Goal: Task Accomplishment & Management: Use online tool/utility

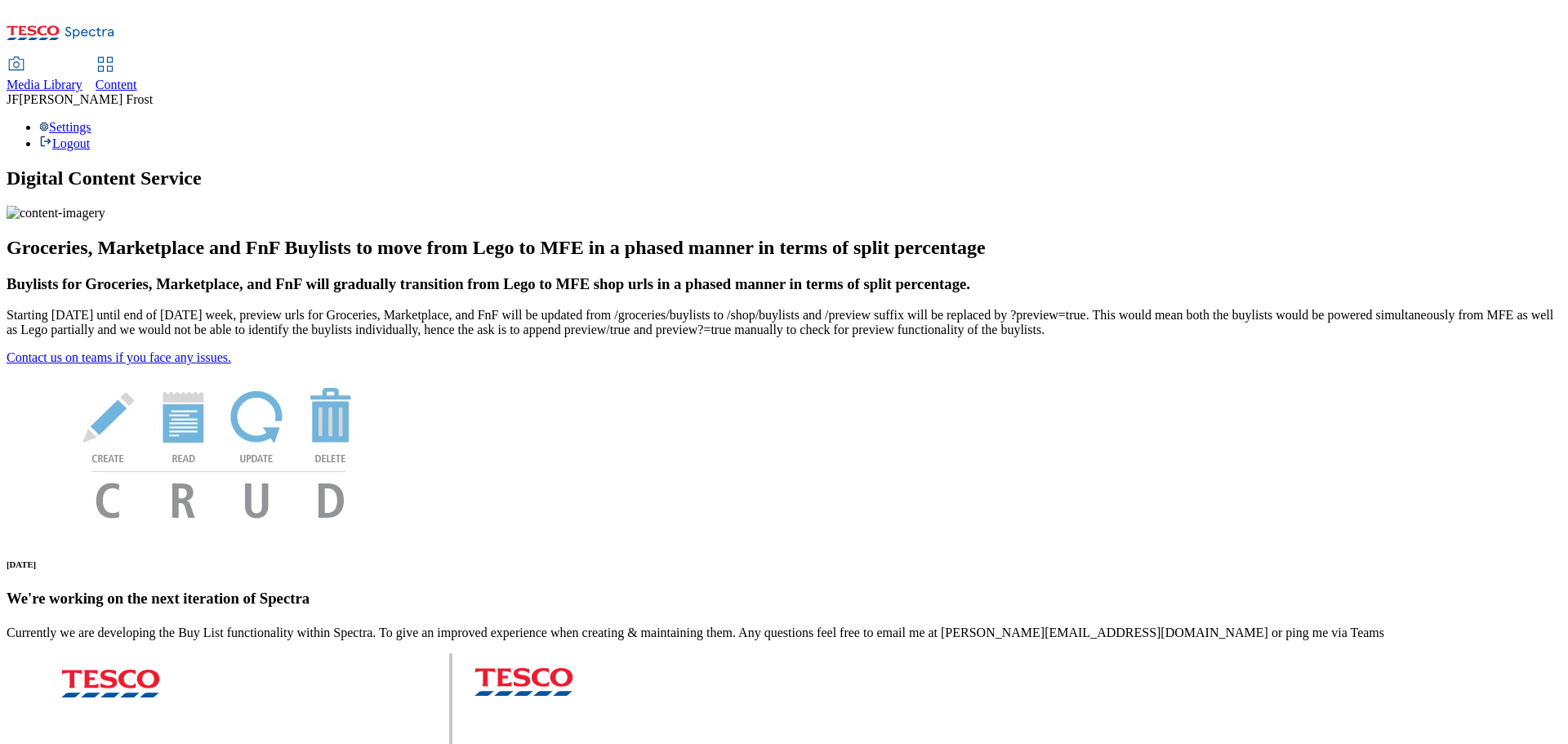
click at [137, 77] on span "Content" at bounding box center [116, 84] width 42 height 14
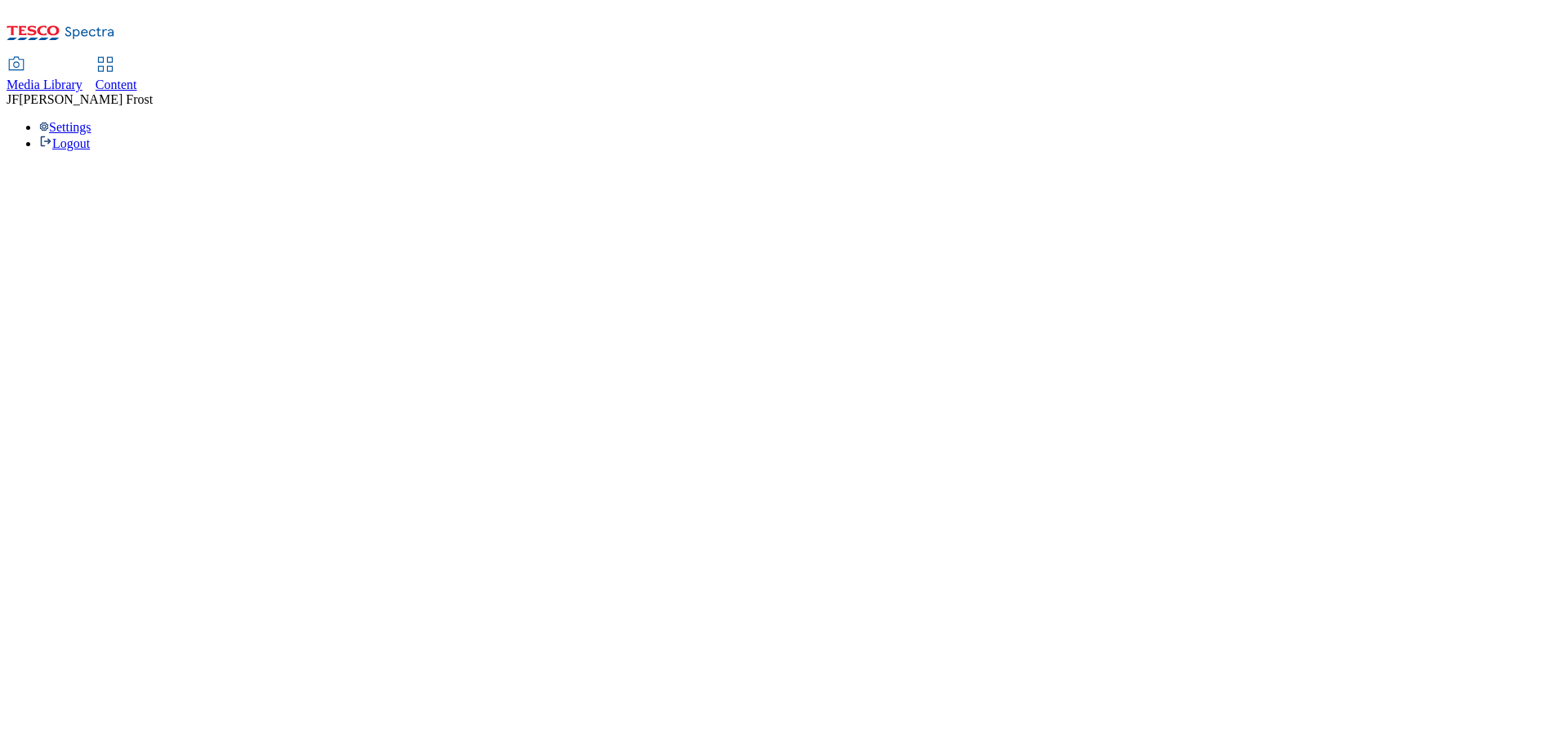
select select "ghs-[GEOGRAPHIC_DATA]"
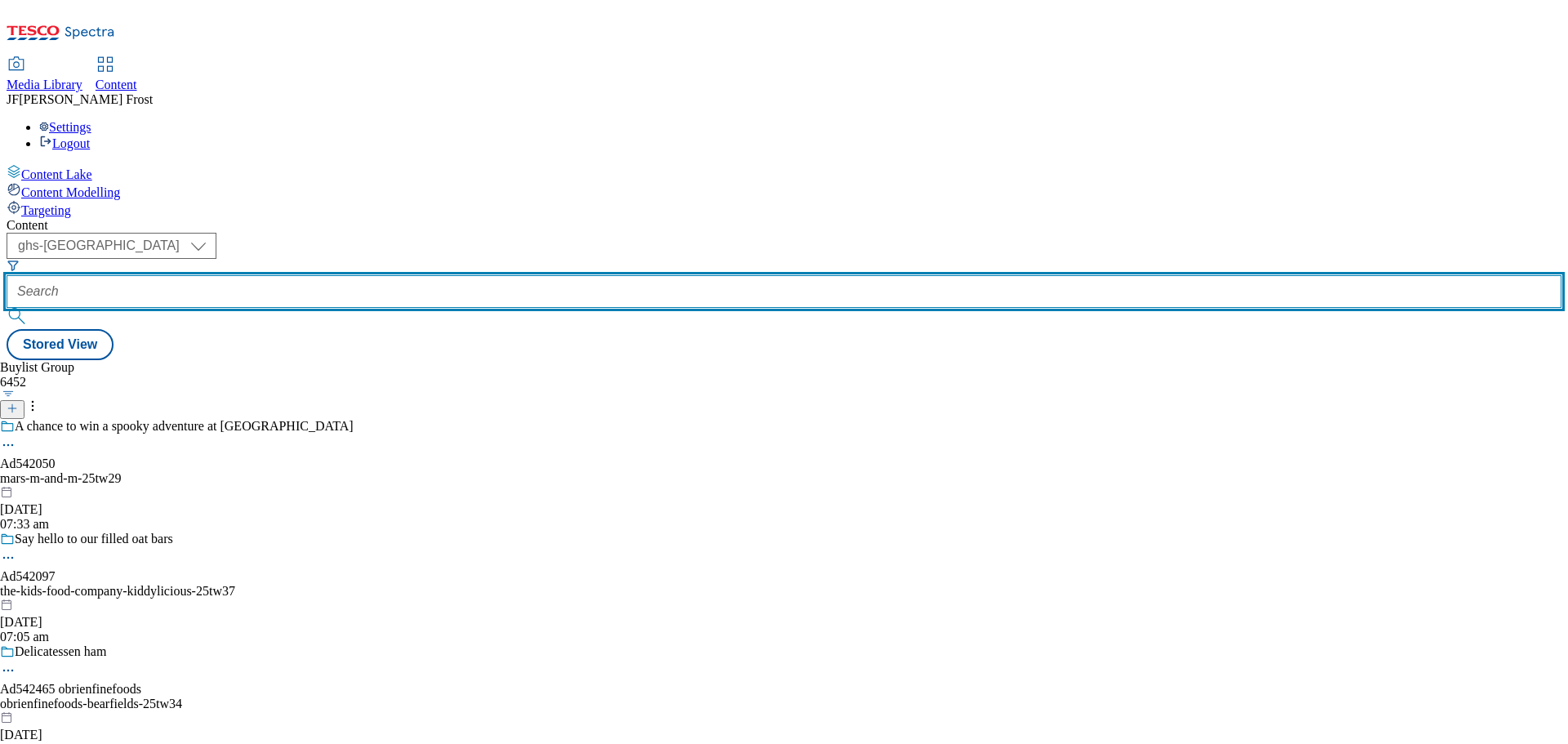
click at [413, 276] on input "text" at bounding box center [784, 292] width 1555 height 33
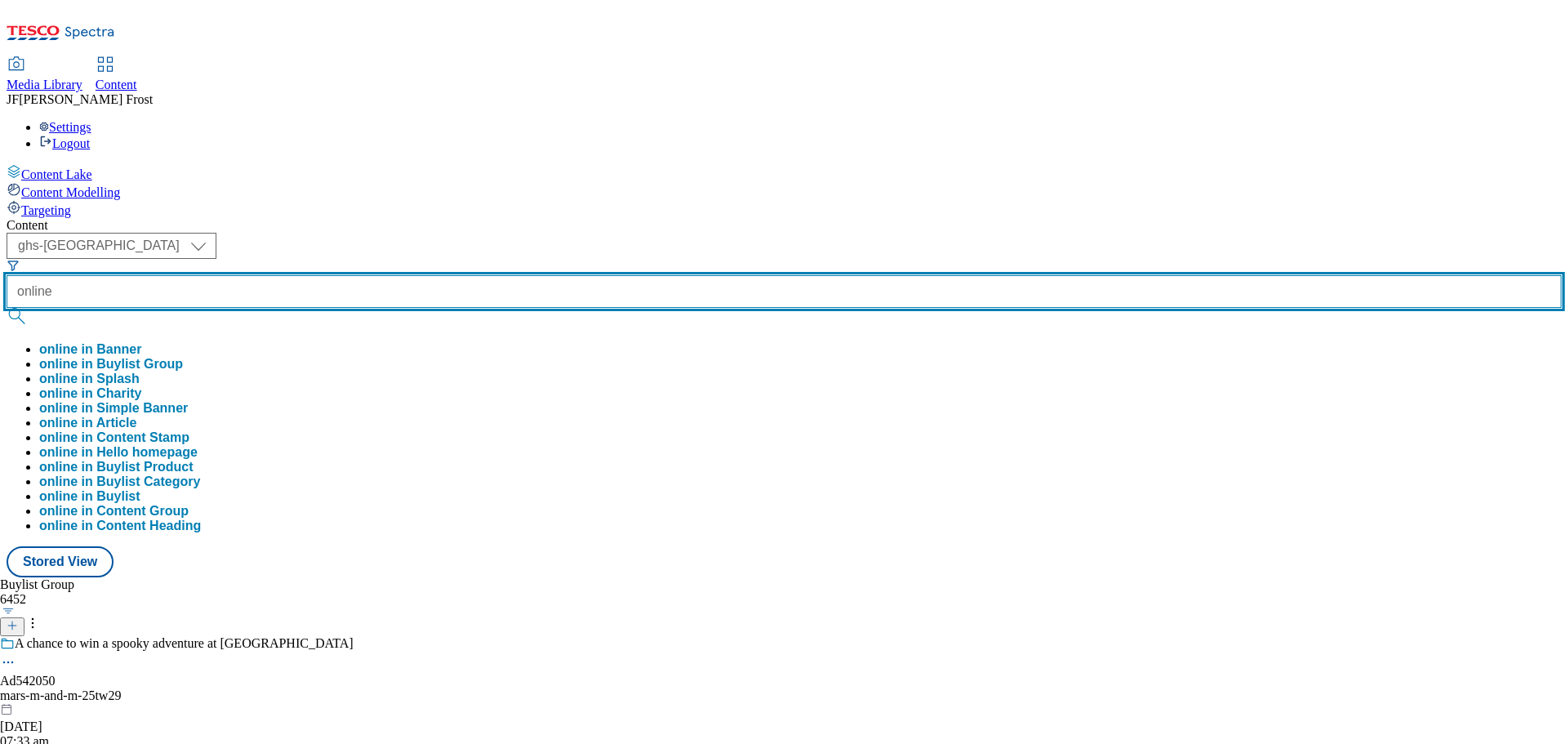
type input "online"
click at [7, 308] on button "submit" at bounding box center [18, 315] width 23 height 16
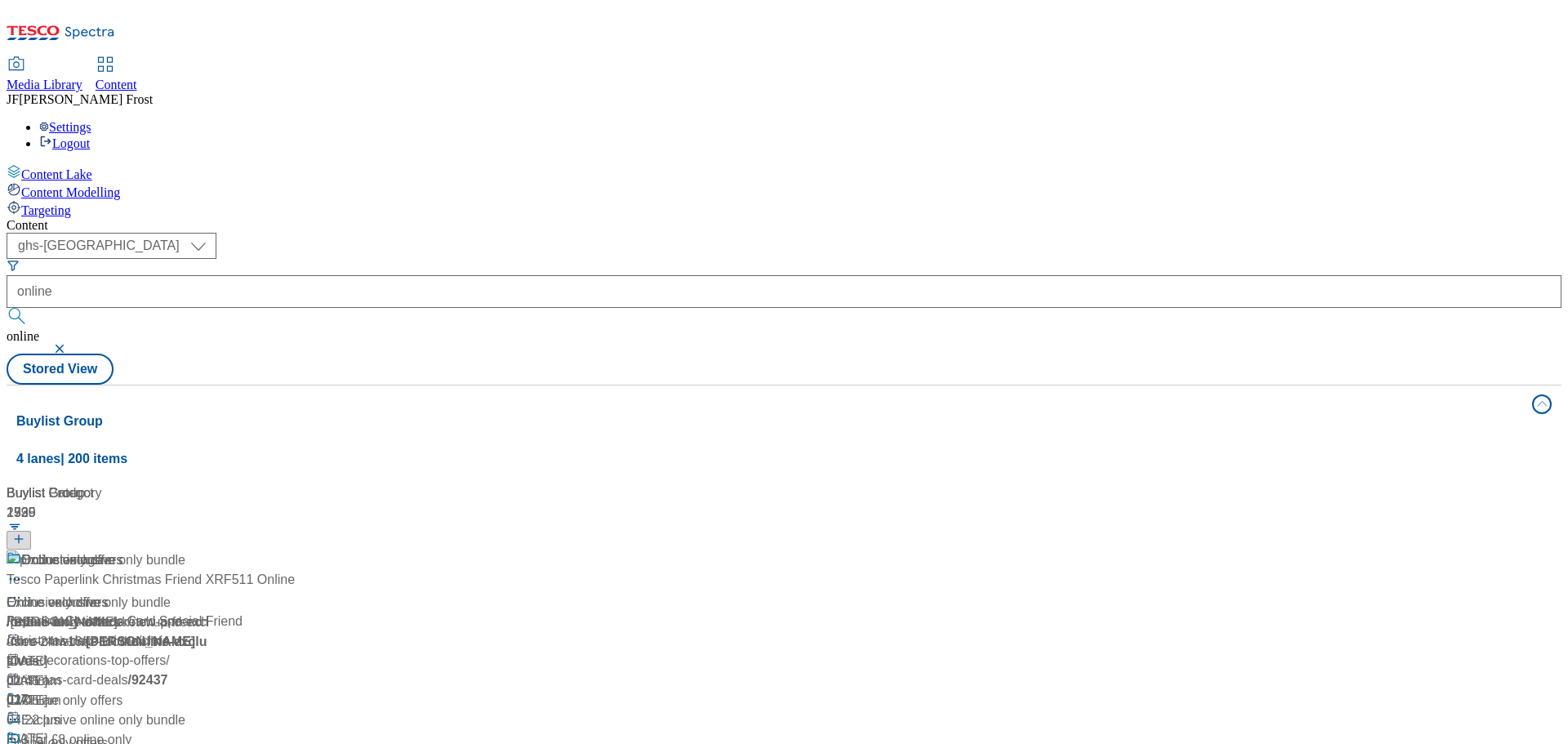
click at [738, 233] on div "( optional ) ghs-roi ghs-[GEOGRAPHIC_DATA] ghs-[GEOGRAPHIC_DATA] online online …" at bounding box center [784, 309] width 1555 height 152
click at [107, 733] on div "Online only offers" at bounding box center [57, 743] width 102 height 19
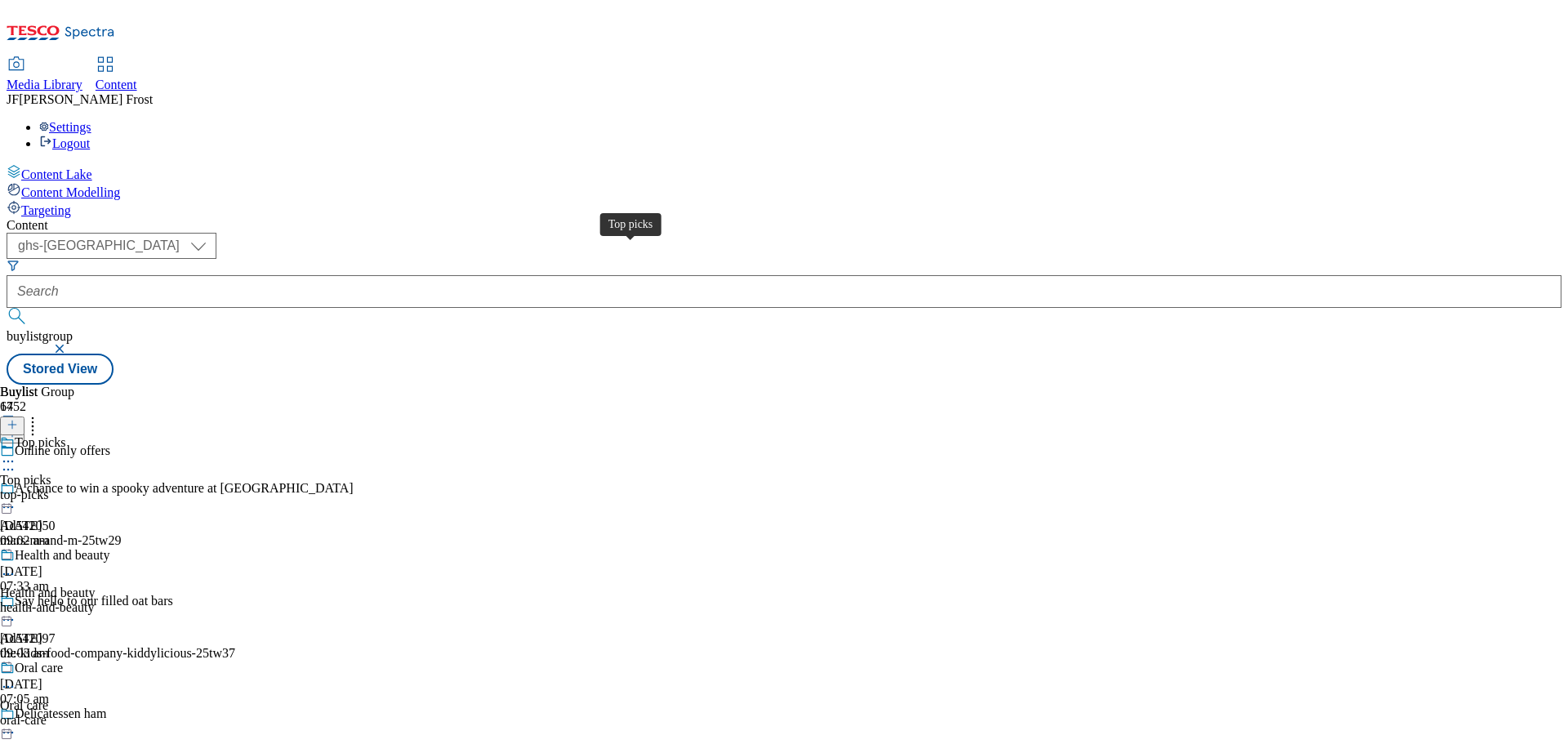
click at [66, 435] on div "Top picks" at bounding box center [40, 442] width 50 height 15
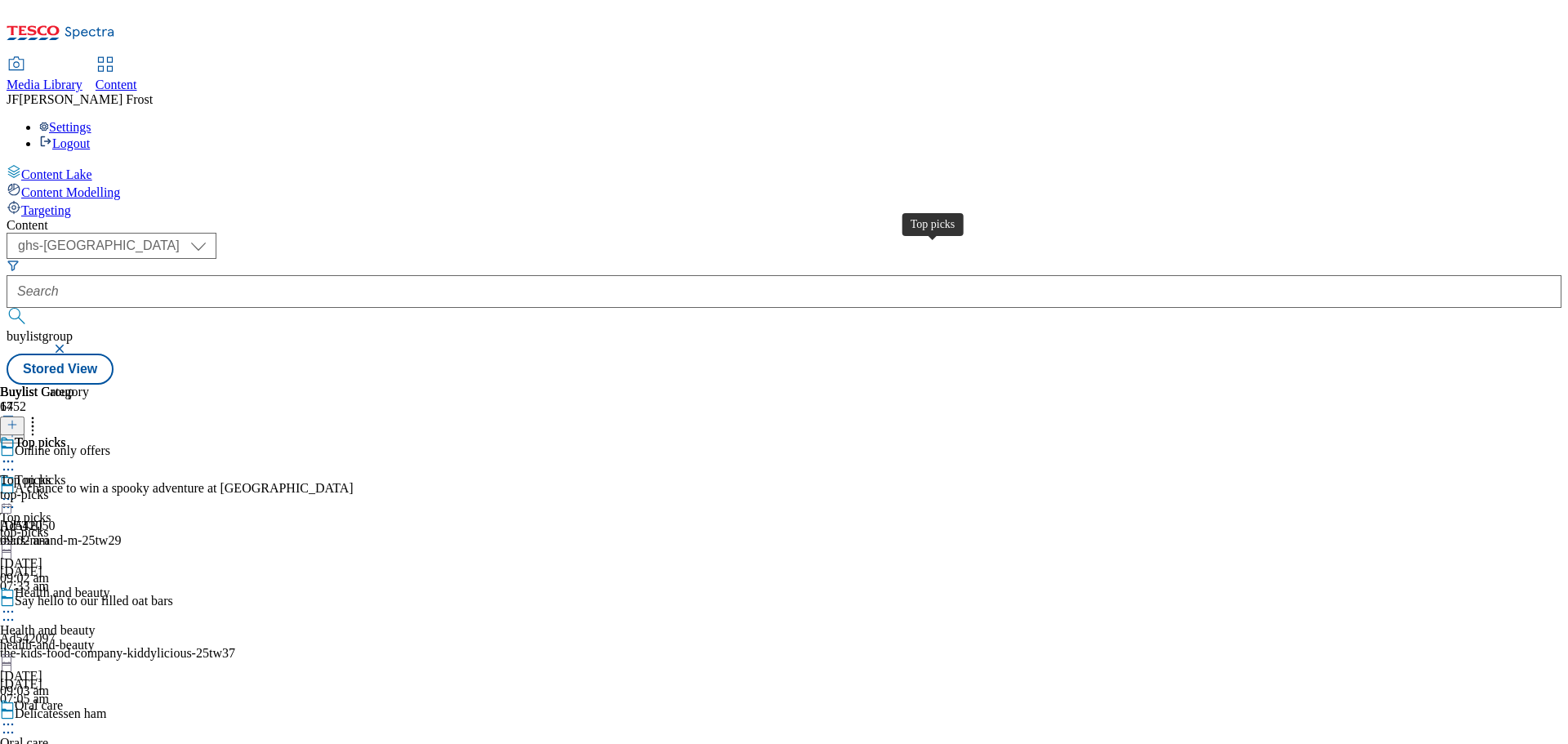
click at [66, 435] on div "Top picks" at bounding box center [40, 442] width 50 height 15
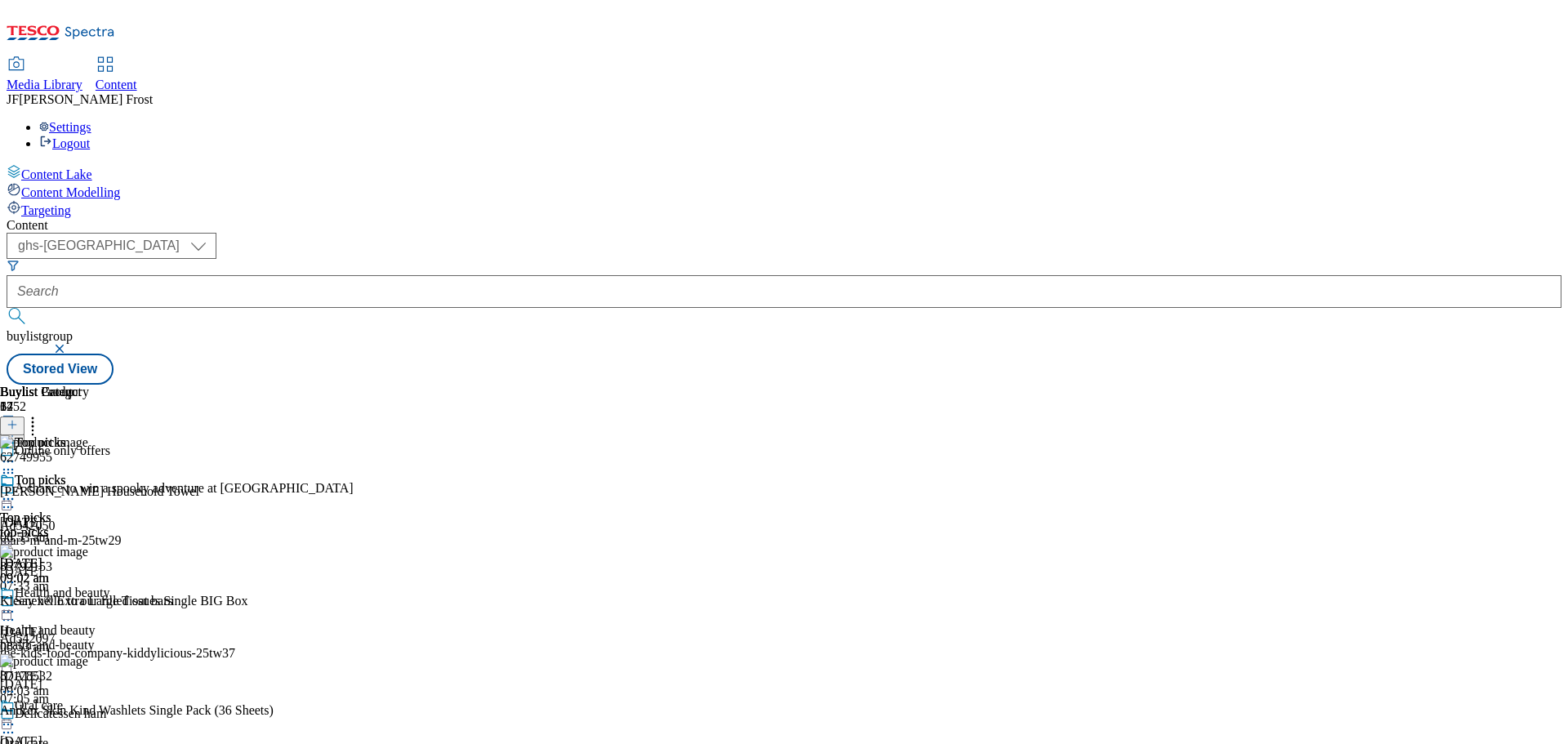
click at [16, 491] on icon at bounding box center [8, 498] width 16 height 16
click at [103, 678] on span "Un-publish" at bounding box center [76, 684] width 52 height 13
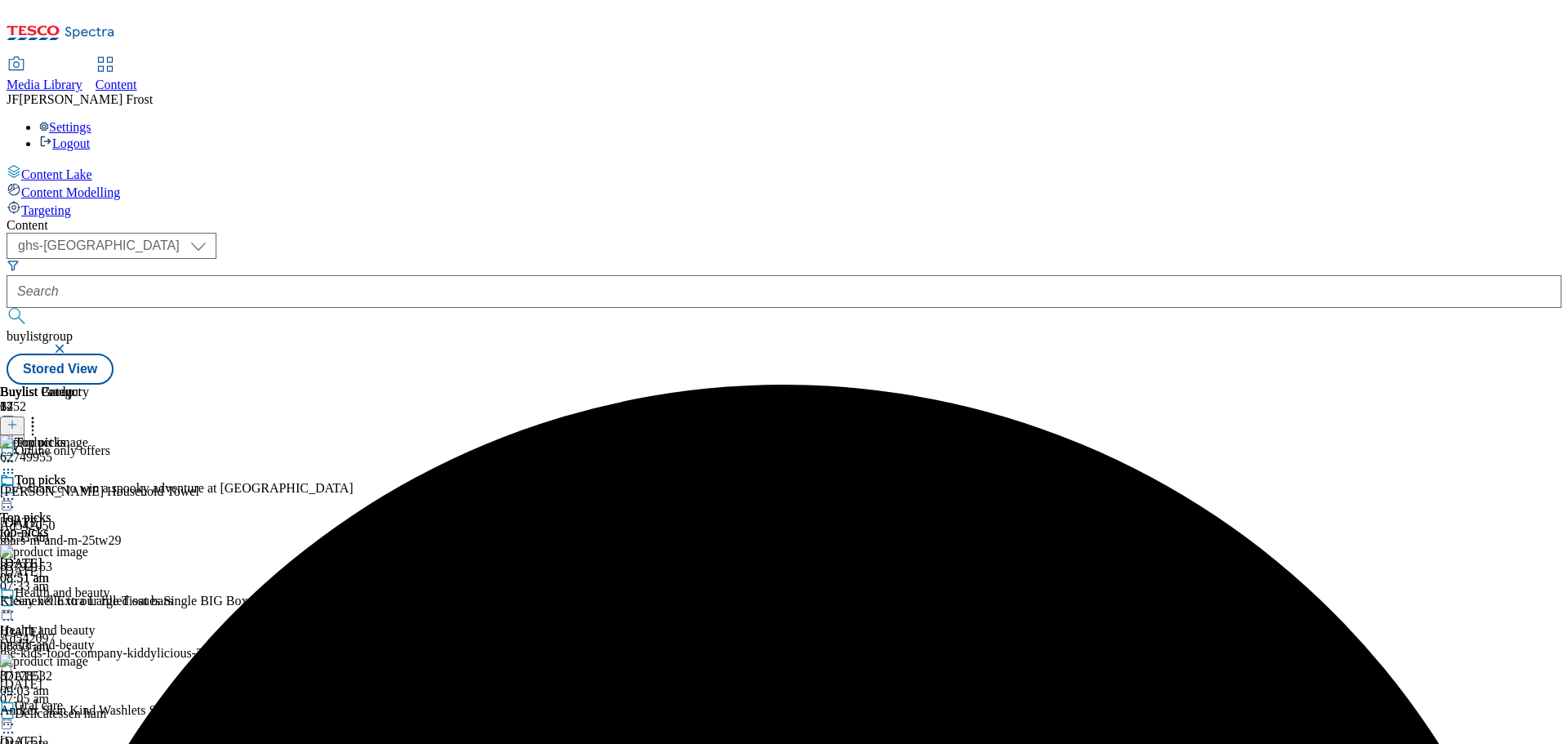
click at [16, 491] on icon at bounding box center [8, 498] width 16 height 16
click at [105, 622] on span "Un-preview" at bounding box center [77, 628] width 55 height 13
click at [41, 414] on icon at bounding box center [32, 422] width 16 height 16
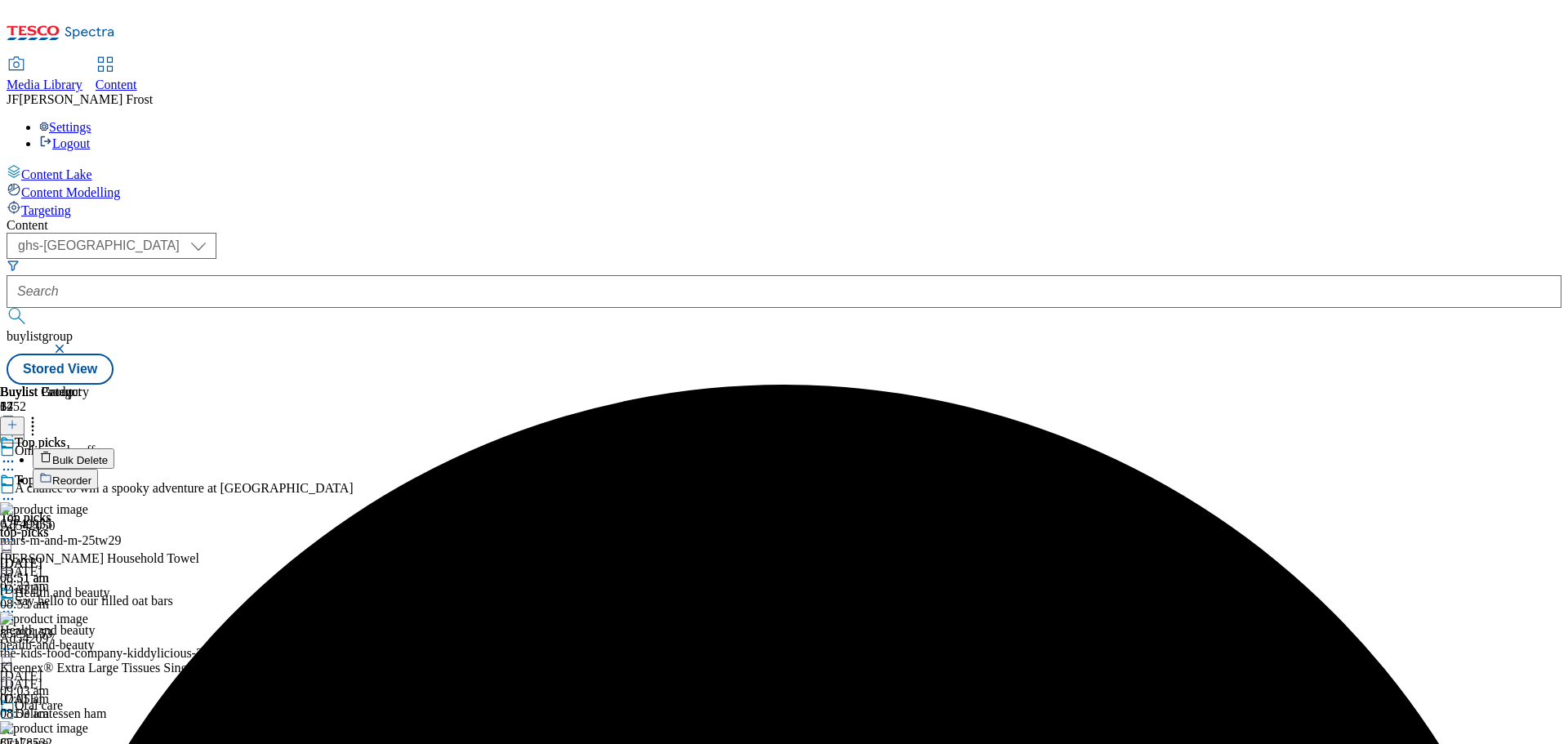
click at [114, 449] on button "Bulk Delete" at bounding box center [74, 459] width 81 height 20
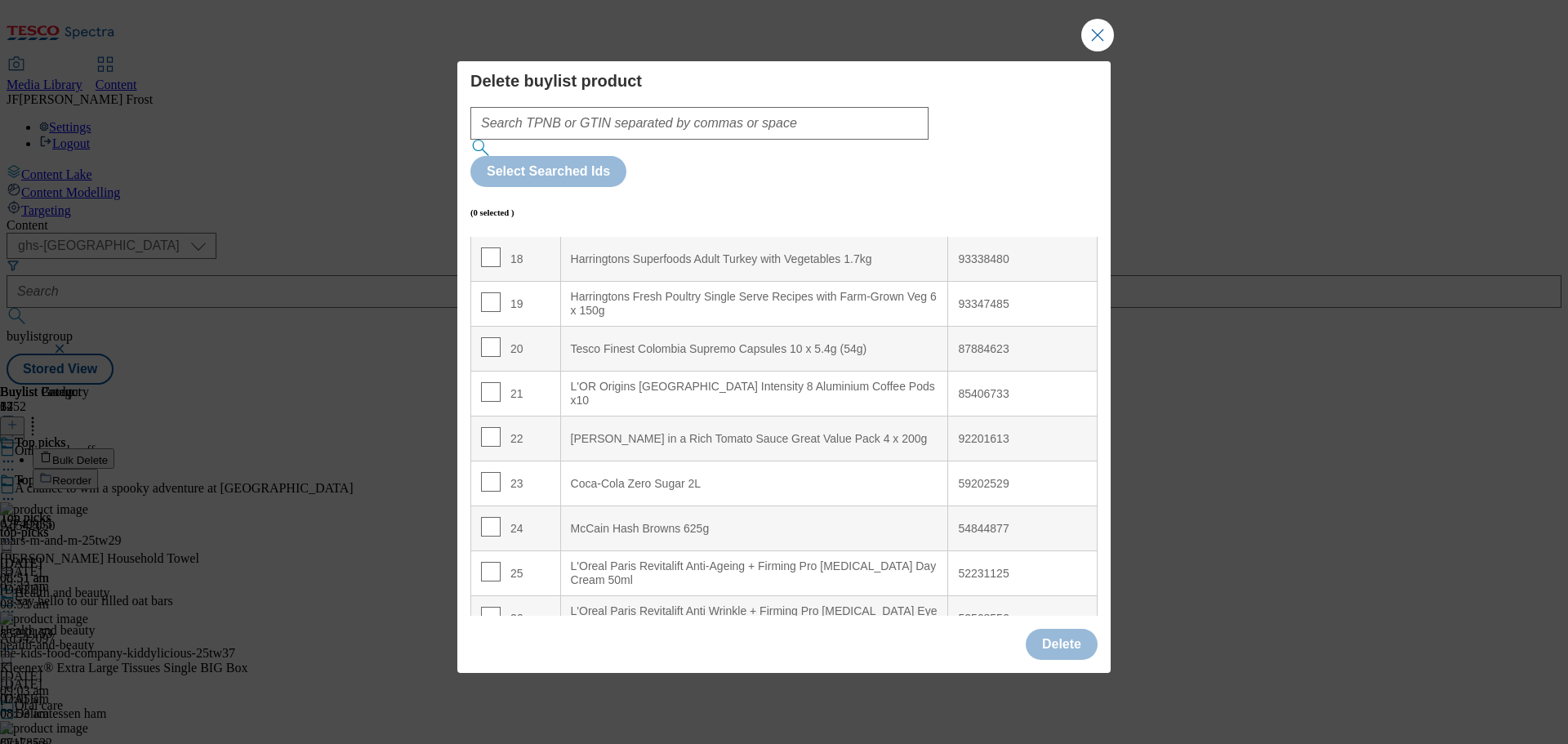
scroll to position [817, 0]
click at [491, 517] on input "Modal" at bounding box center [490, 526] width 19 height 19
checkbox input "true"
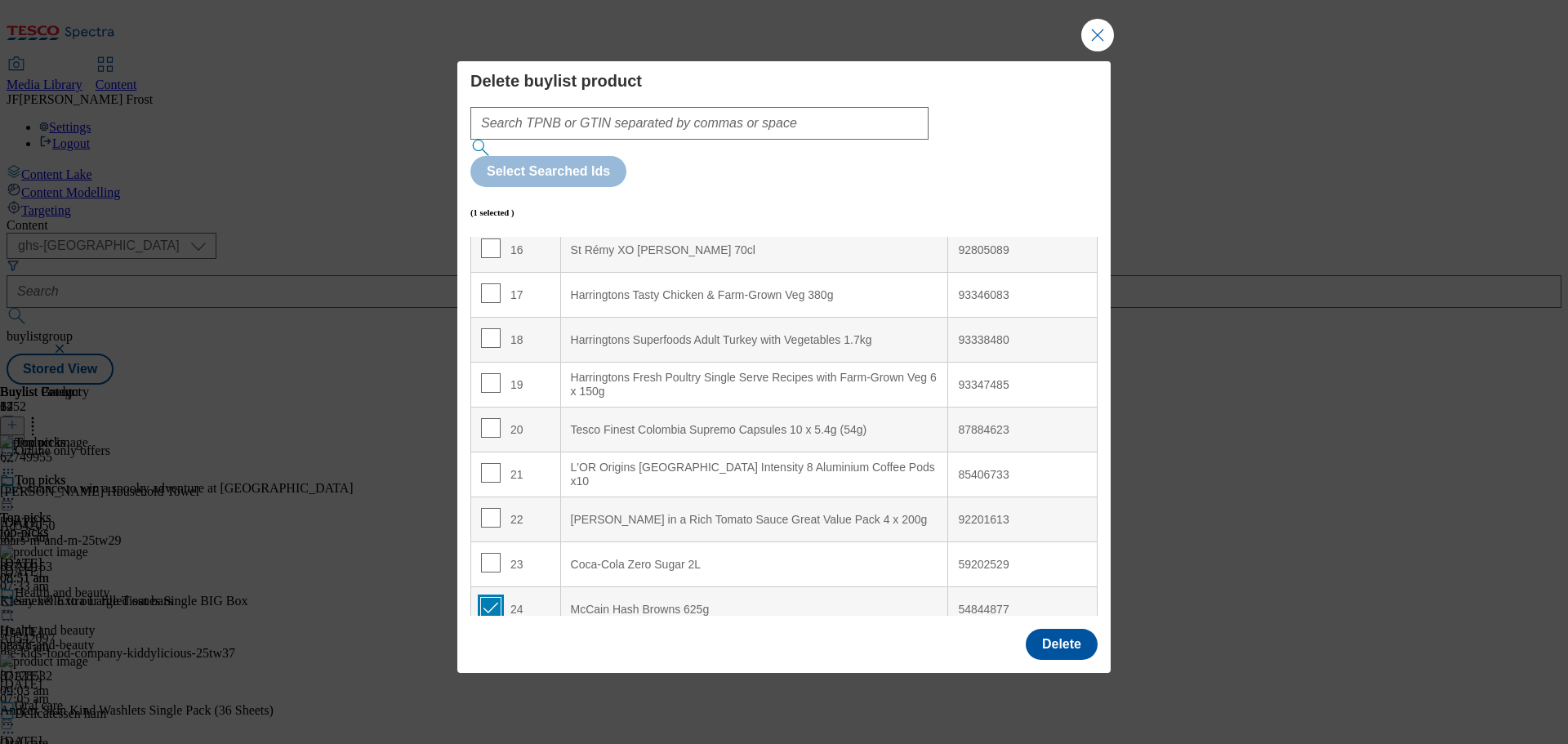
scroll to position [653, 0]
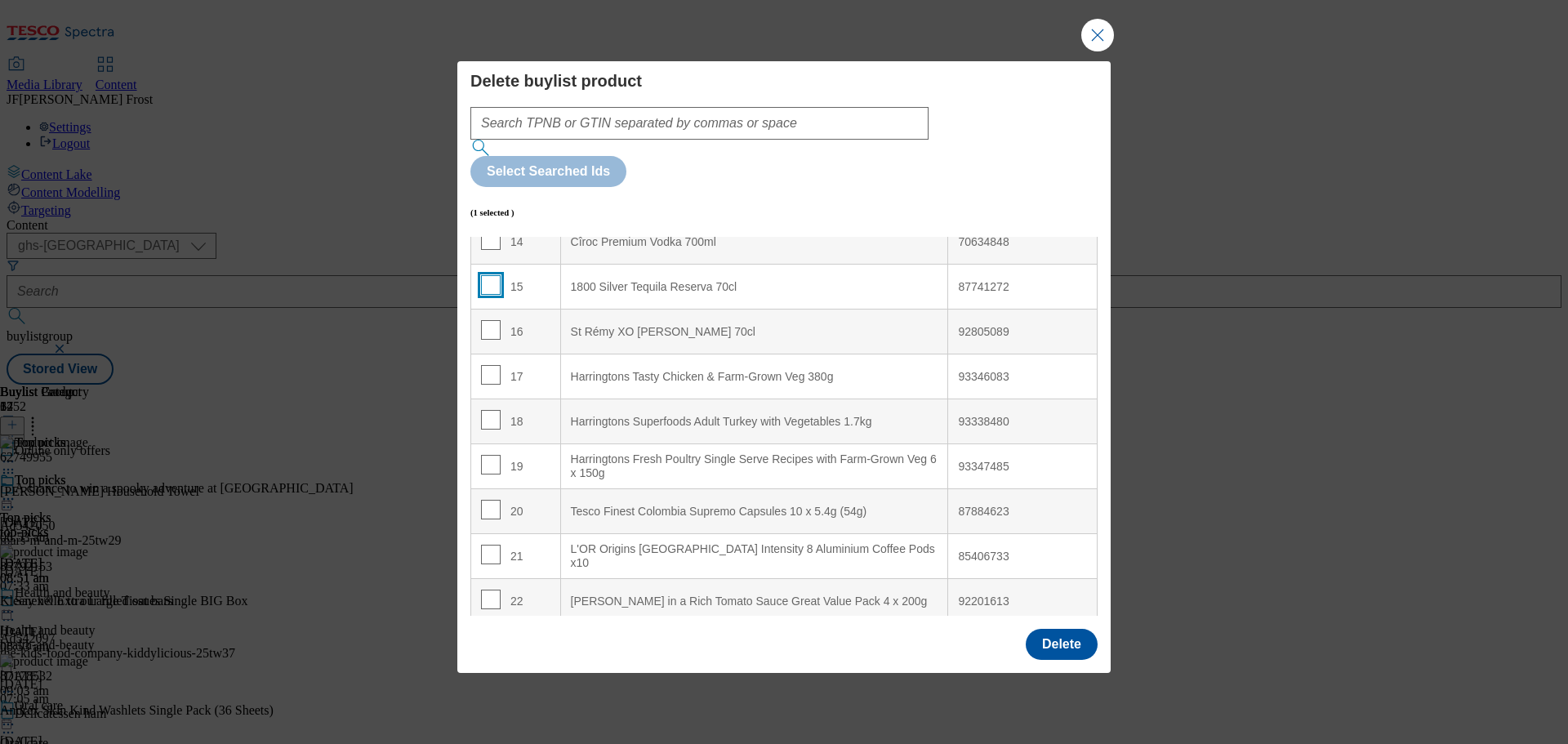
click at [486, 276] on input "Modal" at bounding box center [490, 285] width 19 height 19
checkbox input "true"
click at [489, 320] on input "Modal" at bounding box center [490, 330] width 19 height 19
checkbox input "true"
click at [1058, 629] on button "Delete" at bounding box center [1061, 644] width 72 height 31
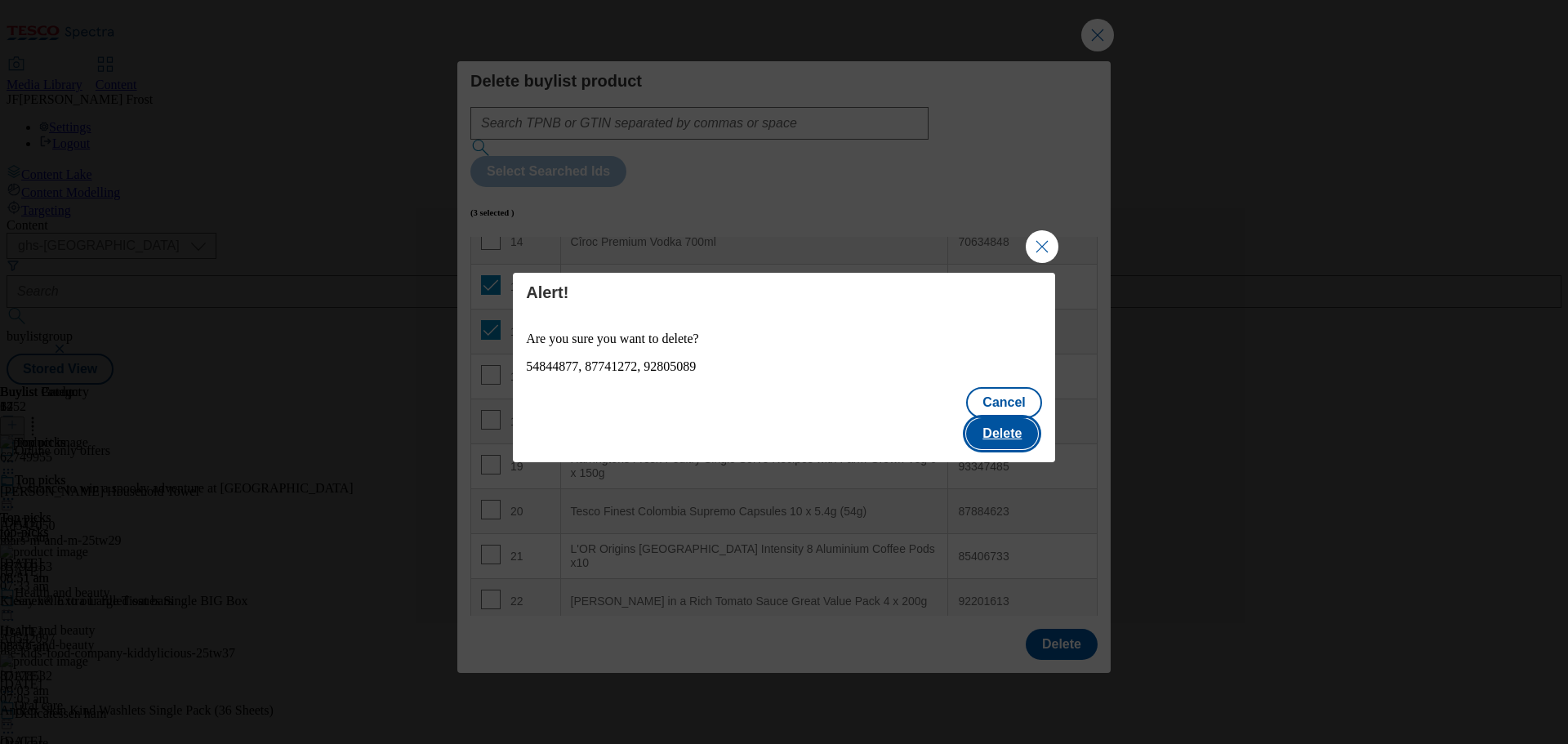
click at [1010, 425] on button "Delete" at bounding box center [1002, 433] width 72 height 31
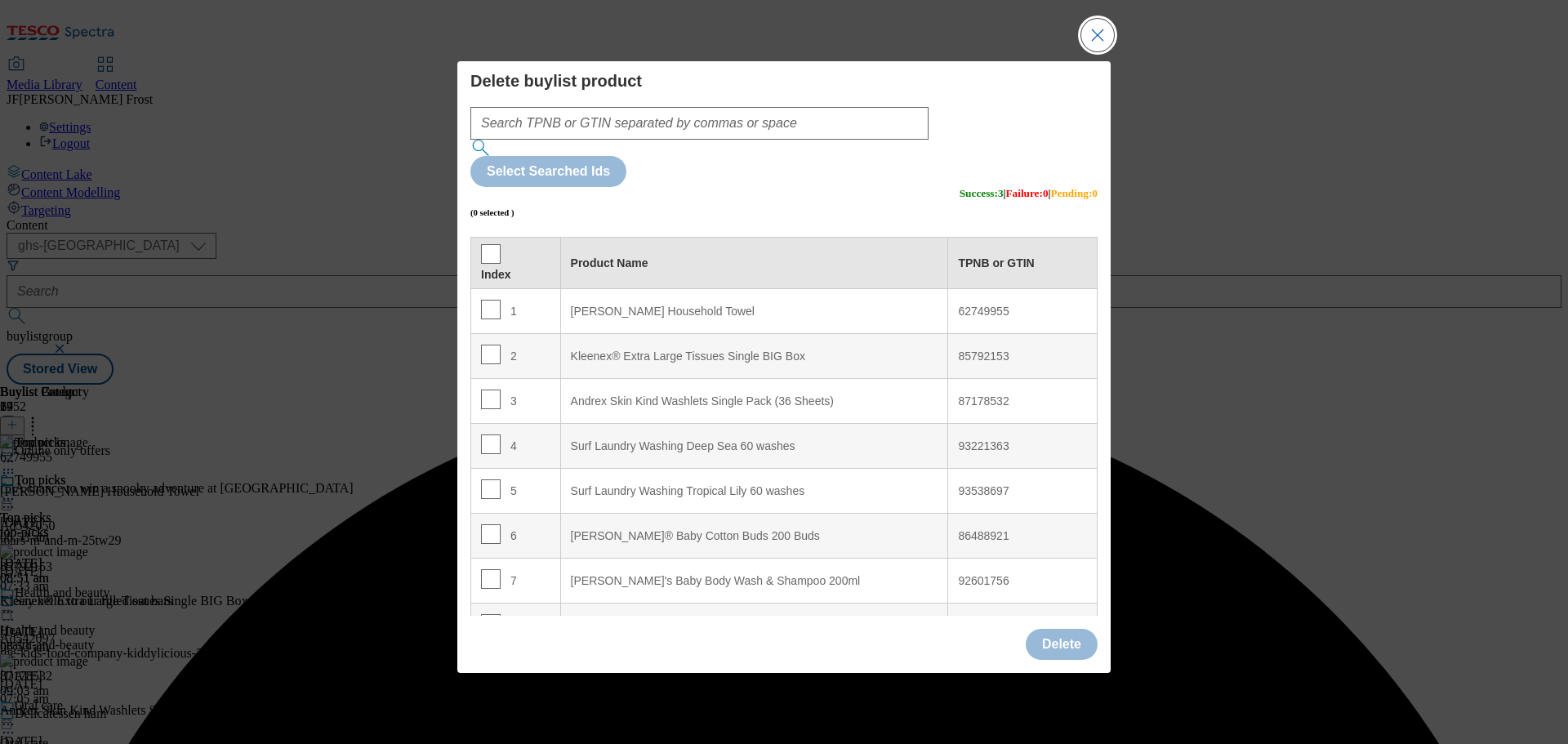
click at [1102, 51] on button "Close Modal" at bounding box center [1098, 35] width 33 height 33
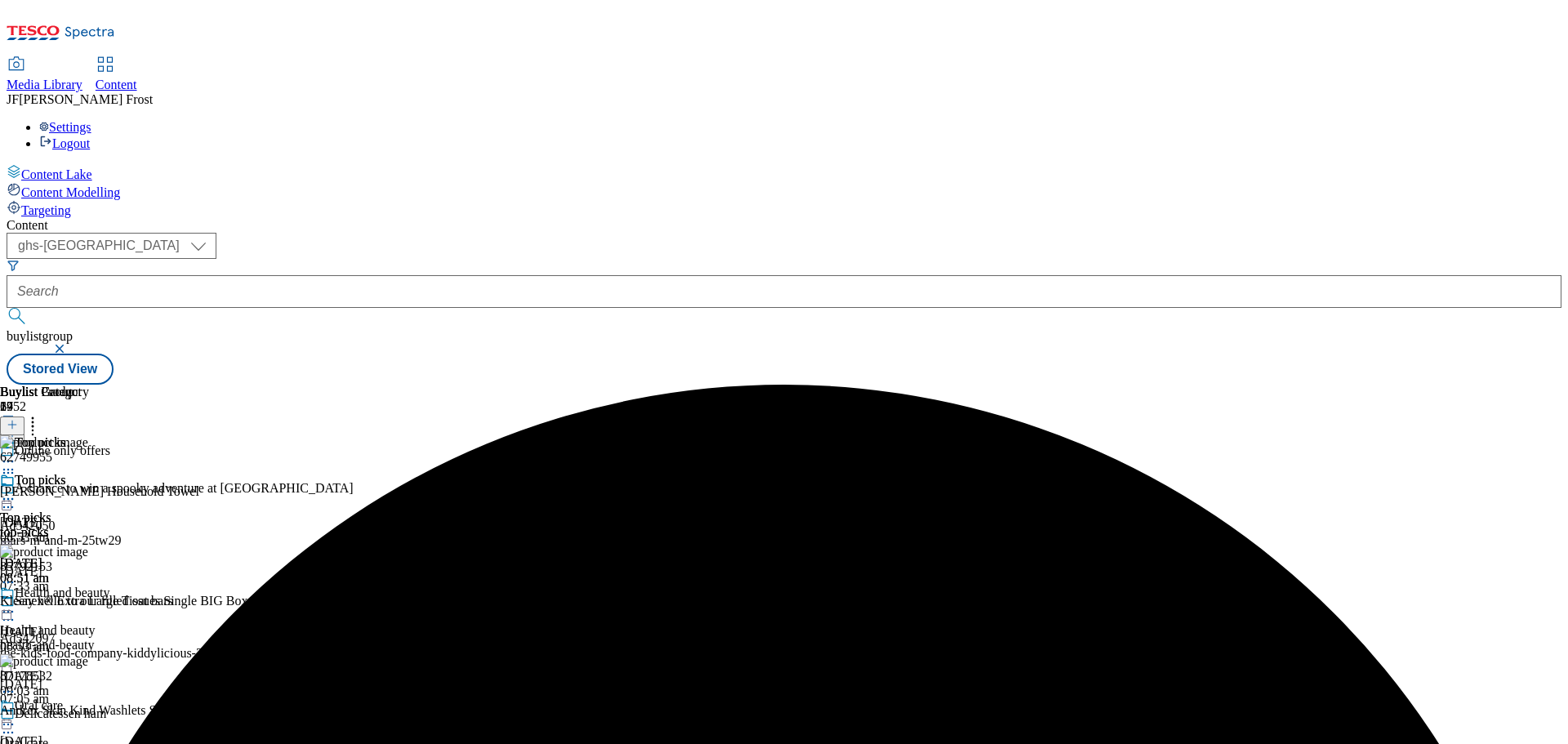
click at [16, 491] on icon at bounding box center [8, 498] width 16 height 16
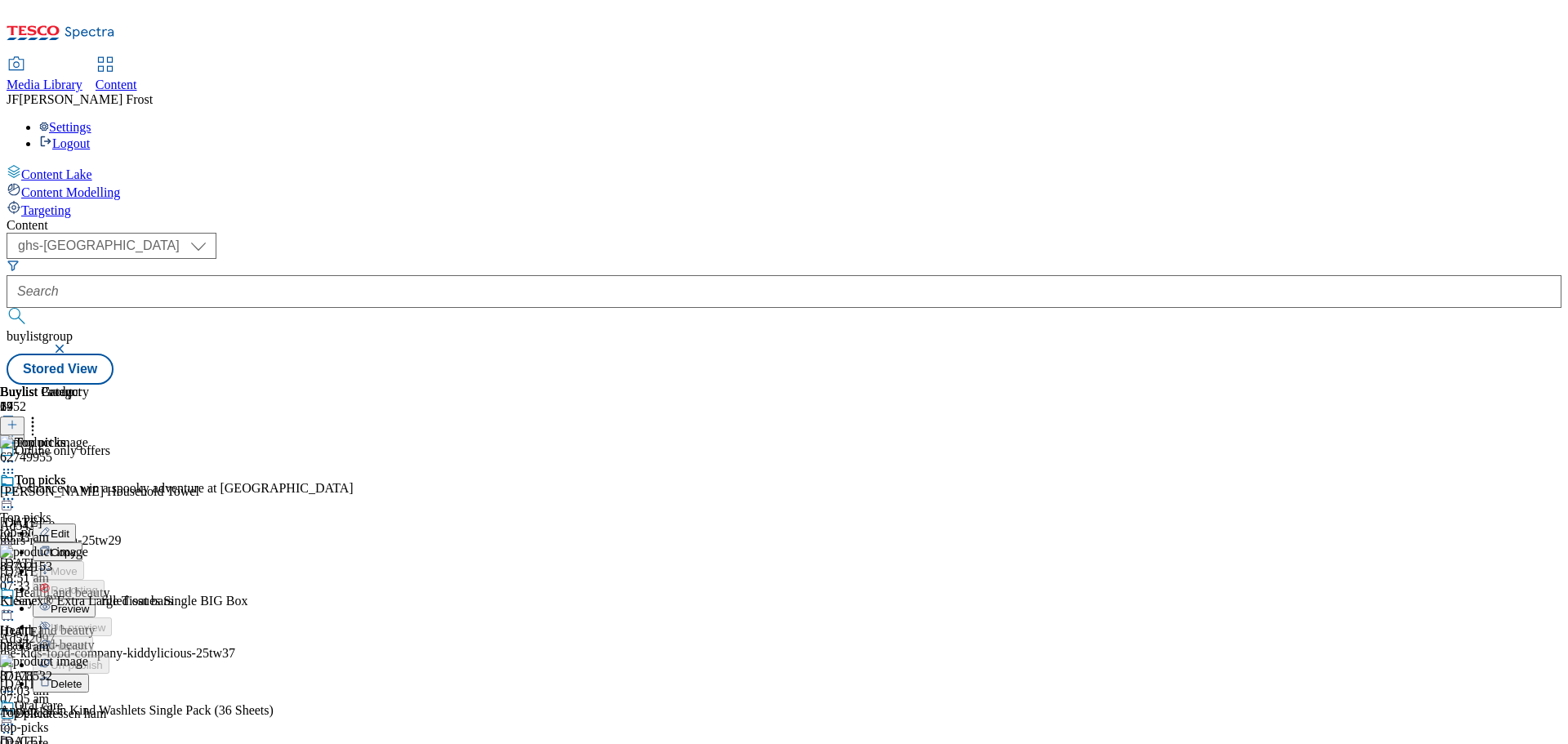
click at [89, 603] on span "Preview" at bounding box center [70, 609] width 39 height 13
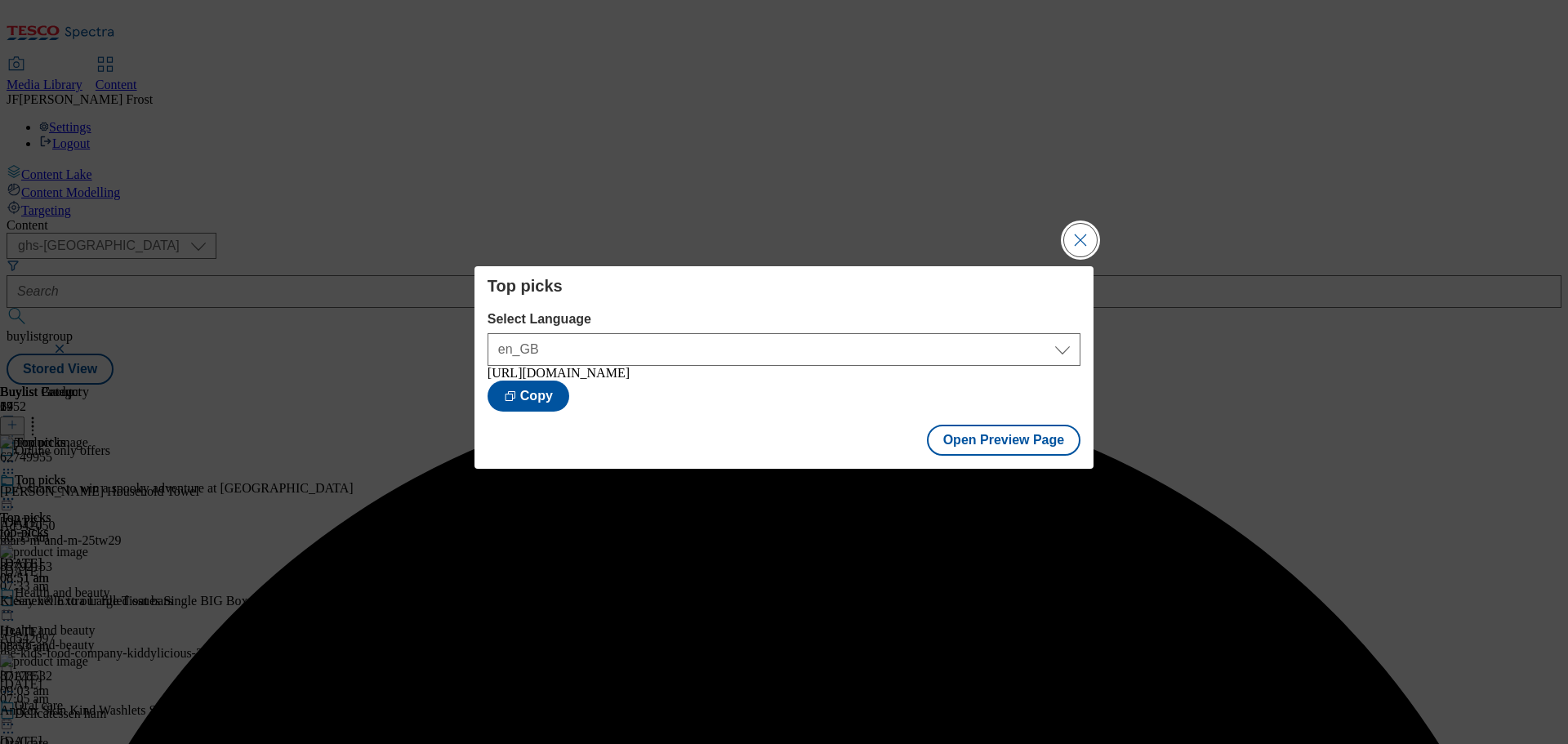
click at [1080, 229] on button "Close Modal" at bounding box center [1080, 240] width 33 height 33
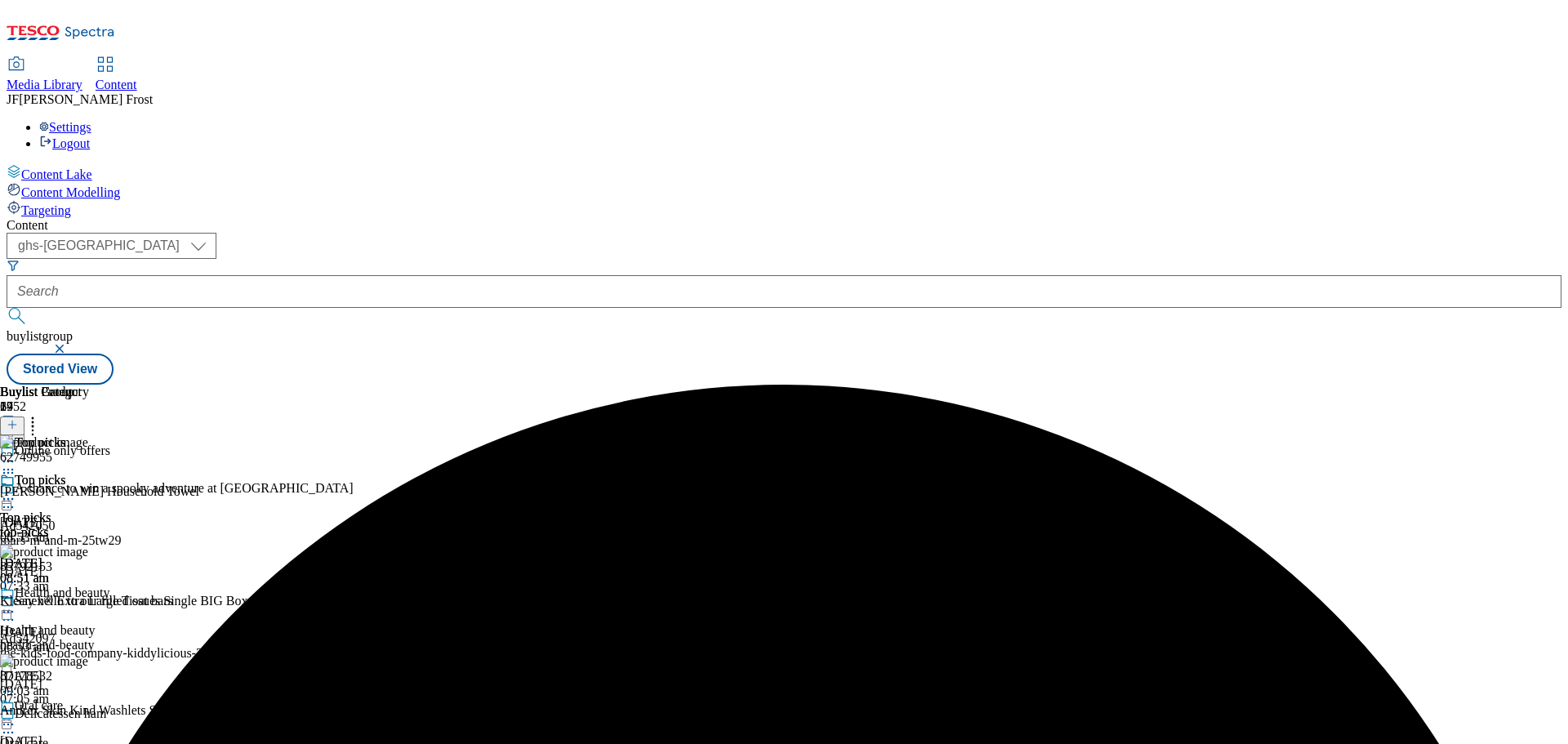
click at [16, 491] on icon at bounding box center [8, 498] width 16 height 16
click at [86, 659] on span "Publish" at bounding box center [68, 665] width 36 height 13
click at [16, 491] on icon at bounding box center [8, 498] width 16 height 16
click at [1040, 233] on div "( optional ) ghs-roi ghs-[GEOGRAPHIC_DATA] ghs-uk buylistgroup Stored View" at bounding box center [784, 309] width 1555 height 152
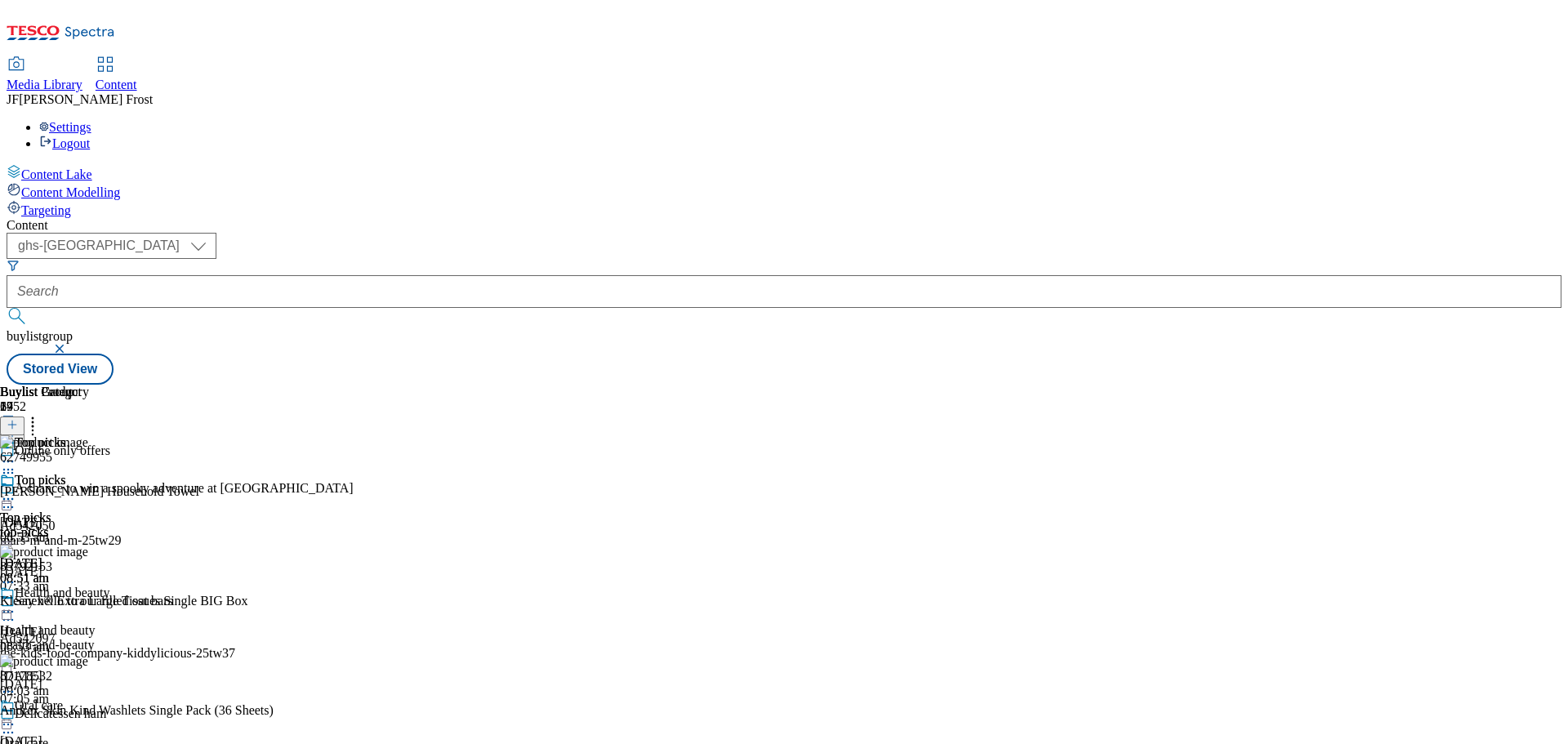
click at [70, 343] on button "button" at bounding box center [61, 348] width 16 height 10
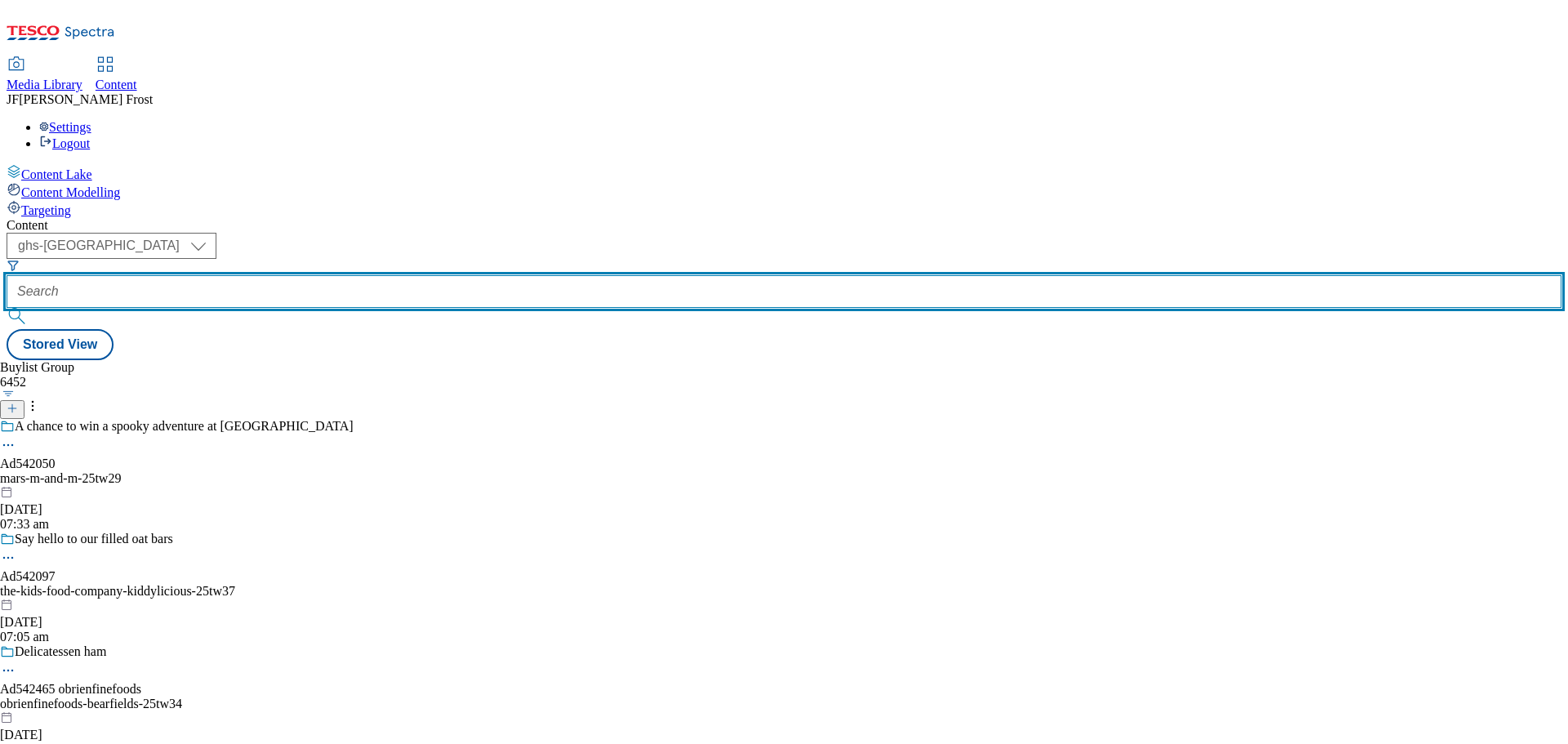
click at [374, 276] on input "text" at bounding box center [784, 292] width 1555 height 33
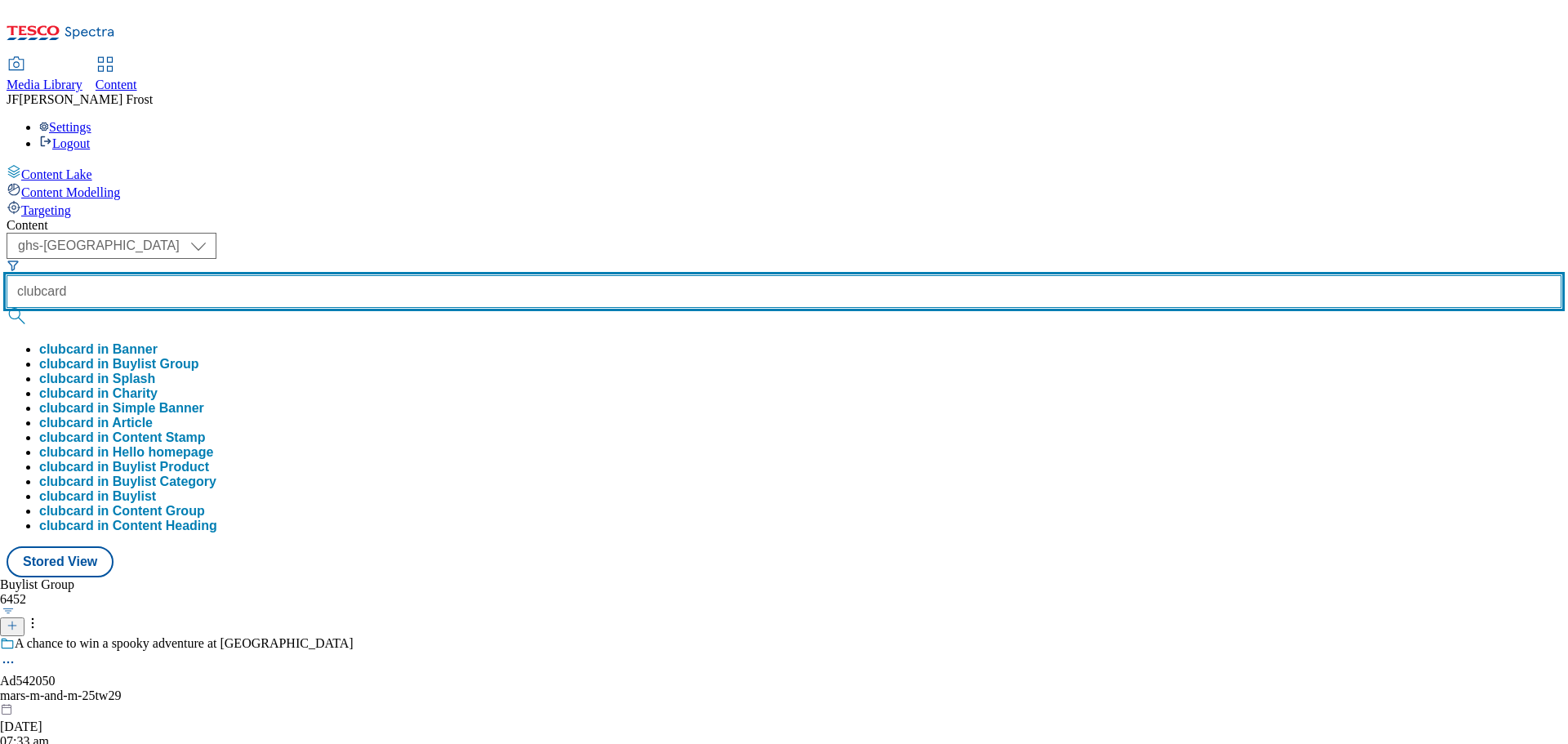
type input "clubcard"
click at [7, 308] on button "submit" at bounding box center [18, 315] width 23 height 16
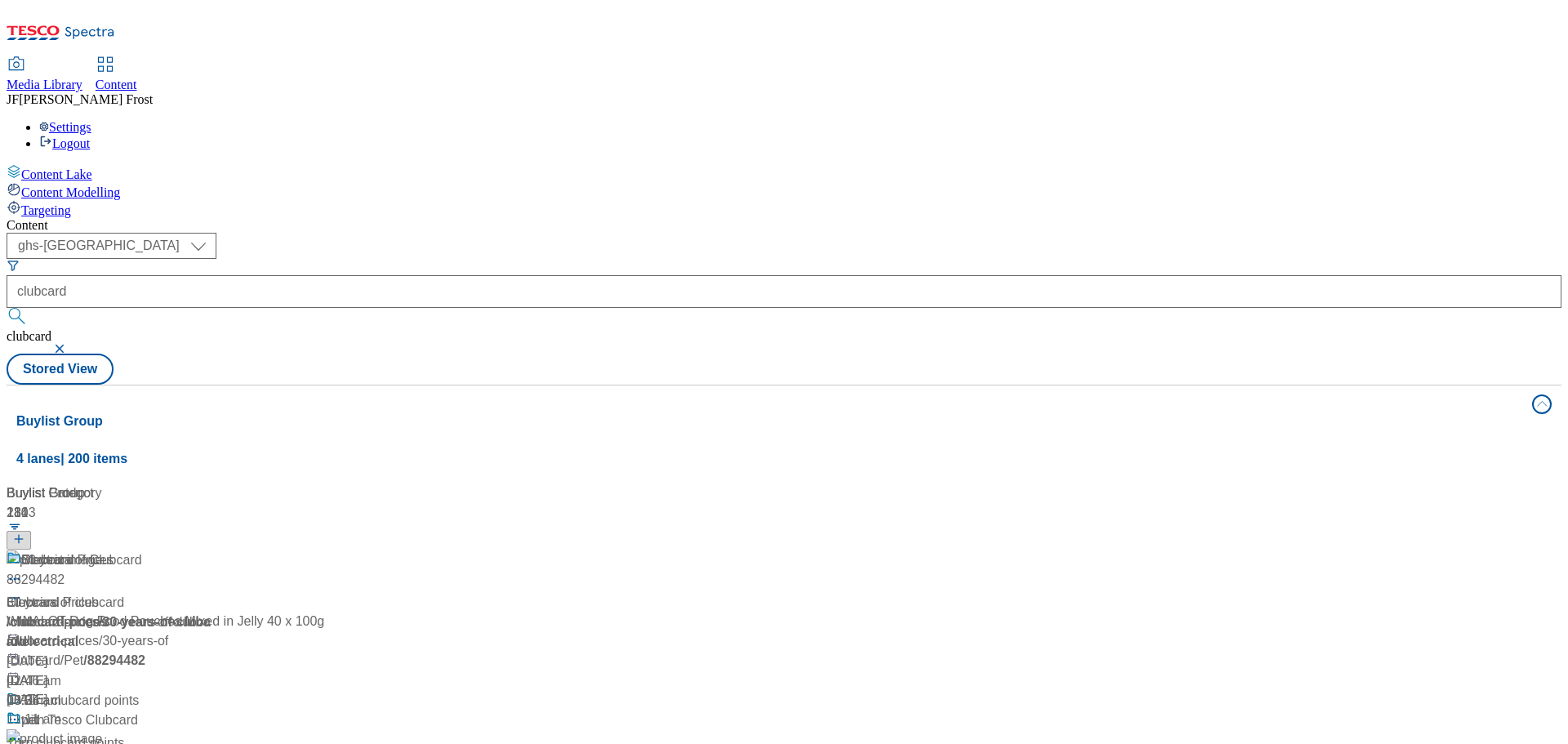
click at [692, 218] on div "Content" at bounding box center [784, 224] width 1555 height 15
click at [113, 551] on div "Clubcard Prices" at bounding box center [67, 560] width 92 height 19
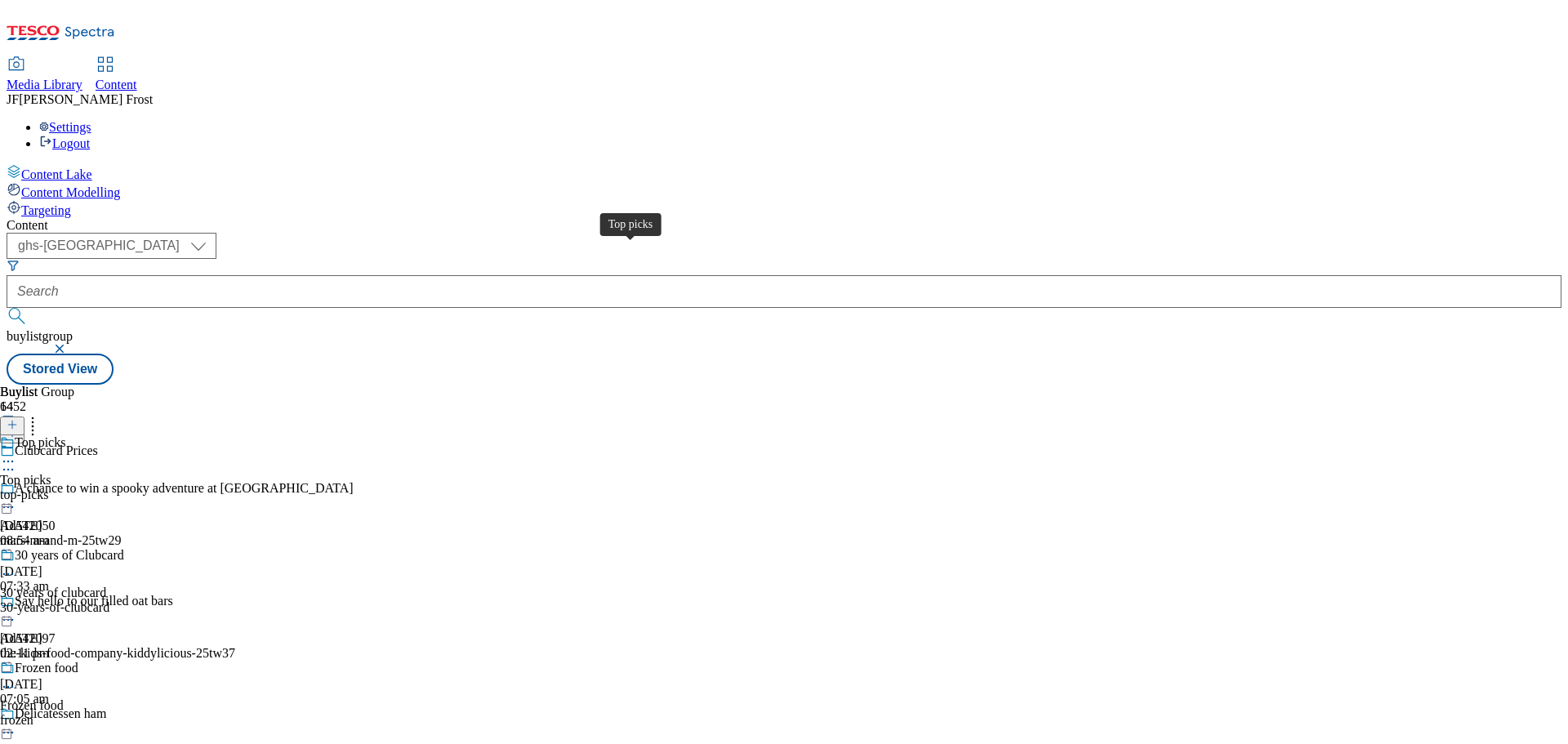
click at [66, 435] on span "Top picks" at bounding box center [40, 444] width 50 height 18
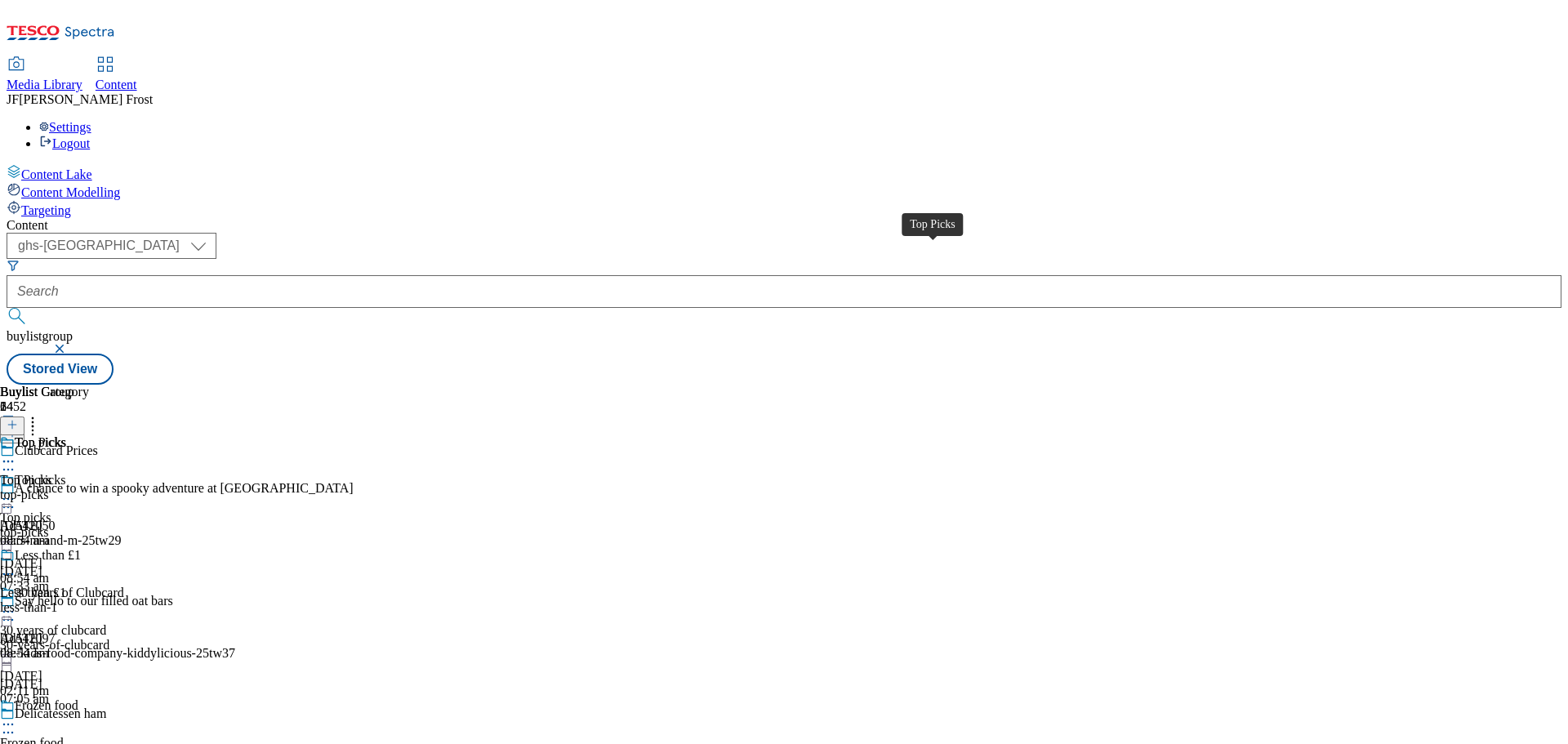
click at [66, 435] on div "Top Picks" at bounding box center [40, 442] width 51 height 15
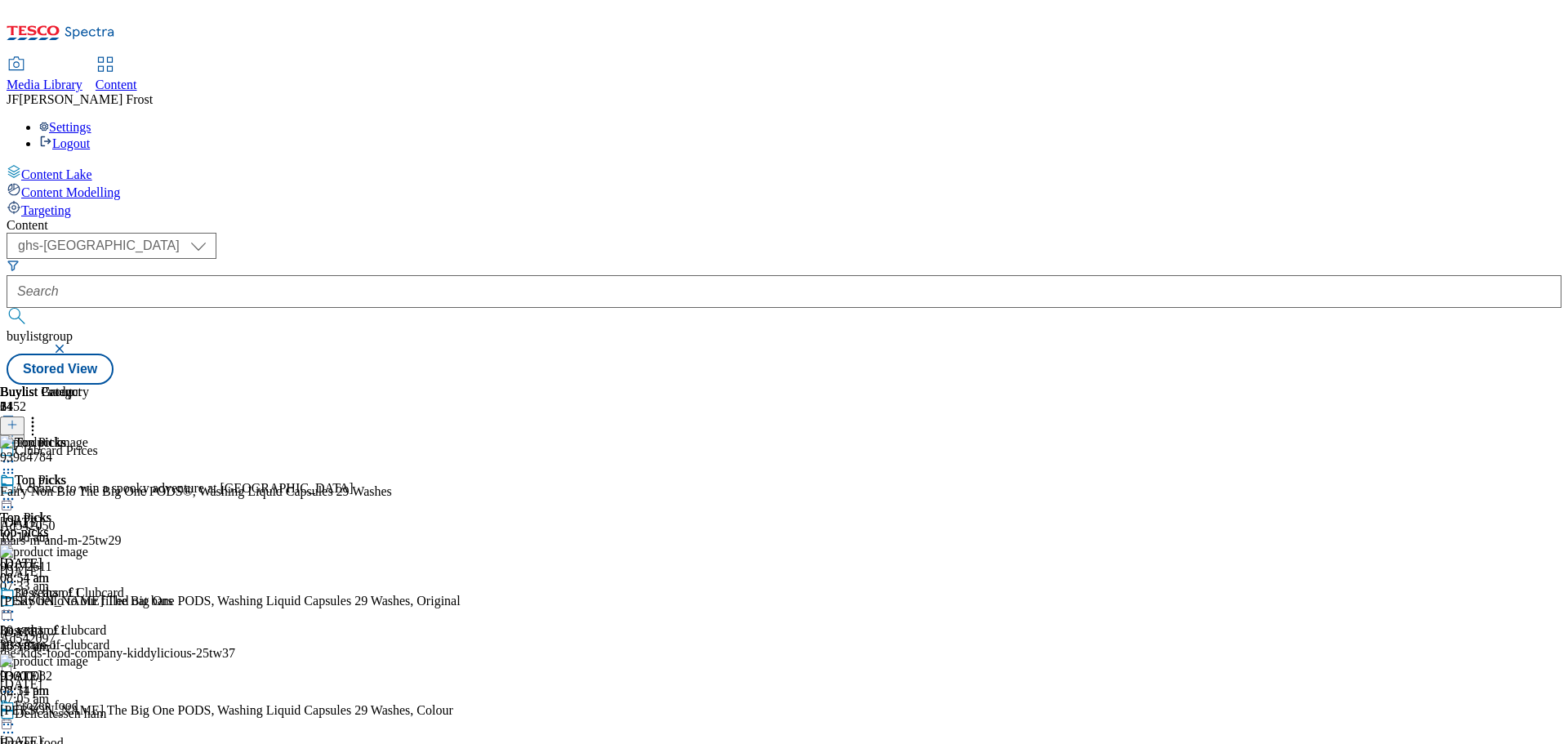
click at [16, 491] on icon at bounding box center [8, 498] width 16 height 16
click at [103, 678] on span "Un-publish" at bounding box center [76, 684] width 52 height 13
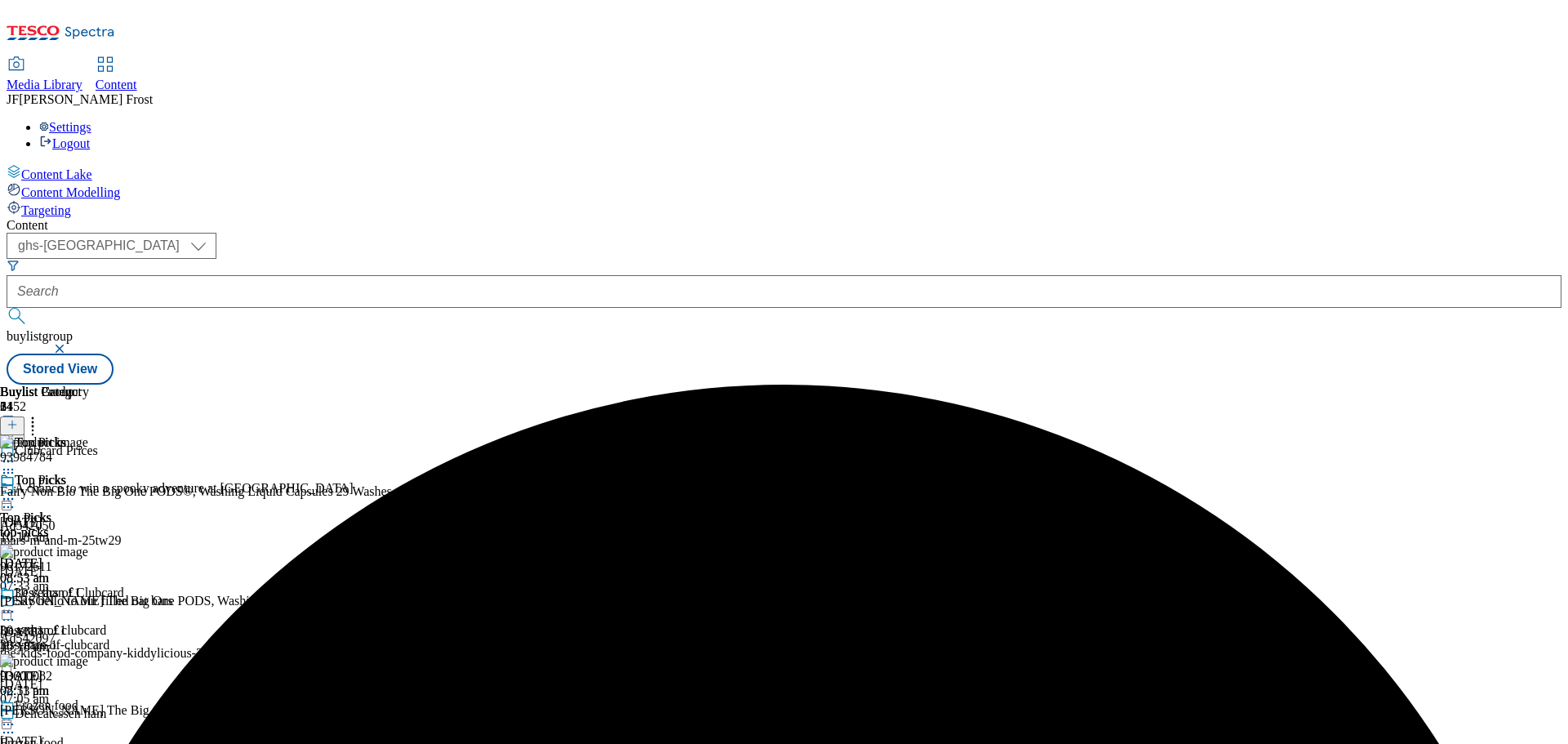
click at [16, 491] on icon at bounding box center [8, 498] width 16 height 16
click at [105, 622] on span "Un-preview" at bounding box center [77, 628] width 55 height 13
click at [41, 414] on icon at bounding box center [32, 422] width 16 height 16
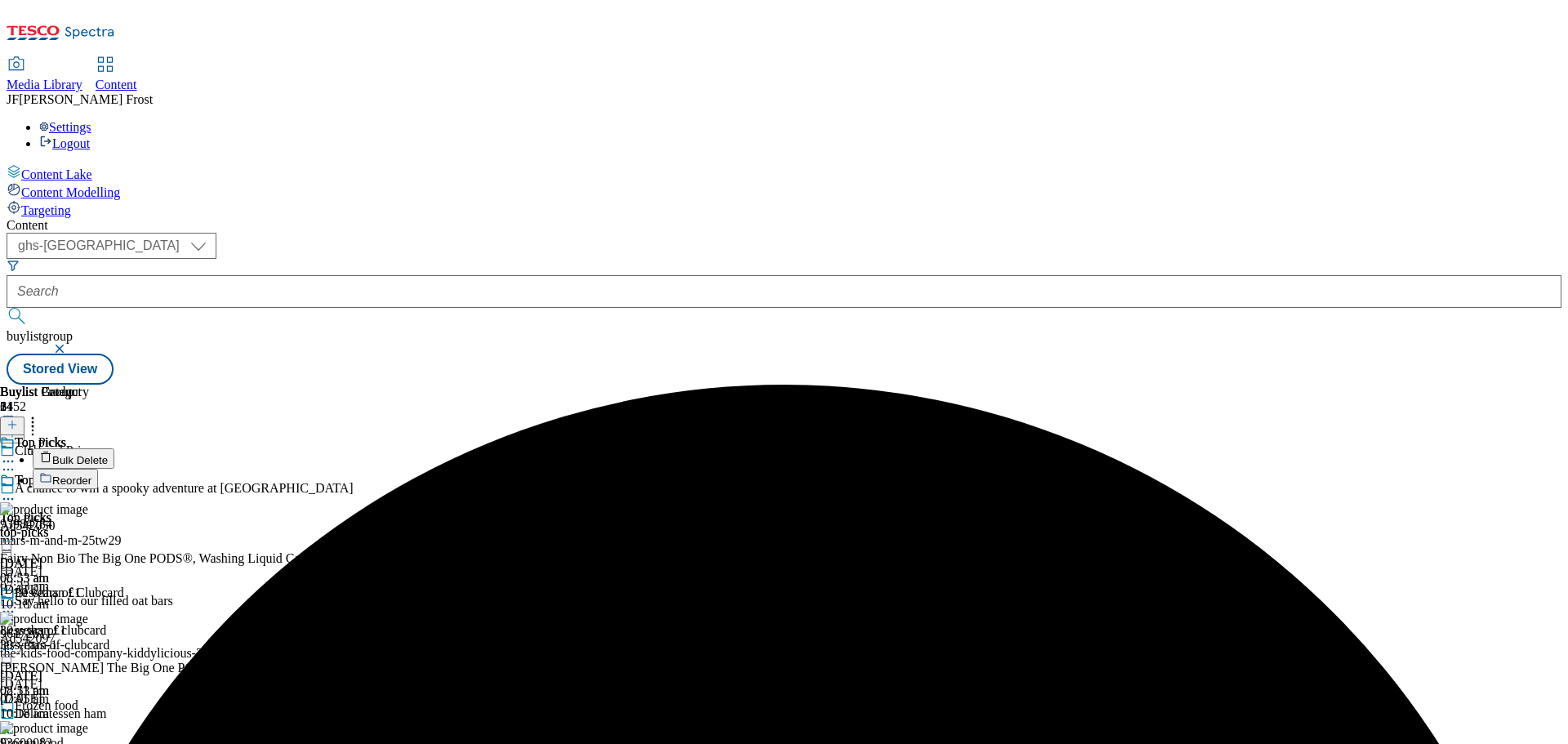
click at [114, 449] on button "Bulk Delete" at bounding box center [74, 459] width 81 height 20
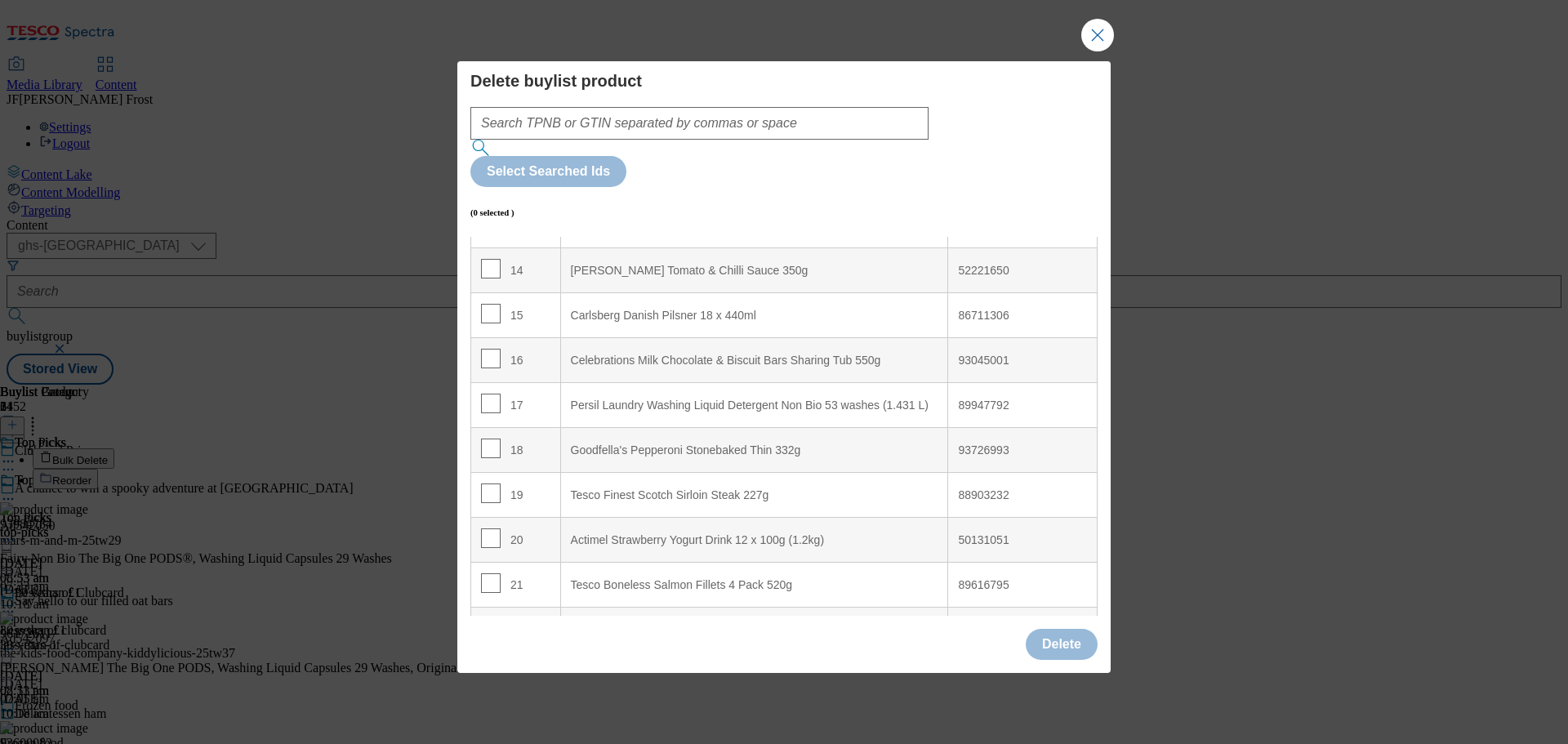
scroll to position [653, 0]
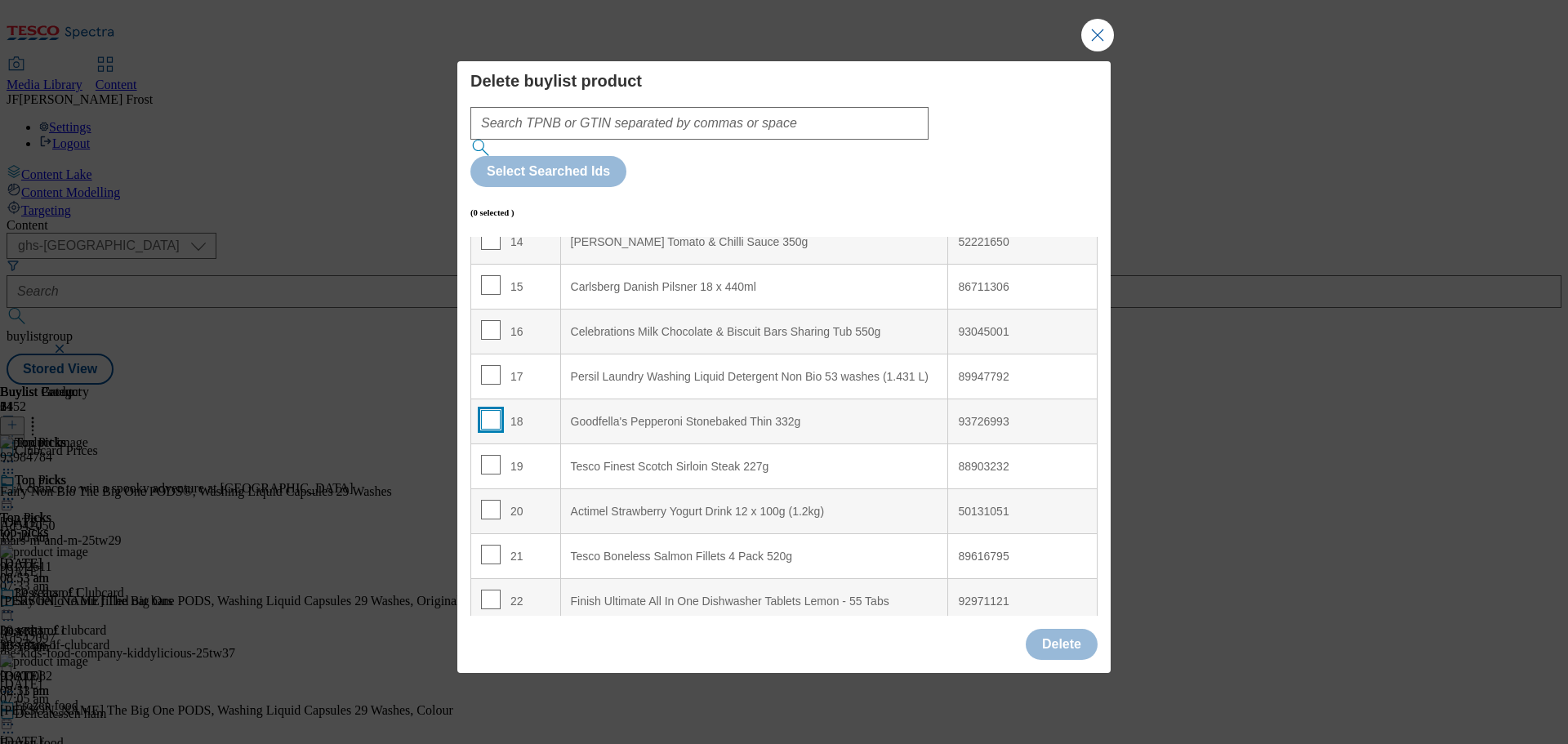
drag, startPoint x: 493, startPoint y: 373, endPoint x: 678, endPoint y: 464, distance: 206.2
click at [492, 410] on input "Modal" at bounding box center [490, 420] width 19 height 19
checkbox input "true"
click at [1058, 629] on button "Delete" at bounding box center [1061, 644] width 72 height 31
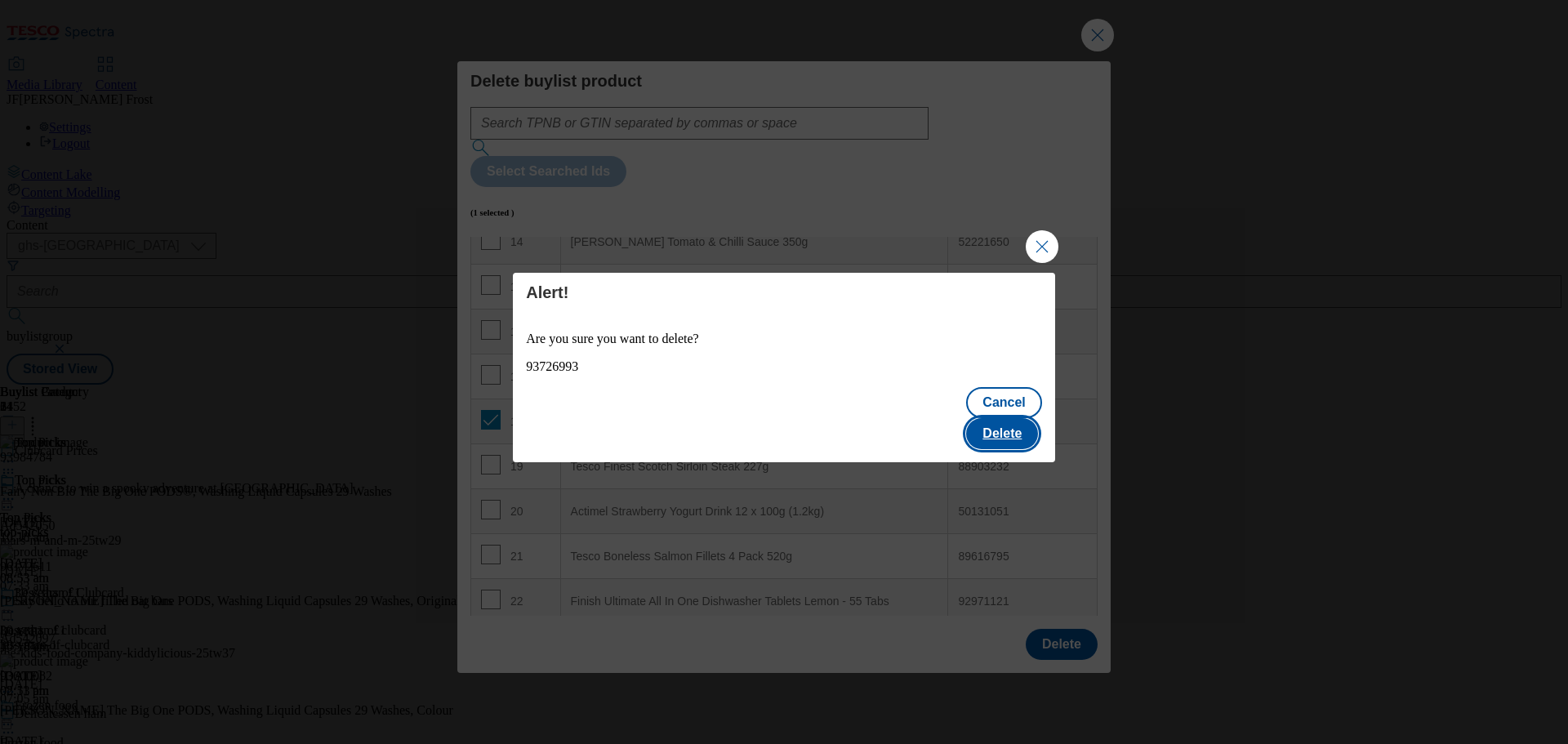
click at [1021, 418] on button "Delete" at bounding box center [1002, 433] width 72 height 31
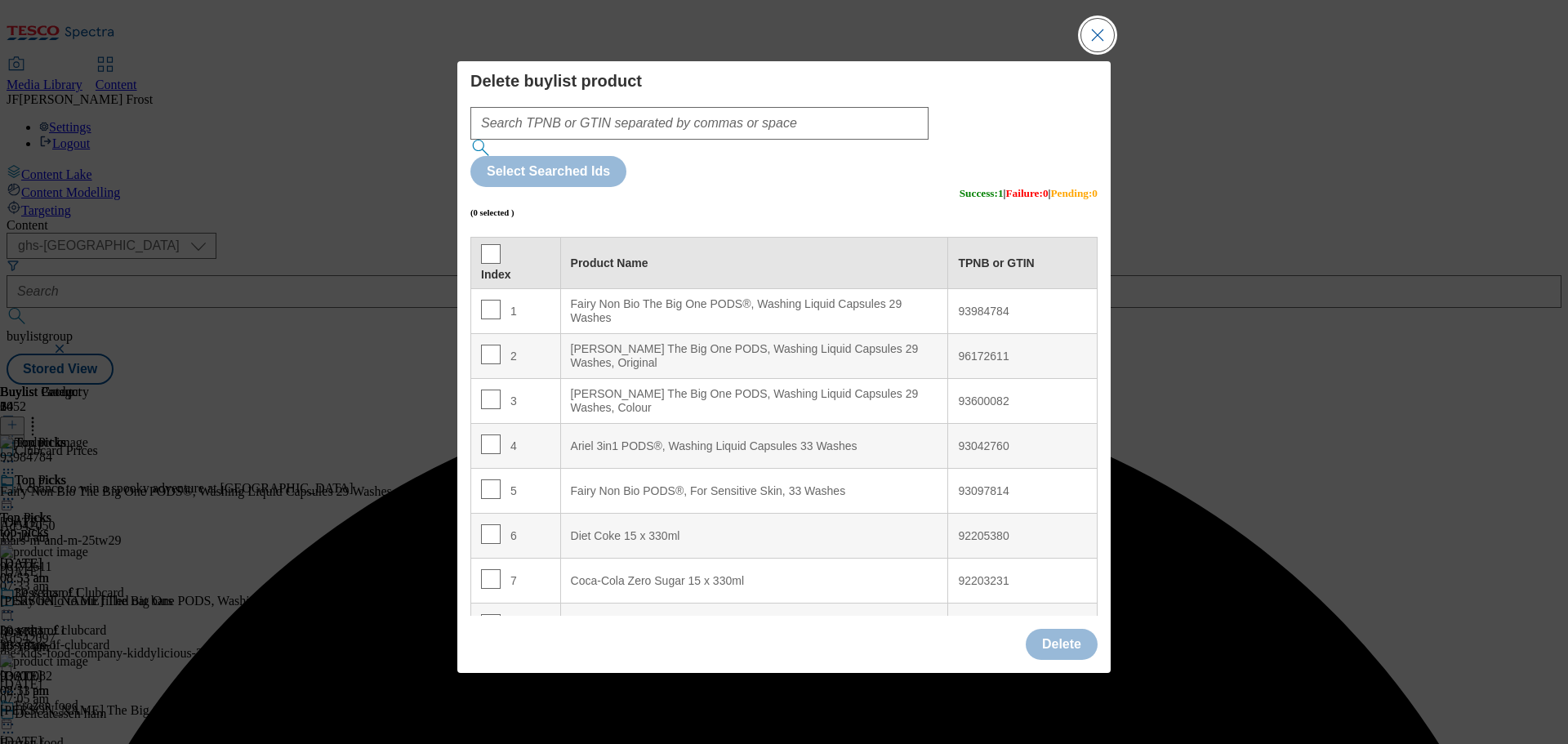
click at [1105, 51] on button "Close Modal" at bounding box center [1098, 35] width 33 height 33
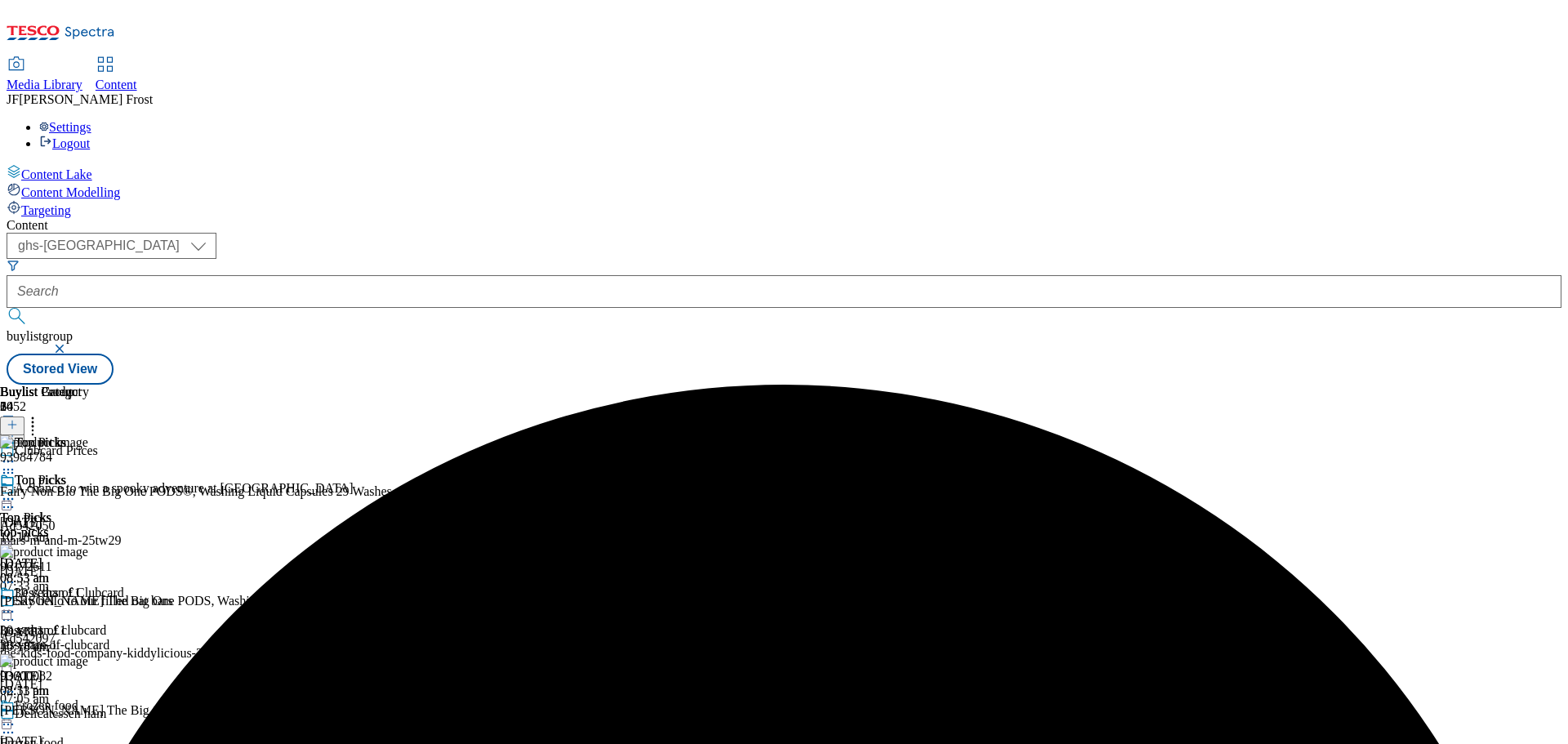
click at [16, 491] on icon at bounding box center [8, 498] width 16 height 16
click at [89, 603] on span "Preview" at bounding box center [70, 609] width 39 height 13
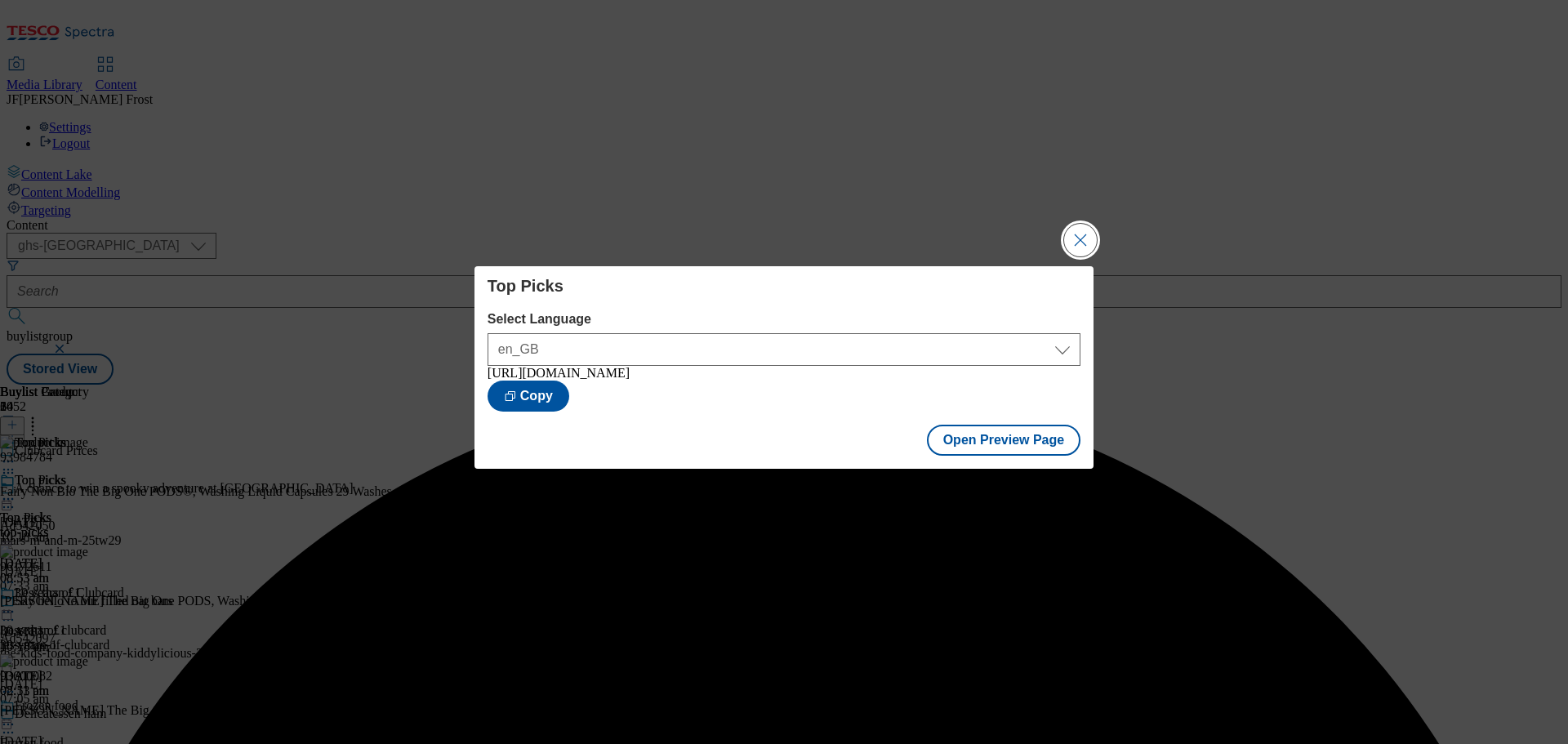
click at [1088, 230] on button "Close Modal" at bounding box center [1080, 240] width 33 height 33
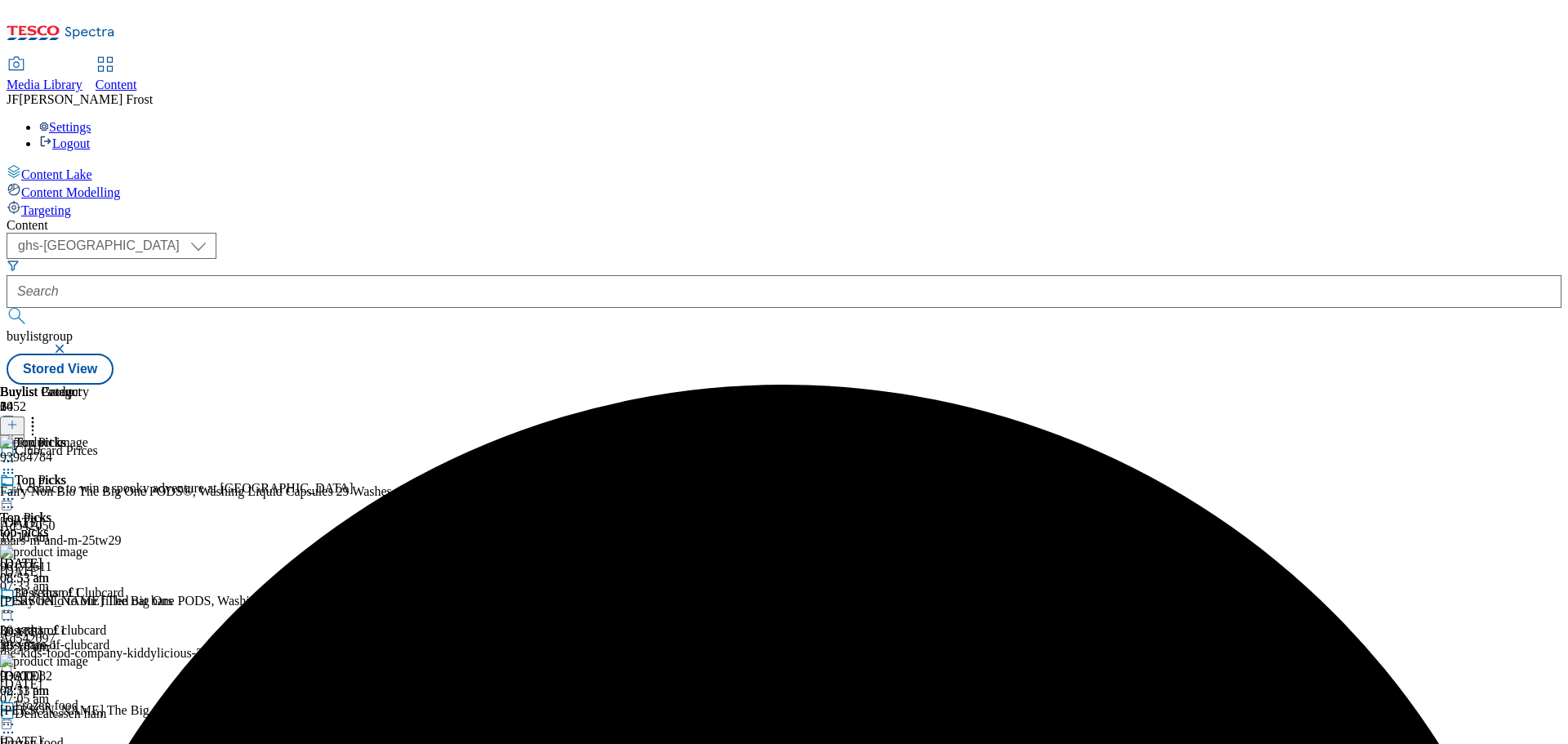
click at [16, 491] on icon at bounding box center [8, 498] width 16 height 16
click at [86, 659] on span "Publish" at bounding box center [68, 665] width 36 height 13
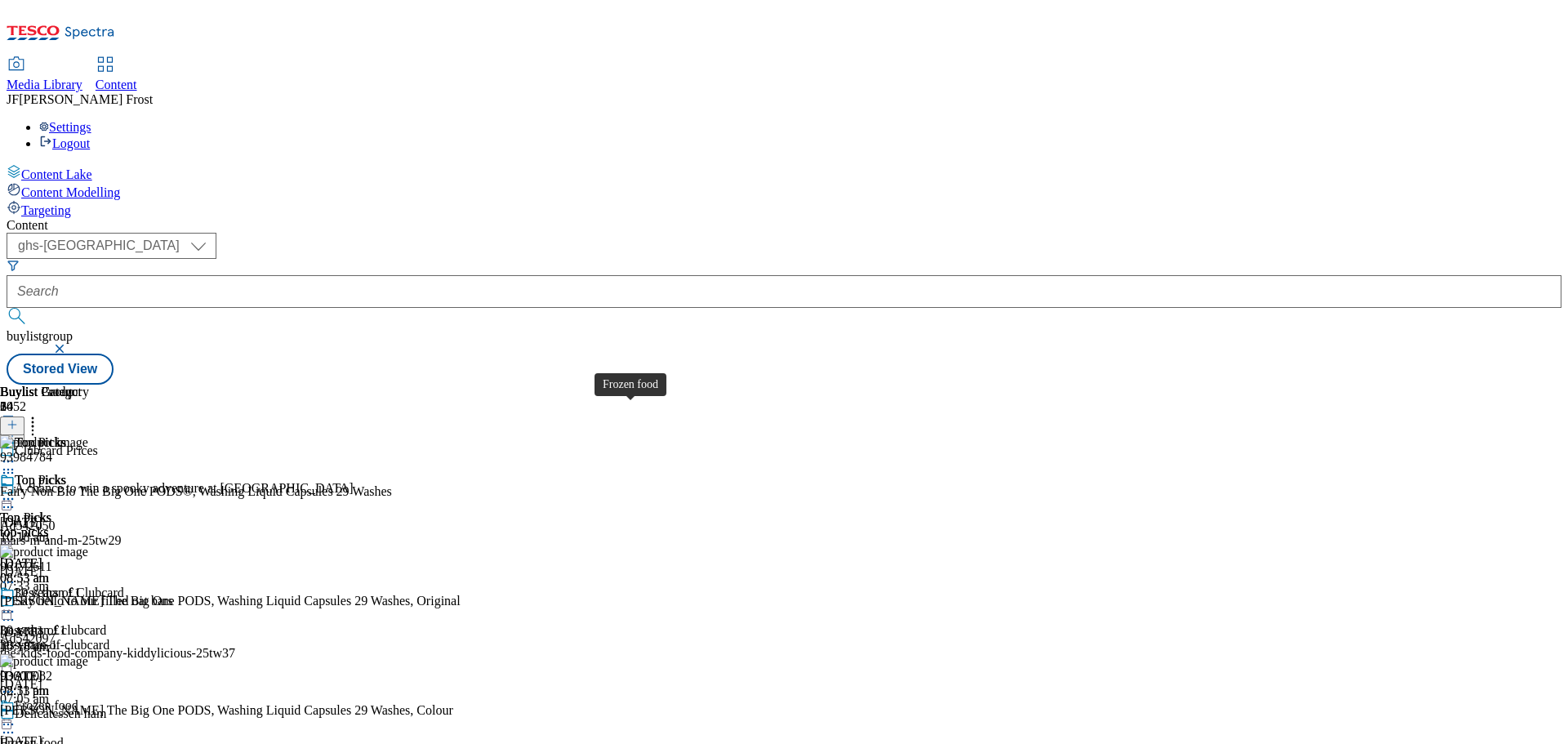
scroll to position [245, 0]
click at [64, 736] on div "Frozen food" at bounding box center [32, 743] width 64 height 15
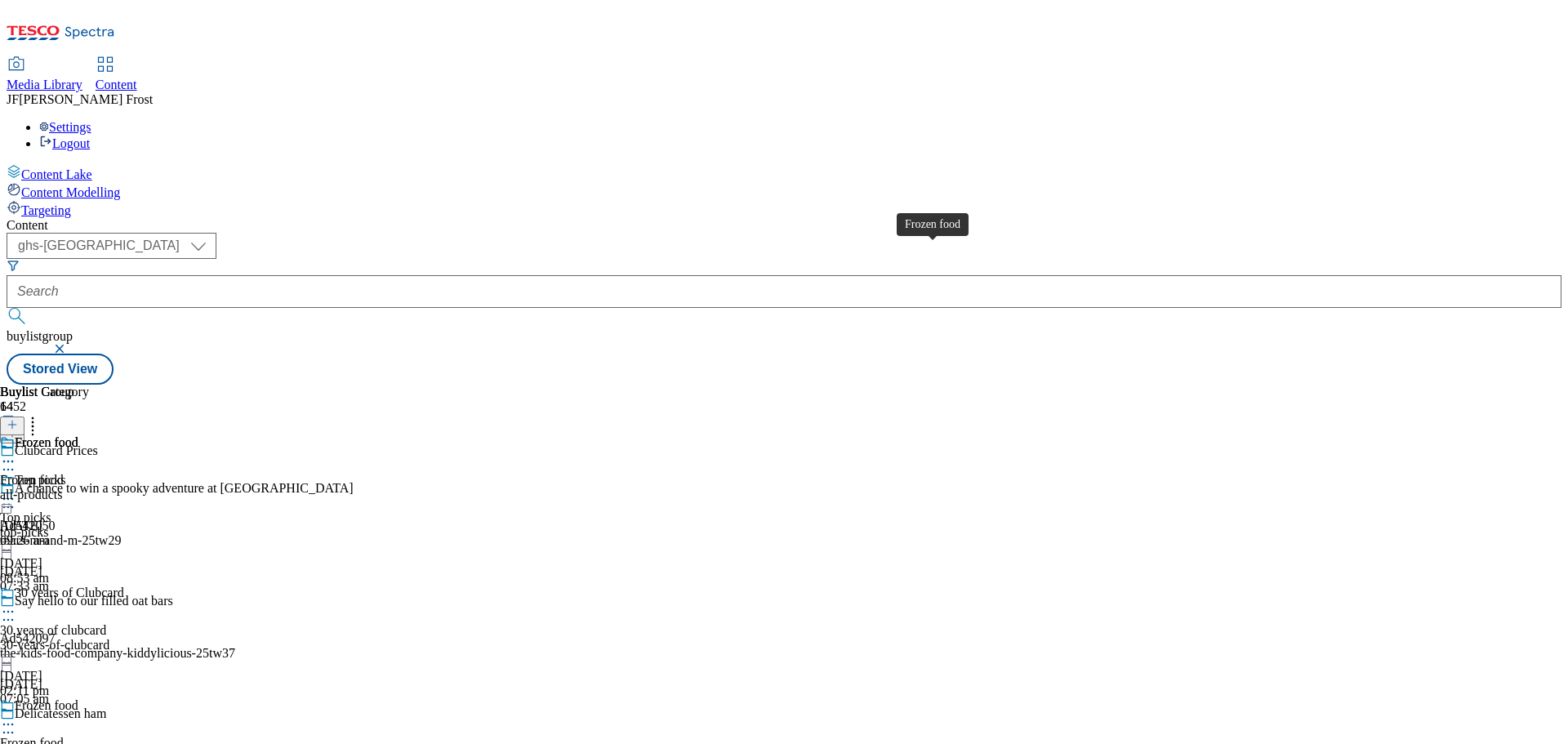
click at [78, 435] on div "Frozen food" at bounding box center [46, 442] width 64 height 15
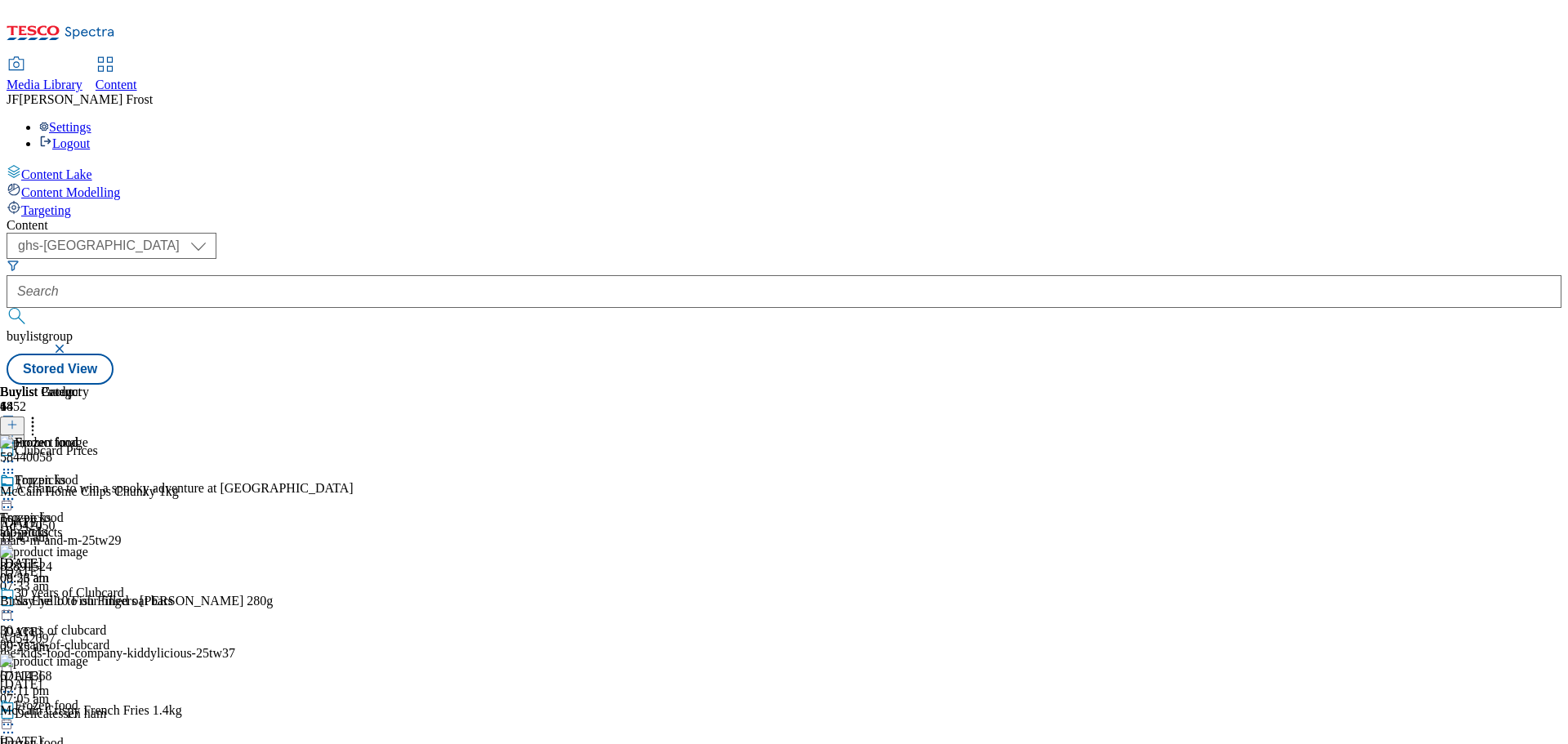
click at [16, 491] on icon at bounding box center [8, 498] width 16 height 16
click at [103, 678] on span "Un-publish" at bounding box center [76, 684] width 52 height 13
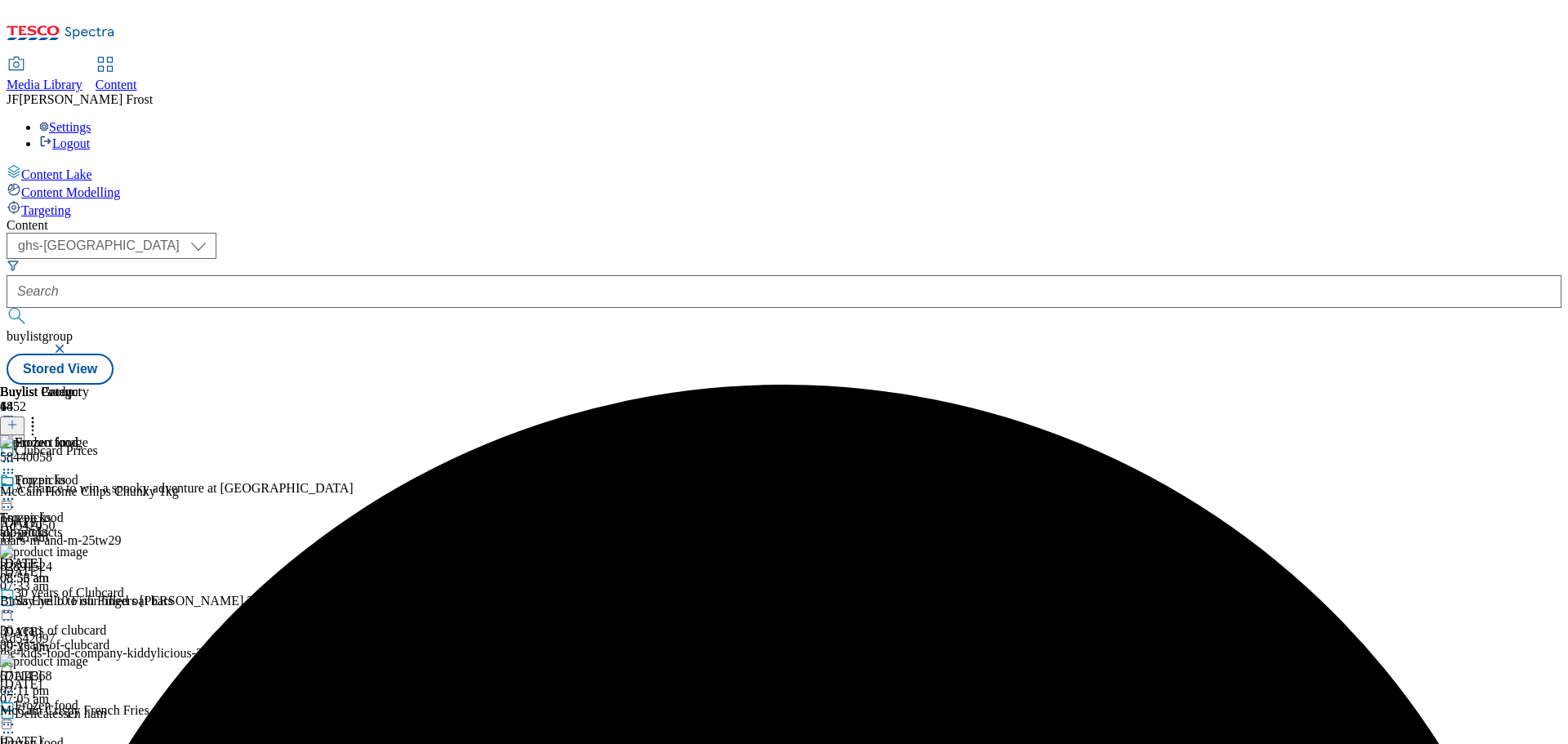
click at [16, 491] on icon at bounding box center [8, 498] width 16 height 16
click at [105, 622] on span "Un-preview" at bounding box center [77, 628] width 55 height 13
click at [41, 414] on icon at bounding box center [32, 422] width 16 height 16
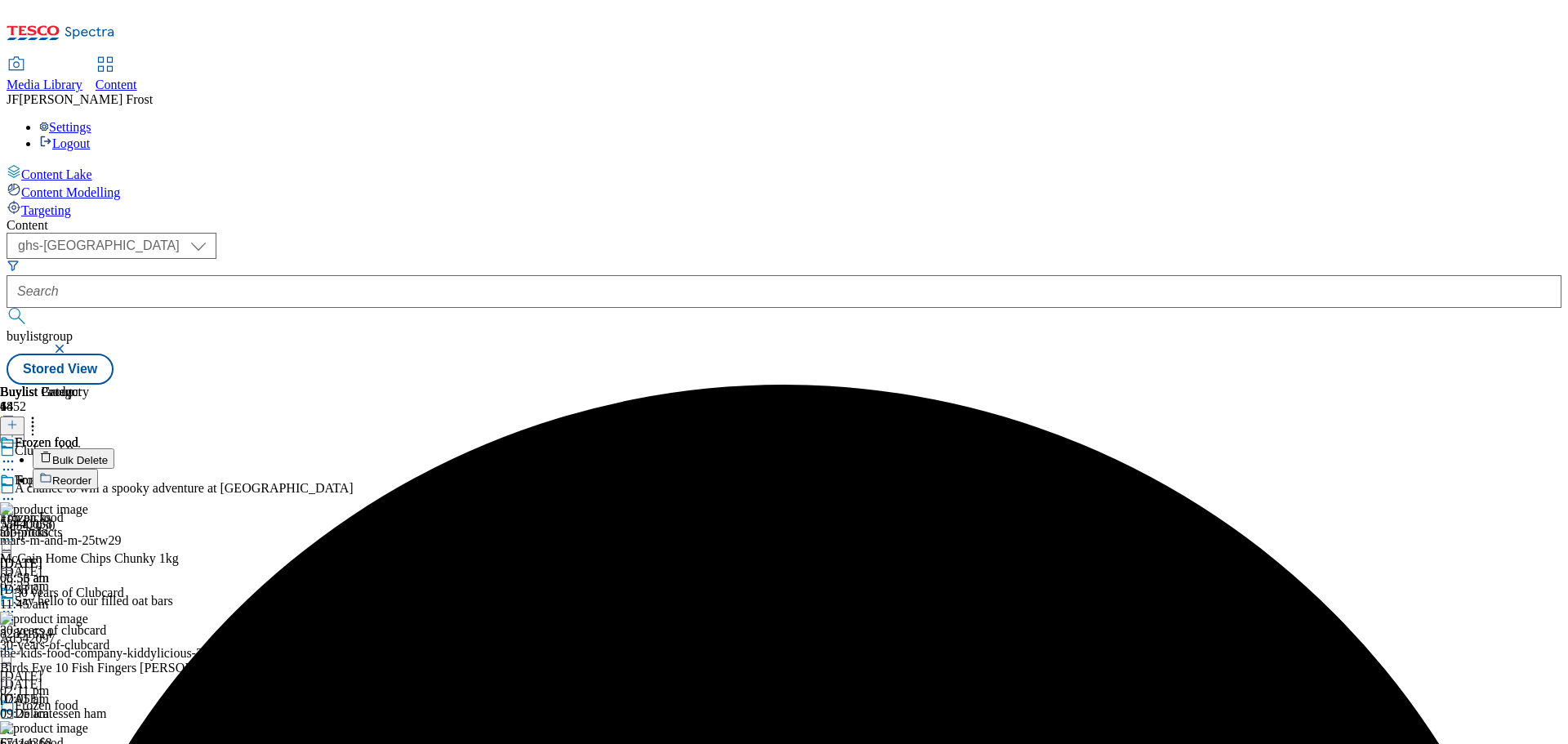
click at [114, 449] on button "Bulk Delete" at bounding box center [74, 459] width 81 height 20
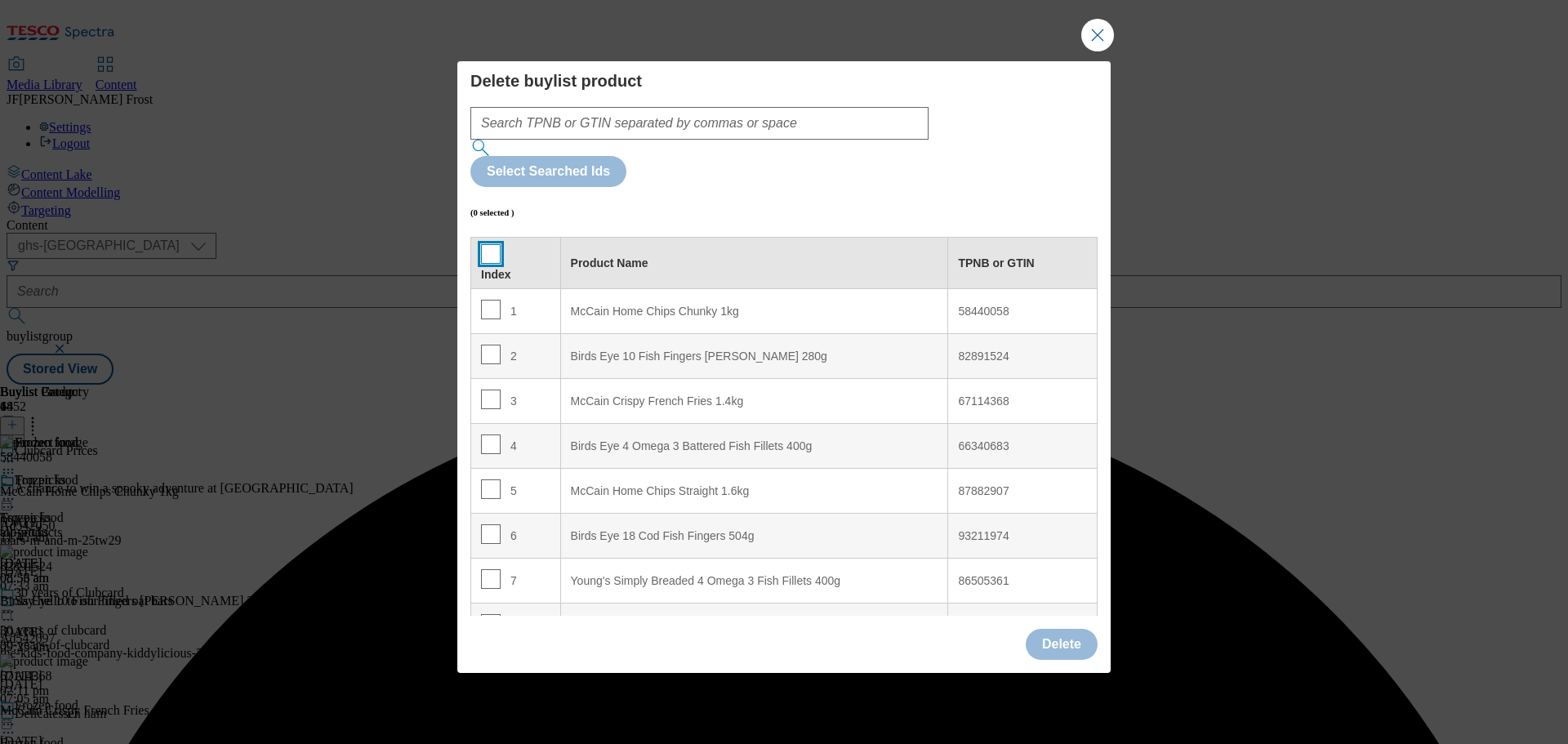
click at [491, 244] on input "Modal" at bounding box center [490, 253] width 19 height 19
checkbox input "true"
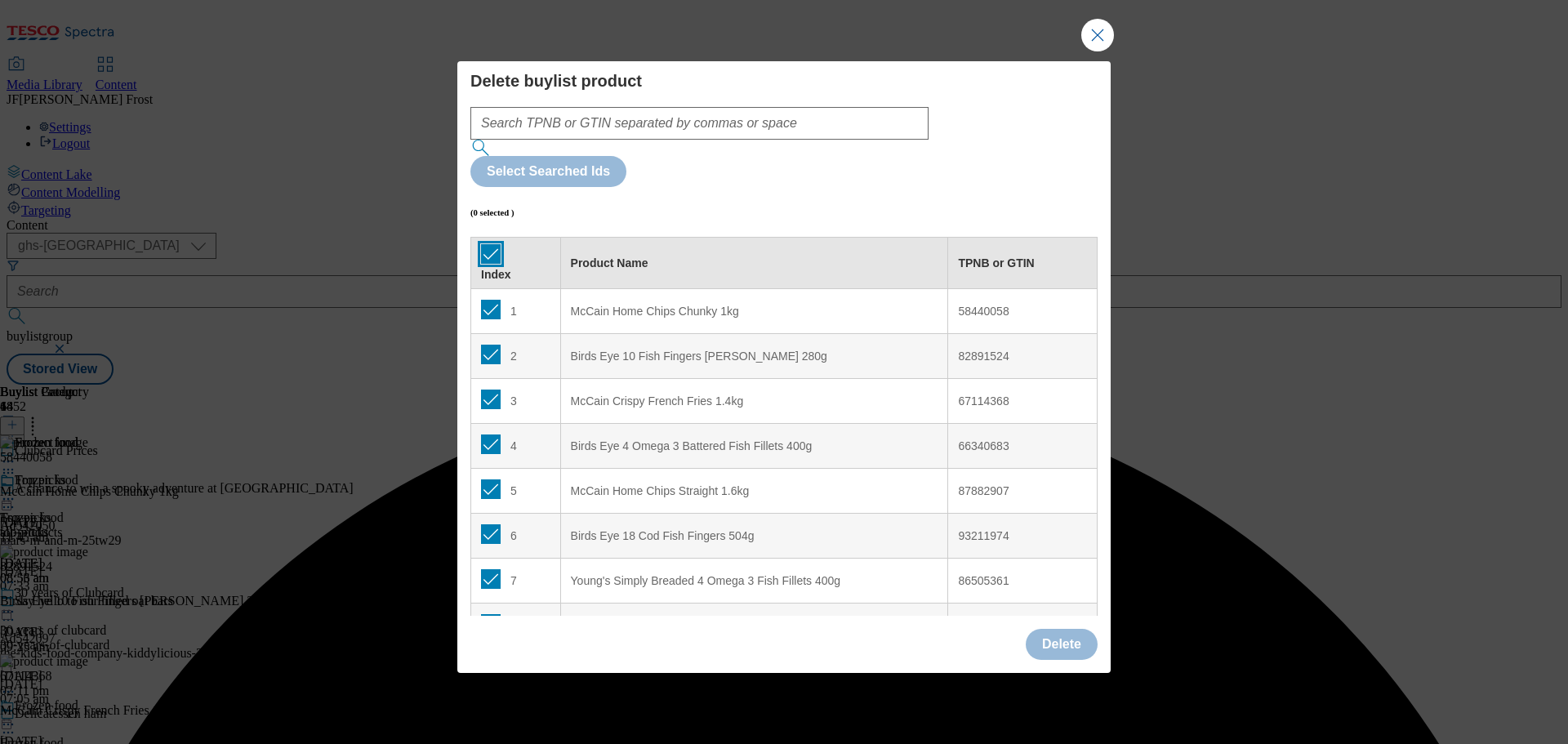
checkbox input "true"
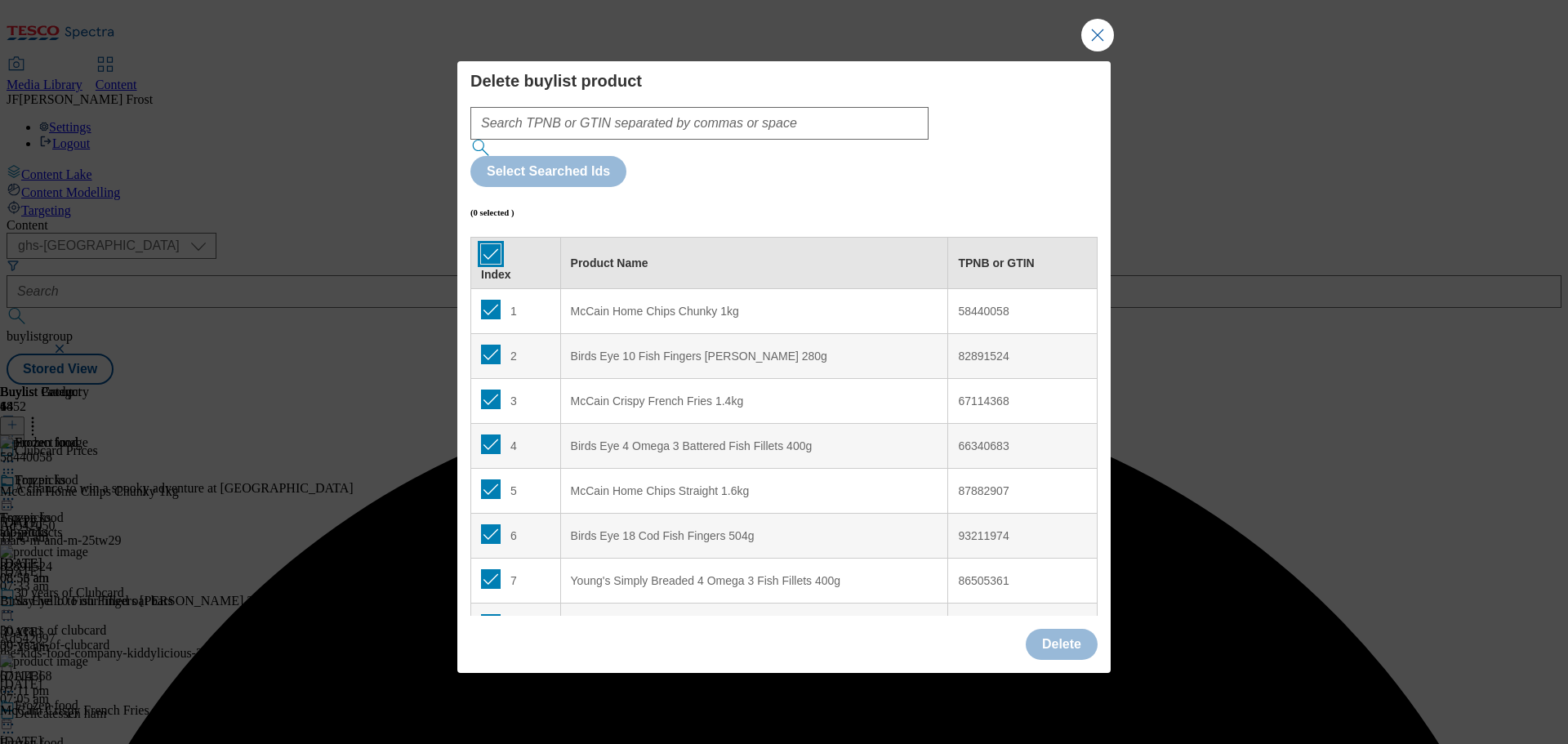
checkbox input "true"
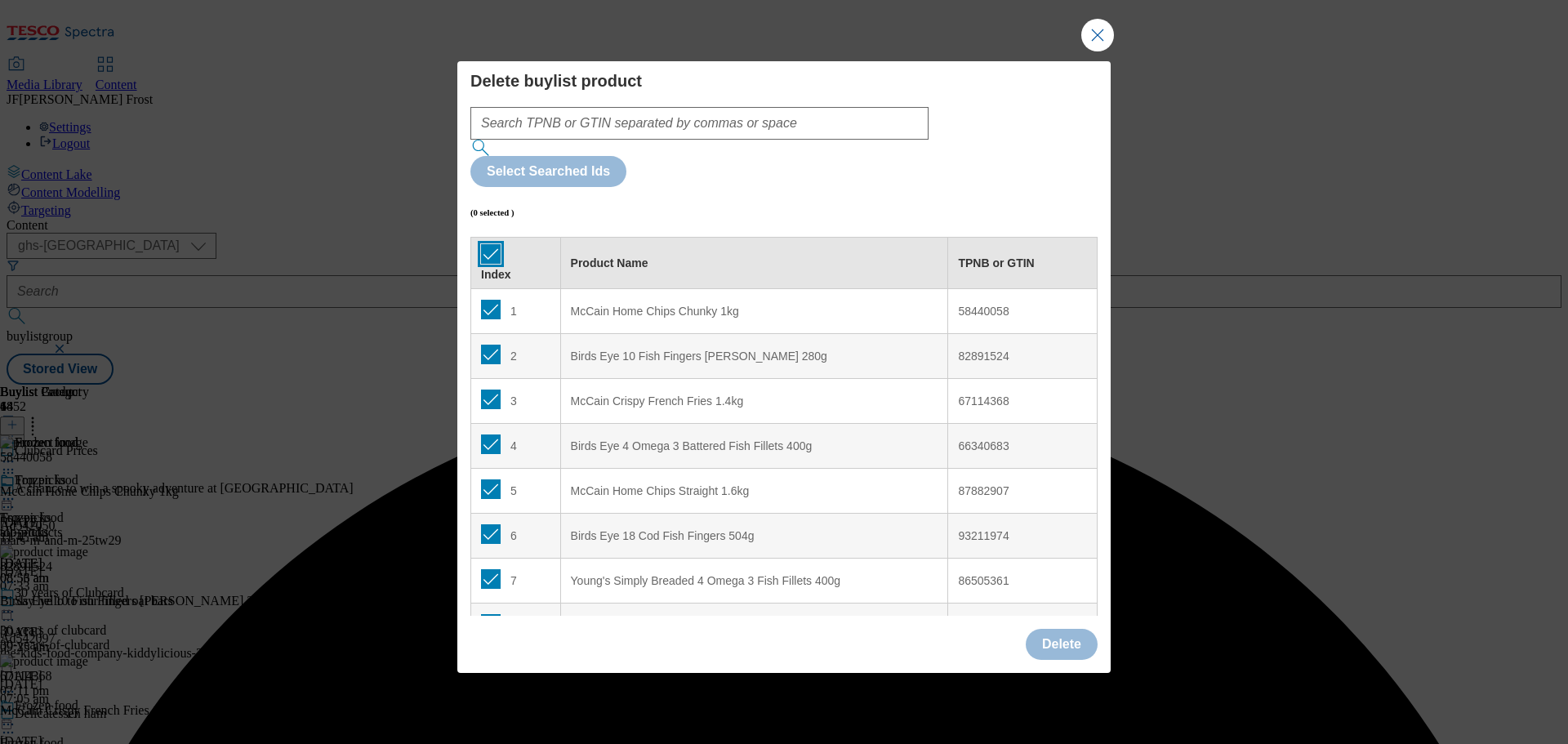
checkbox input "true"
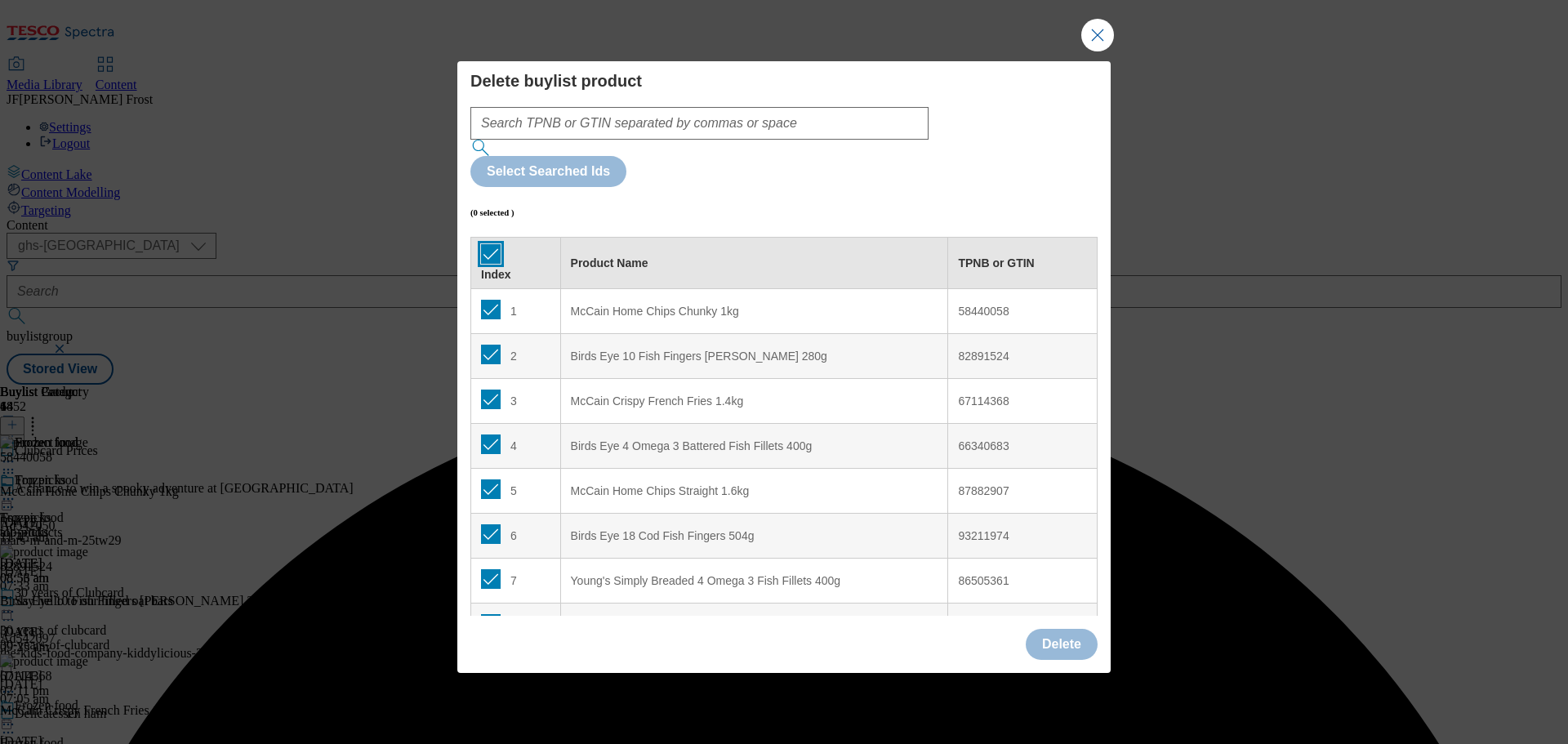
checkbox input "true"
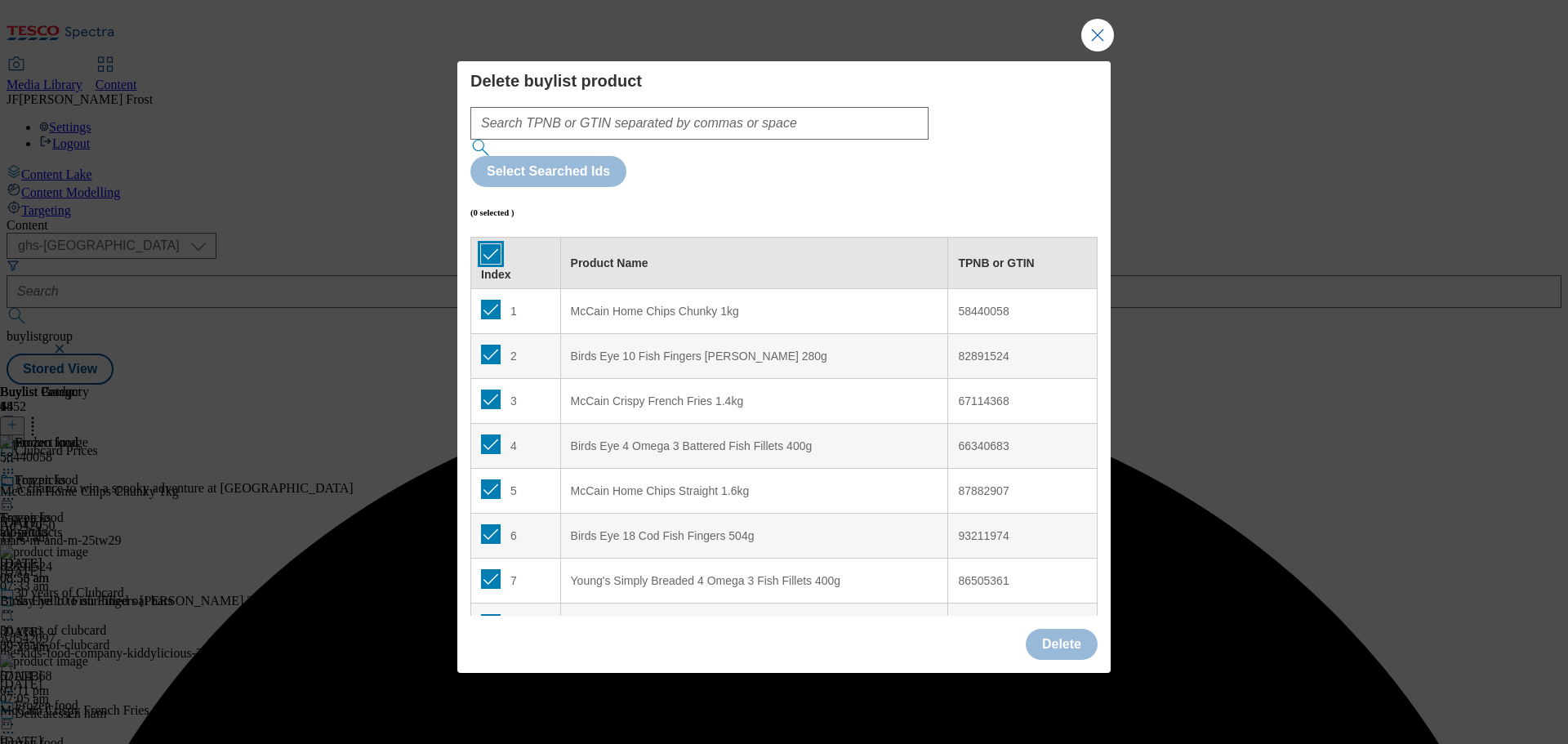
checkbox input "true"
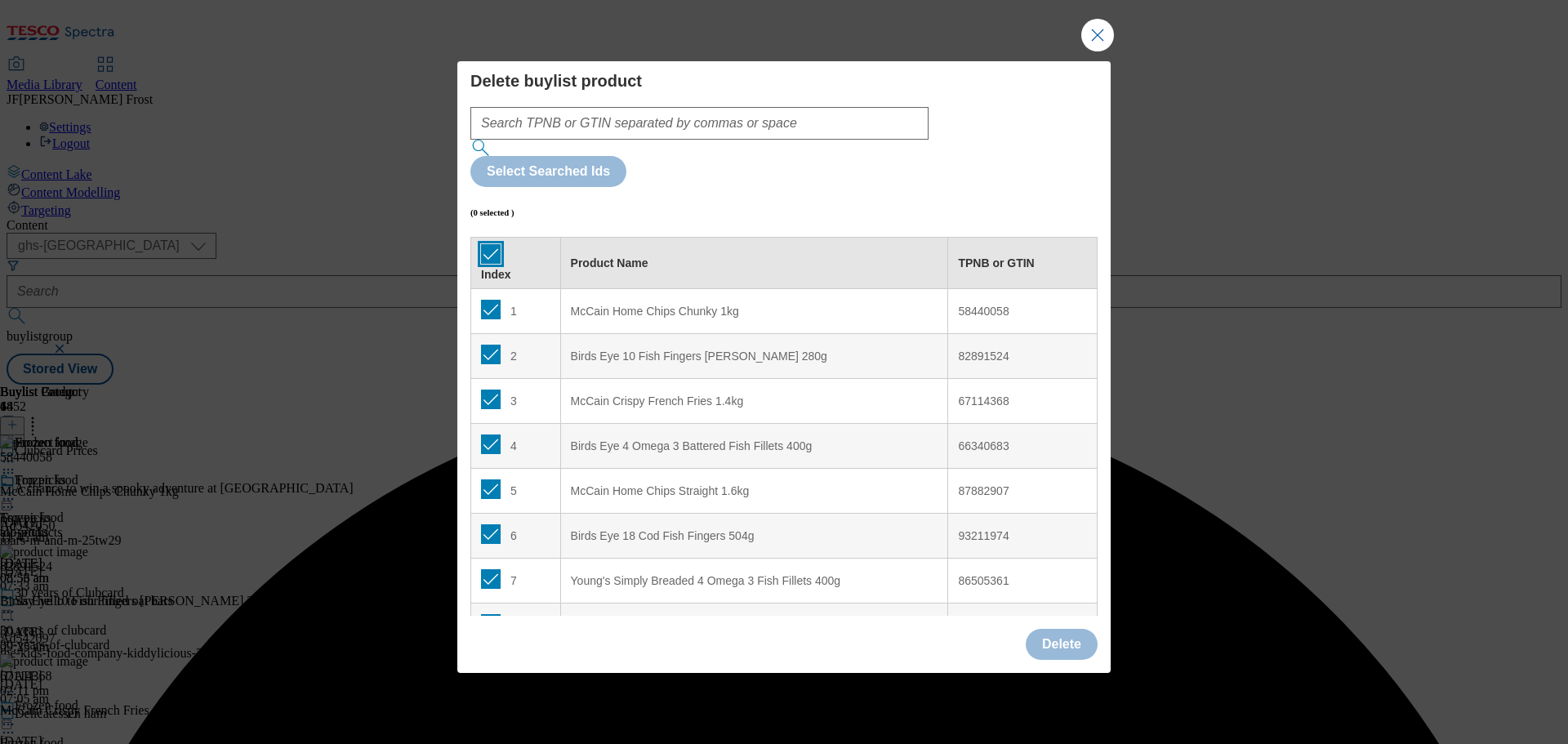
checkbox input "true"
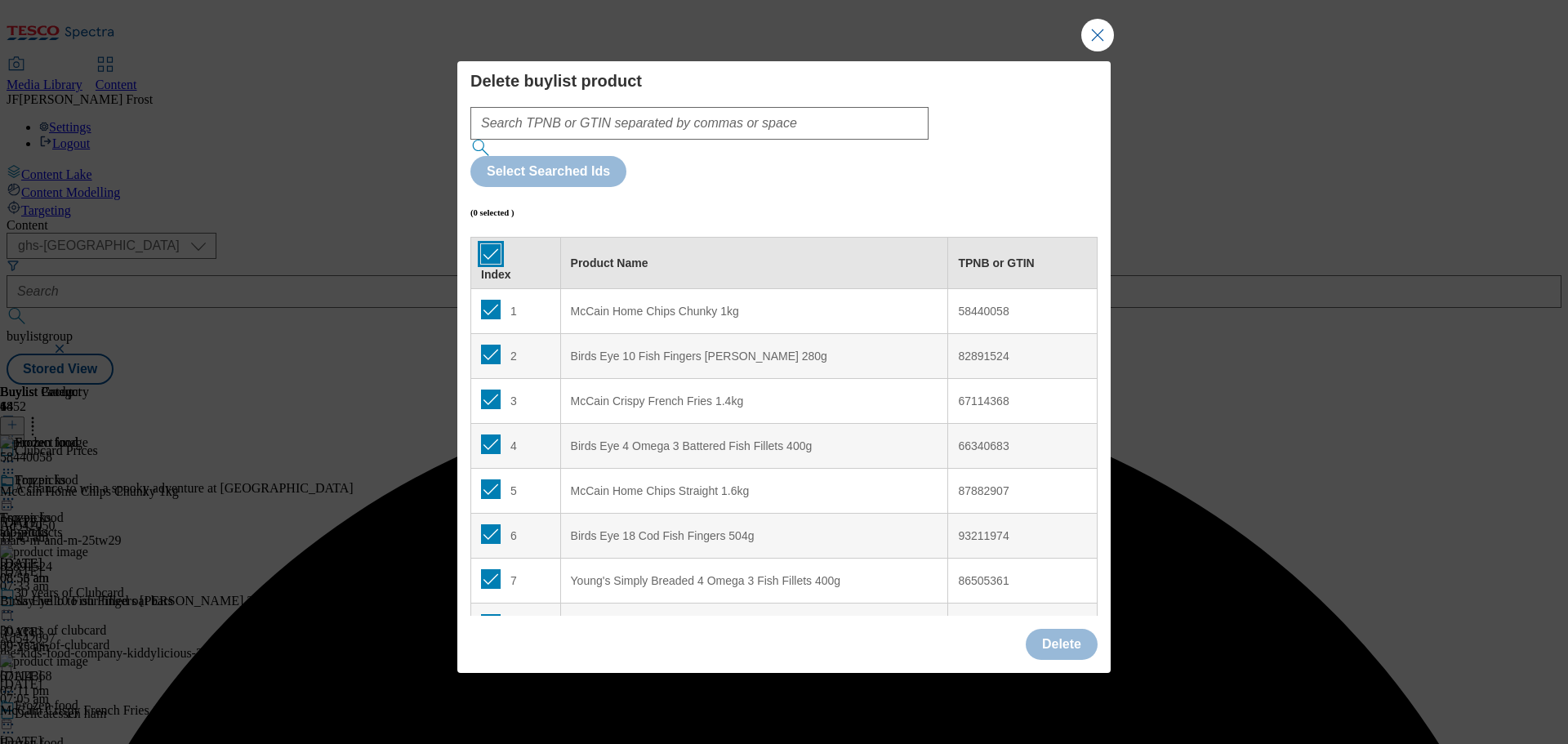
checkbox input "true"
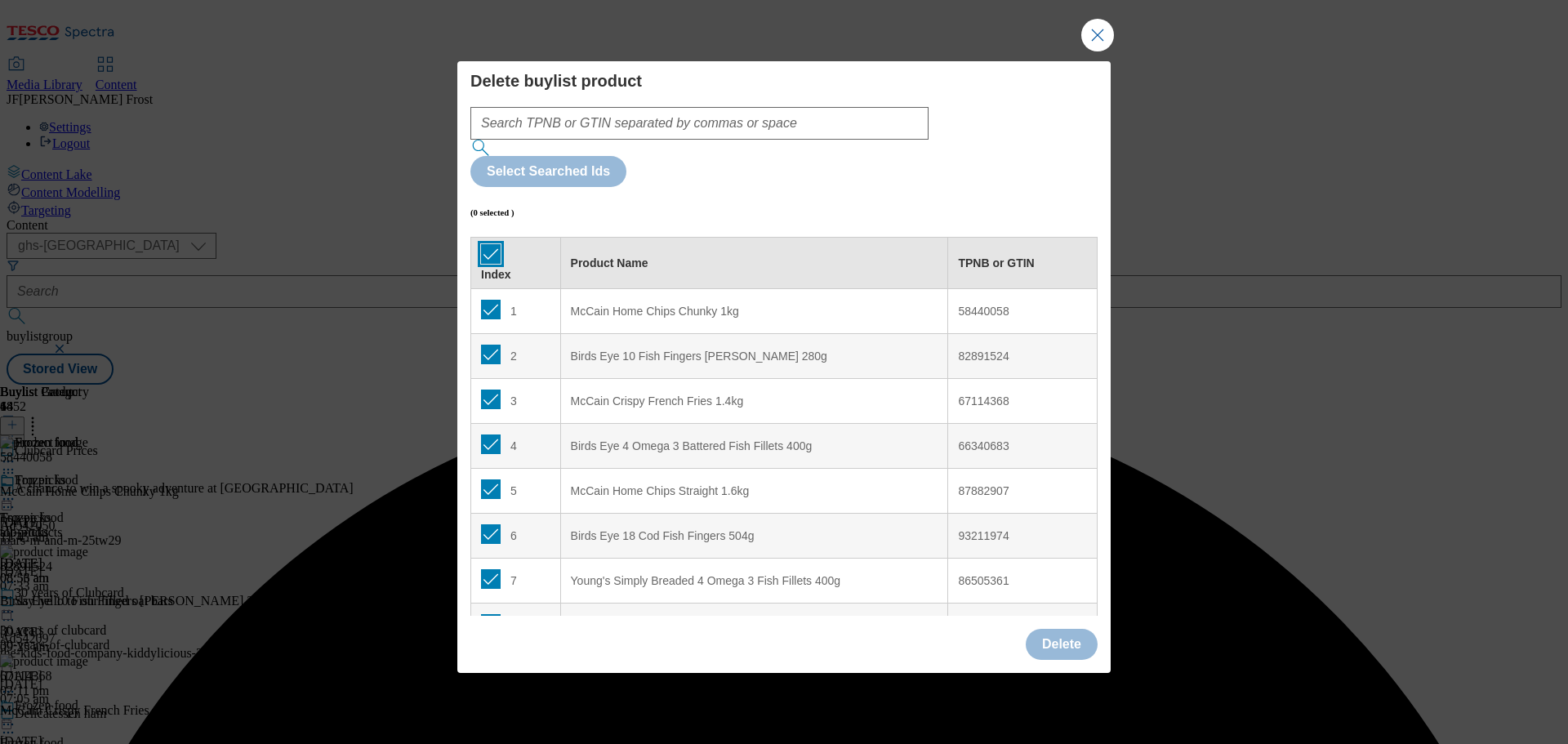
checkbox input "true"
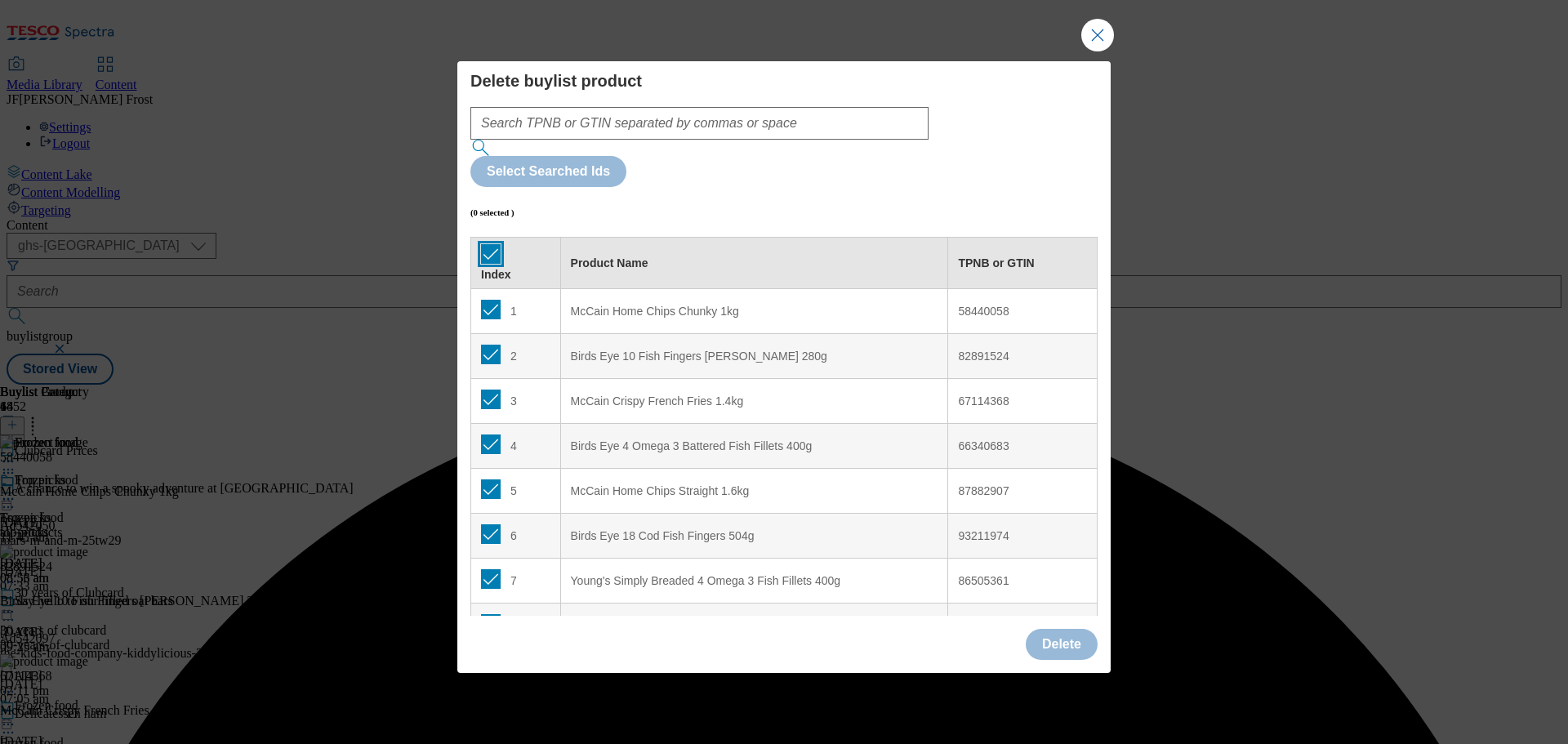
checkbox input "true"
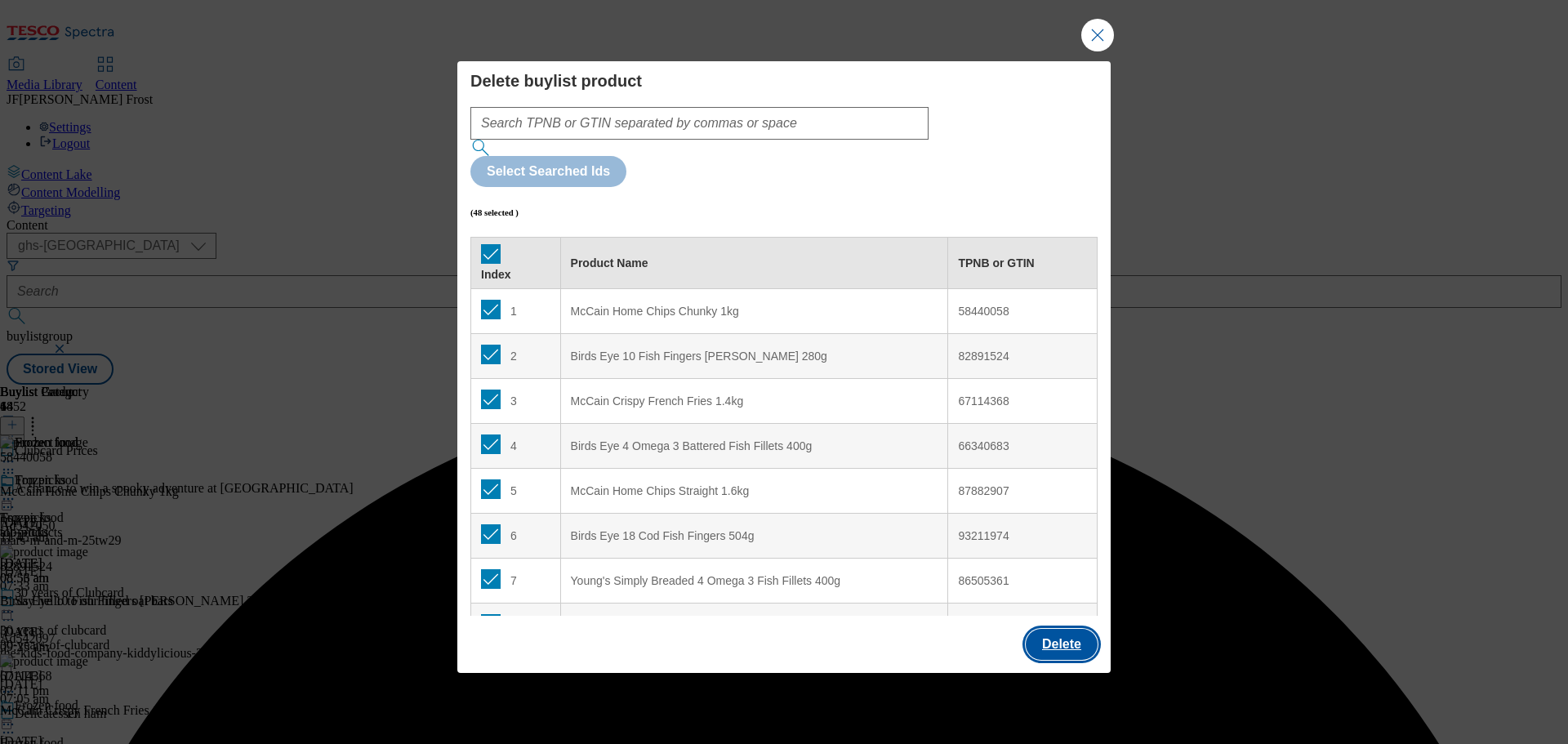
click at [1064, 629] on button "Delete" at bounding box center [1061, 644] width 72 height 31
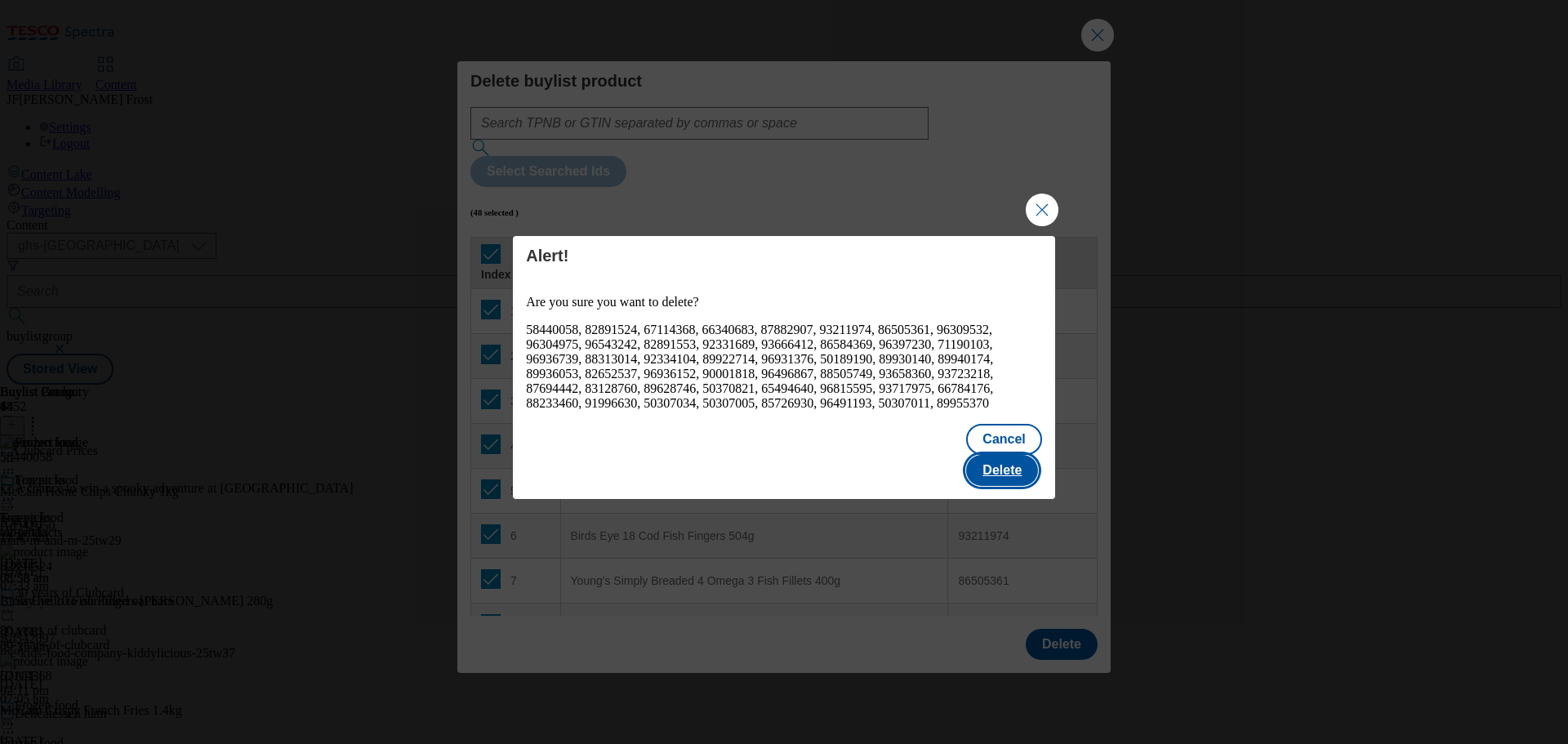
click at [1014, 455] on button "Delete" at bounding box center [1002, 470] width 72 height 31
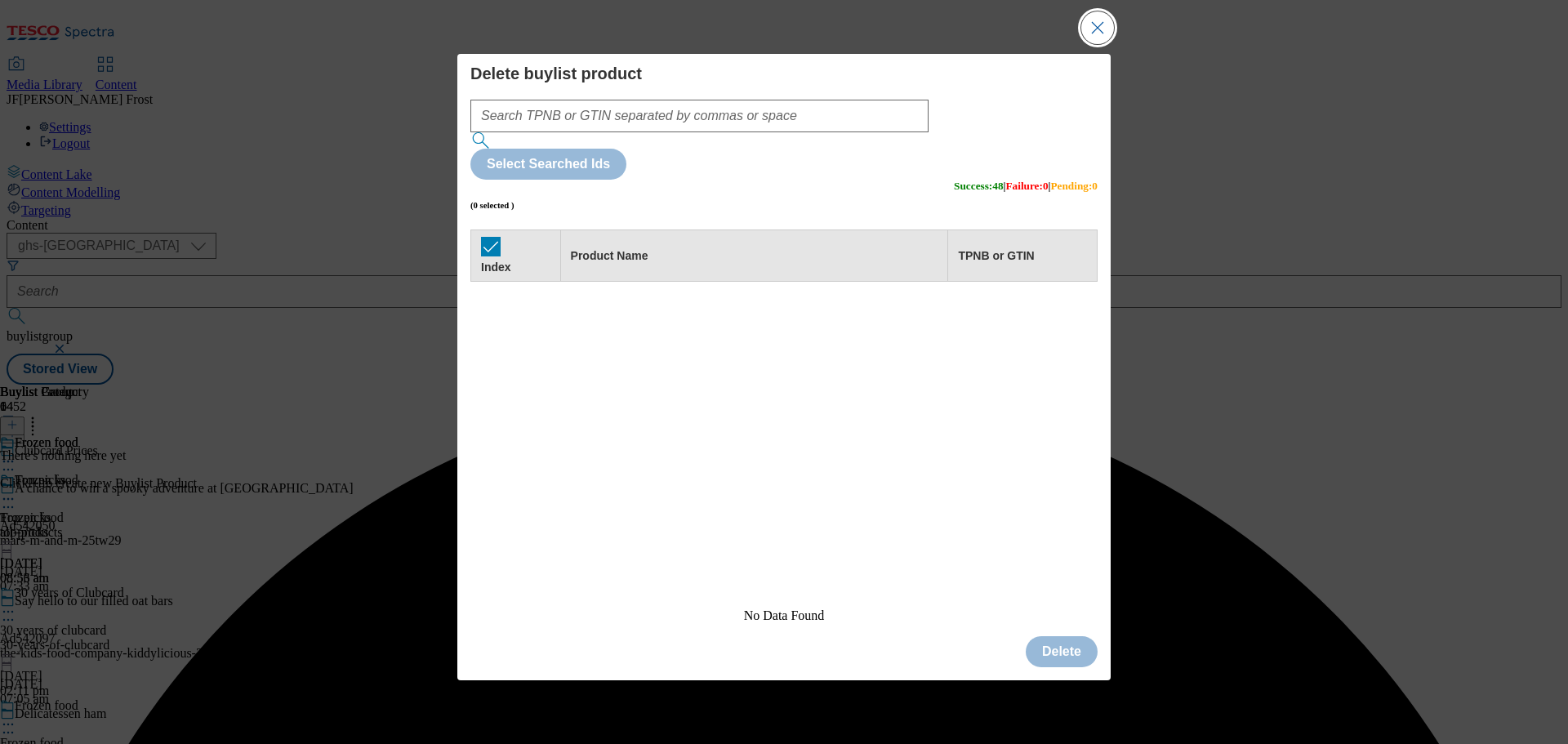
click at [1095, 45] on button "Close Modal" at bounding box center [1098, 28] width 33 height 33
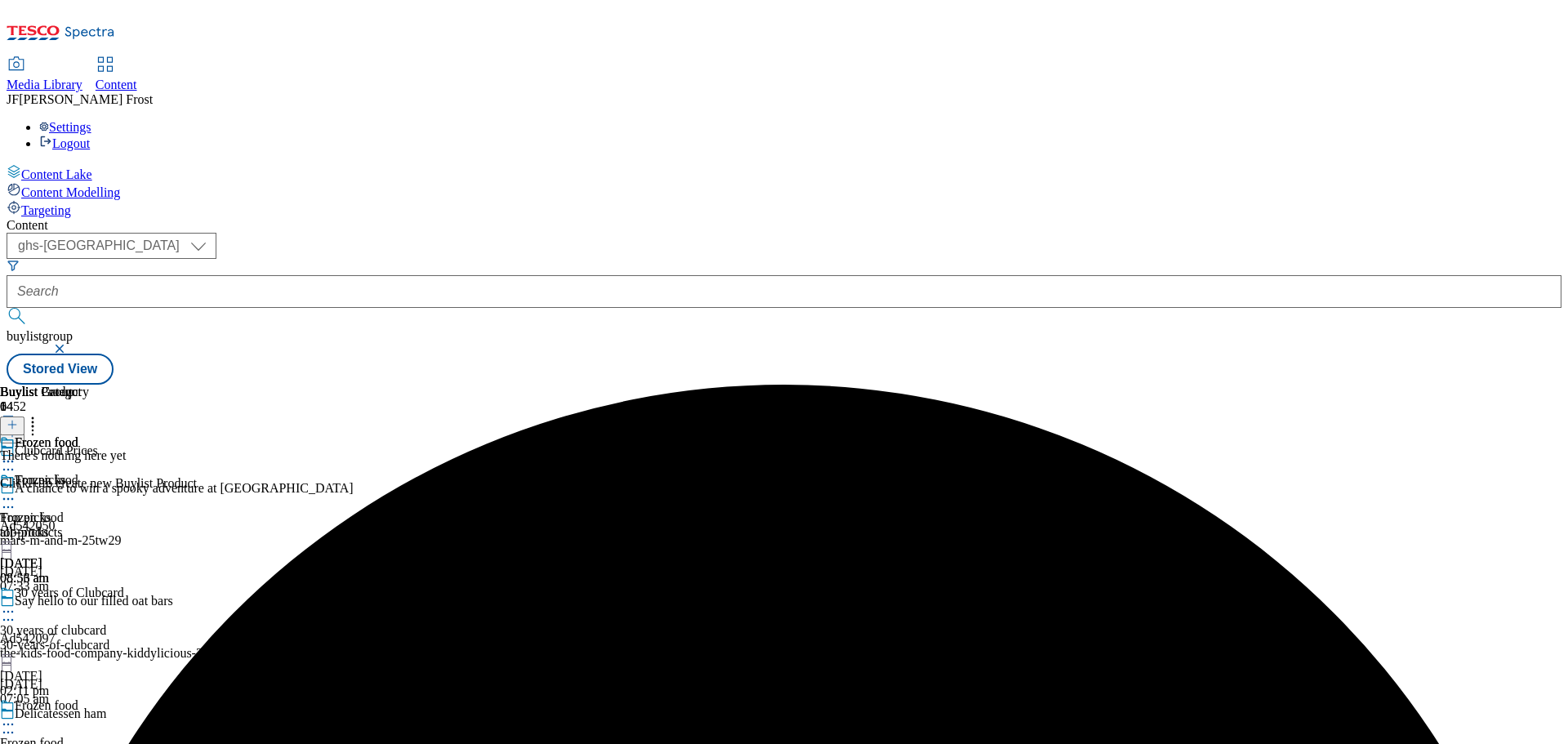
click at [18, 419] on icon at bounding box center [13, 425] width 12 height 12
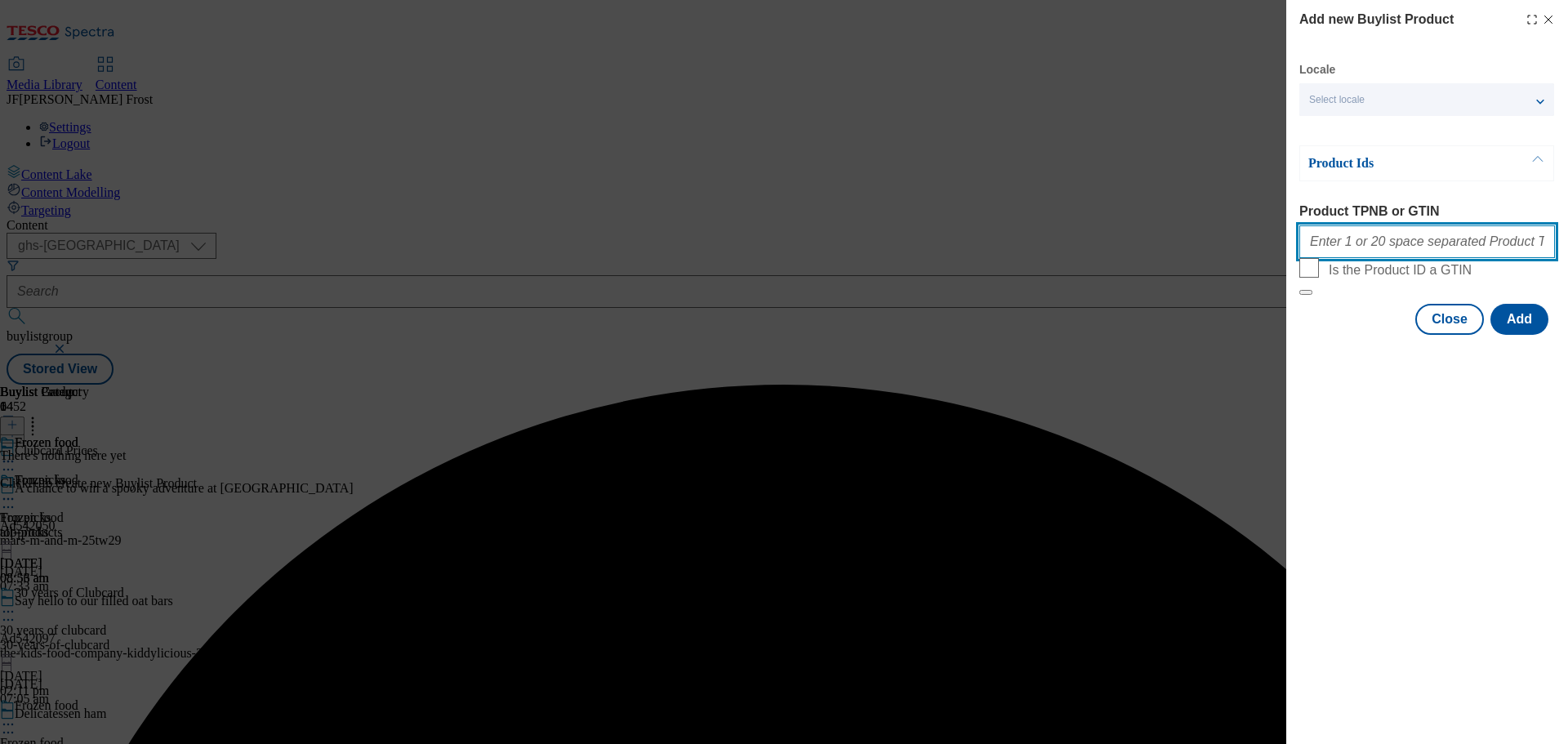
click at [1387, 247] on input "Product TPNB or GTIN" at bounding box center [1427, 242] width 255 height 33
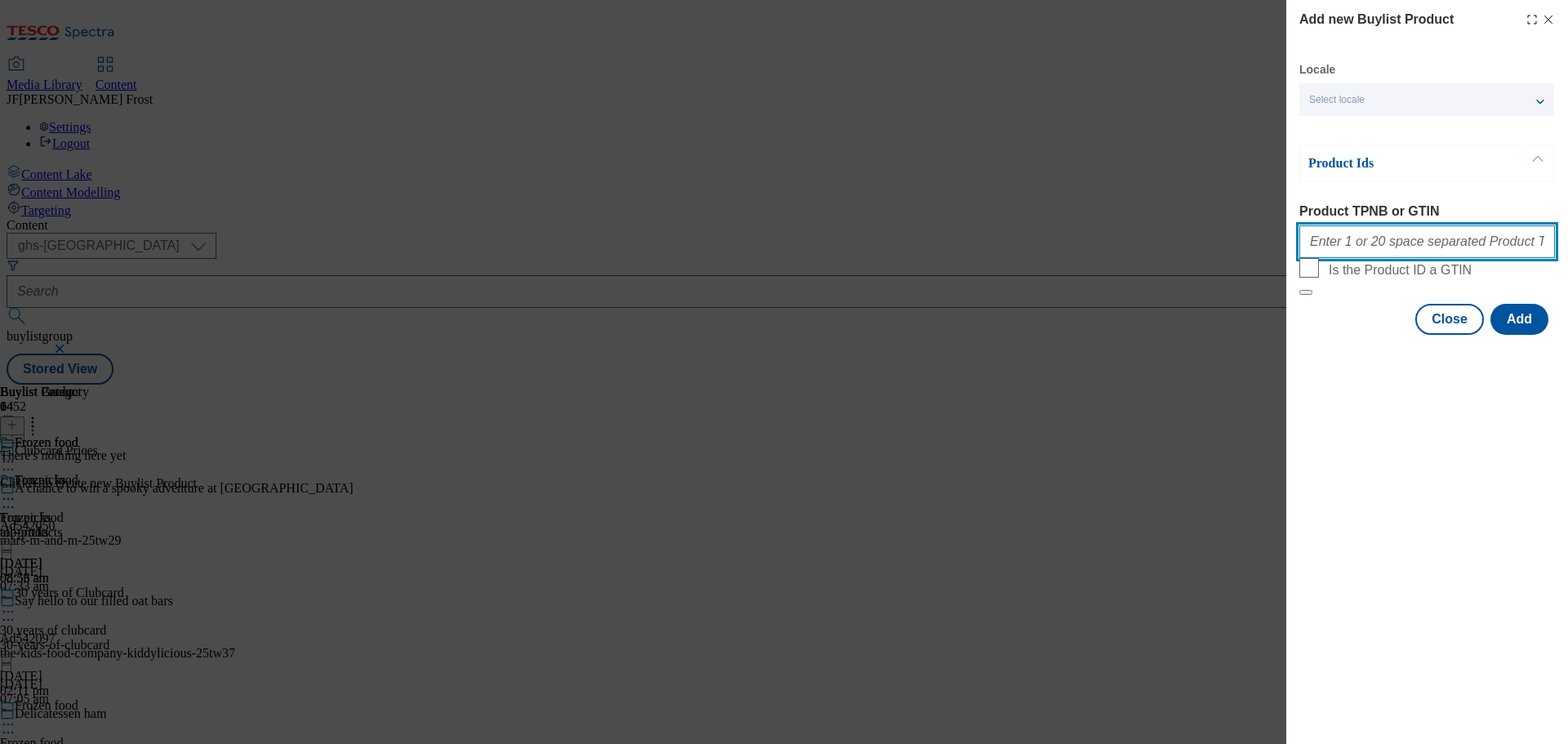
paste input "96772120 96816939 96632246 96711084 96718537 96773270 96641615 96814106 9697079…"
type input "96772120 96816939 96632246 96711084 96718537 96773270 96641615 96814106 9697079…"
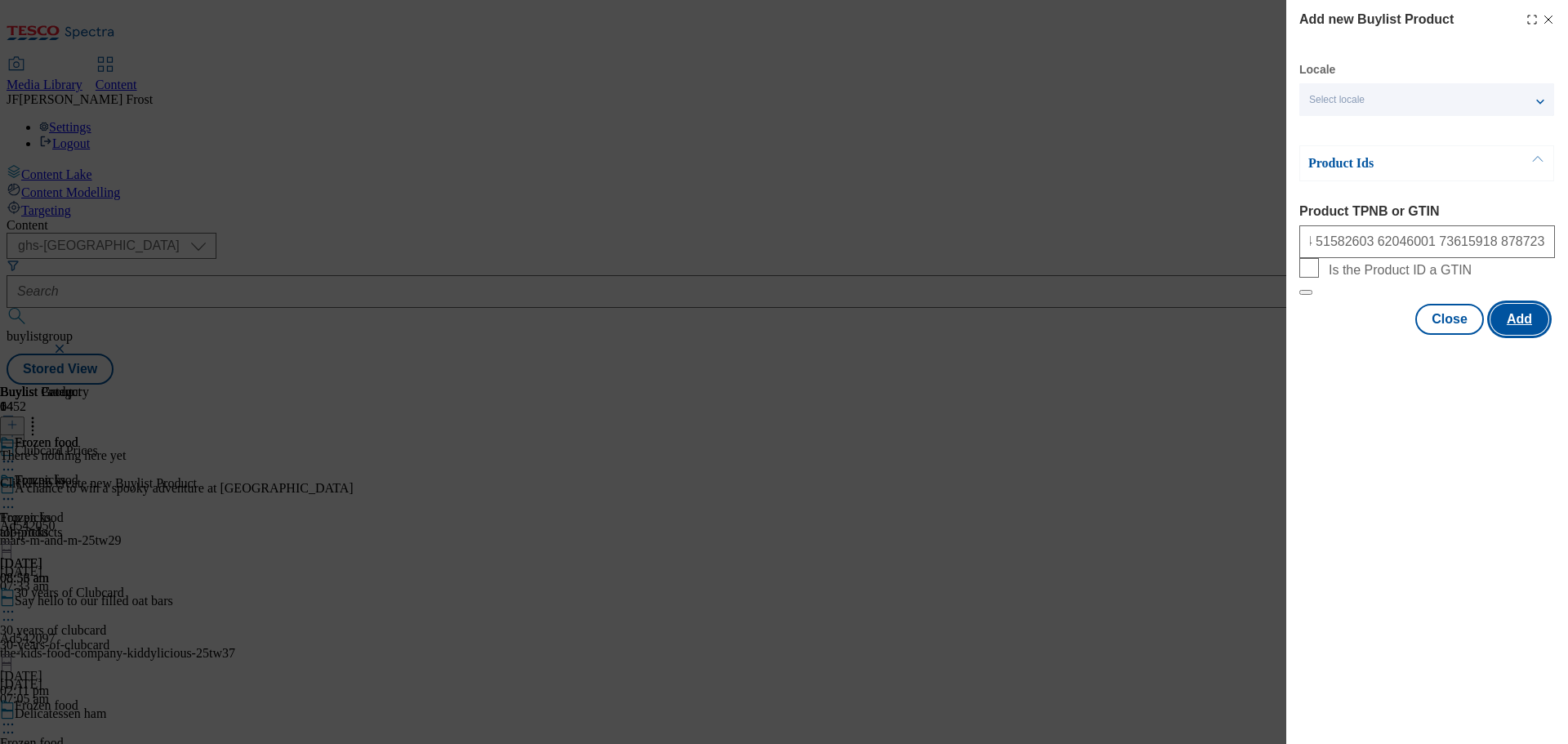
click at [1529, 335] on button "Add" at bounding box center [1520, 319] width 58 height 31
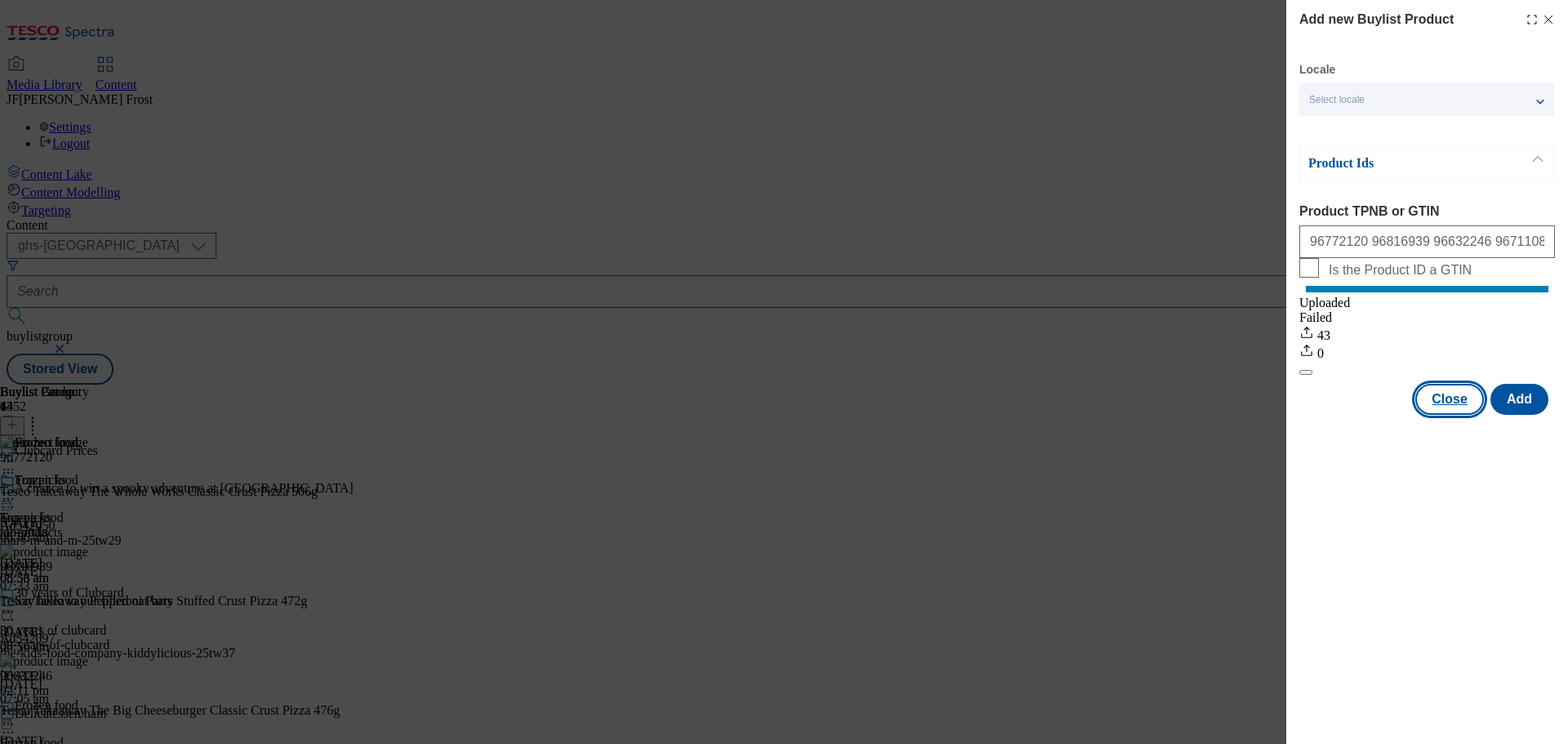
click at [1449, 415] on button "Close" at bounding box center [1449, 400] width 69 height 31
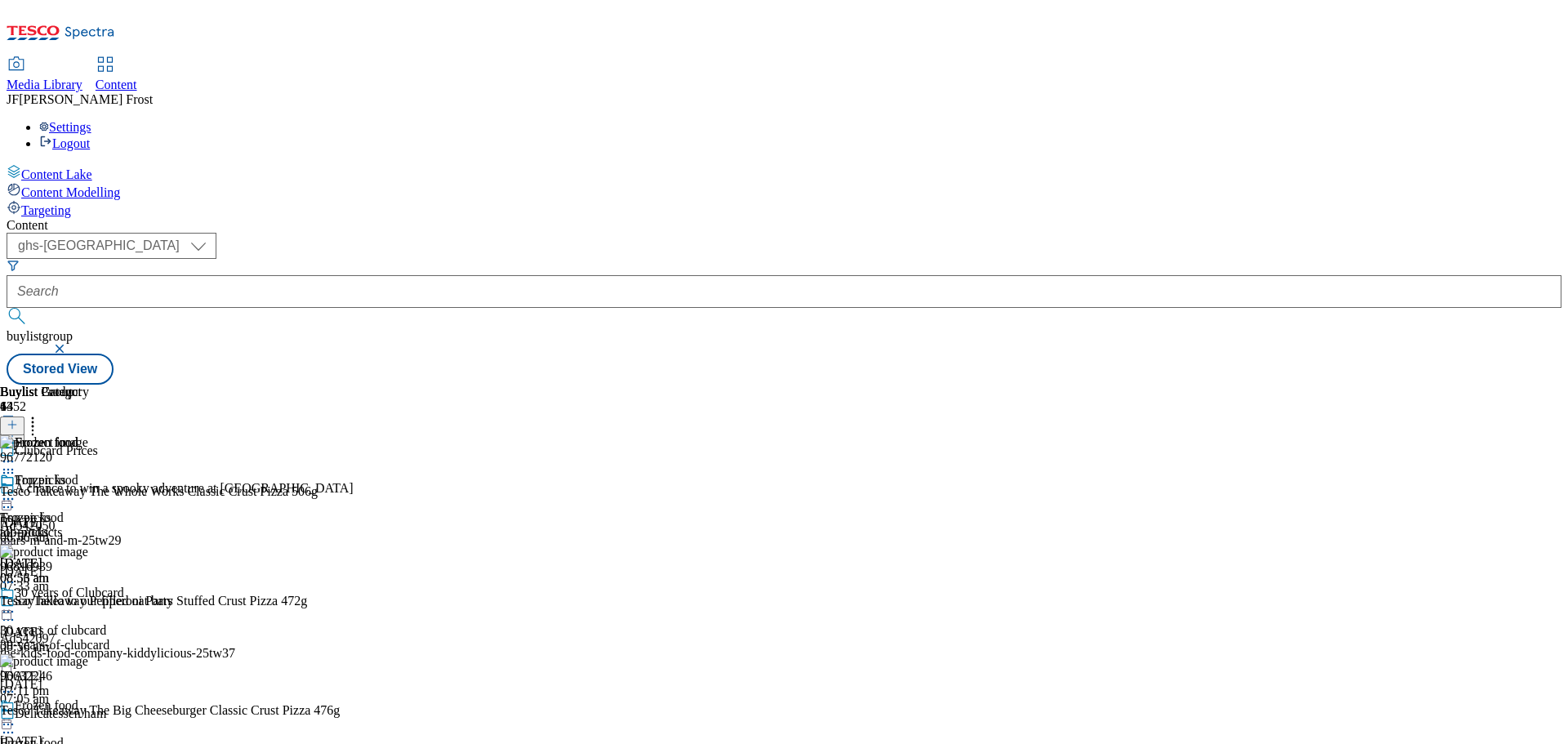
click at [16, 491] on icon at bounding box center [8, 498] width 16 height 16
click at [96, 599] on button "Preview" at bounding box center [64, 608] width 63 height 18
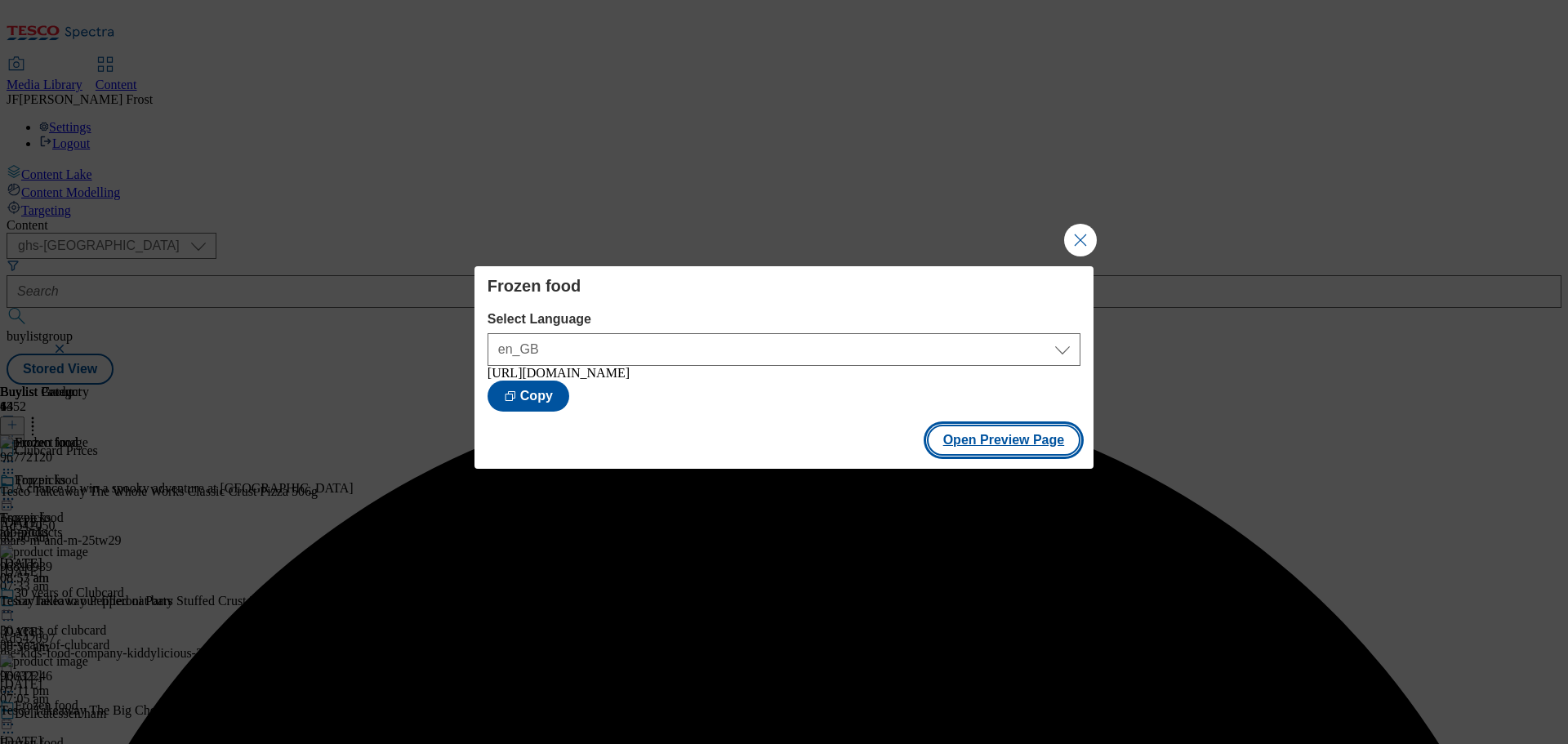
click at [1015, 440] on button "Open Preview Page" at bounding box center [1004, 440] width 155 height 31
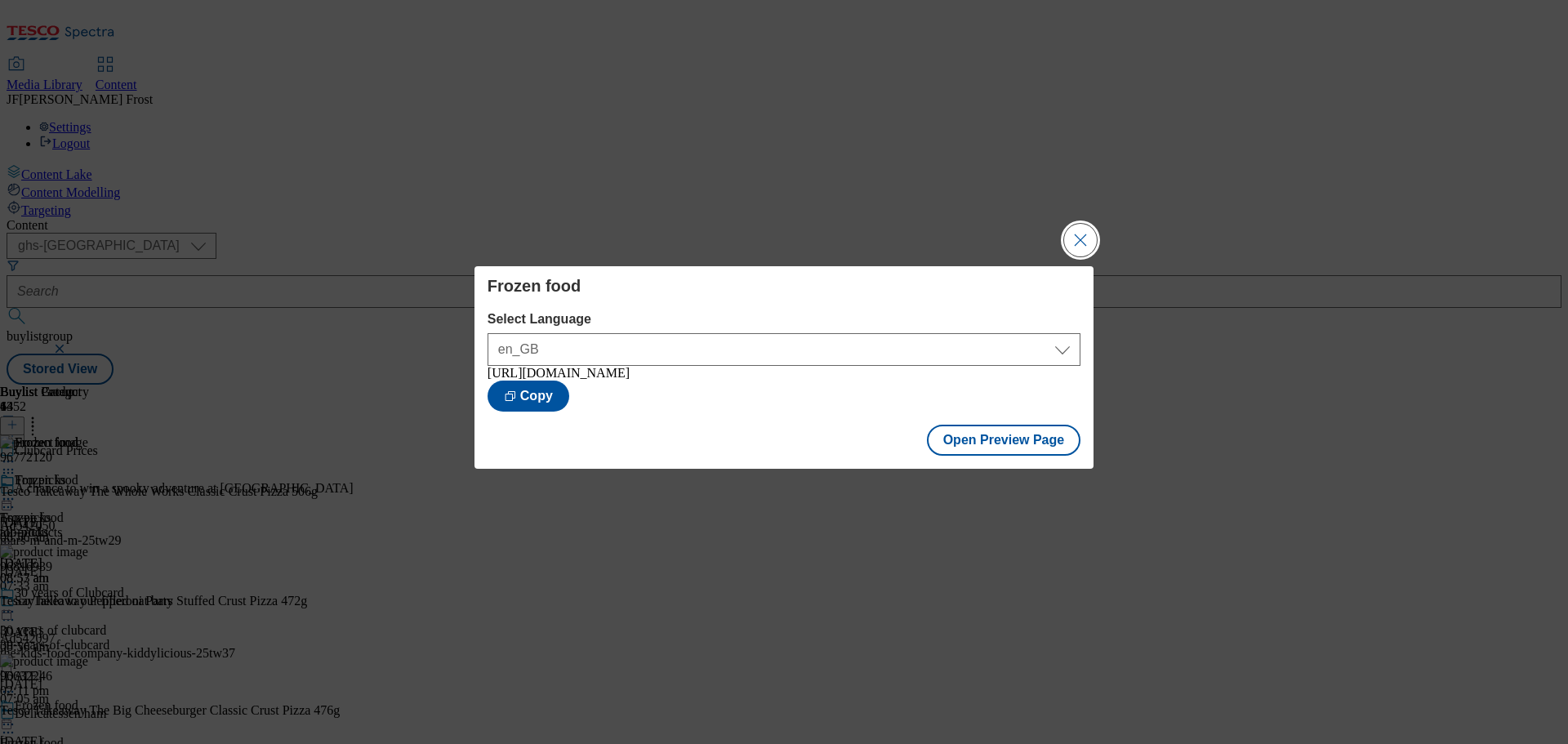
click at [1086, 233] on button "Close Modal" at bounding box center [1080, 240] width 33 height 33
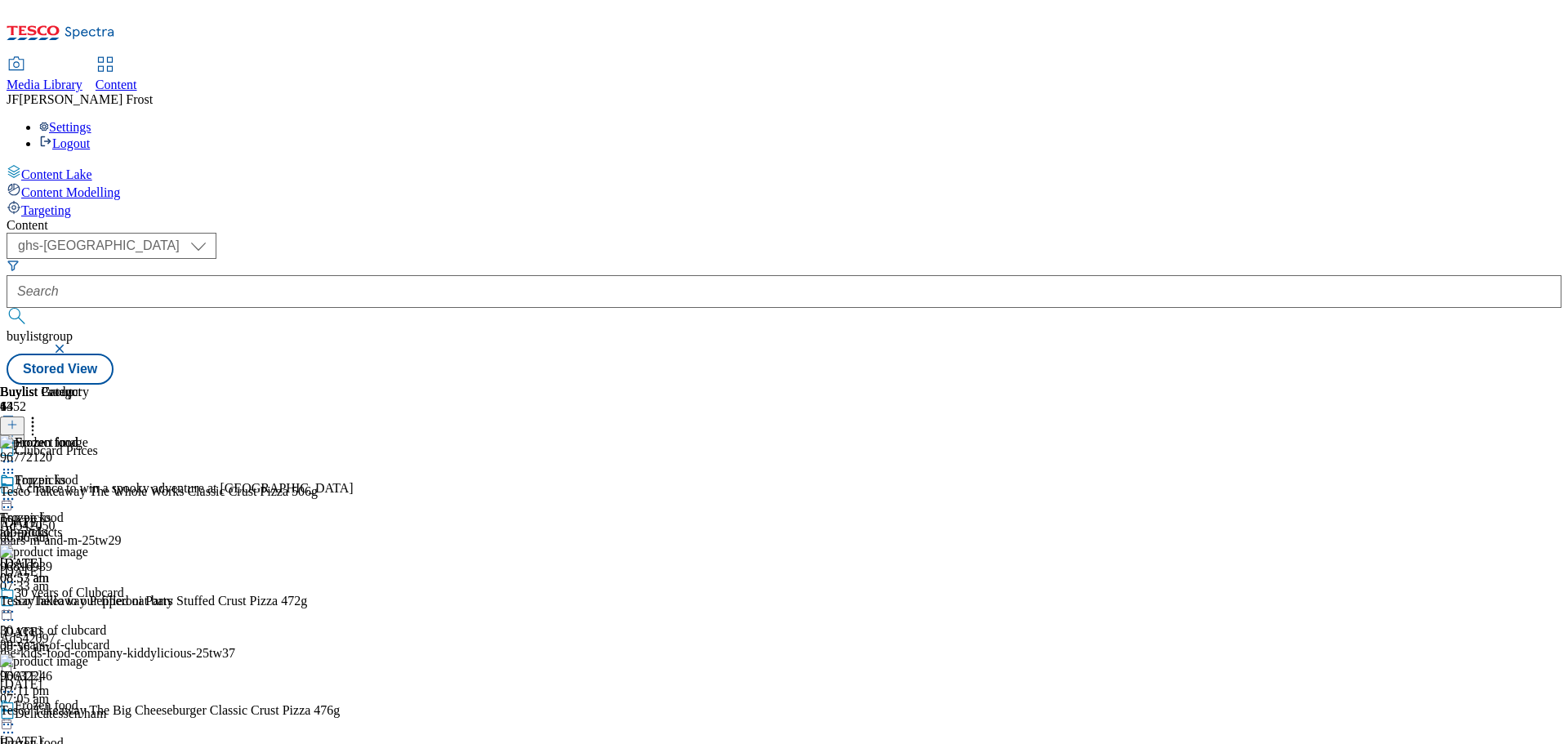
click at [16, 491] on icon at bounding box center [8, 498] width 16 height 16
click at [93, 655] on button "Publish" at bounding box center [63, 664] width 60 height 18
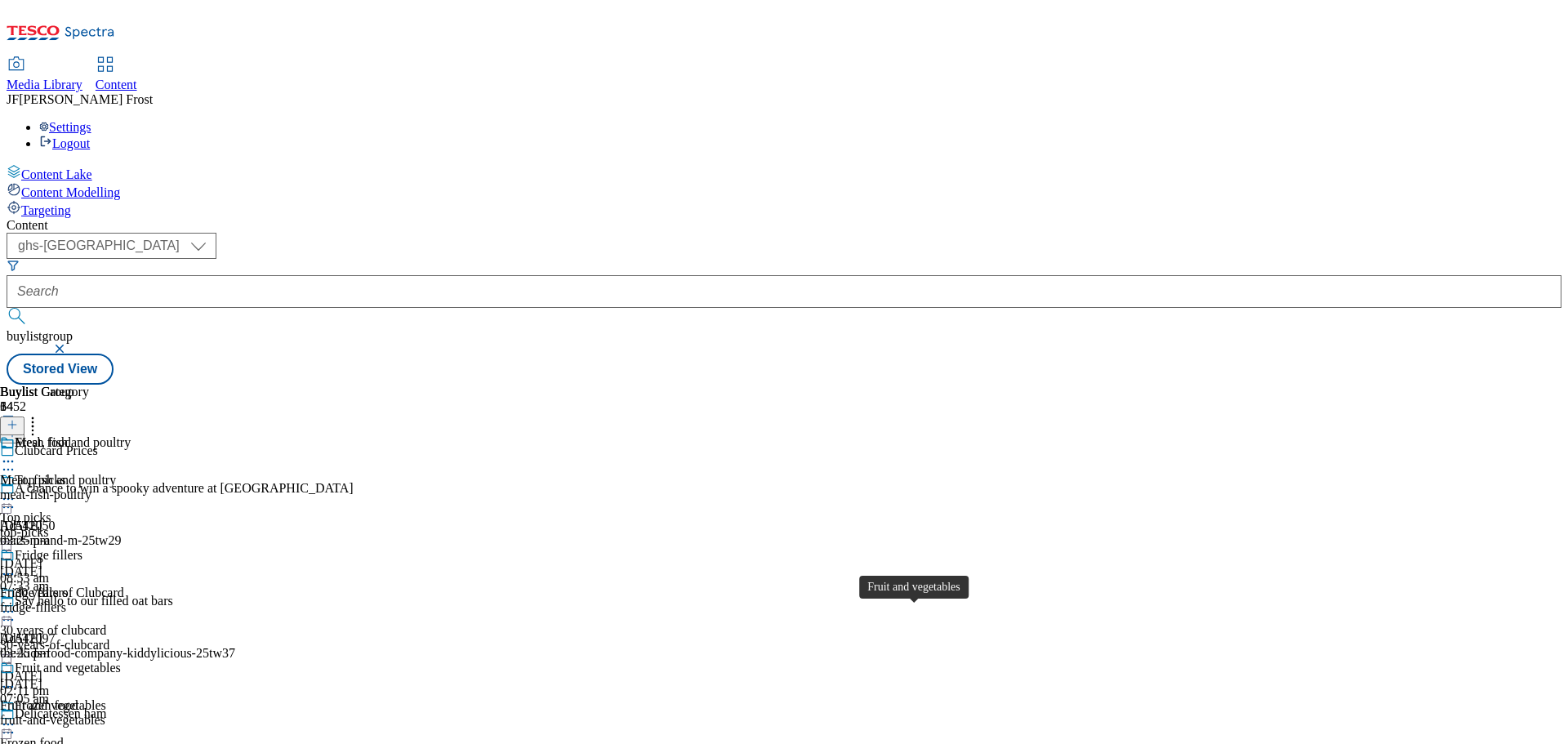
click at [106, 699] on div "Fruit and vegetables" at bounding box center [53, 705] width 106 height 15
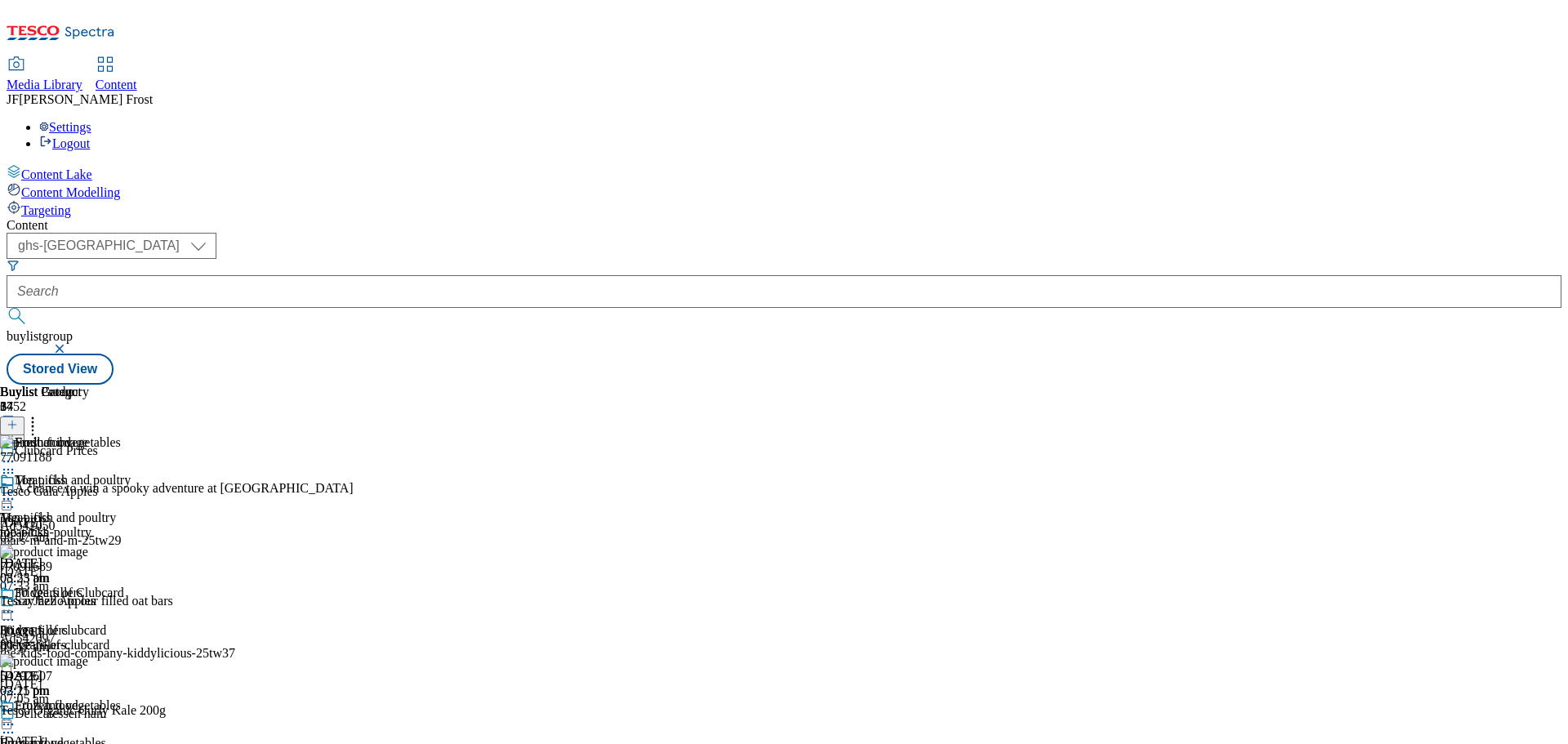
scroll to position [81, 0]
click at [16, 716] on icon at bounding box center [8, 724] width 16 height 16
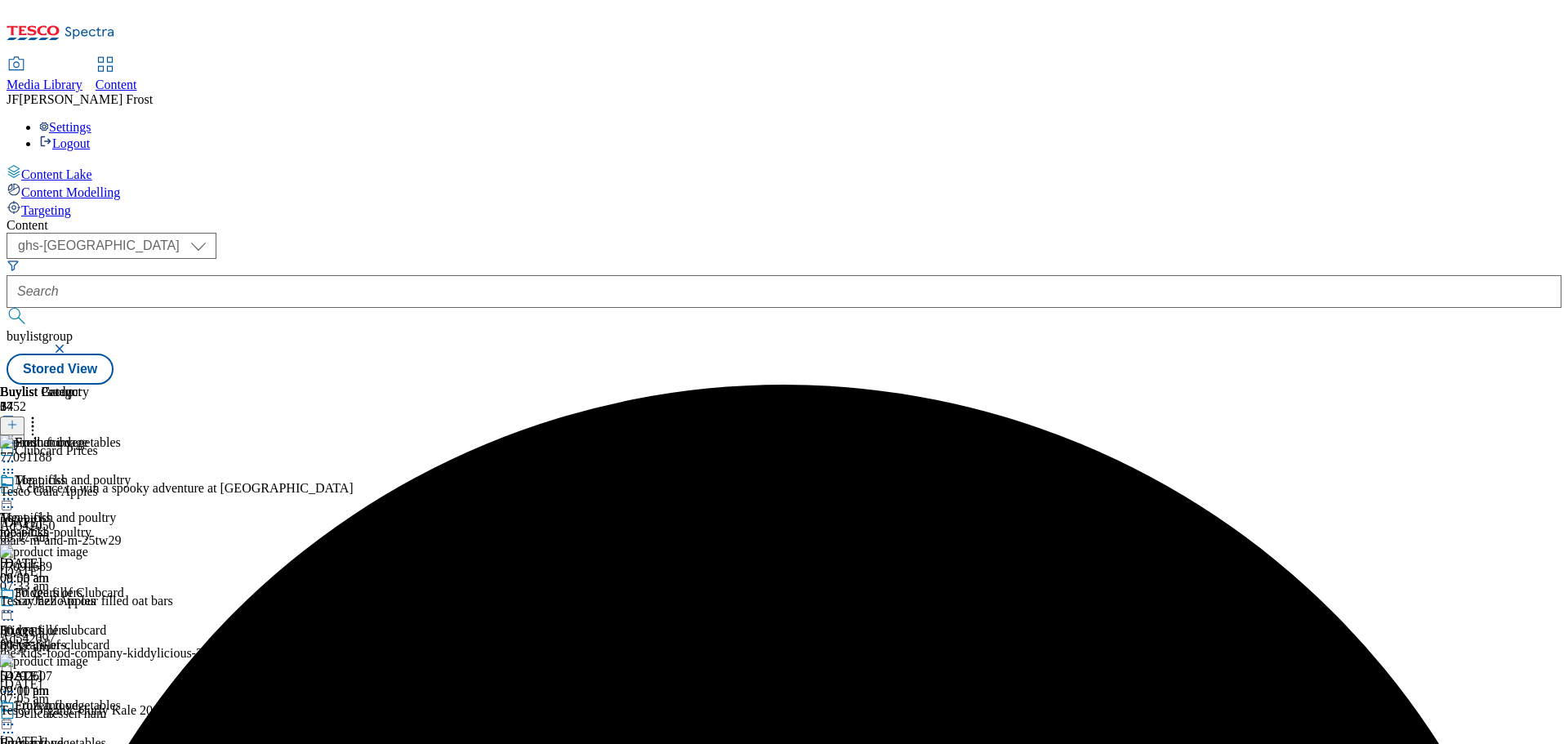
scroll to position [32, 0]
click at [16, 716] on icon at bounding box center [8, 724] width 16 height 16
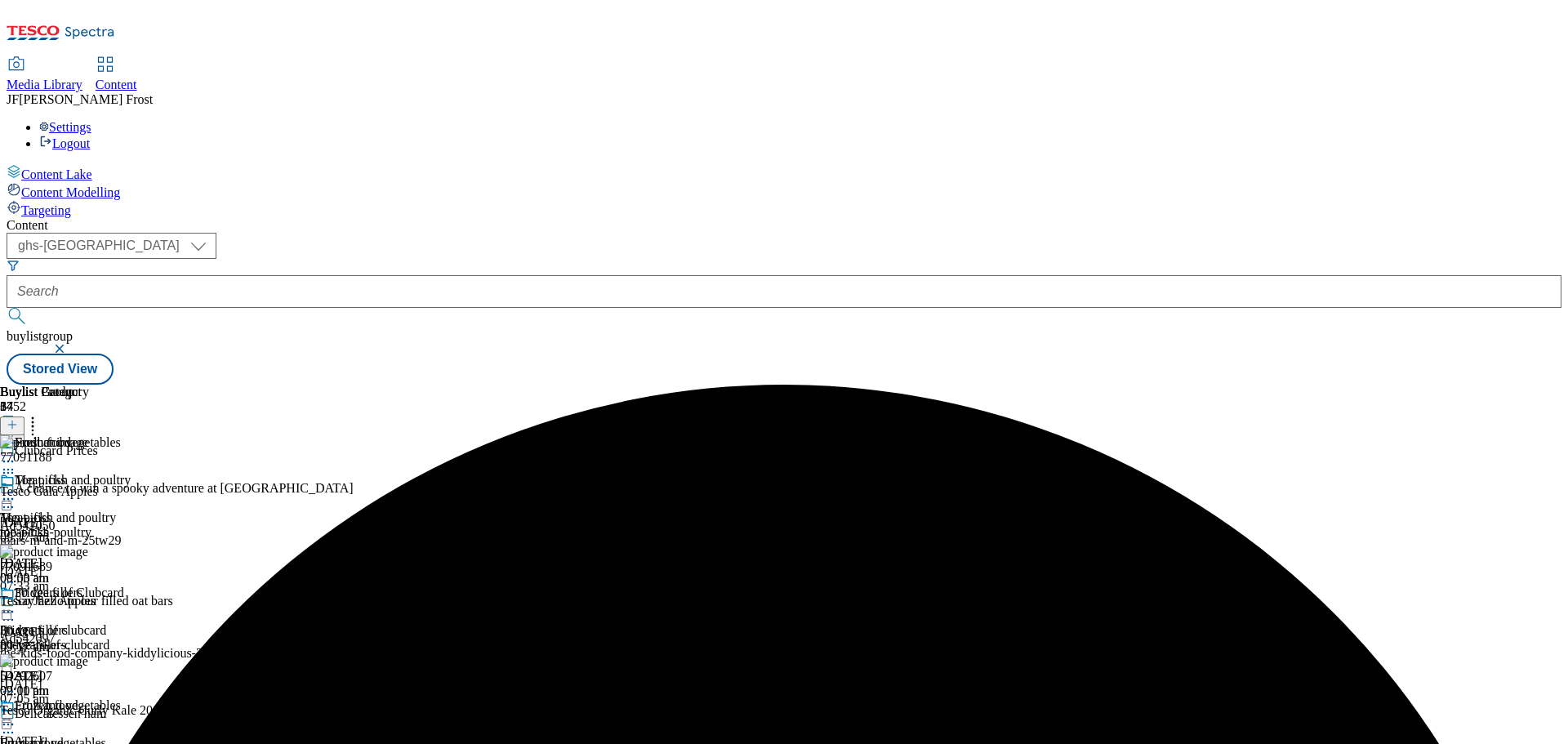
click at [34, 426] on circle at bounding box center [33, 427] width 3 height 3
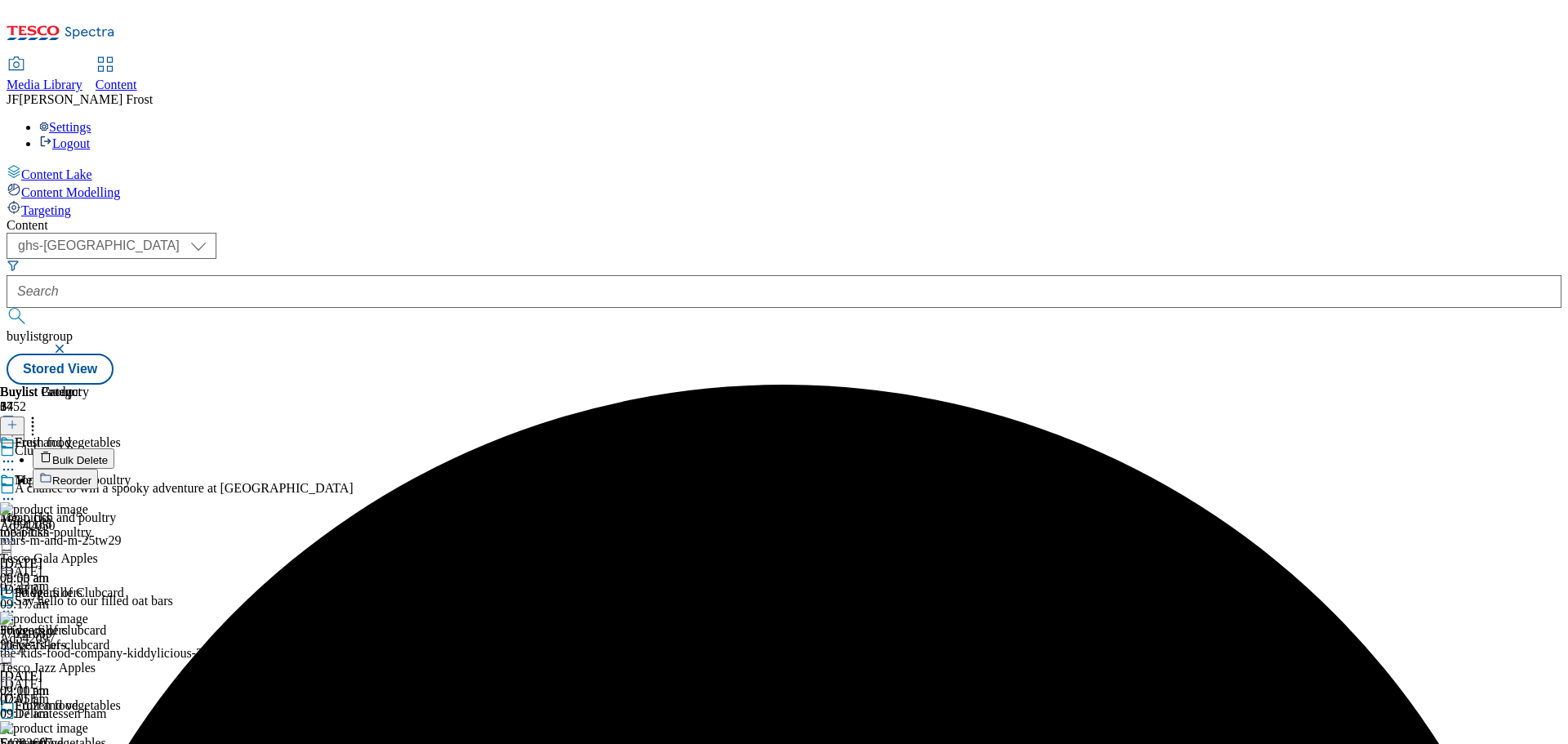
click at [107, 454] on span "Bulk Delete" at bounding box center [79, 460] width 55 height 13
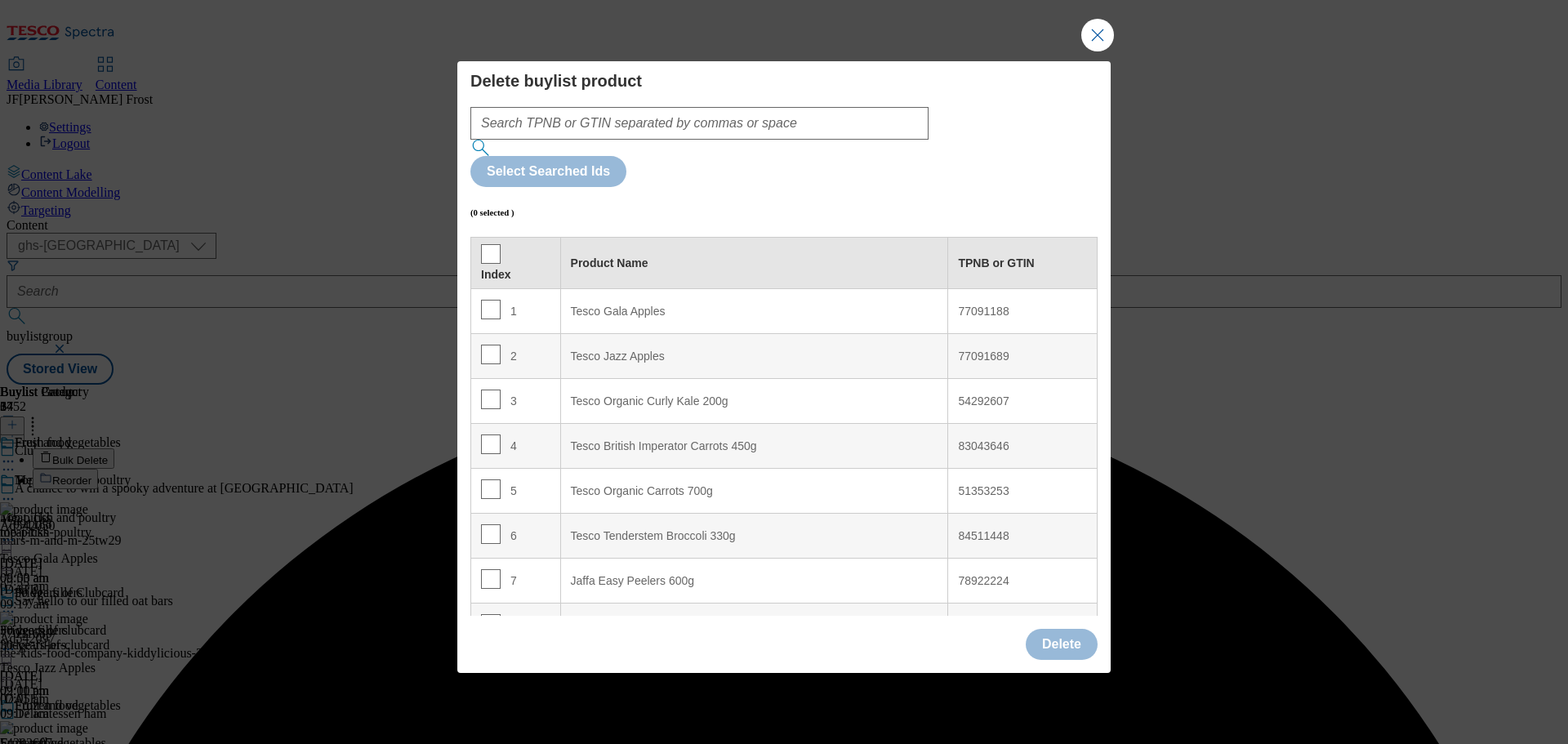
click at [476, 238] on th "Index" at bounding box center [516, 263] width 90 height 51
click at [488, 244] on input "Modal" at bounding box center [490, 253] width 19 height 19
checkbox input "true"
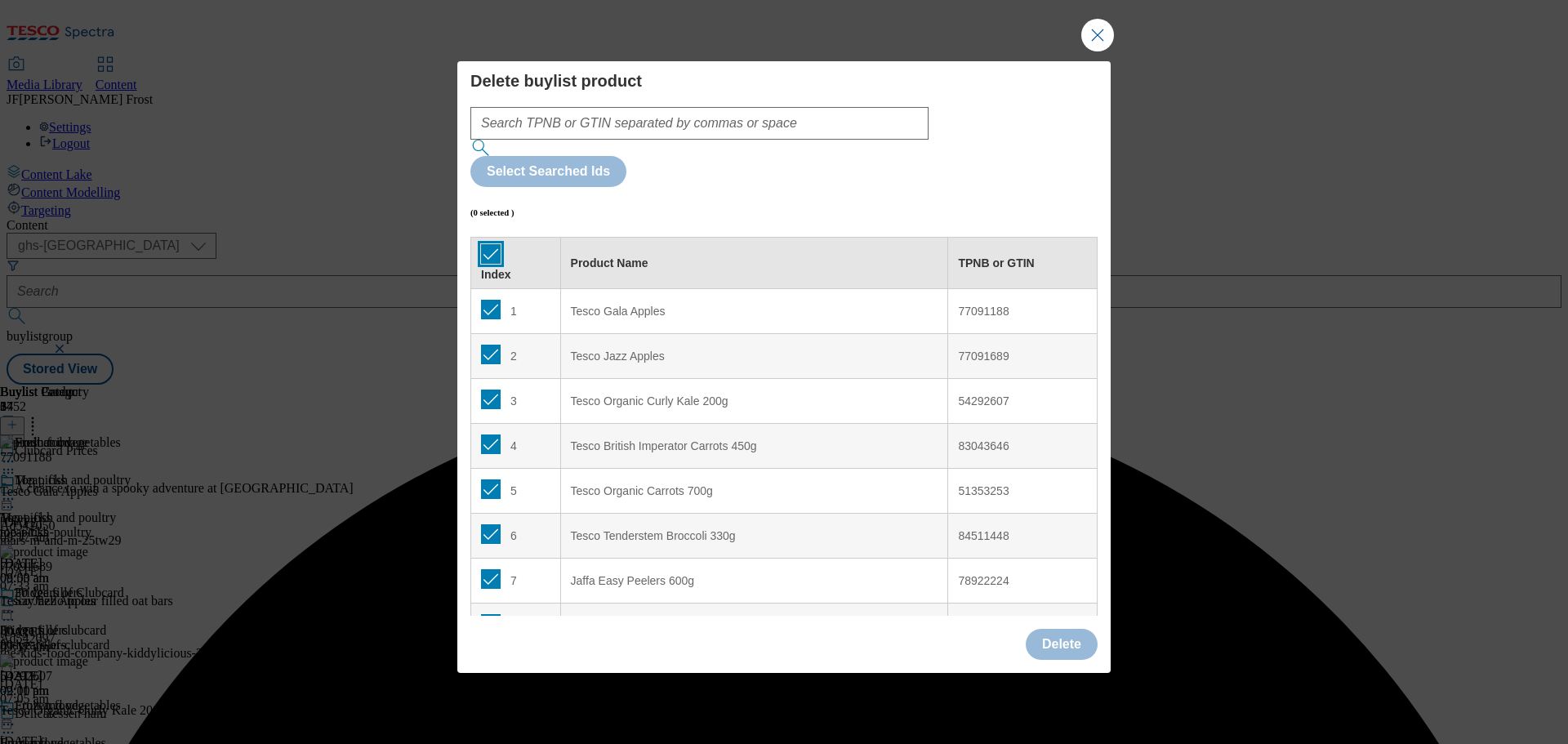
checkbox input "true"
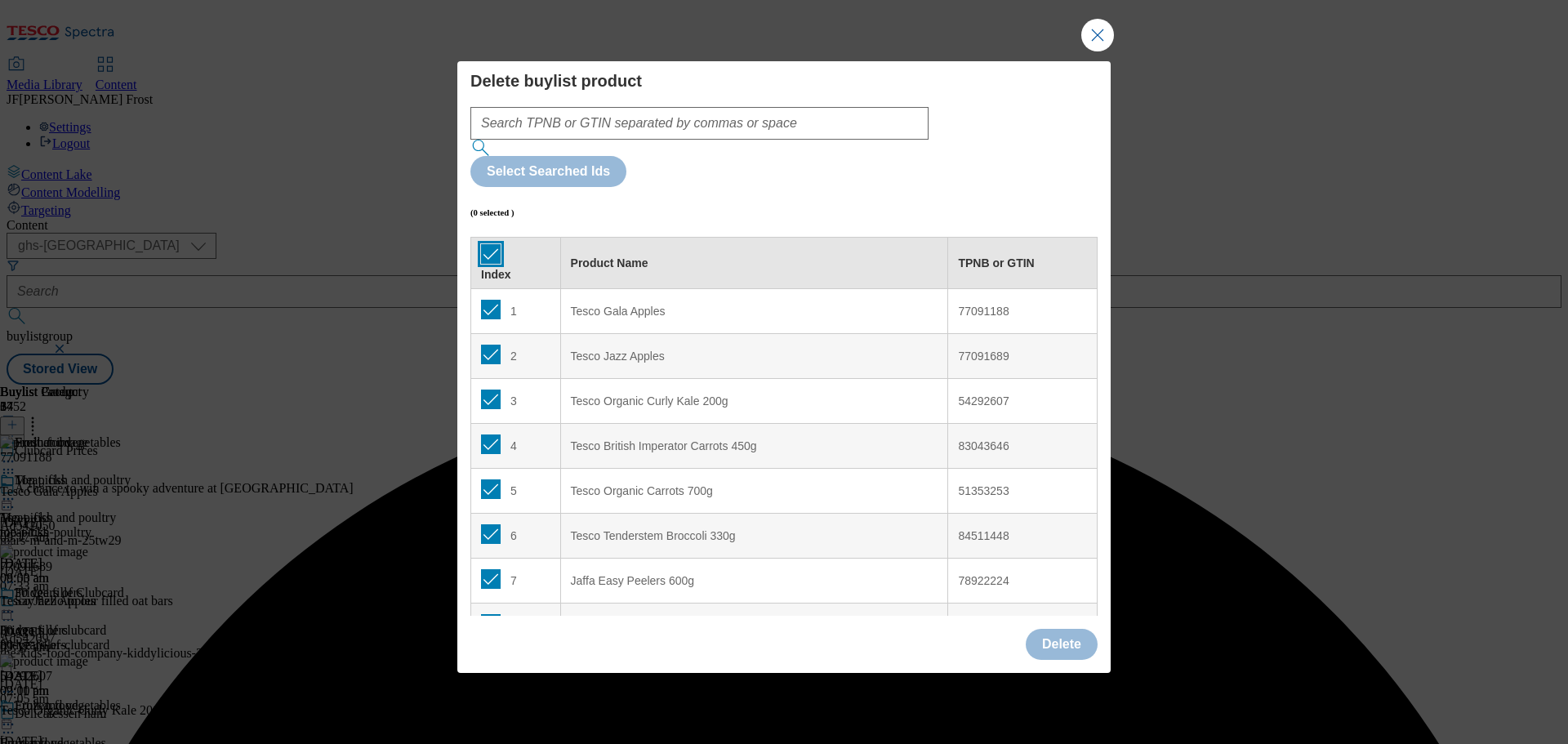
checkbox input "true"
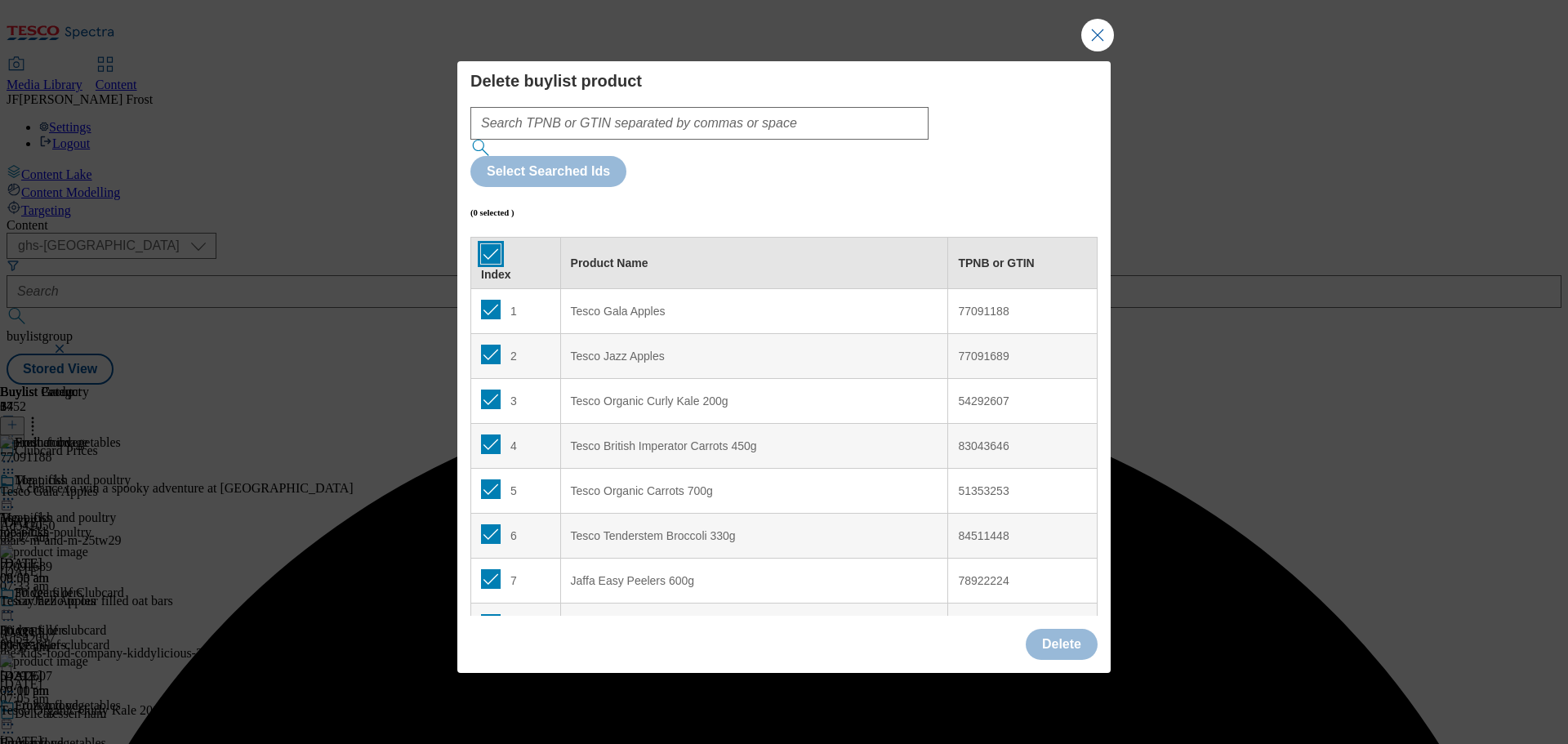
checkbox input "true"
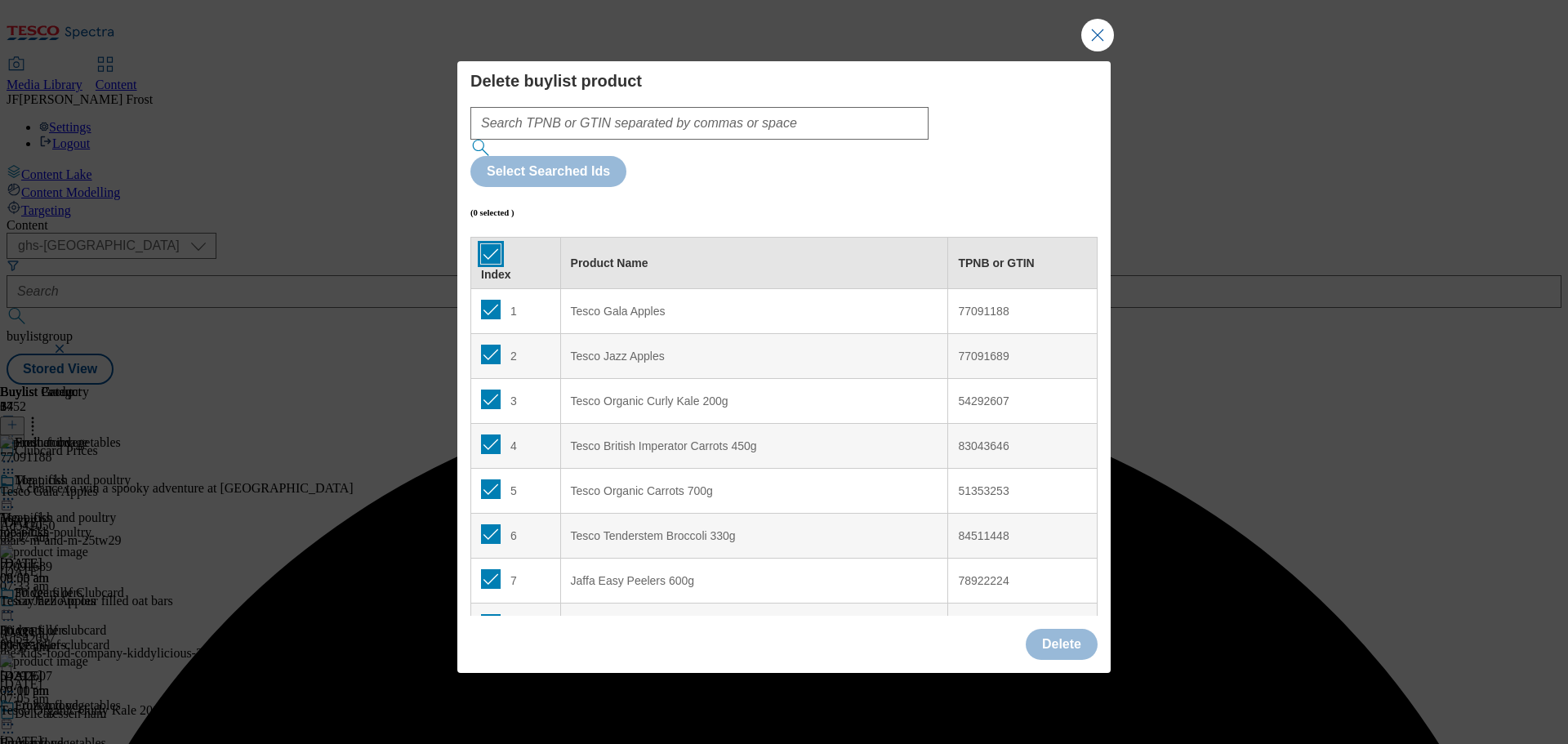
checkbox input "true"
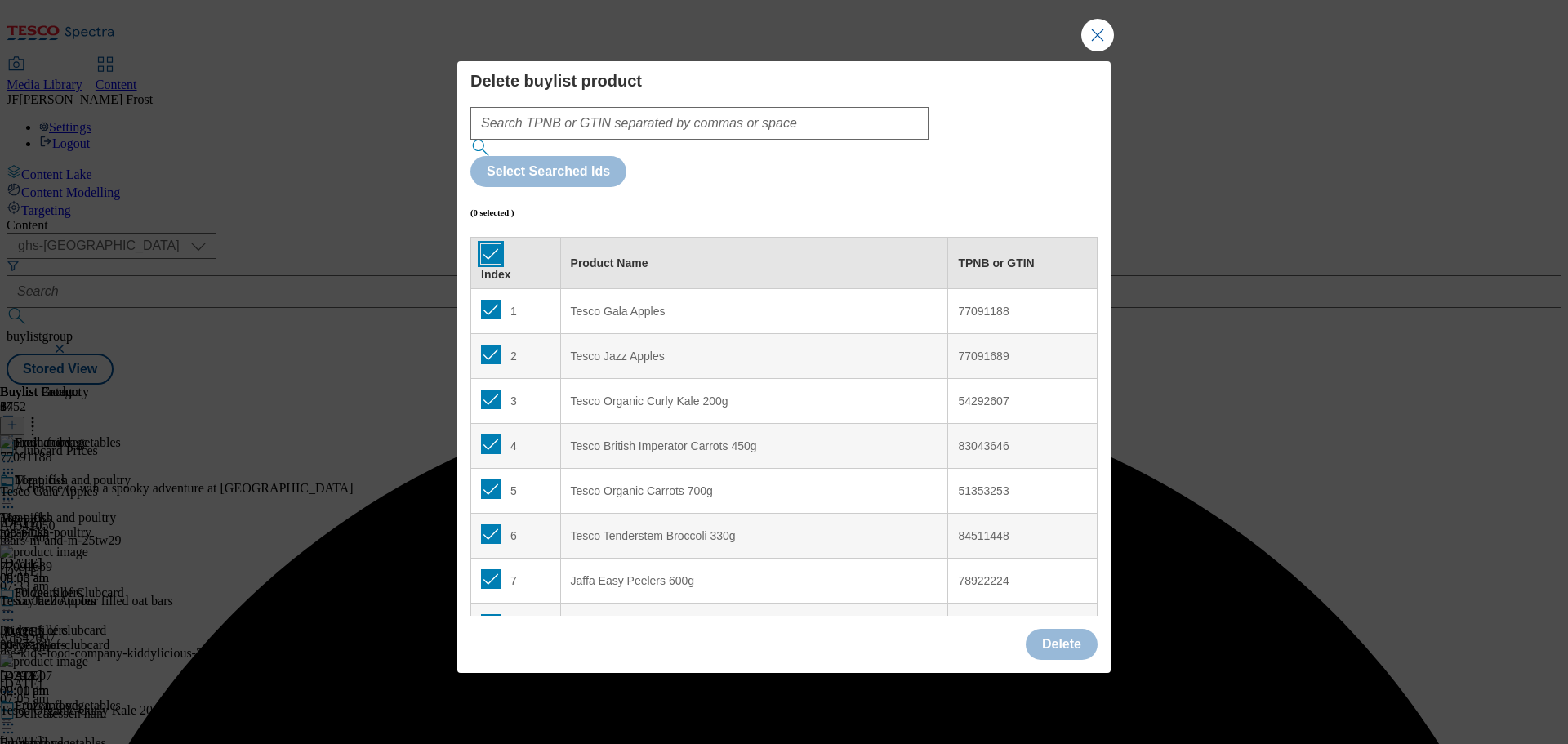
checkbox input "true"
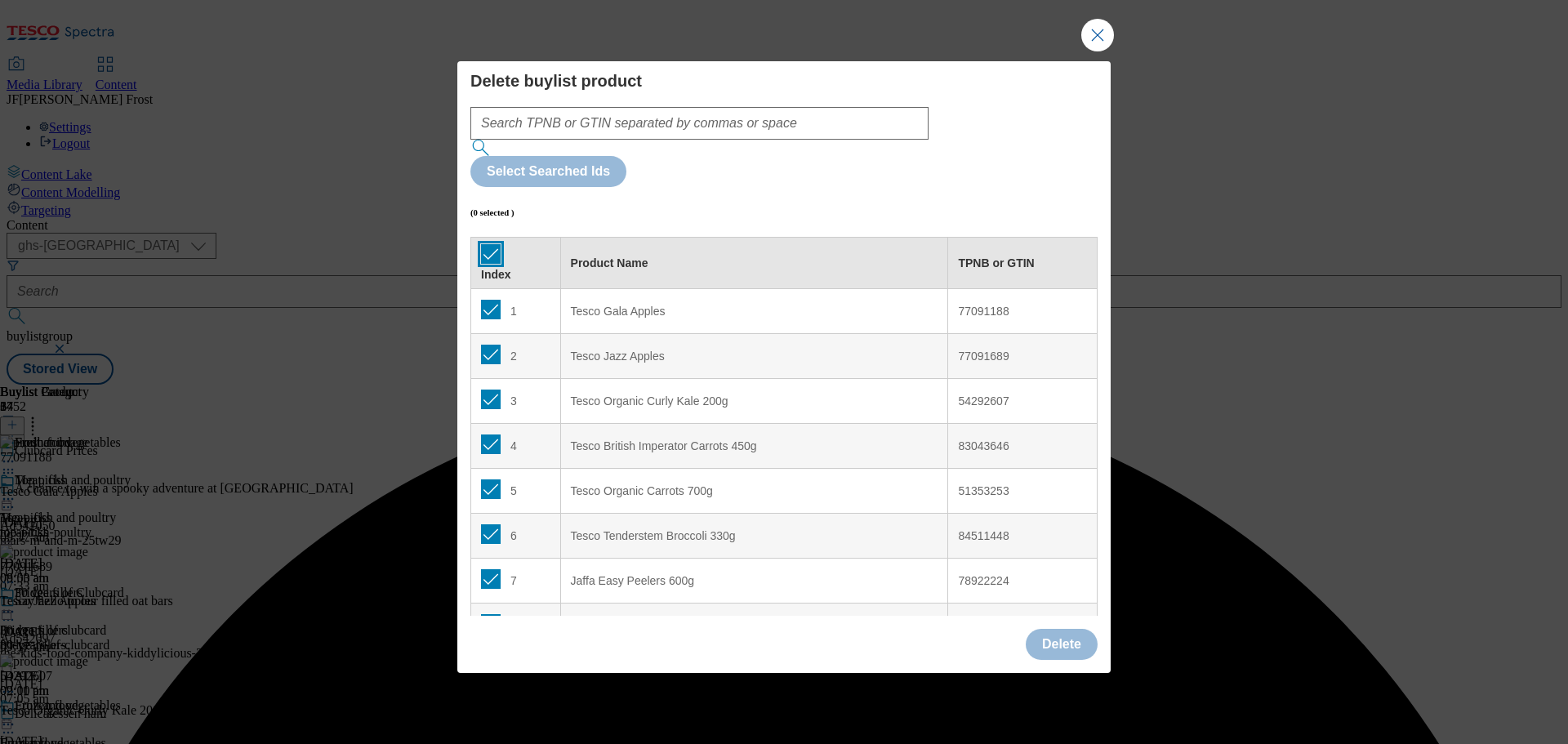
checkbox input "true"
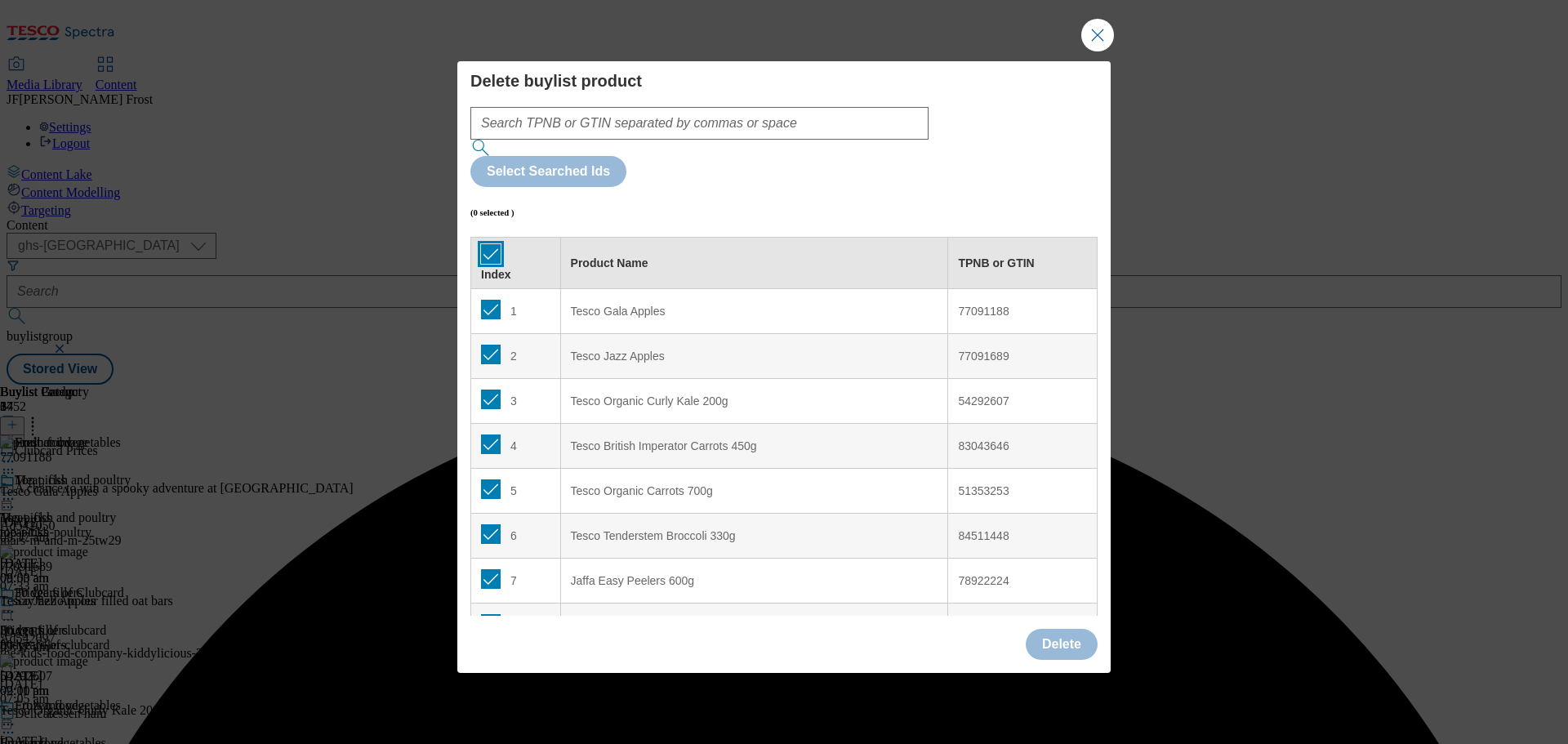
checkbox input "true"
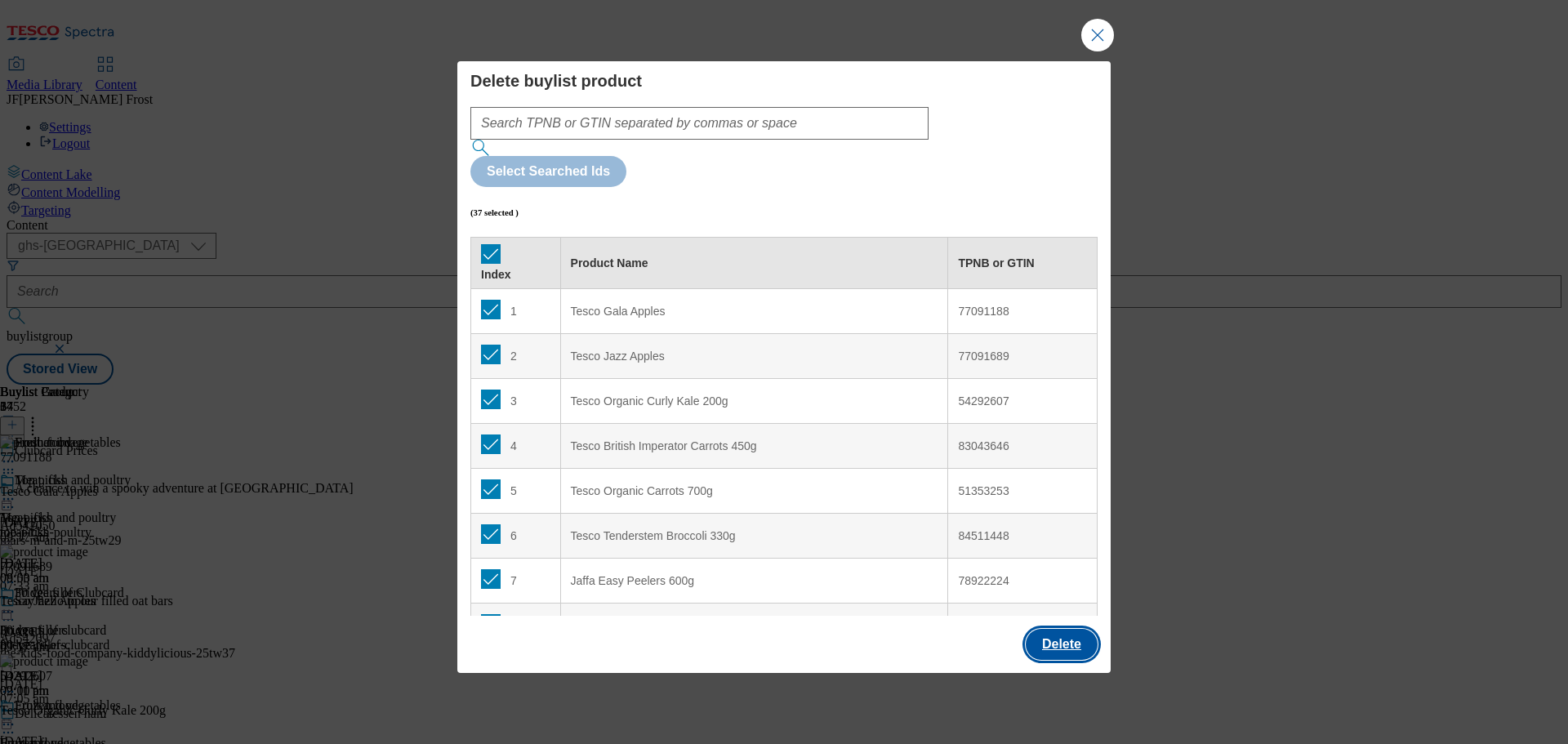
click at [1058, 629] on button "Delete" at bounding box center [1061, 644] width 72 height 31
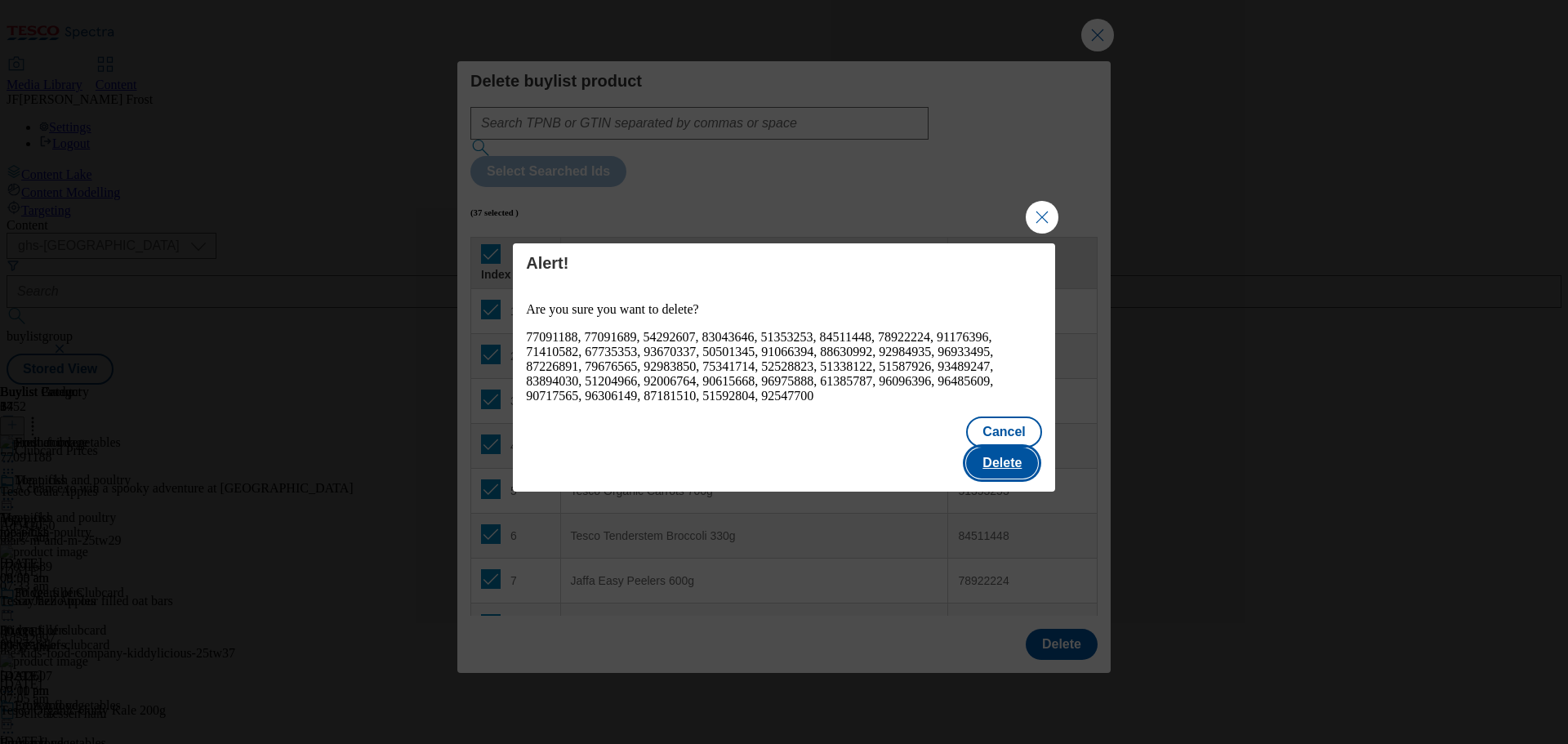
click at [1019, 448] on button "Delete" at bounding box center [1002, 463] width 72 height 31
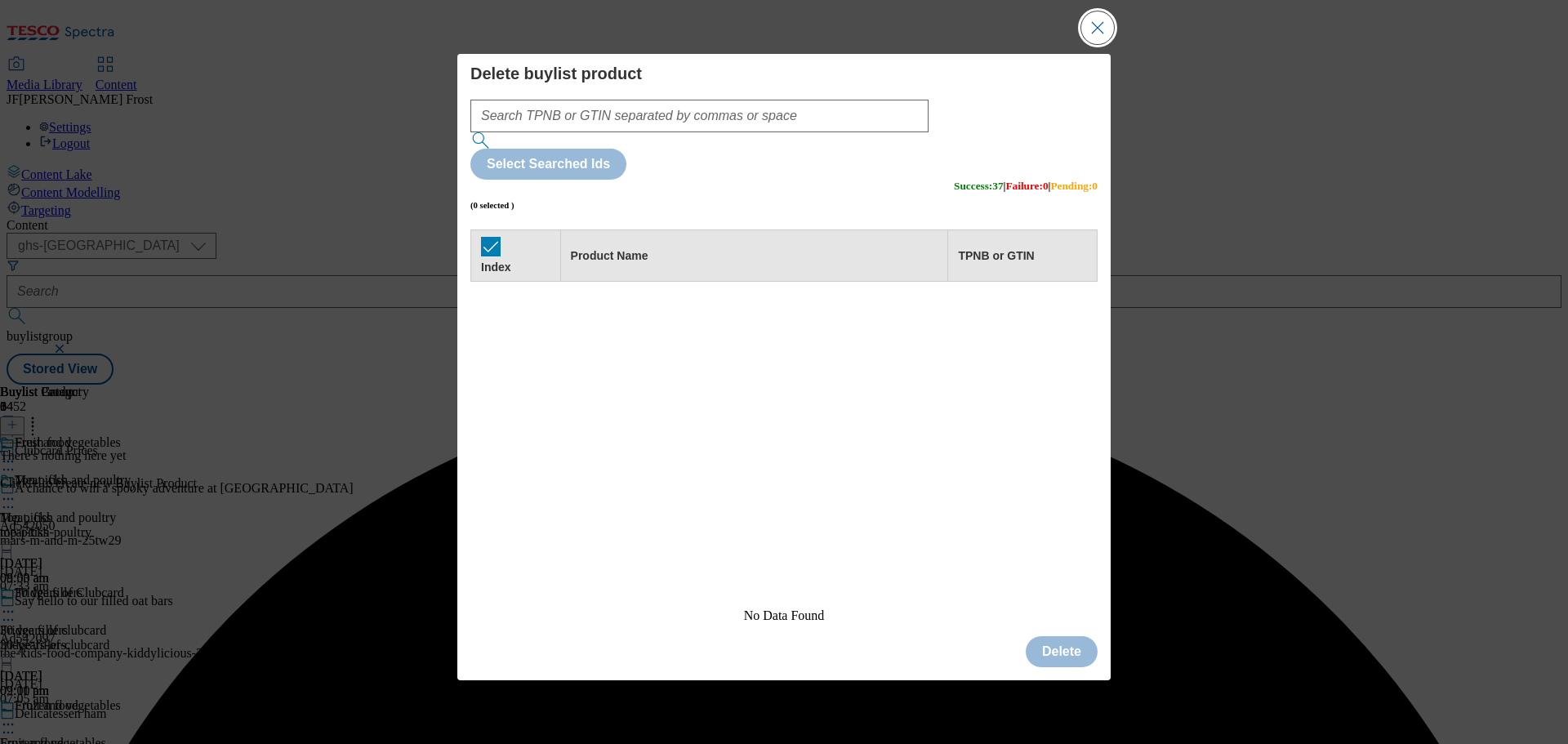
click at [1095, 45] on button "Close Modal" at bounding box center [1098, 28] width 33 height 33
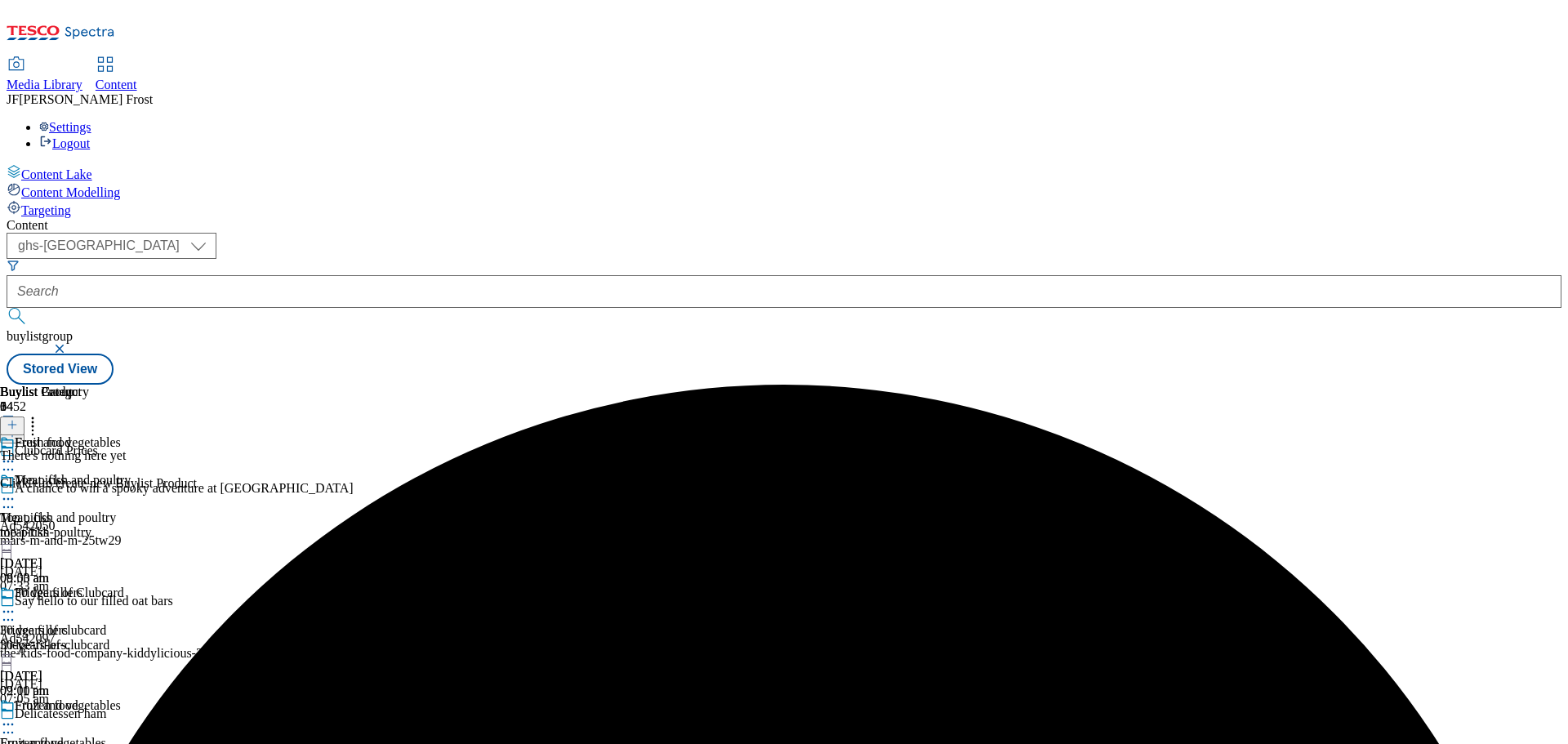
click at [18, 419] on icon at bounding box center [13, 425] width 12 height 12
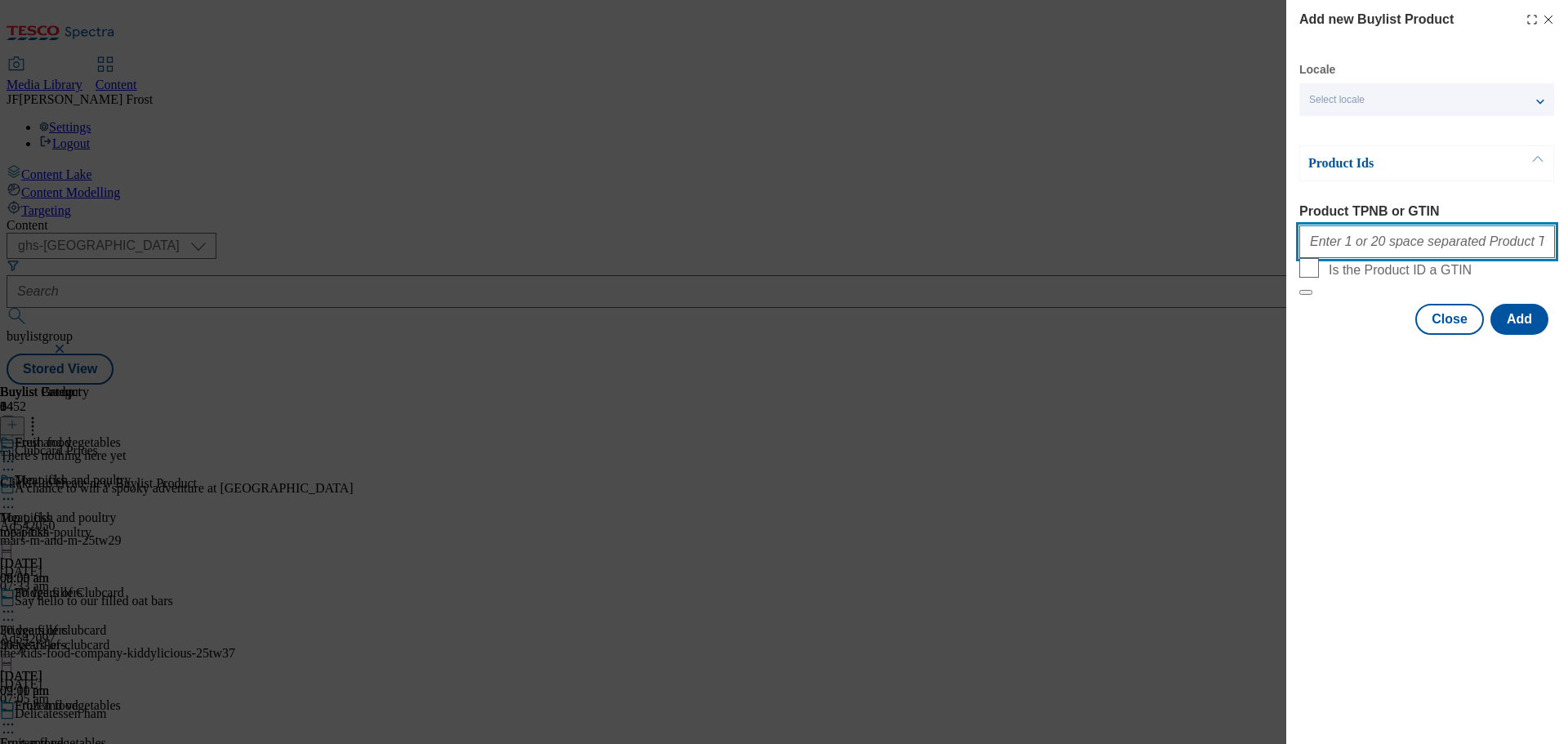
click at [1344, 234] on input "Product TPNB or GTIN" at bounding box center [1427, 242] width 255 height 33
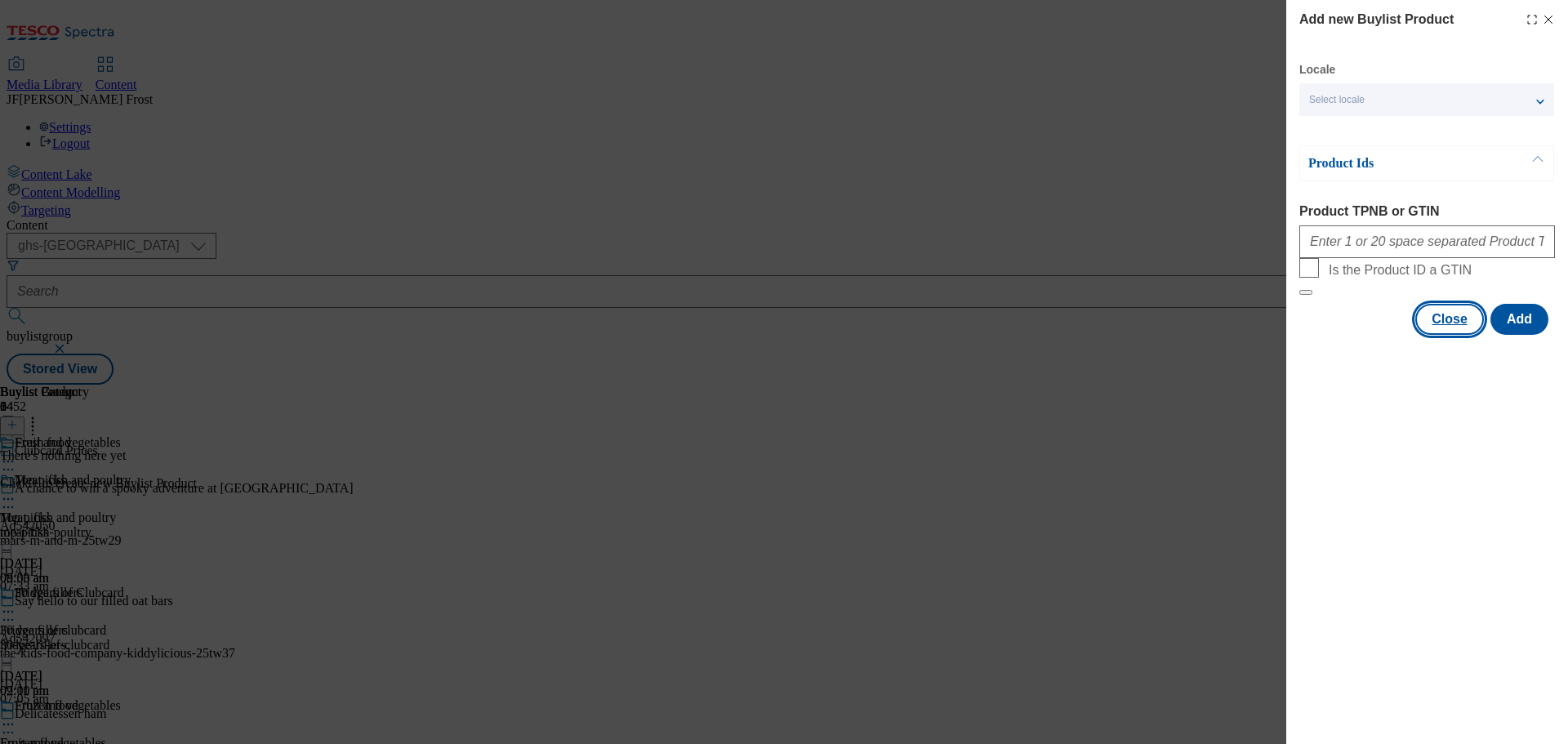
click at [1454, 335] on button "Close" at bounding box center [1449, 319] width 69 height 31
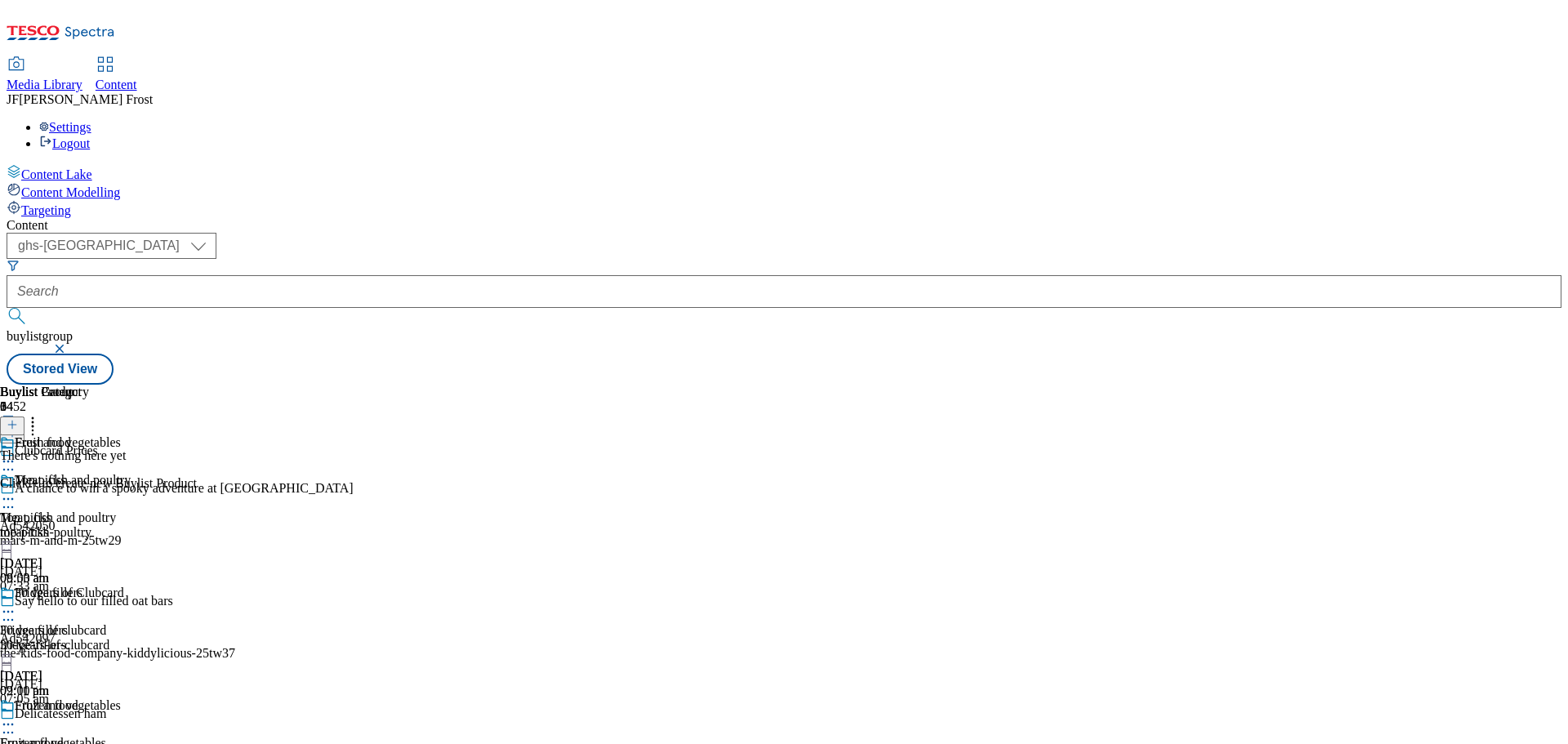
click at [18, 419] on icon at bounding box center [13, 425] width 12 height 12
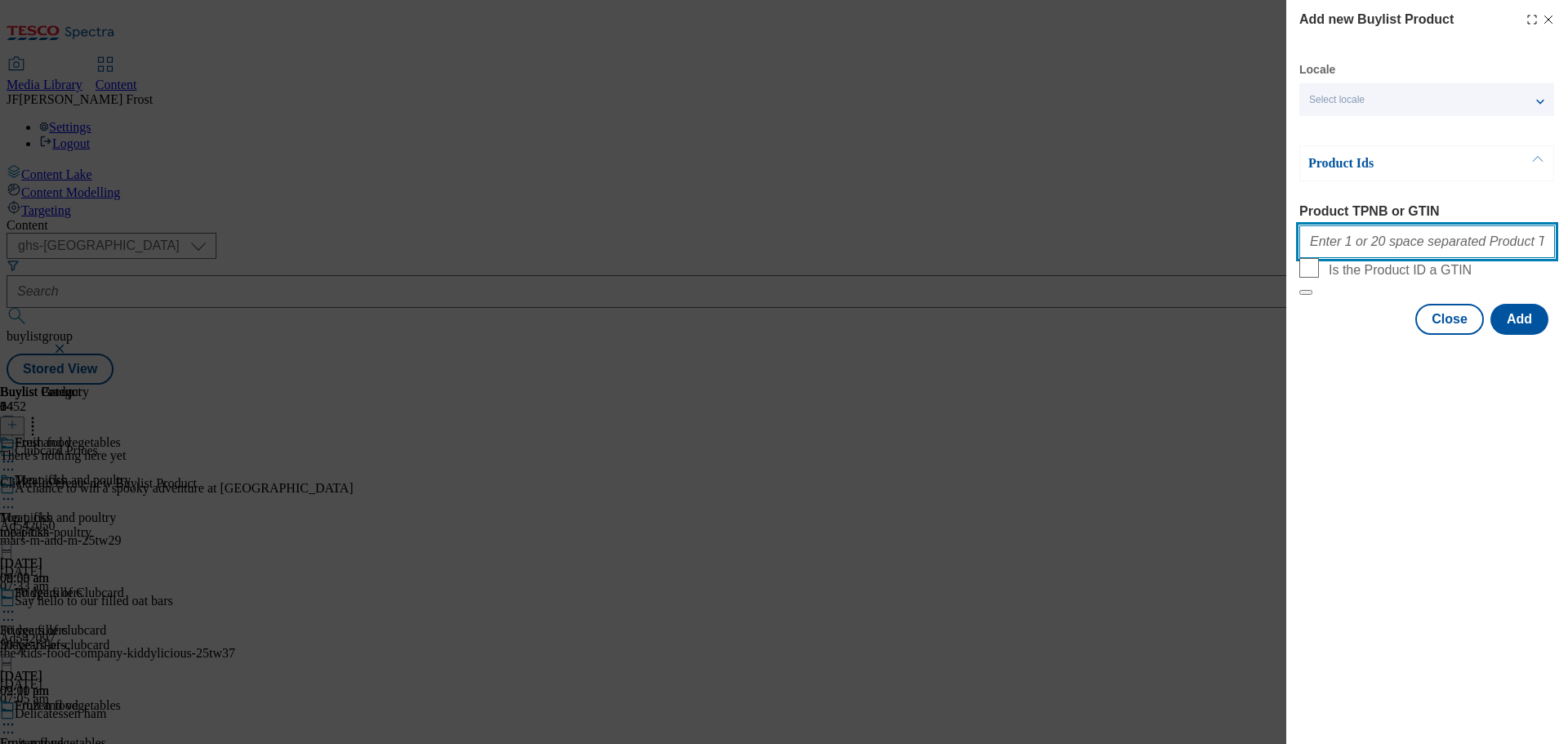
click at [1346, 245] on input "Product TPNB or GTIN" at bounding box center [1427, 242] width 255 height 33
paste input "77091021 97173355 77091620 77091361 88627668 52279881 87896914 58432728 7370705…"
type input "77091021 97173355 77091620 77091361 88627668 52279881 87896914 58432728 7370705…"
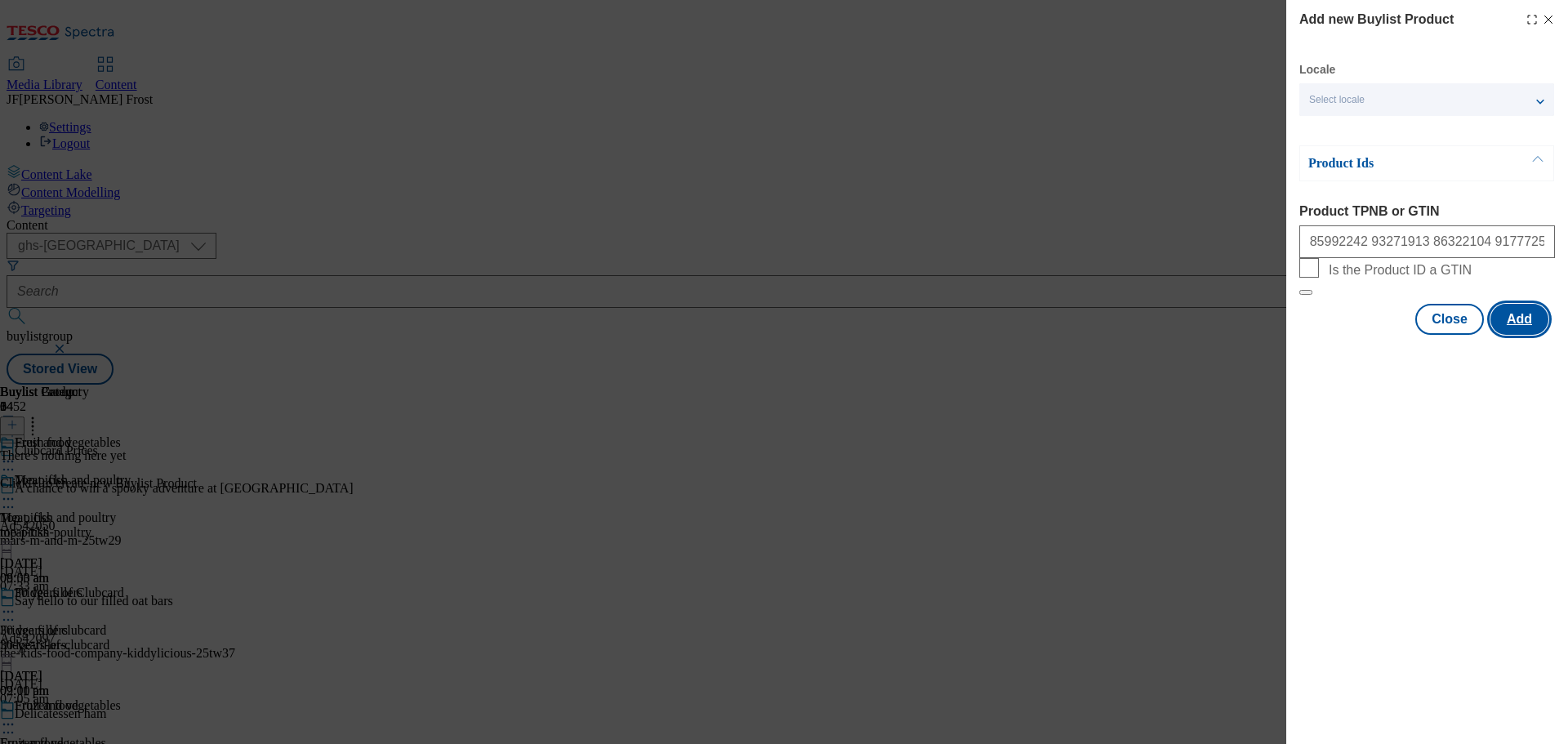
click at [1526, 335] on button "Add" at bounding box center [1520, 319] width 58 height 31
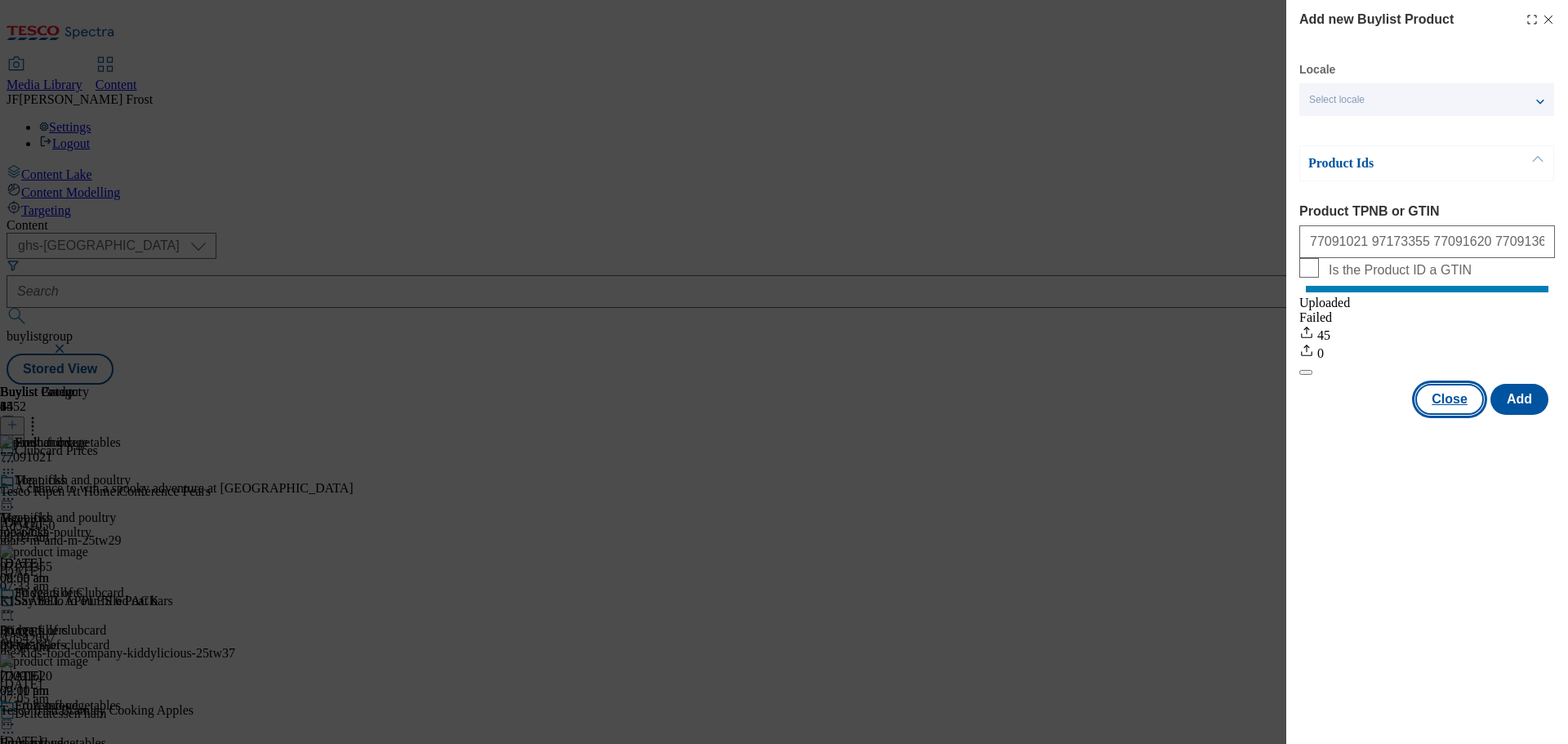
click at [1462, 415] on button "Close" at bounding box center [1449, 400] width 69 height 31
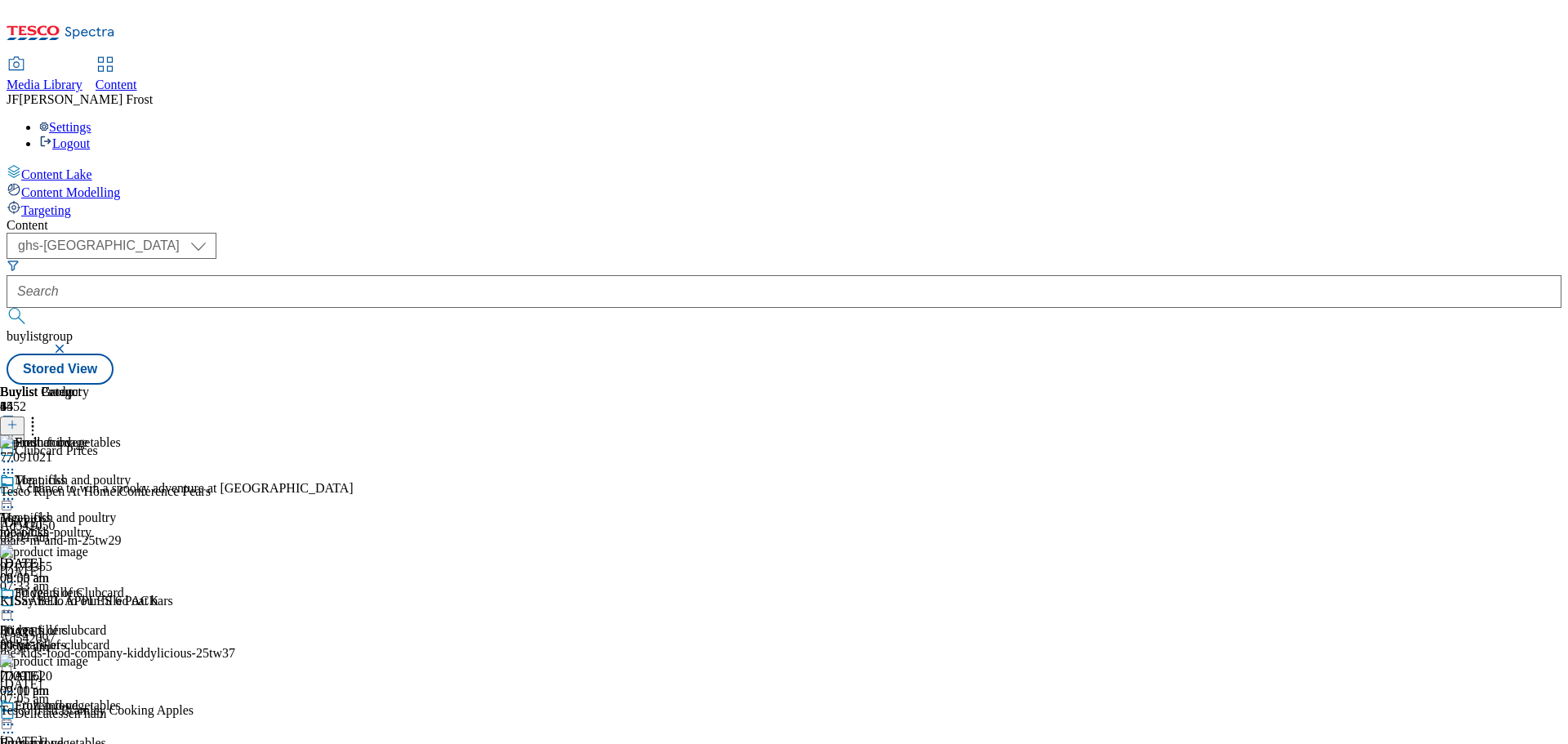
scroll to position [32, 0]
click at [16, 716] on icon at bounding box center [8, 724] width 16 height 16
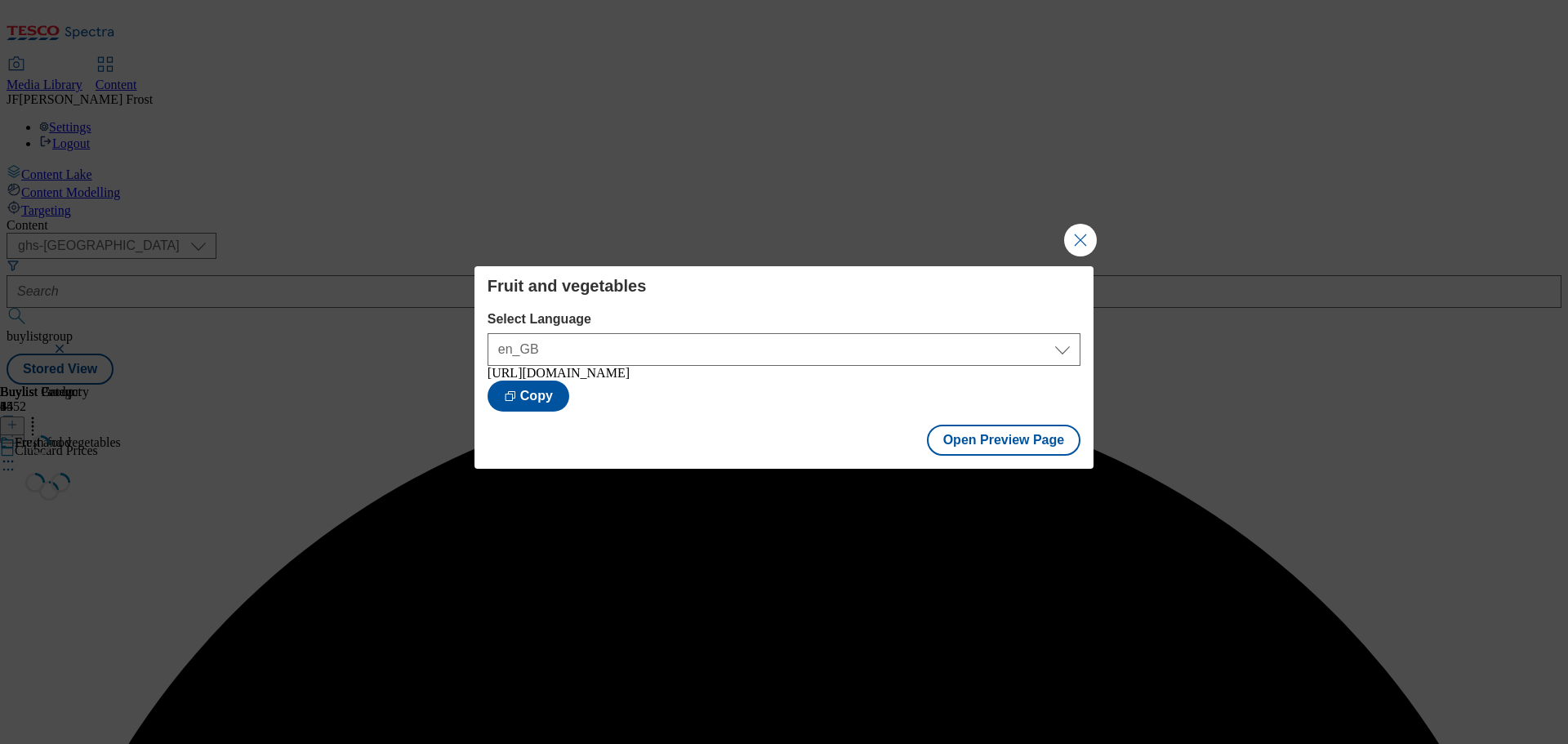
scroll to position [0, 0]
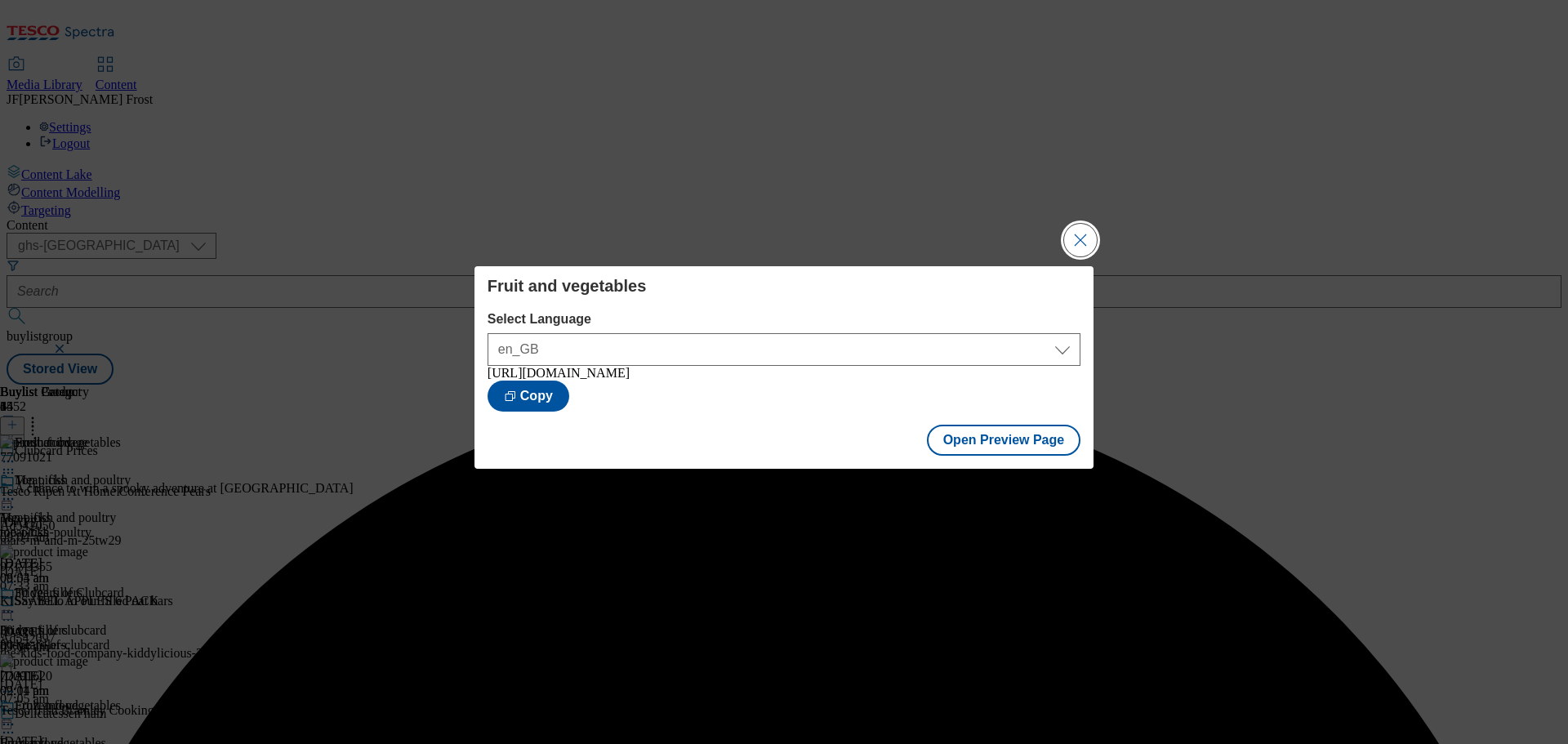
click at [1087, 240] on button "Close Modal" at bounding box center [1080, 240] width 33 height 33
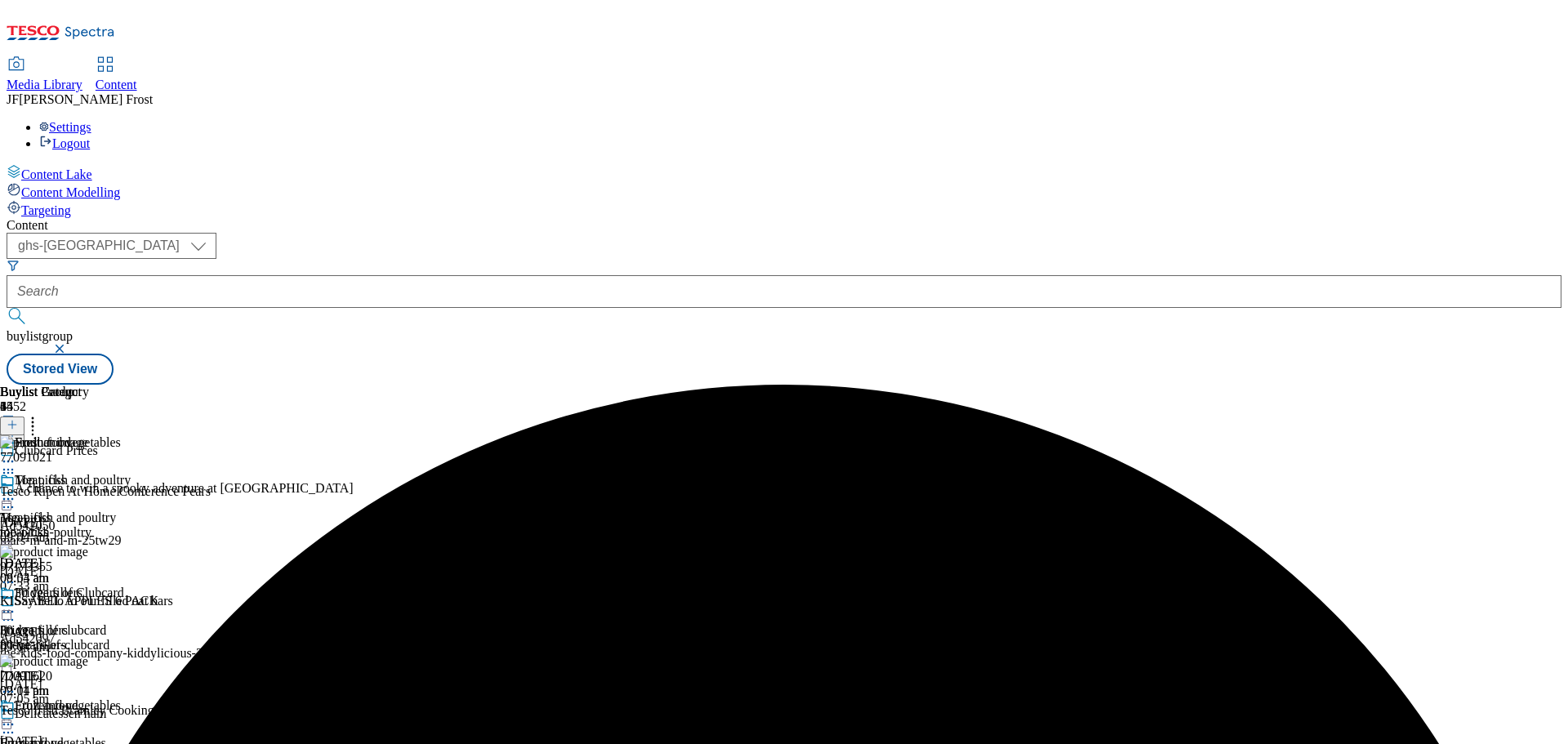
scroll to position [32, 0]
click at [16, 716] on icon at bounding box center [8, 724] width 16 height 16
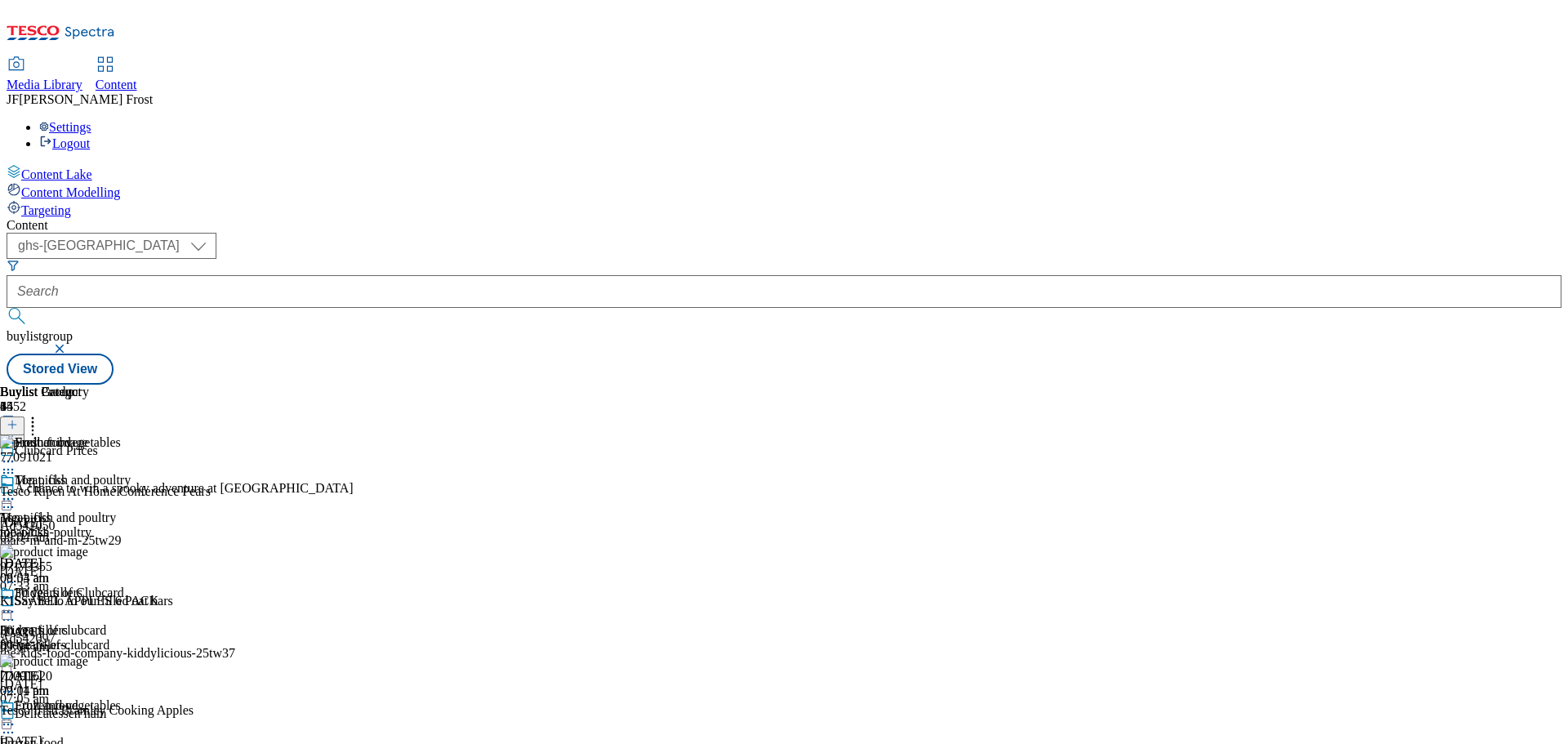
click at [16, 716] on icon at bounding box center [8, 724] width 16 height 16
click at [900, 233] on div "( optional ) ghs-roi ghs-[GEOGRAPHIC_DATA] ghs-uk buylistgroup Stored View" at bounding box center [784, 309] width 1555 height 152
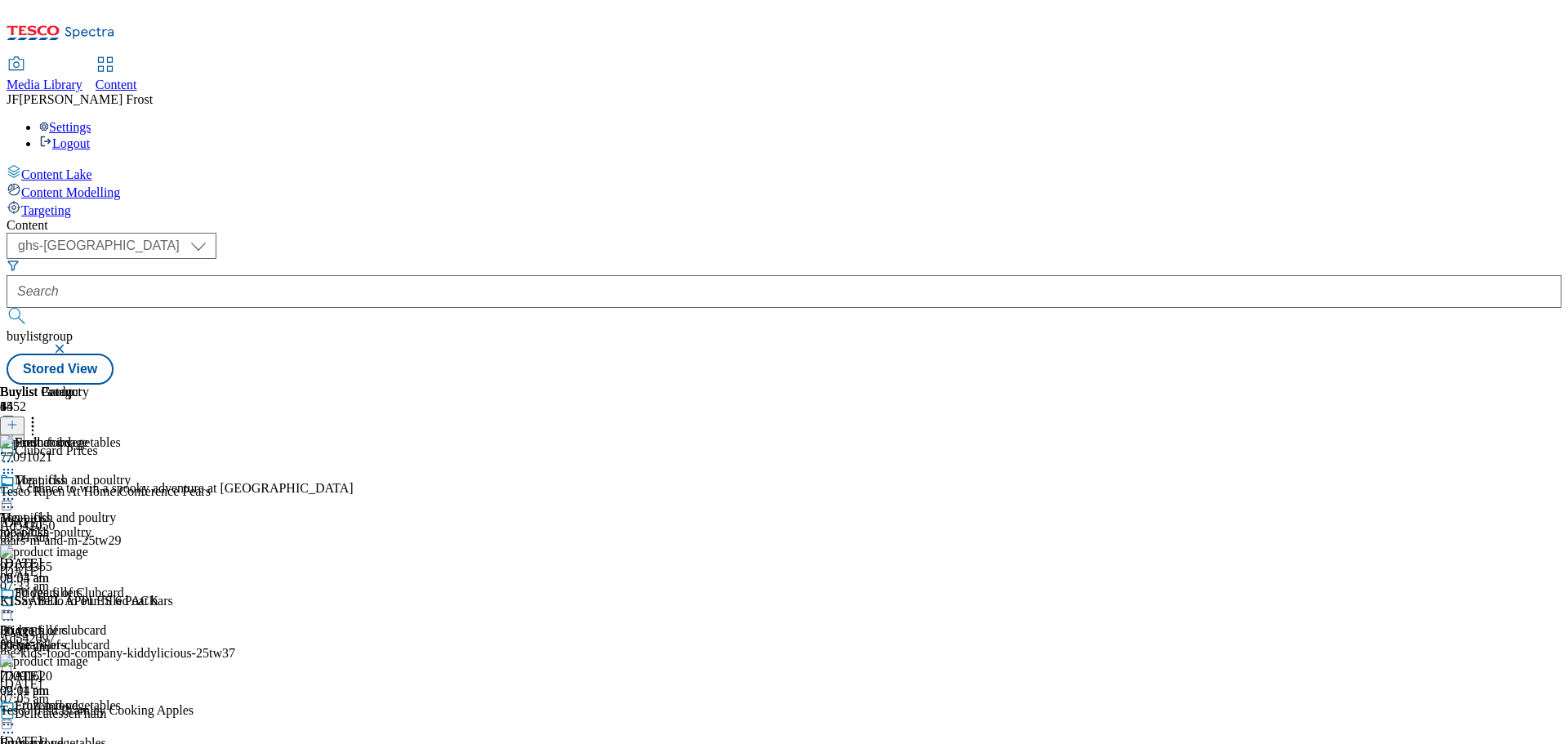
scroll to position [491, 0]
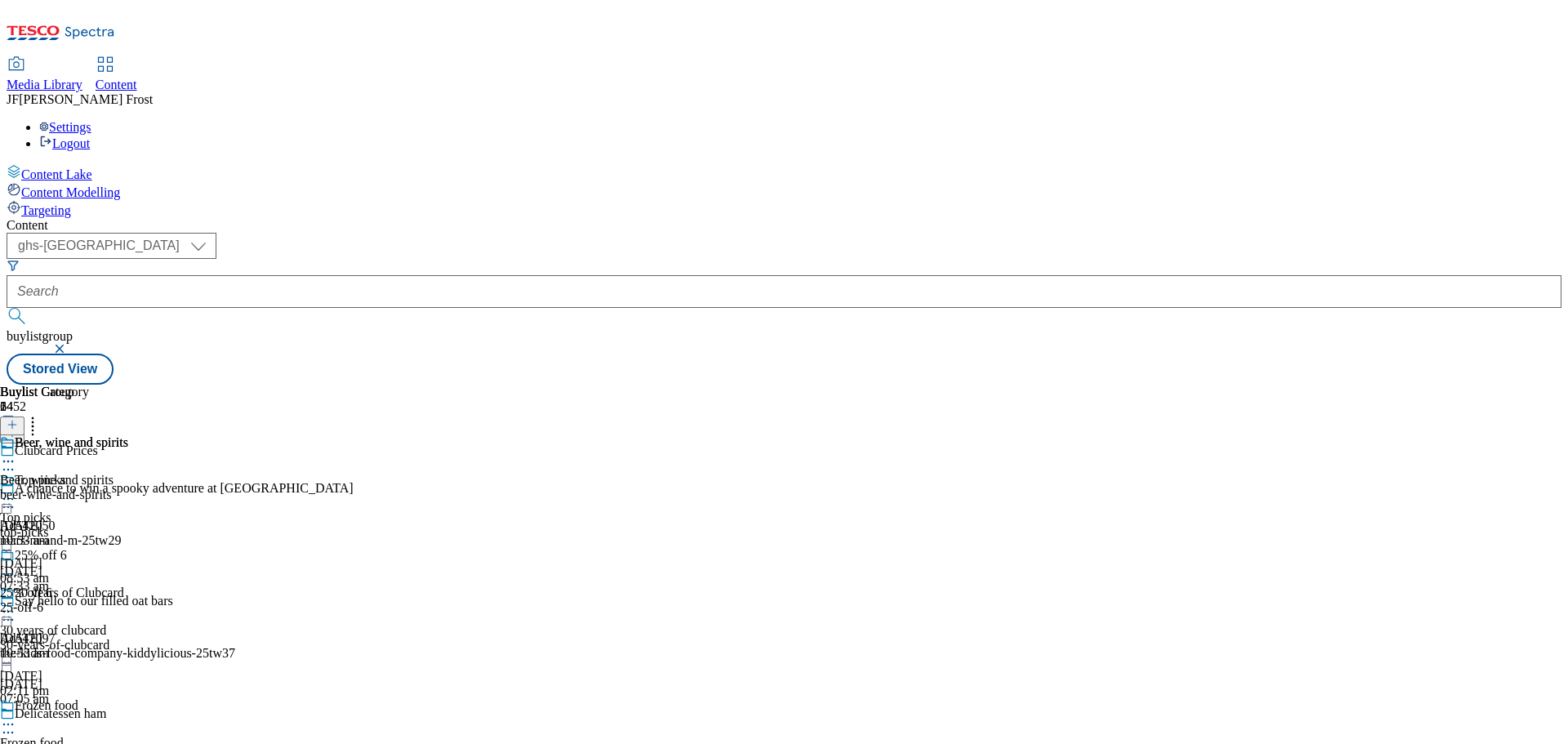
click at [129, 435] on div "Beer, wine and spirits" at bounding box center [64, 454] width 129 height 38
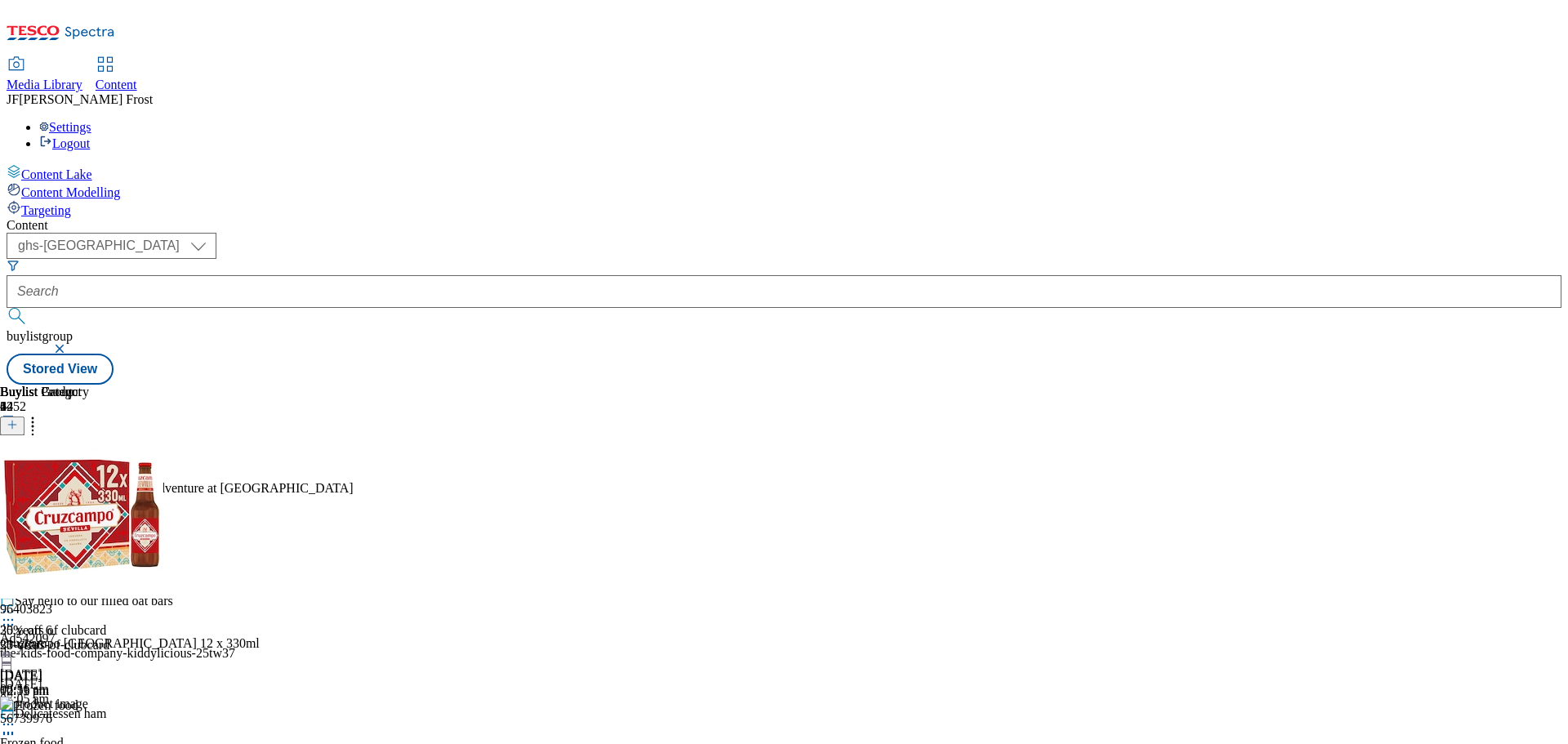
click at [16, 491] on icon at bounding box center [8, 498] width 16 height 16
click at [103, 678] on span "Un-publish" at bounding box center [76, 684] width 52 height 13
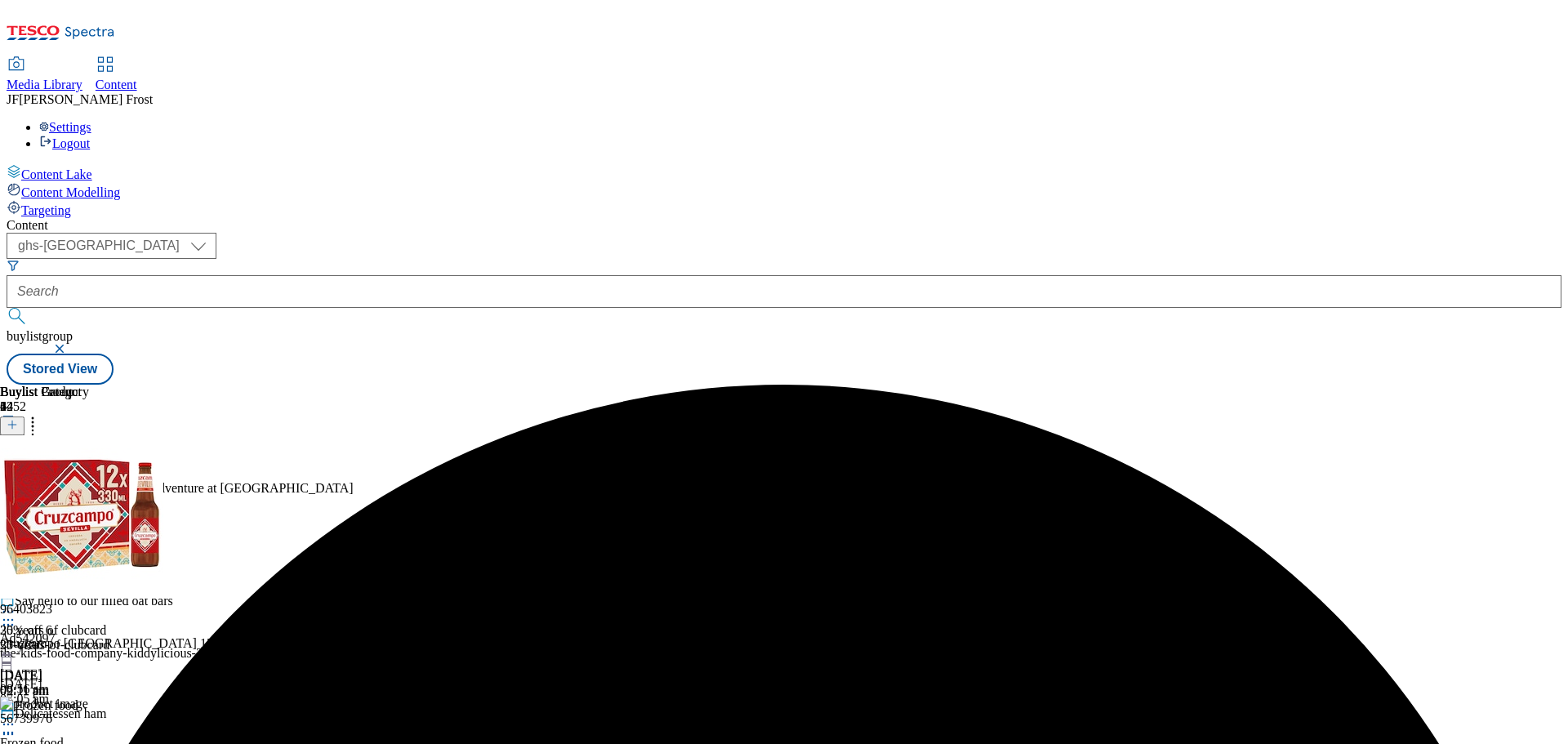
click at [129, 491] on div at bounding box center [64, 500] width 129 height 19
click at [105, 622] on span "Un-preview" at bounding box center [77, 628] width 55 height 13
click at [34, 422] on circle at bounding box center [33, 423] width 3 height 3
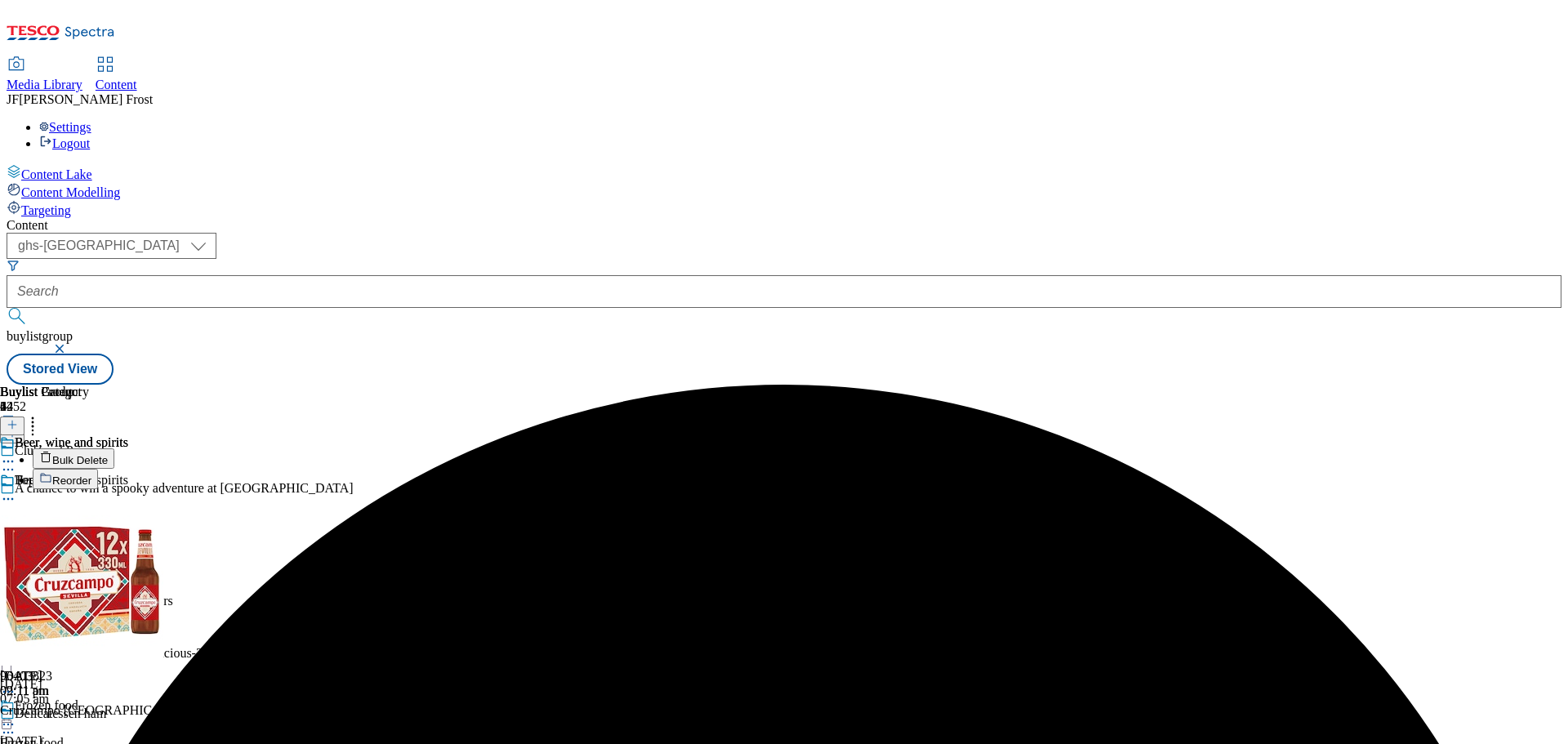
click at [107, 454] on span "Bulk Delete" at bounding box center [79, 460] width 55 height 13
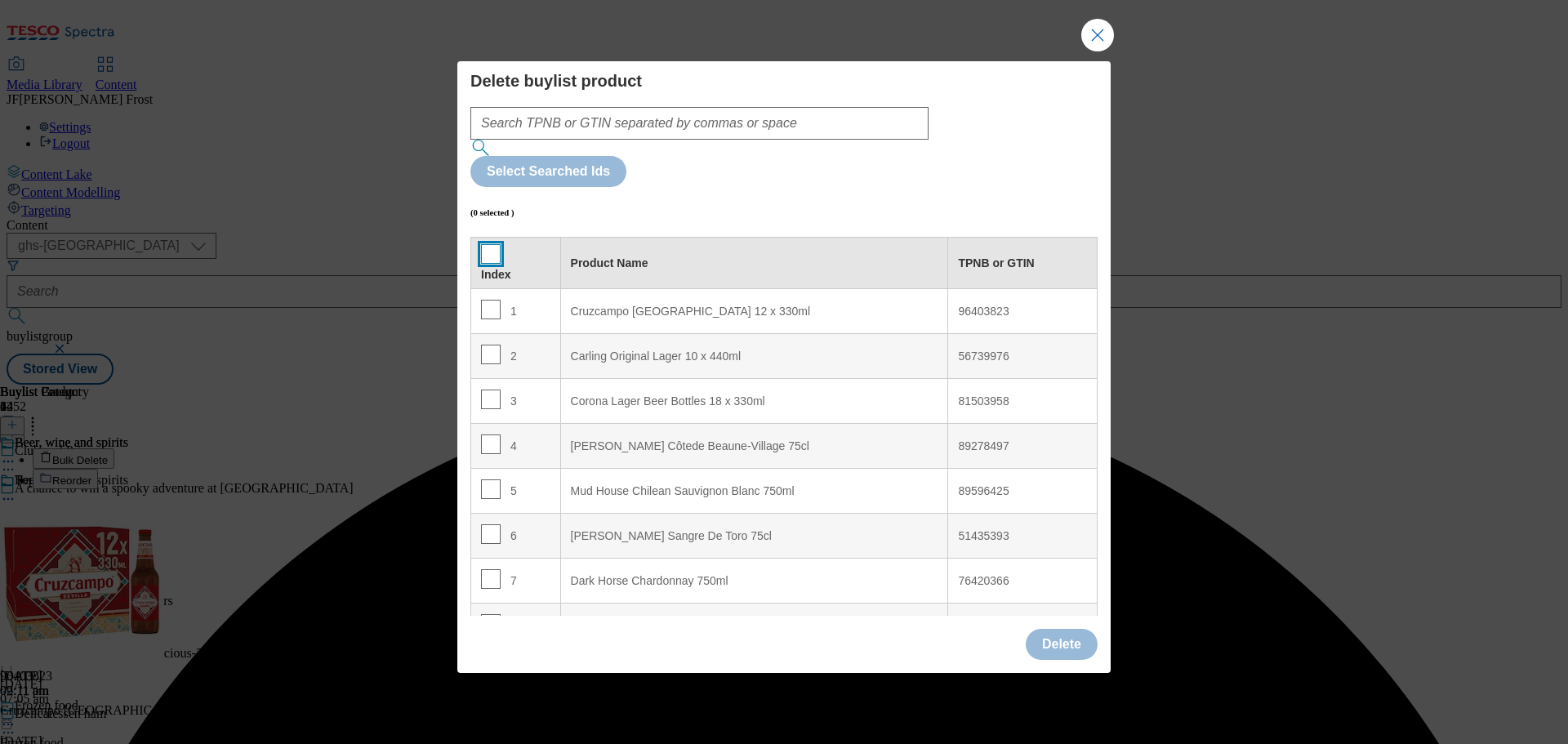
click at [495, 244] on input "Modal" at bounding box center [490, 253] width 19 height 19
checkbox input "true"
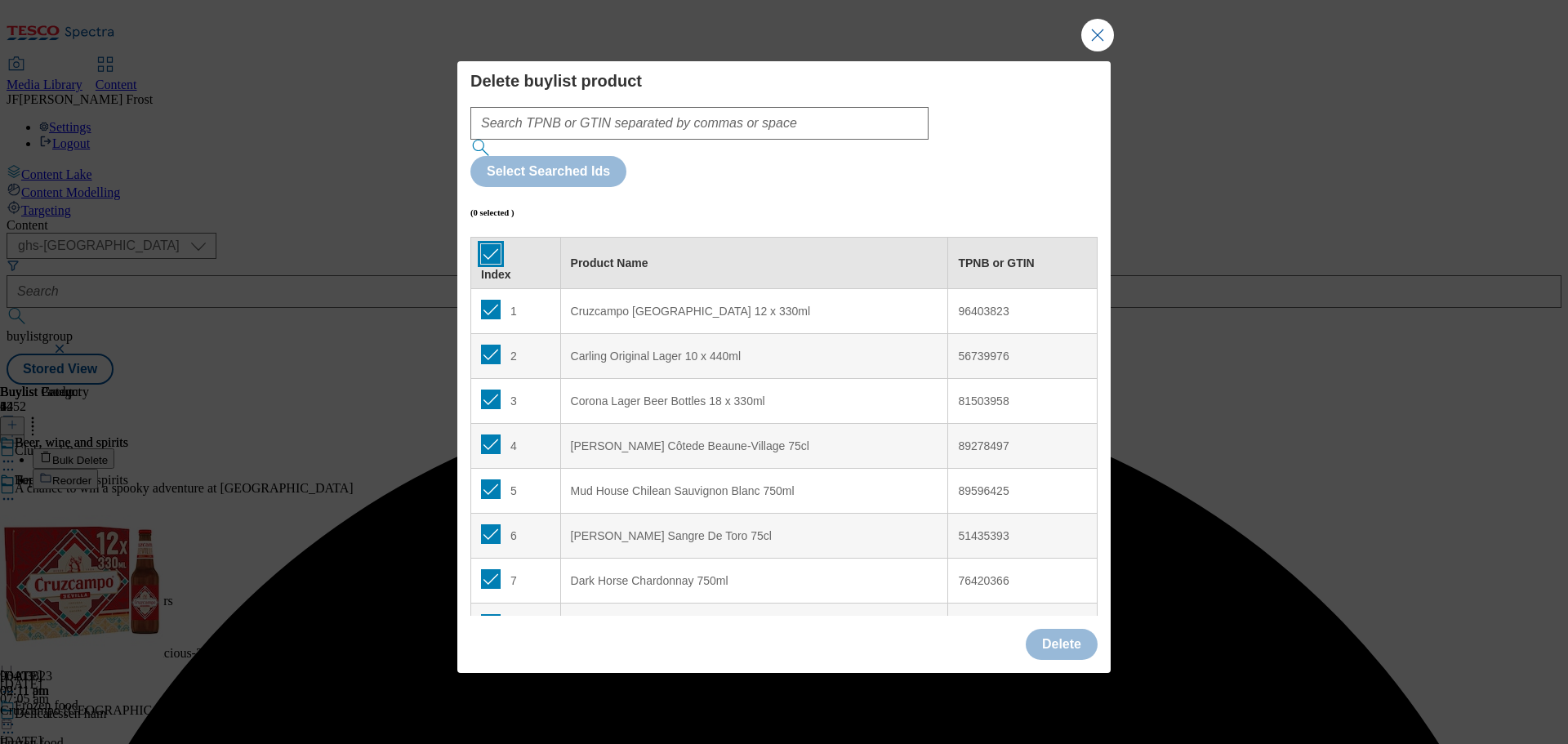
checkbox input "true"
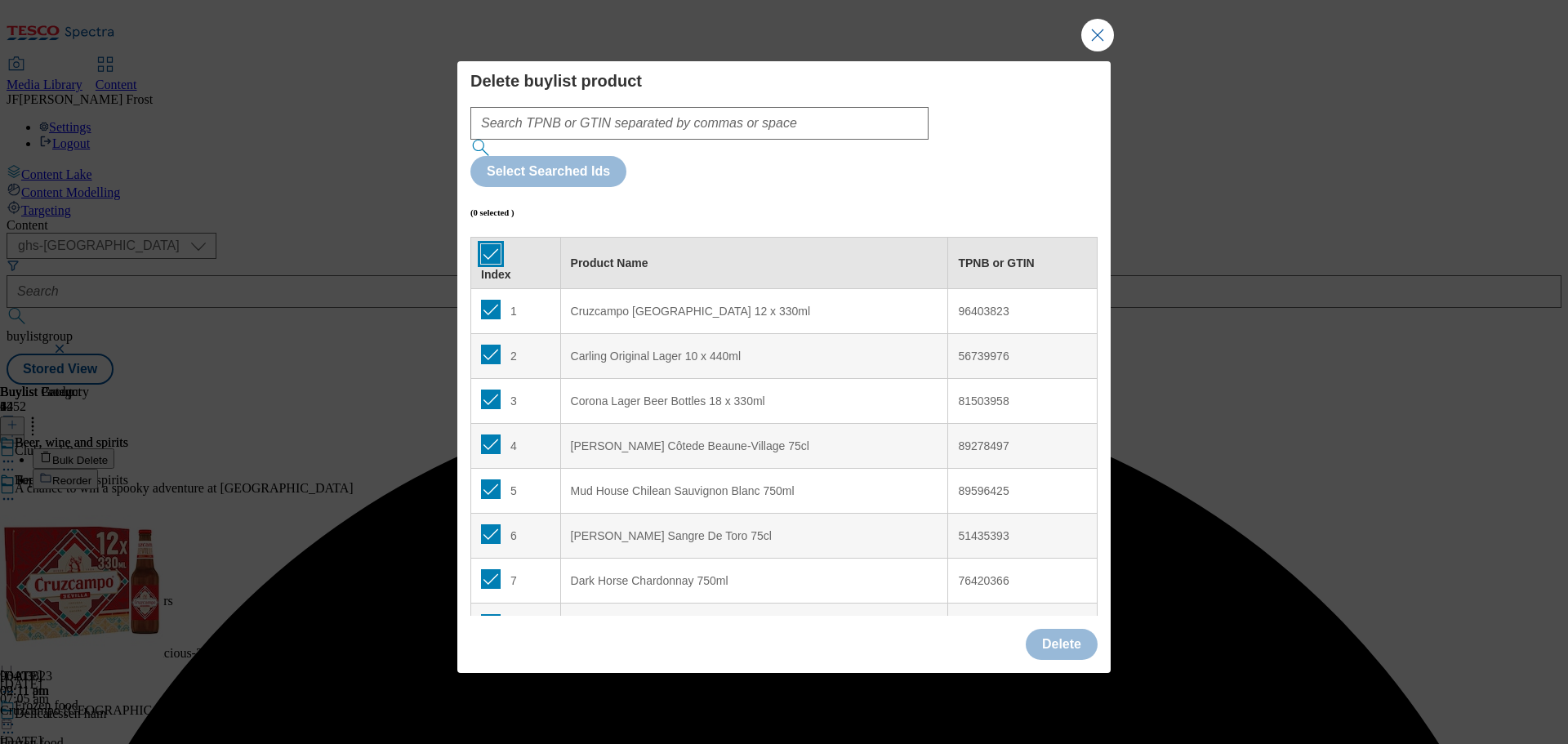
checkbox input "true"
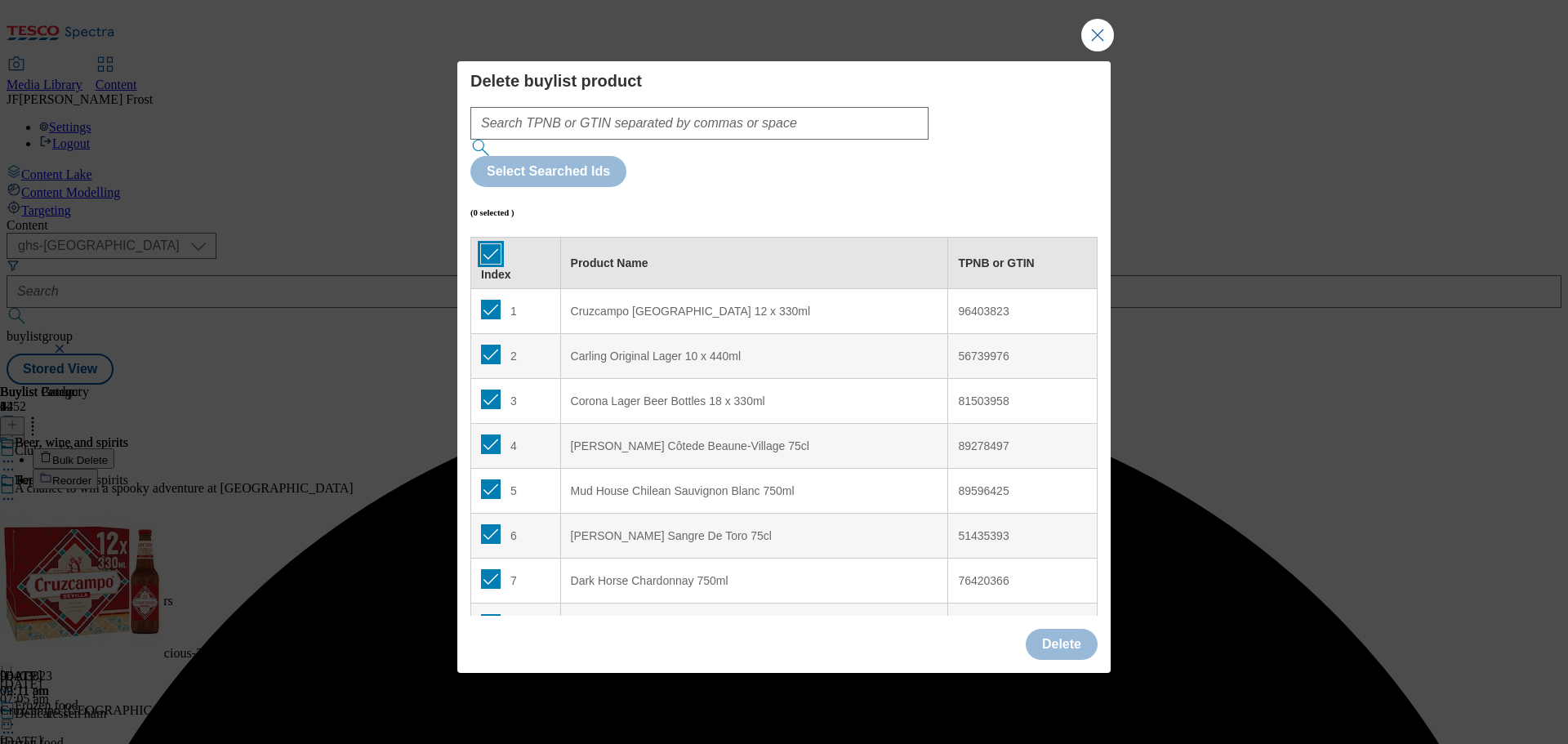
checkbox input "true"
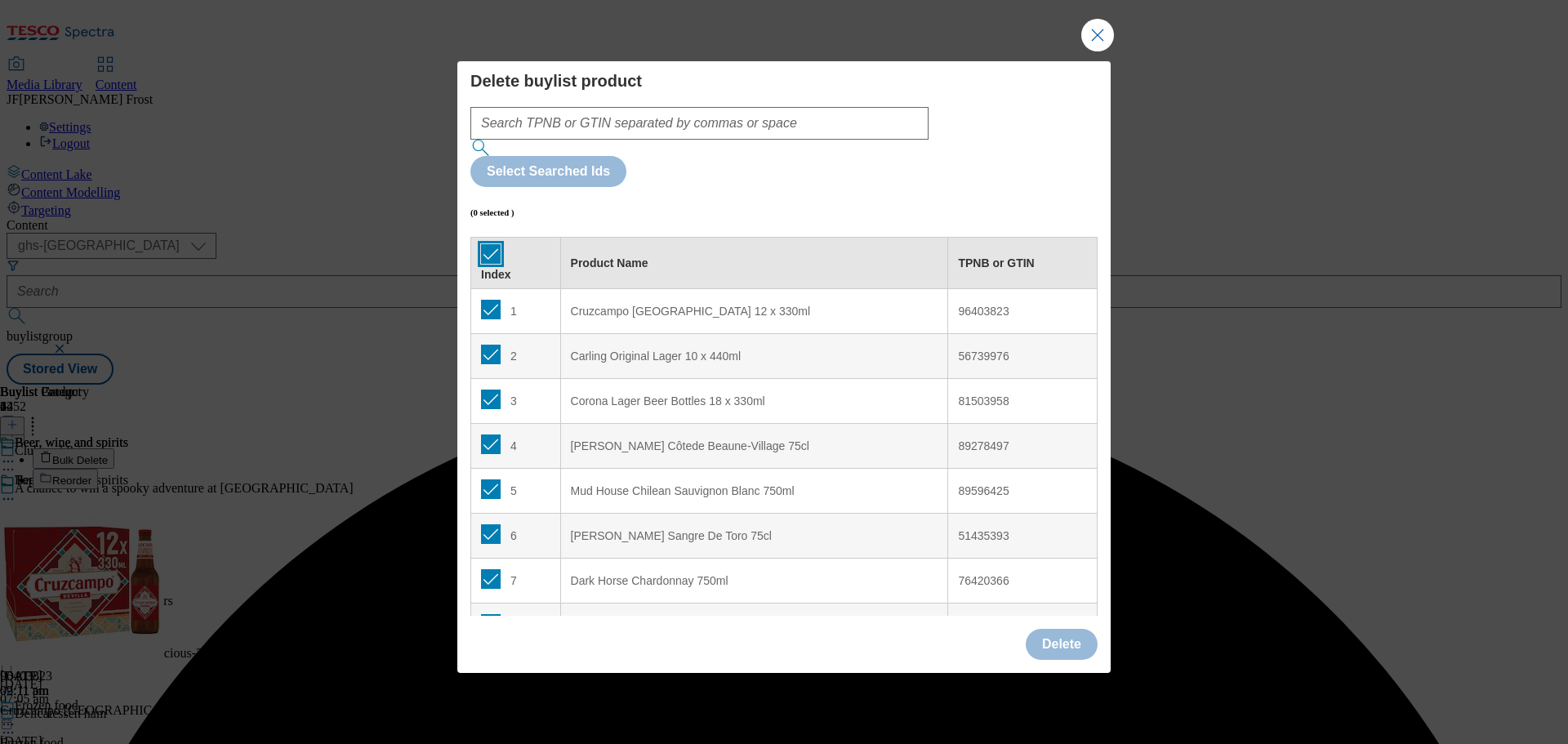
checkbox input "true"
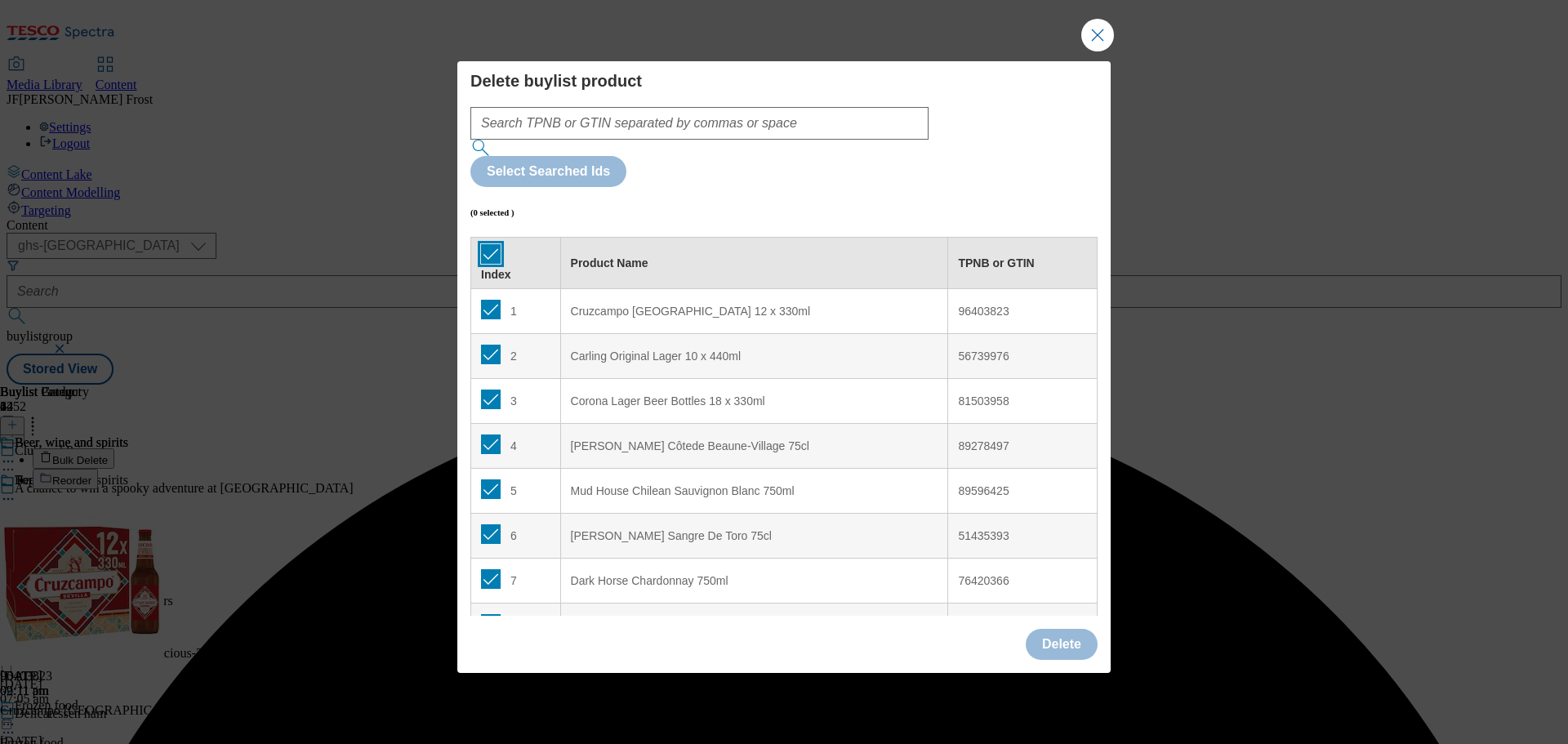
checkbox input "true"
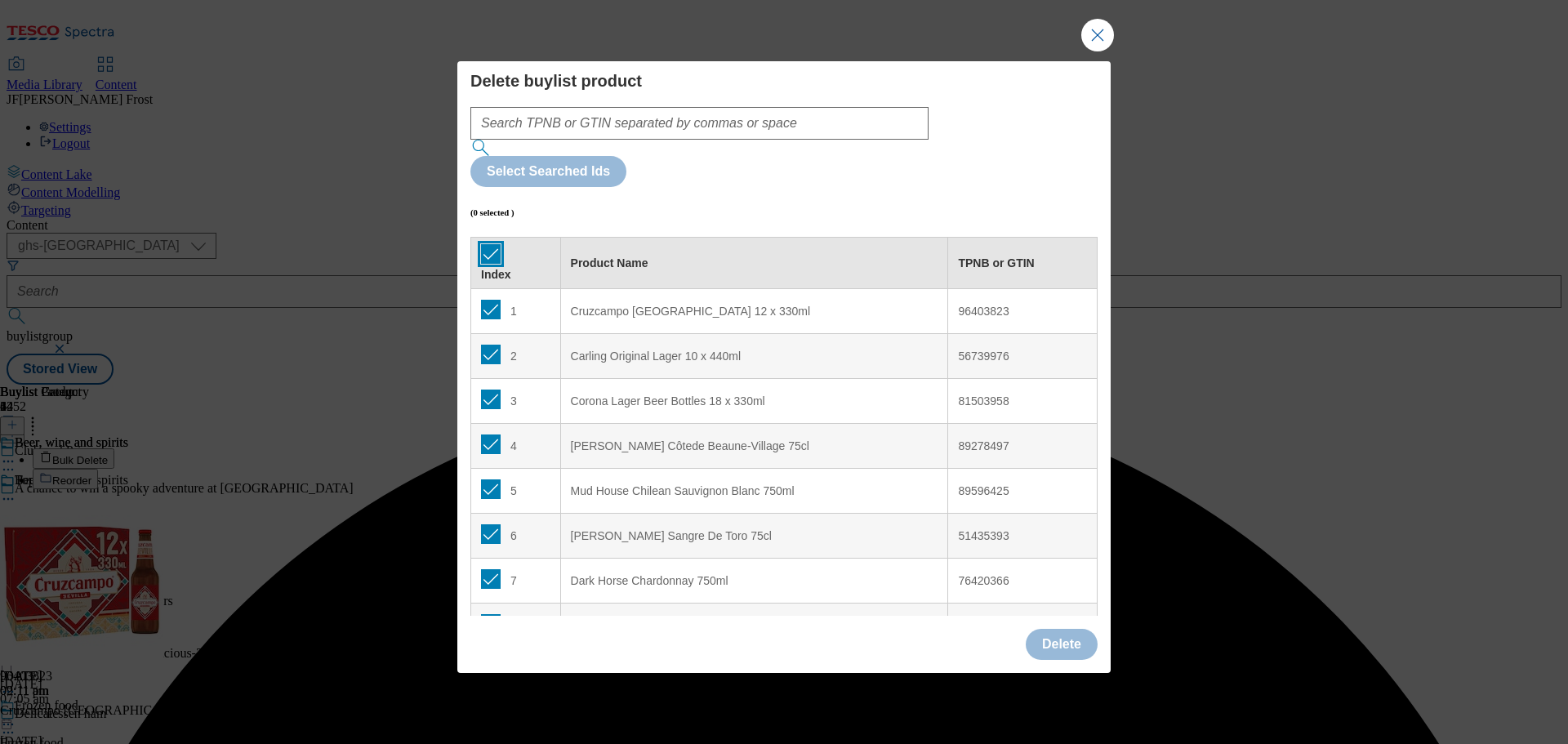
checkbox input "true"
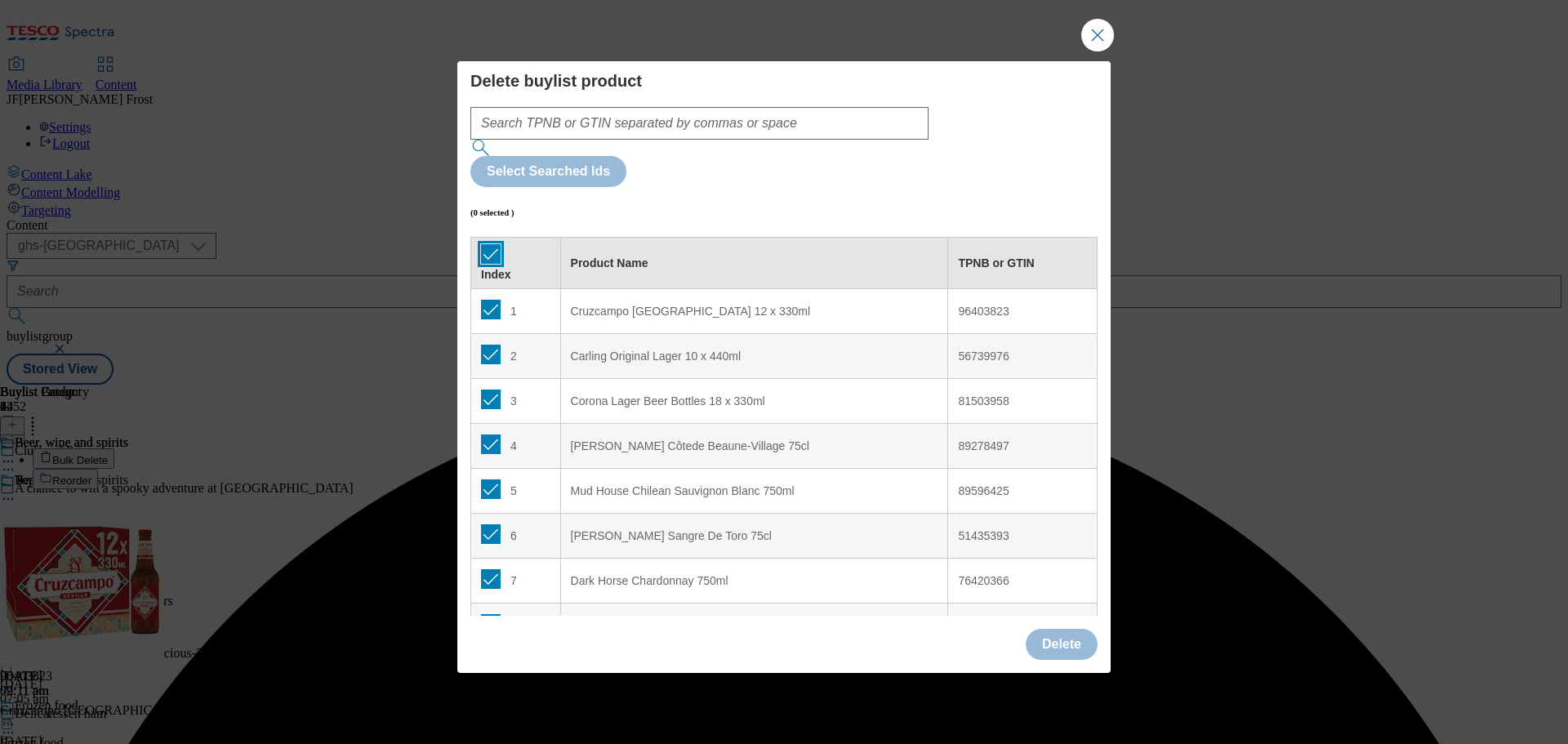
checkbox input "true"
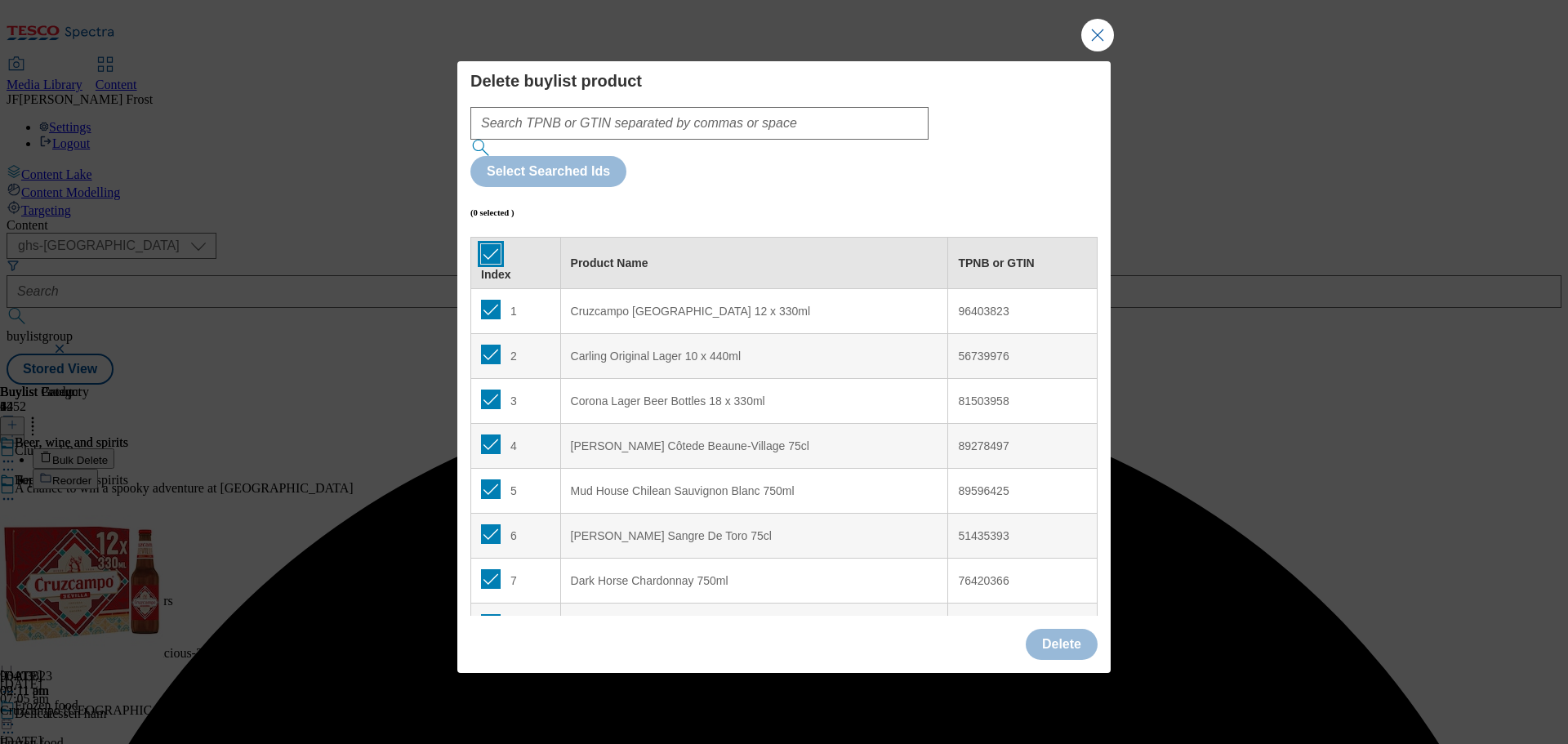
checkbox input "true"
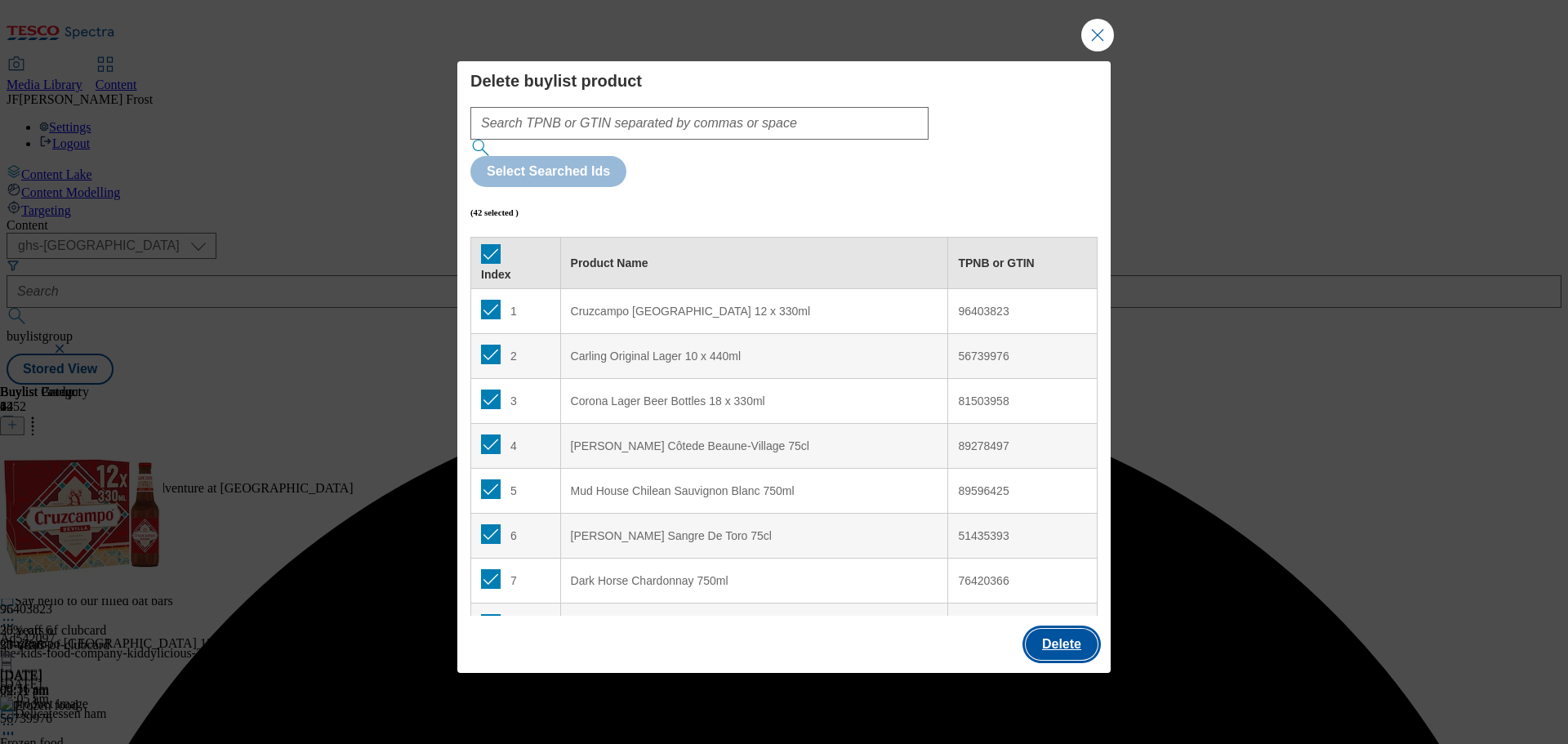
click at [1042, 629] on button "Delete" at bounding box center [1061, 644] width 72 height 31
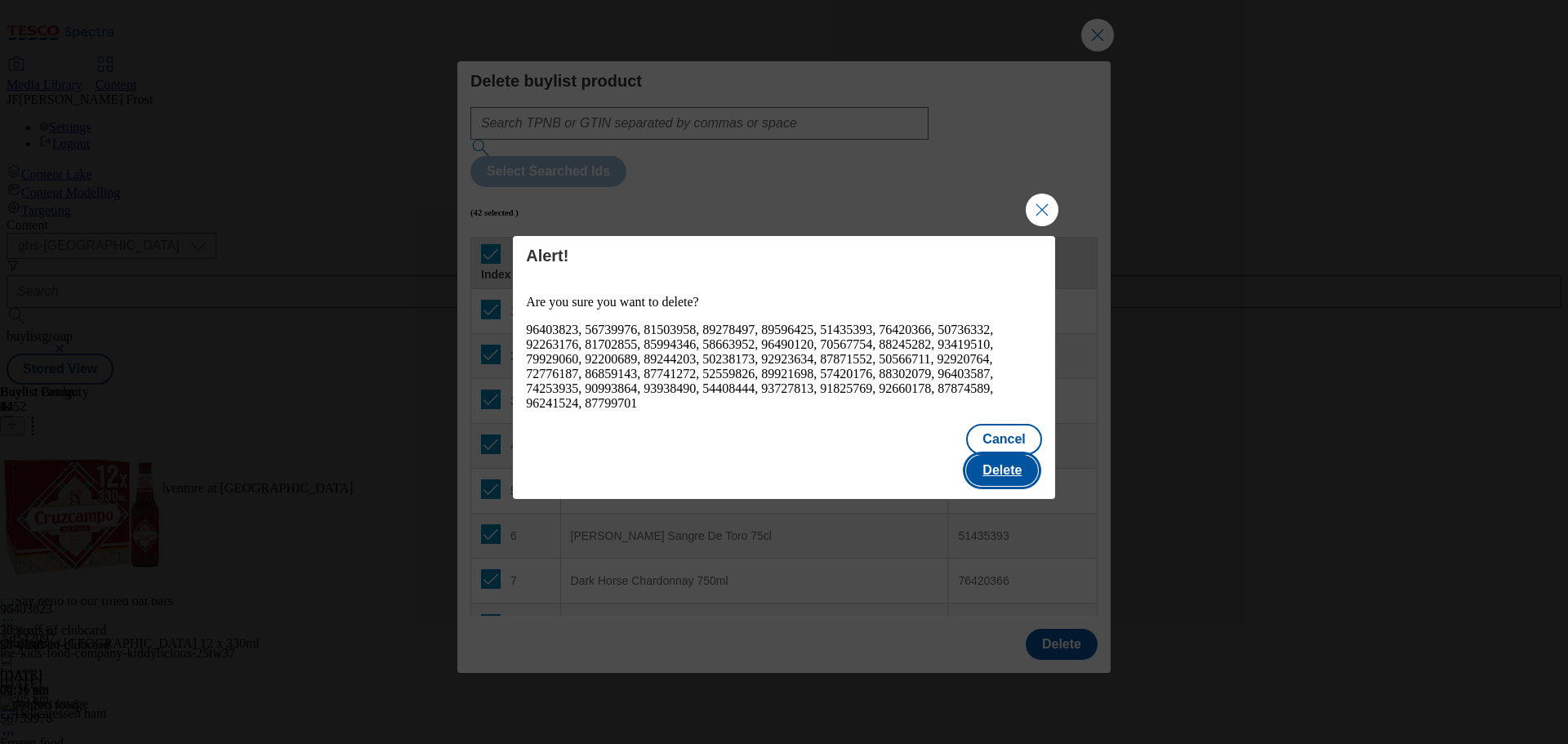
click at [1023, 455] on button "Delete" at bounding box center [1002, 470] width 72 height 31
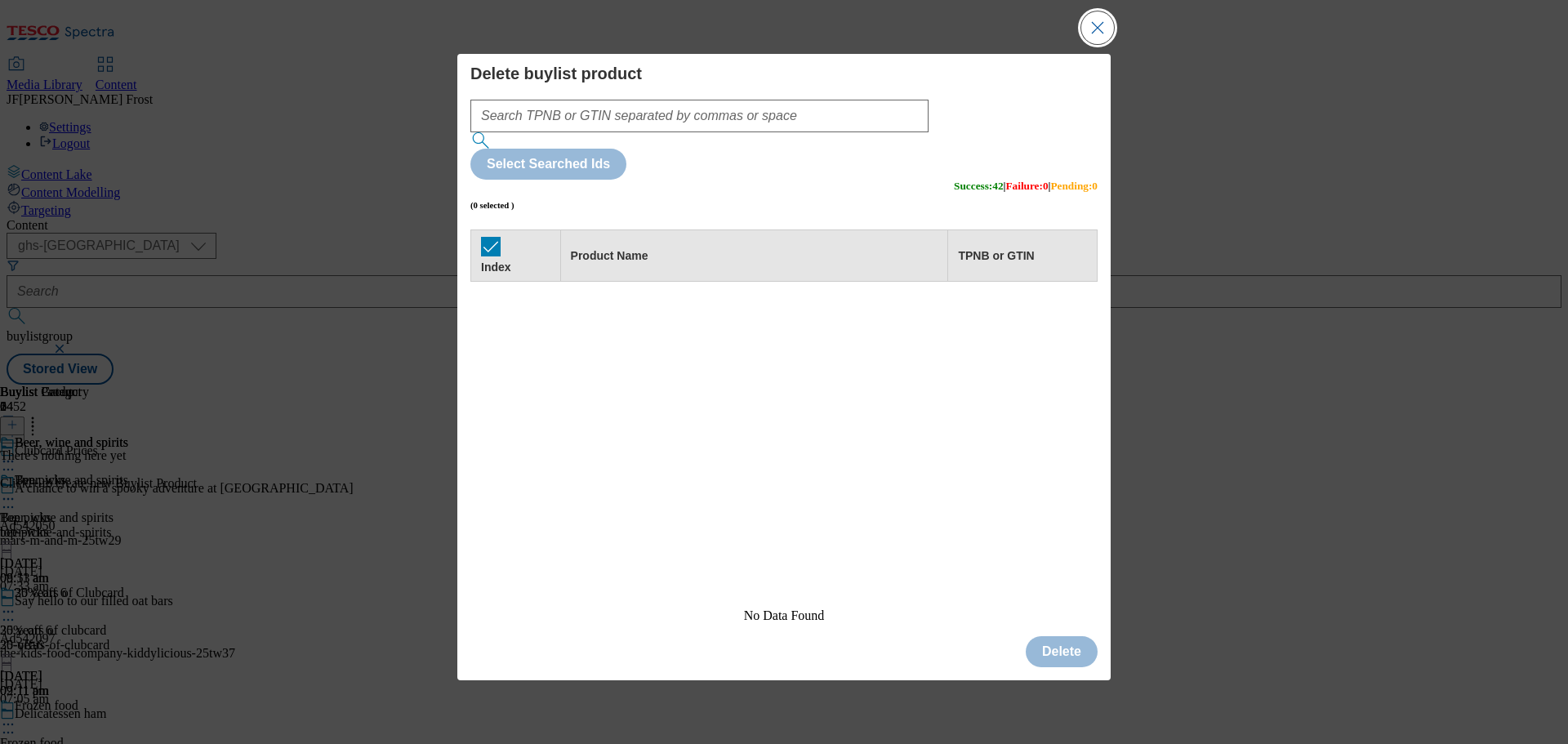
click at [1092, 45] on button "Close Modal" at bounding box center [1098, 28] width 33 height 33
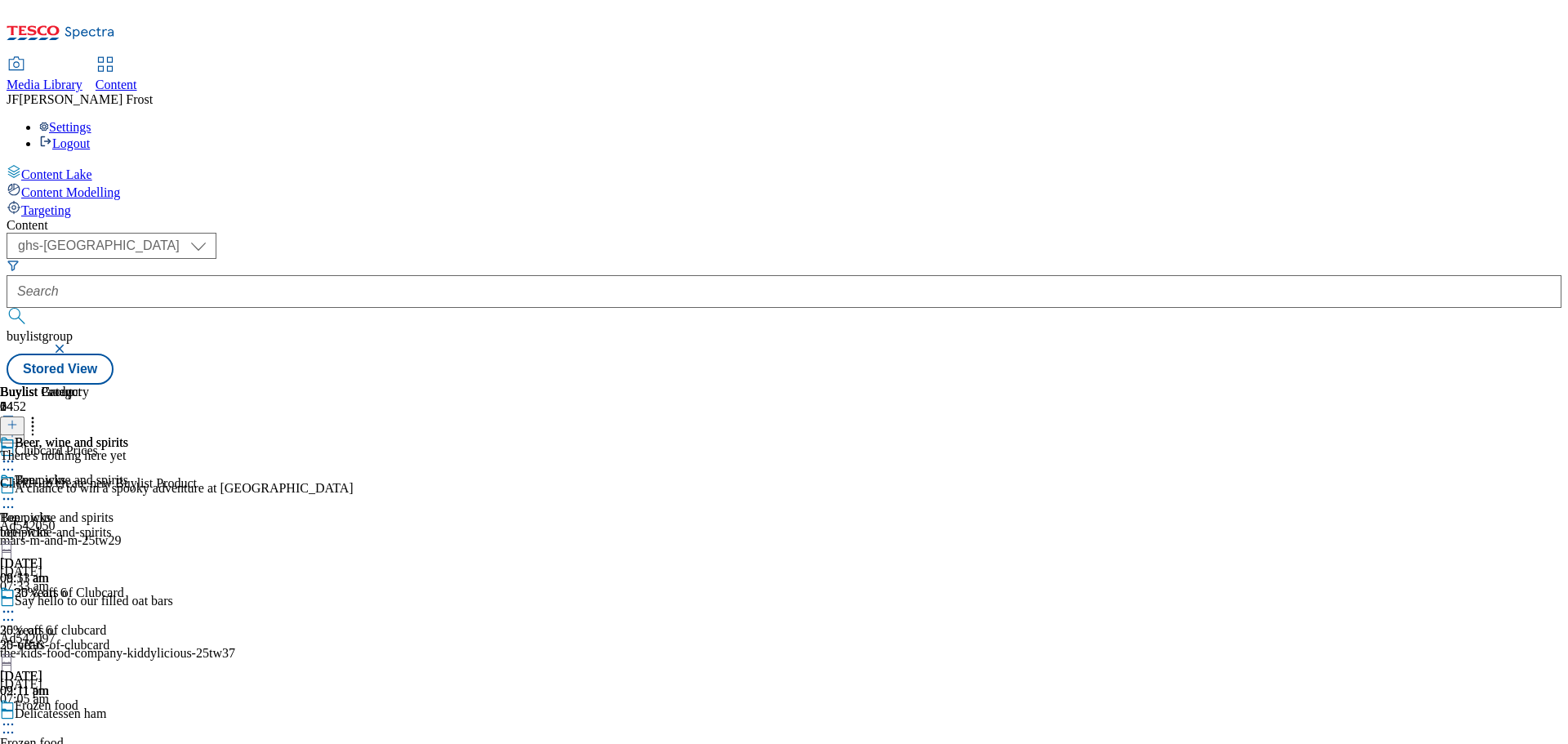
click at [18, 419] on icon at bounding box center [13, 425] width 12 height 12
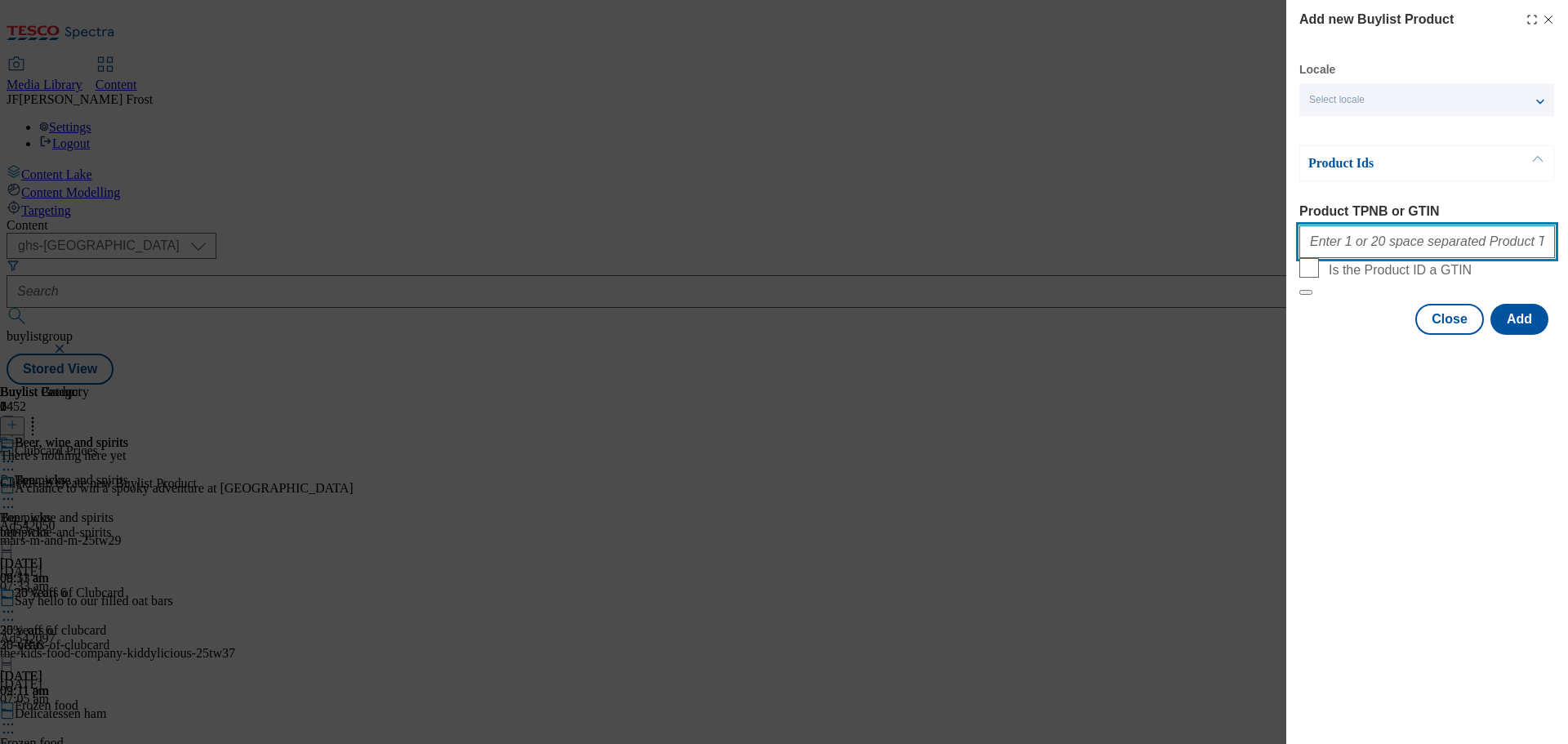
click at [1378, 235] on input "Product TPNB or GTIN" at bounding box center [1427, 242] width 255 height 33
paste input "92260323 92197703 97168490 93886917 61361003 92983838 96546538 92662314 8186649…"
type input "92260323 92197703 97168490 93886917 61361003 92983838 96546538 92662314 8186649…"
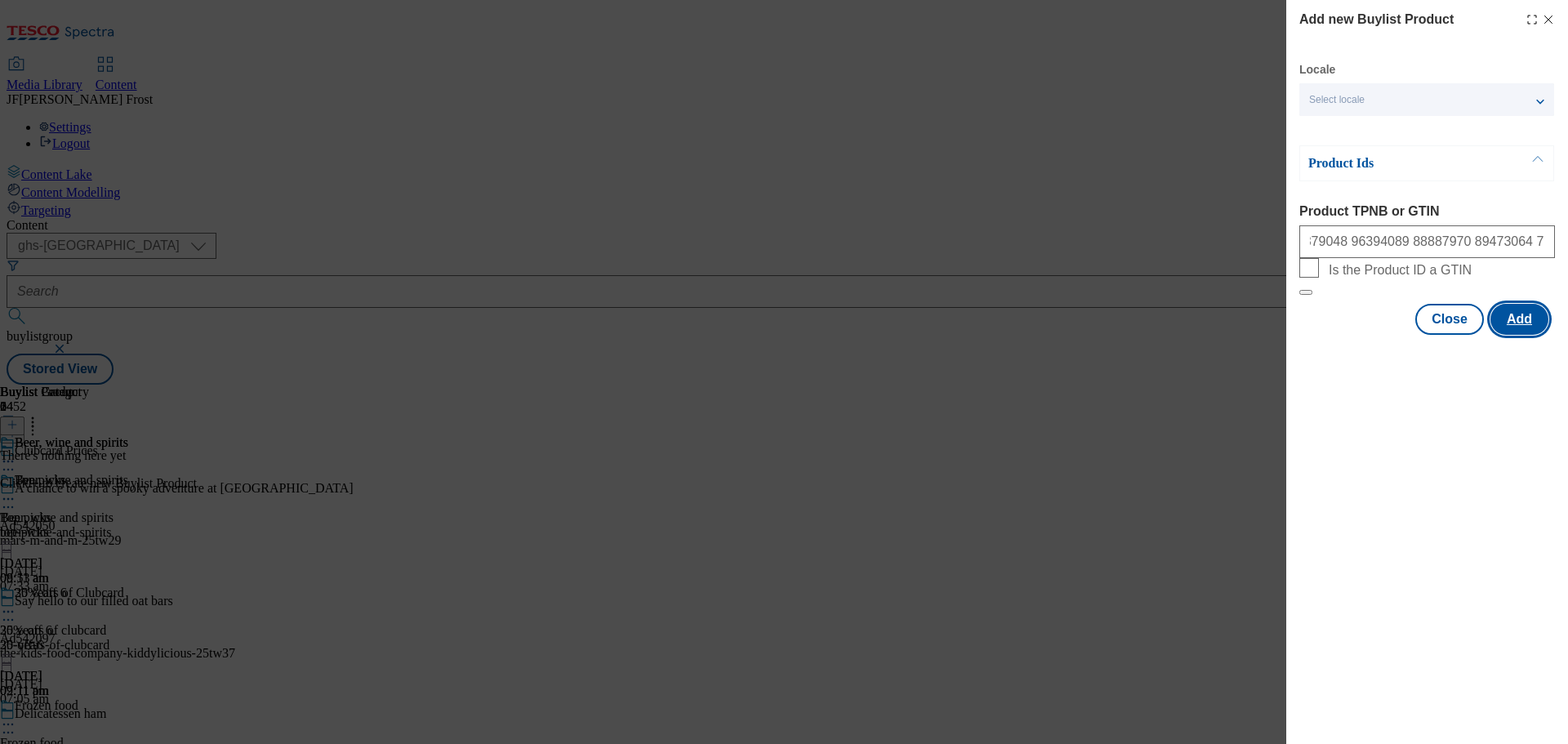
click at [1536, 335] on button "Add" at bounding box center [1520, 319] width 58 height 31
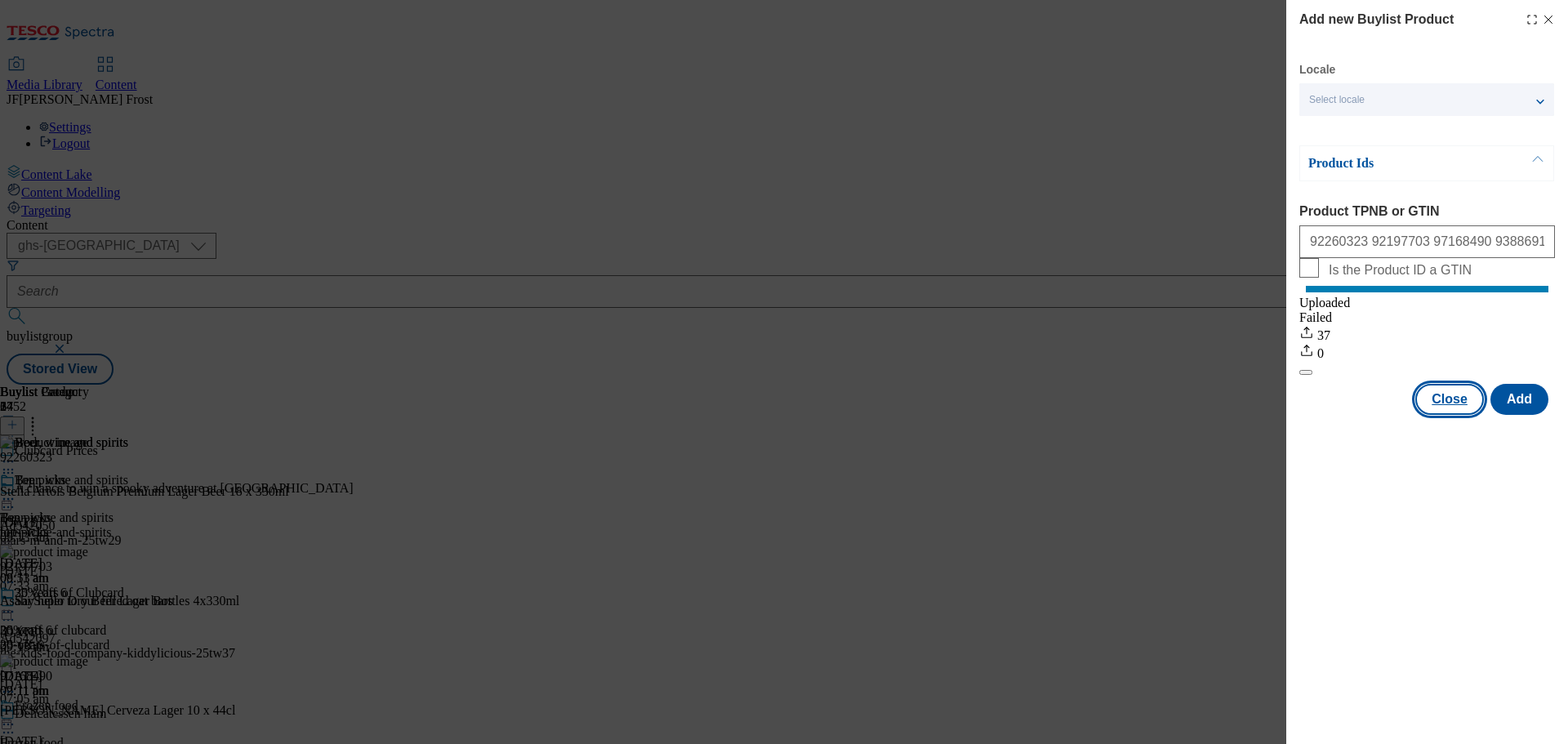
click at [1446, 412] on button "Close" at bounding box center [1449, 400] width 69 height 31
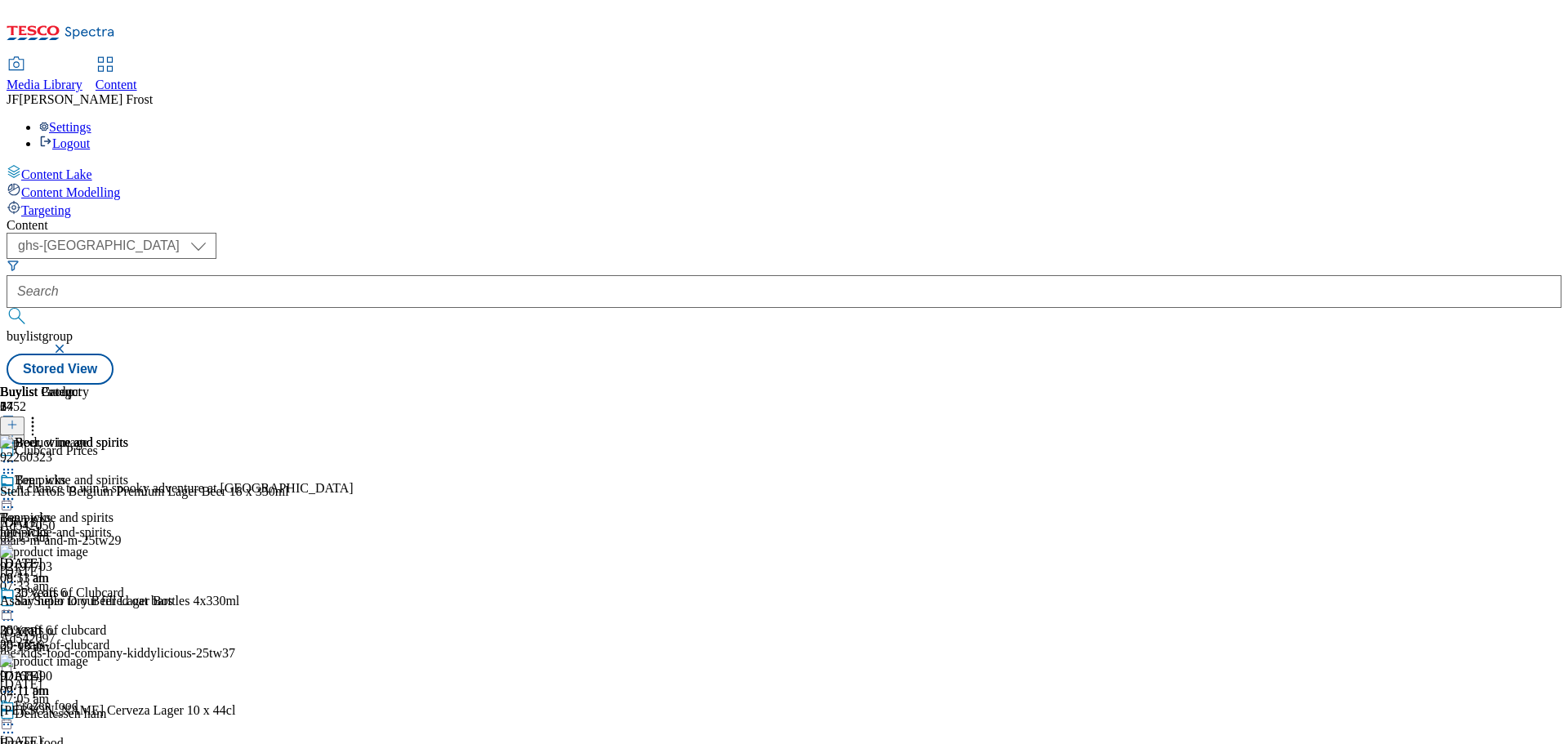
click at [16, 491] on icon at bounding box center [8, 498] width 16 height 16
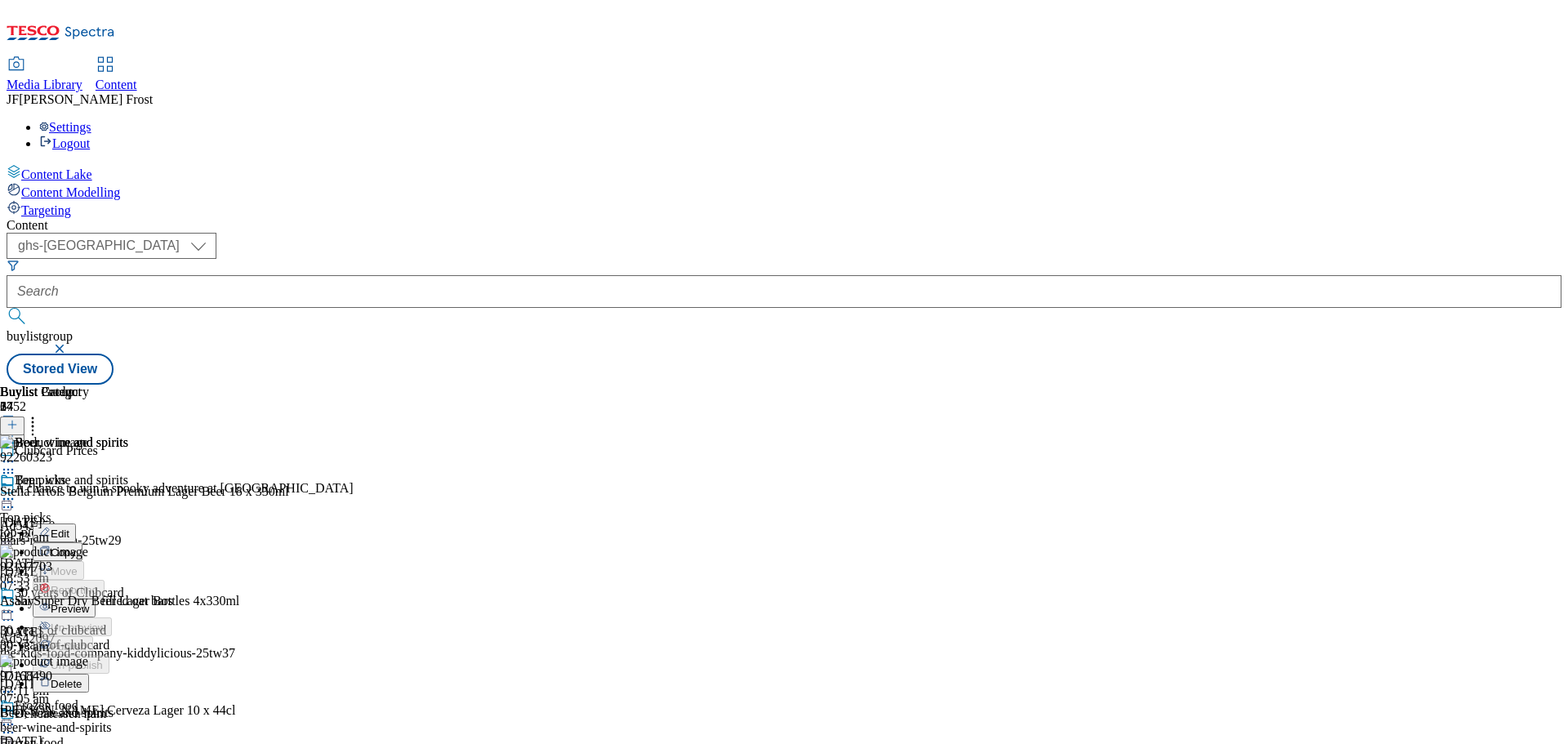
click at [89, 603] on span "Preview" at bounding box center [70, 609] width 39 height 13
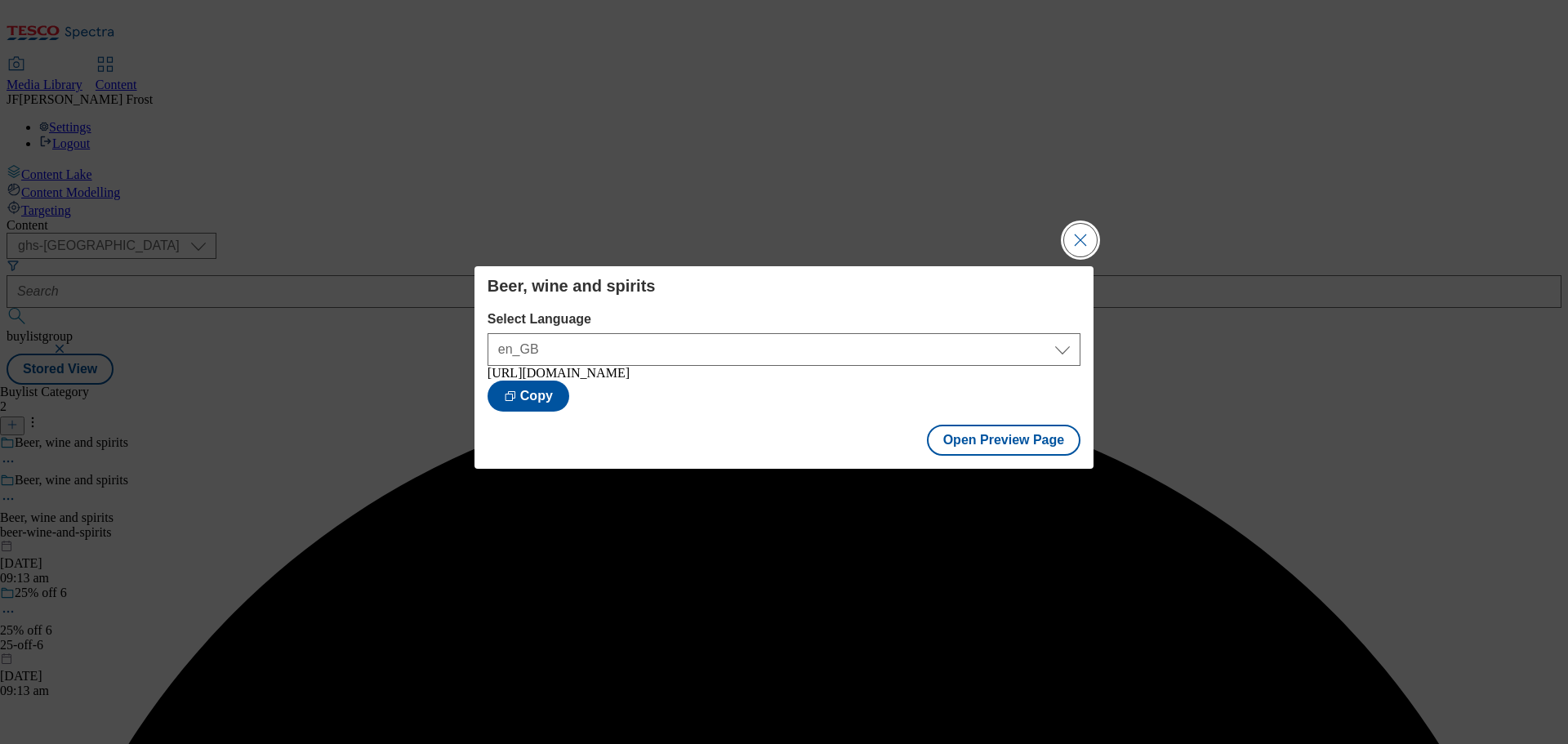
click at [1082, 230] on button "Close Modal" at bounding box center [1080, 240] width 33 height 33
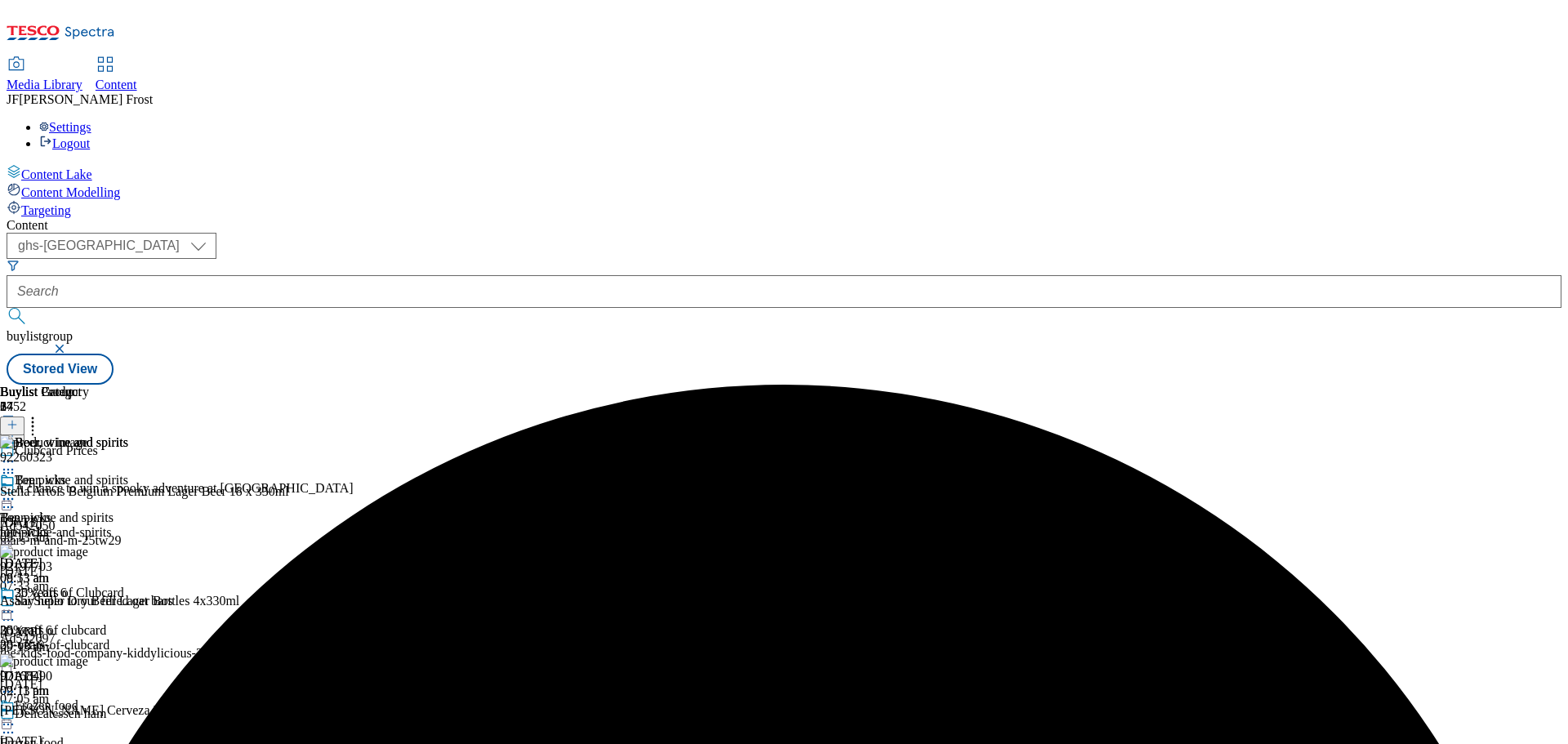
click at [16, 491] on icon at bounding box center [8, 498] width 16 height 16
click at [93, 655] on button "Publish" at bounding box center [63, 664] width 60 height 18
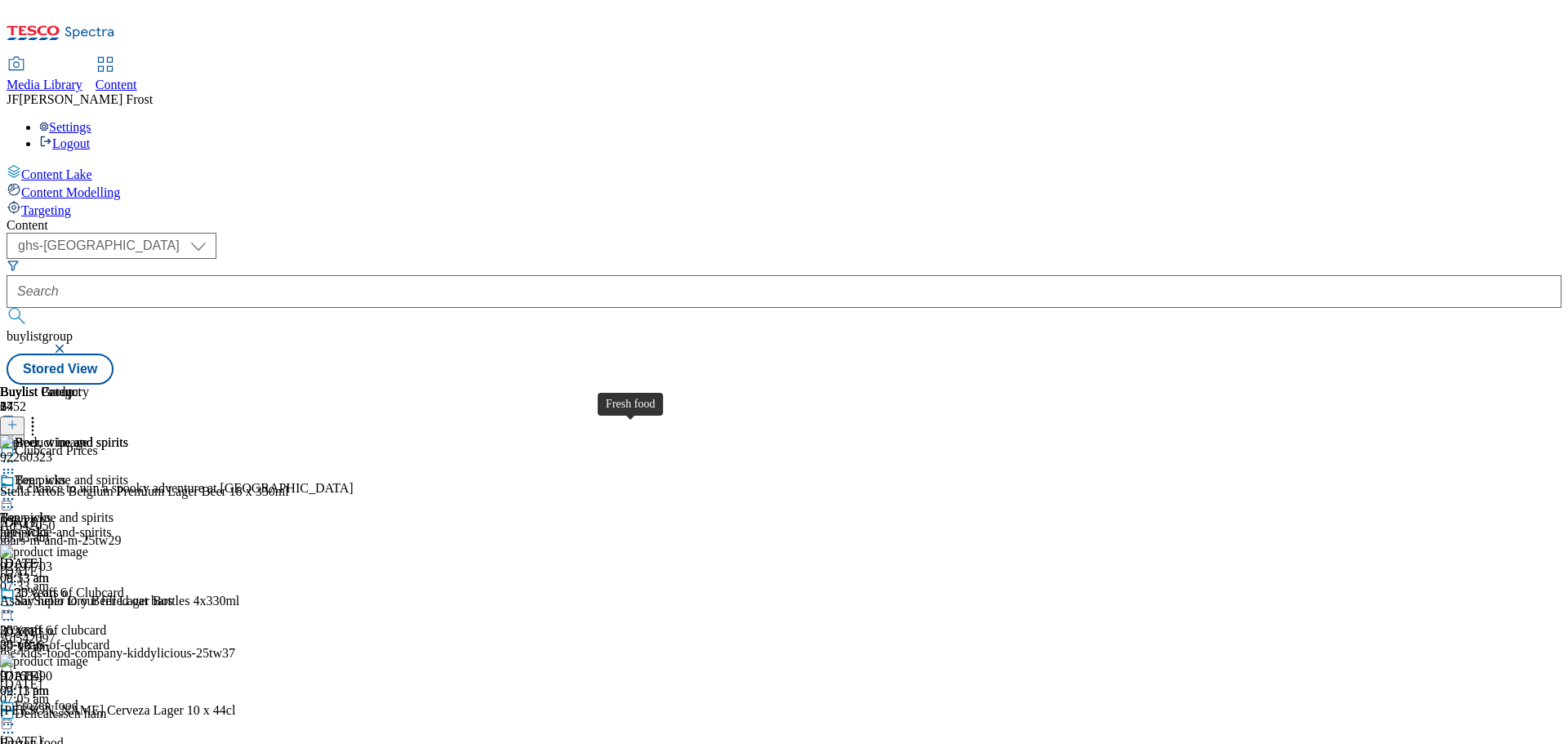
scroll to position [653, 0]
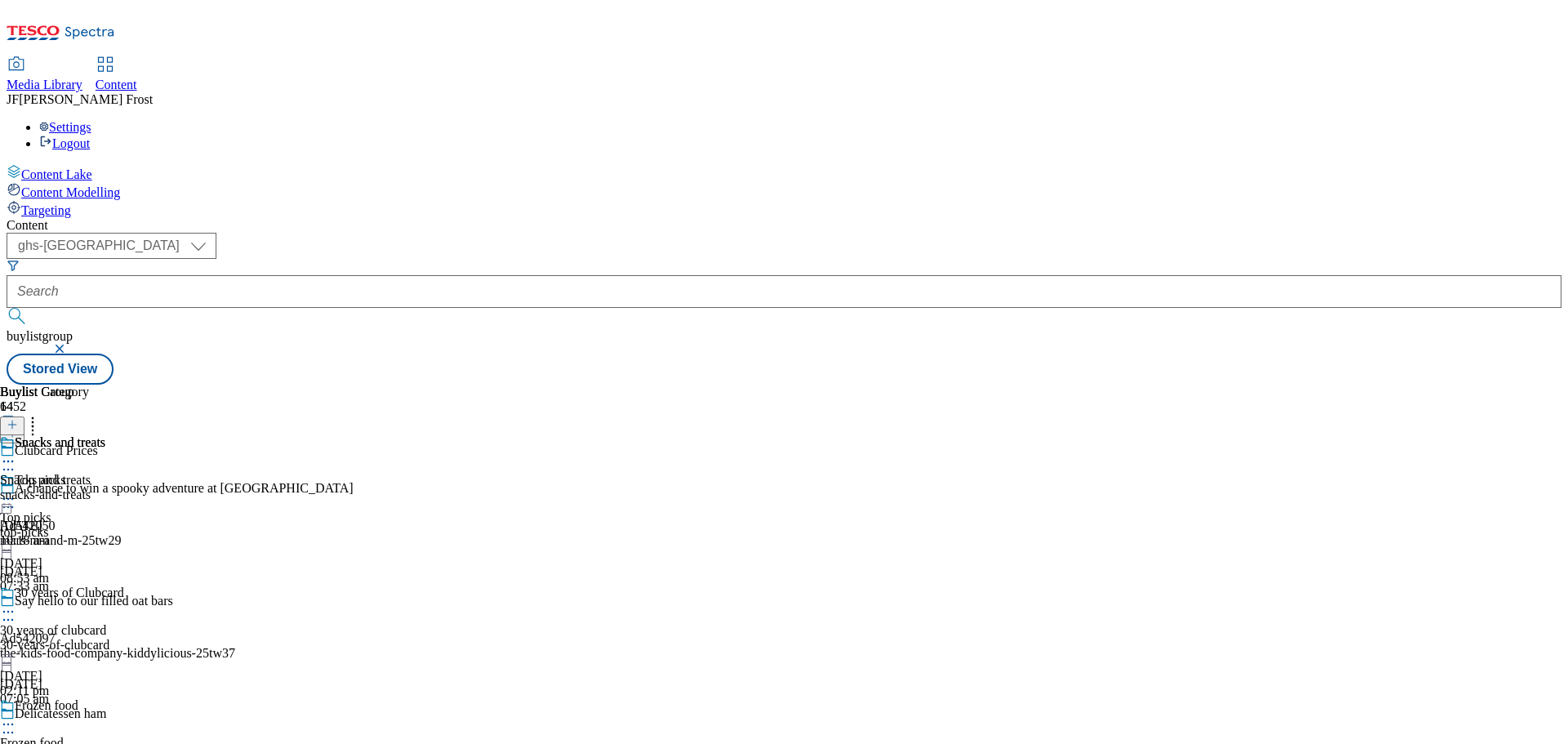
click at [105, 435] on div "Snacks and treats Snacks and treats snacks-and-treats [DATE] 10:18 am" at bounding box center [52, 491] width 105 height 113
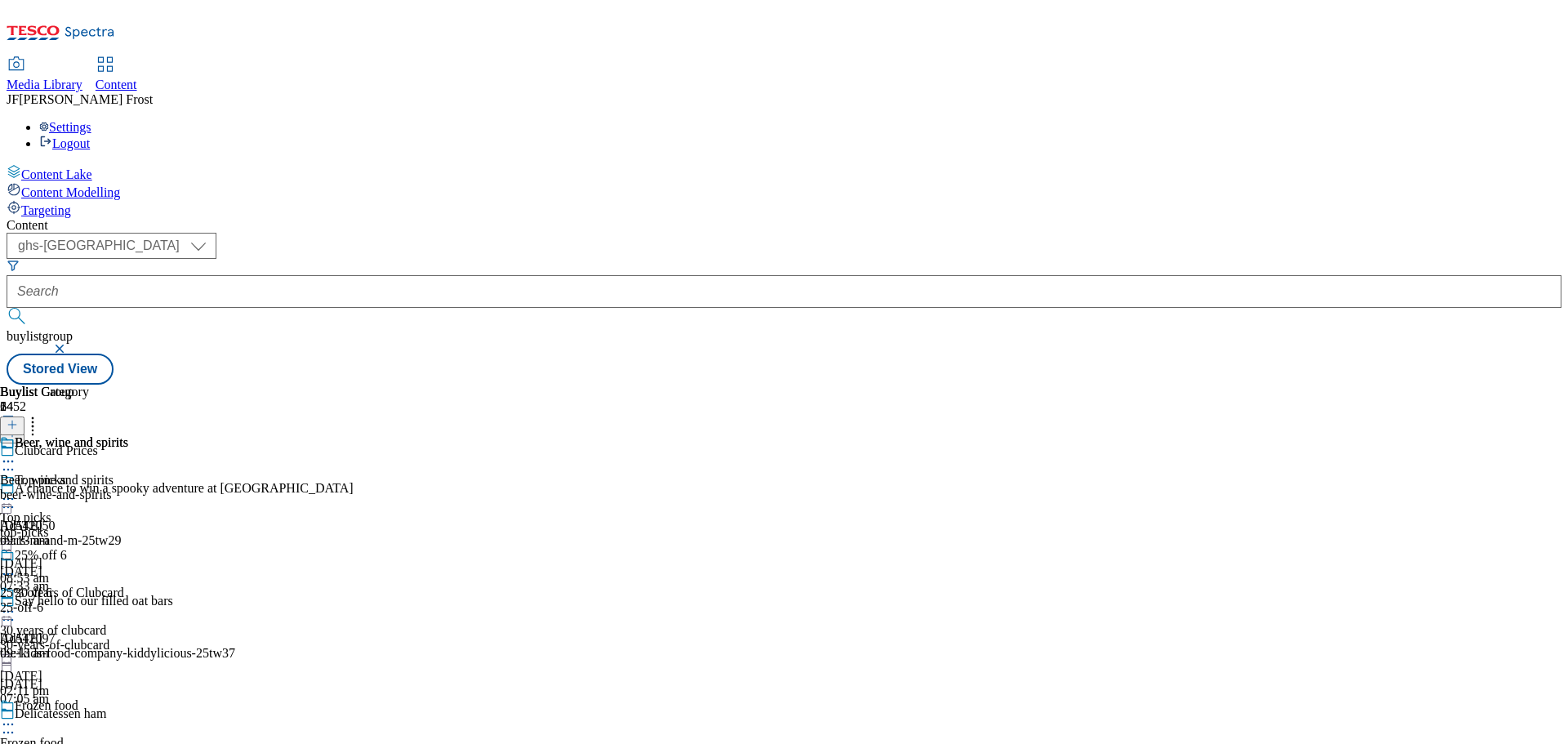
click at [16, 454] on icon at bounding box center [8, 461] width 16 height 16
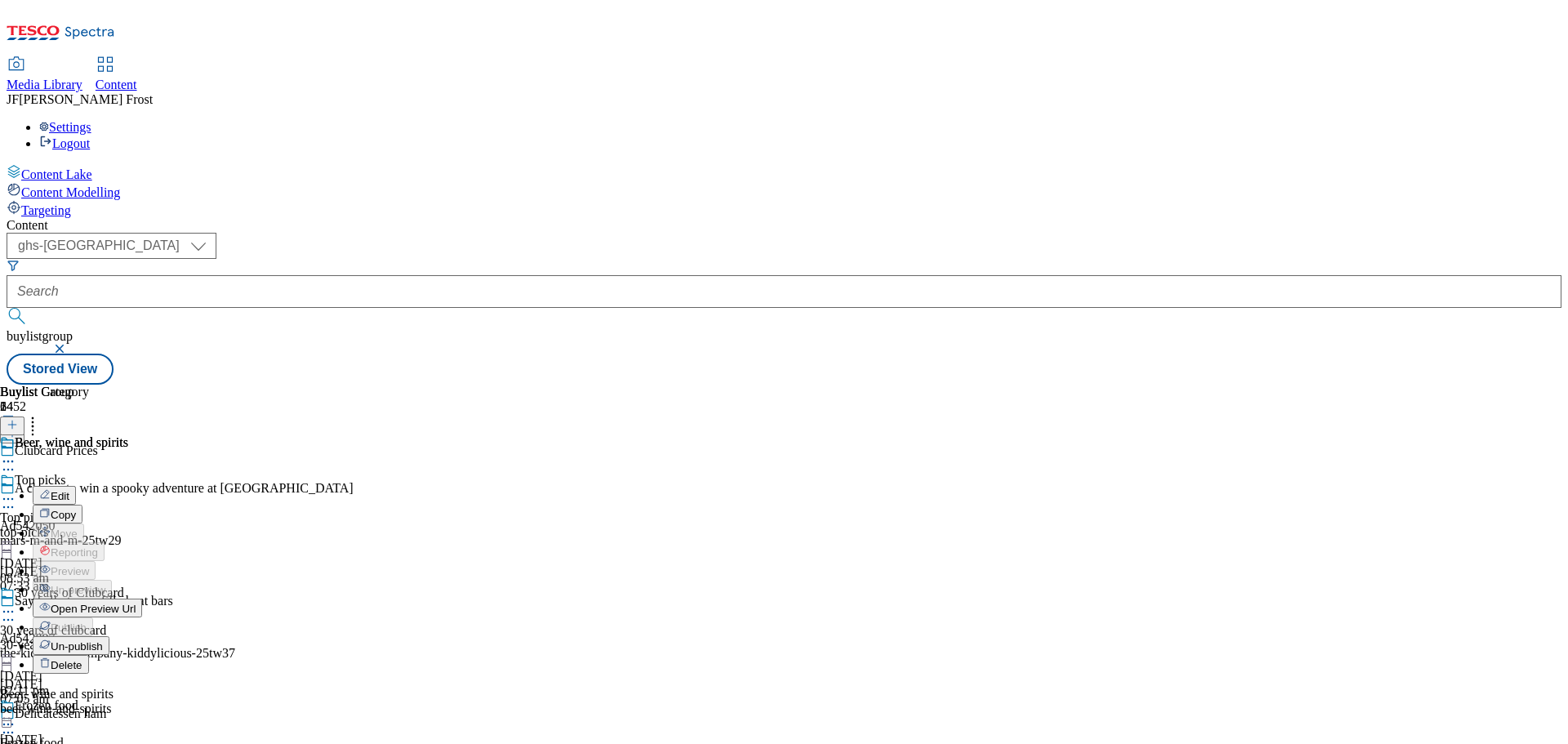
click at [16, 454] on icon at bounding box center [8, 461] width 16 height 16
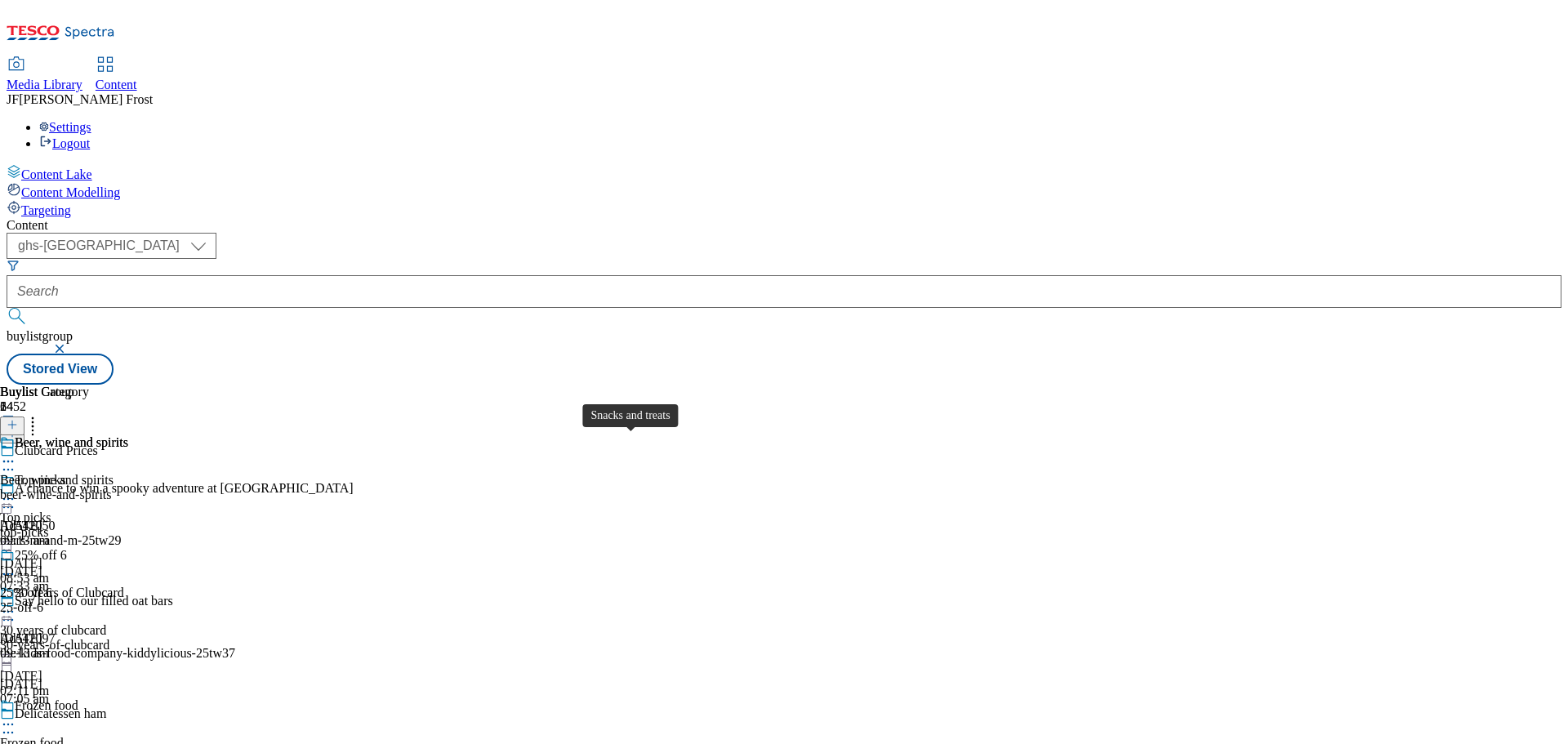
click at [105, 435] on div "Snacks and treats" at bounding box center [60, 442] width 91 height 15
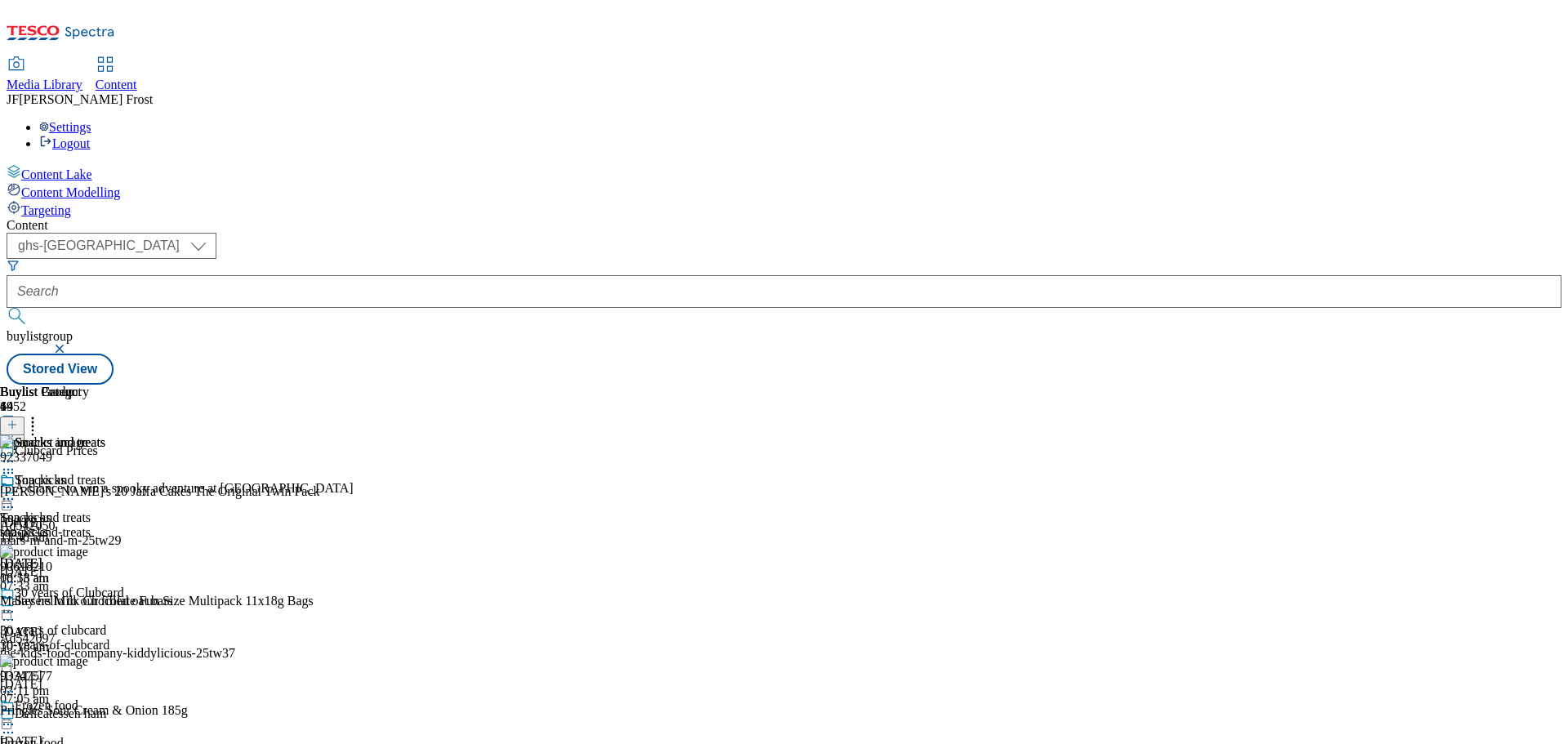
click at [16, 491] on icon at bounding box center [8, 498] width 16 height 16
click at [103, 678] on span "Un-publish" at bounding box center [76, 684] width 52 height 13
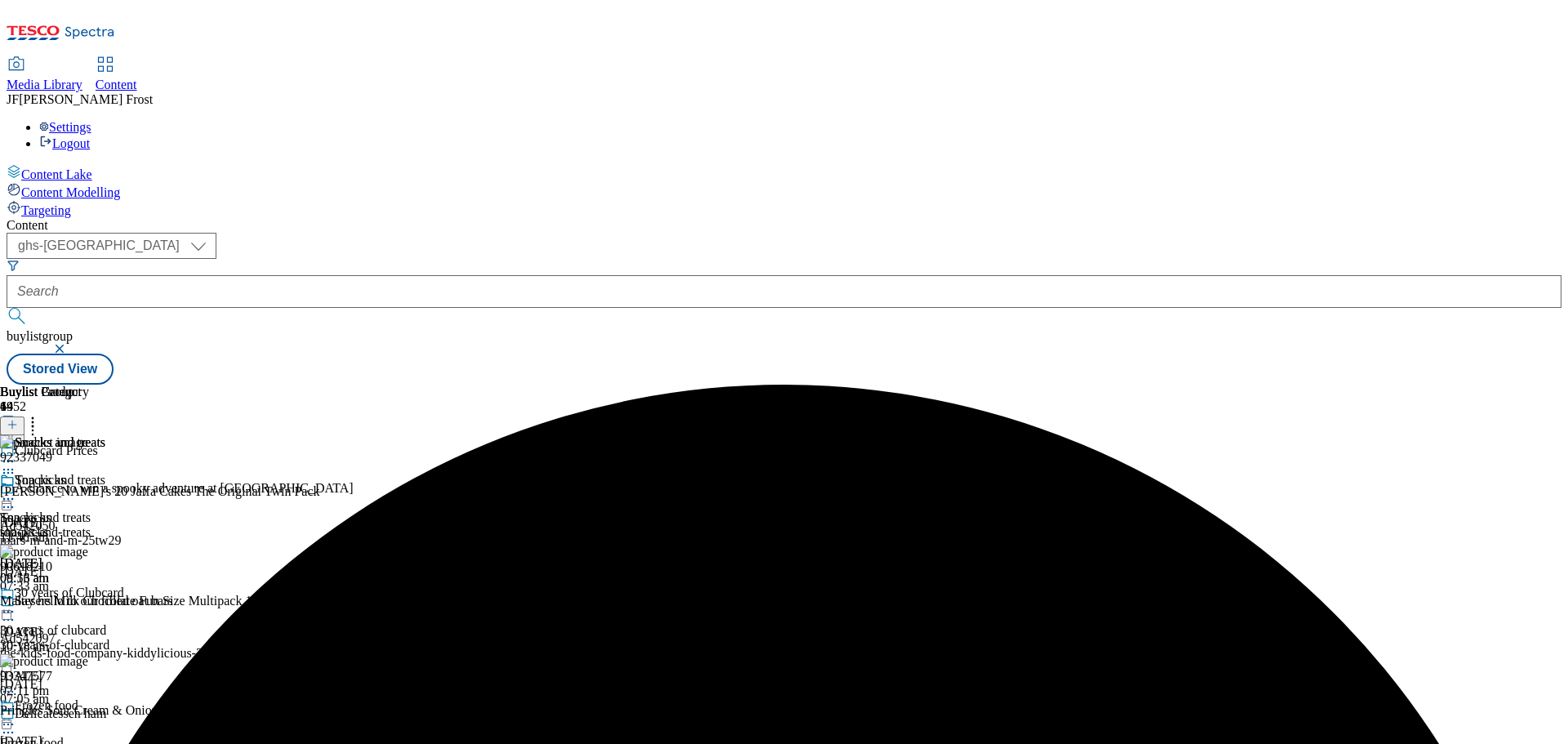
click at [16, 491] on icon at bounding box center [8, 498] width 16 height 16
click at [105, 622] on span "Un-preview" at bounding box center [77, 628] width 55 height 13
click at [41, 414] on icon at bounding box center [32, 422] width 16 height 16
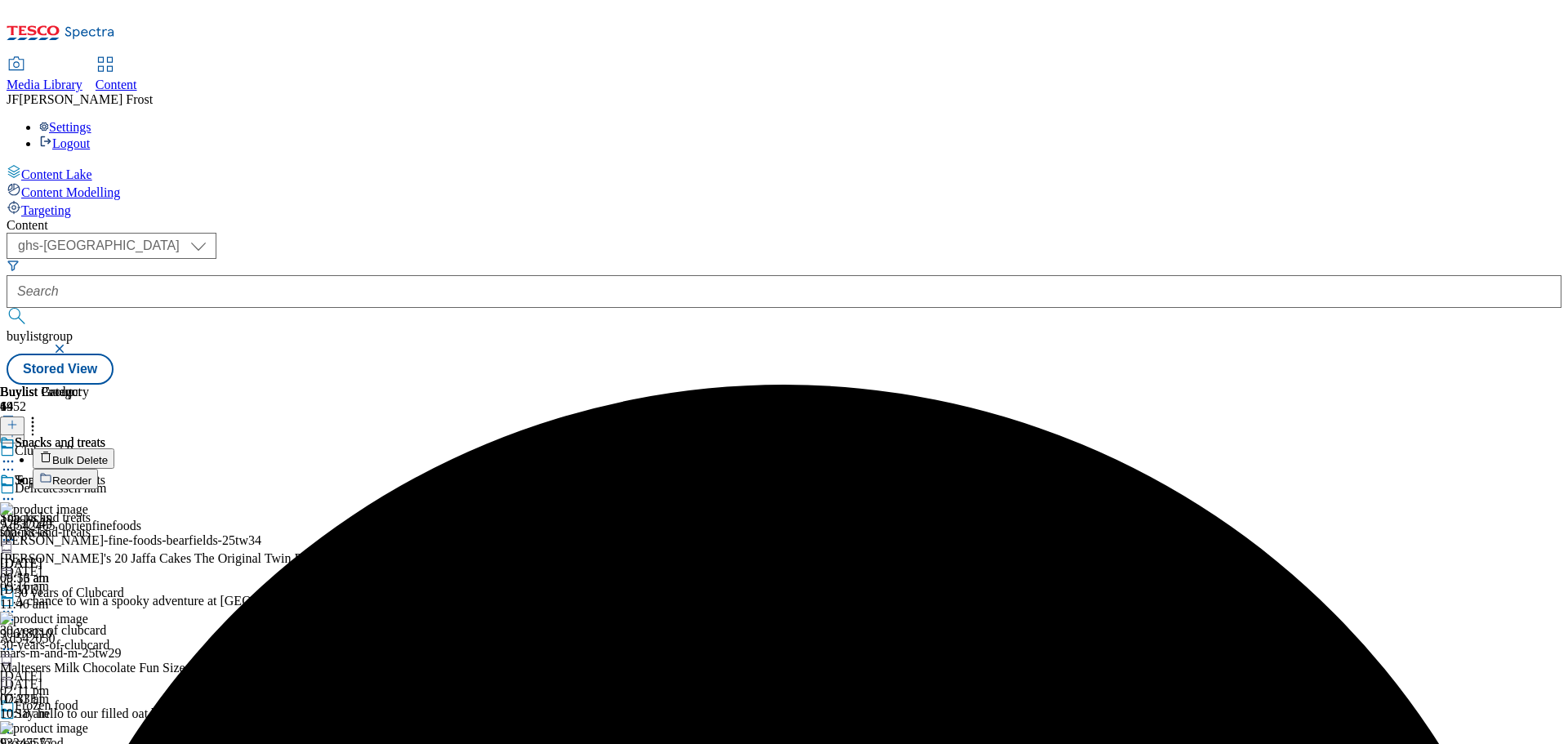
click at [329, 449] on li "Bulk Delete" at bounding box center [181, 459] width 296 height 20
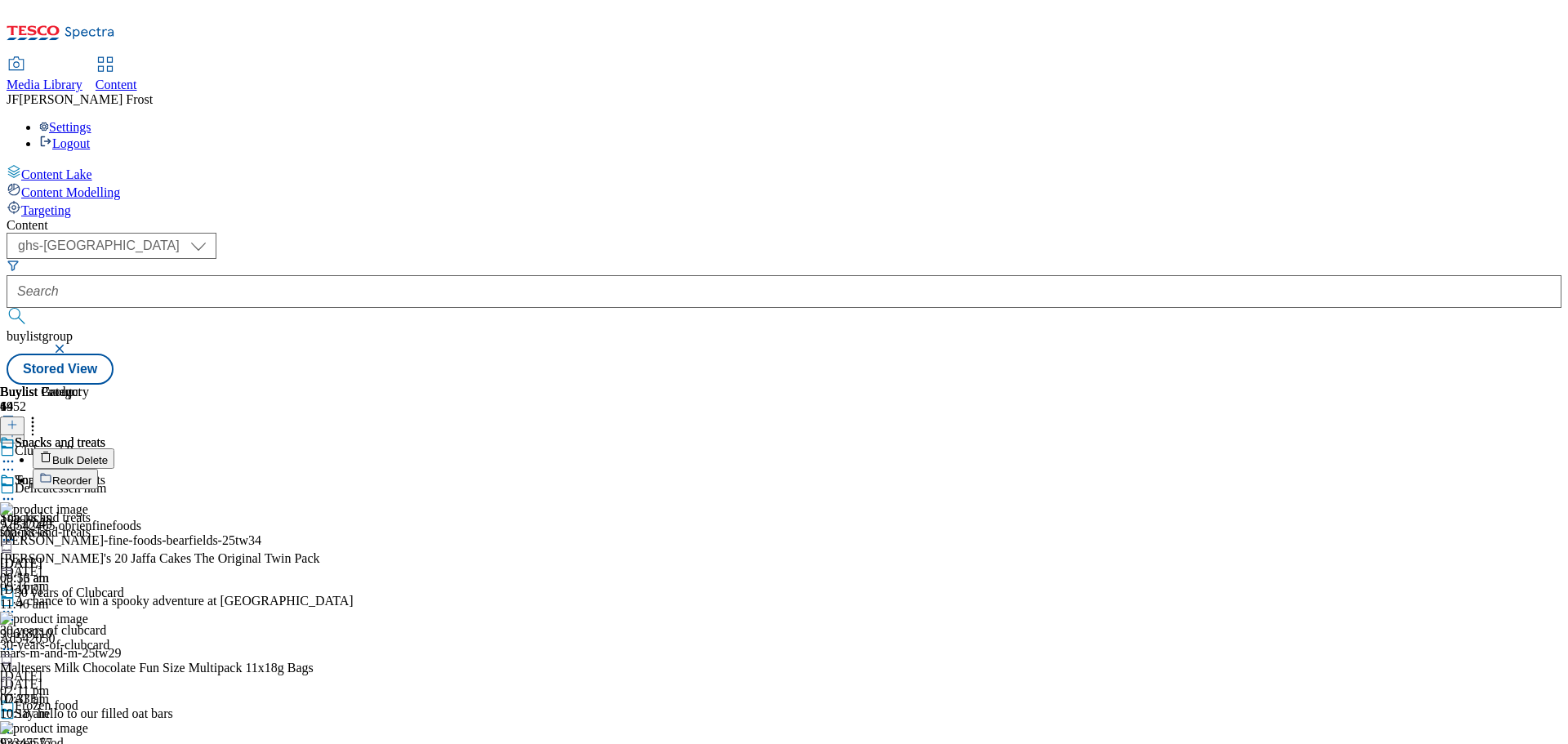
click at [105, 492] on div "Snacks and treats Snacks and treats snacks-and-treats [DATE] 09:16 am" at bounding box center [52, 529] width 105 height 113
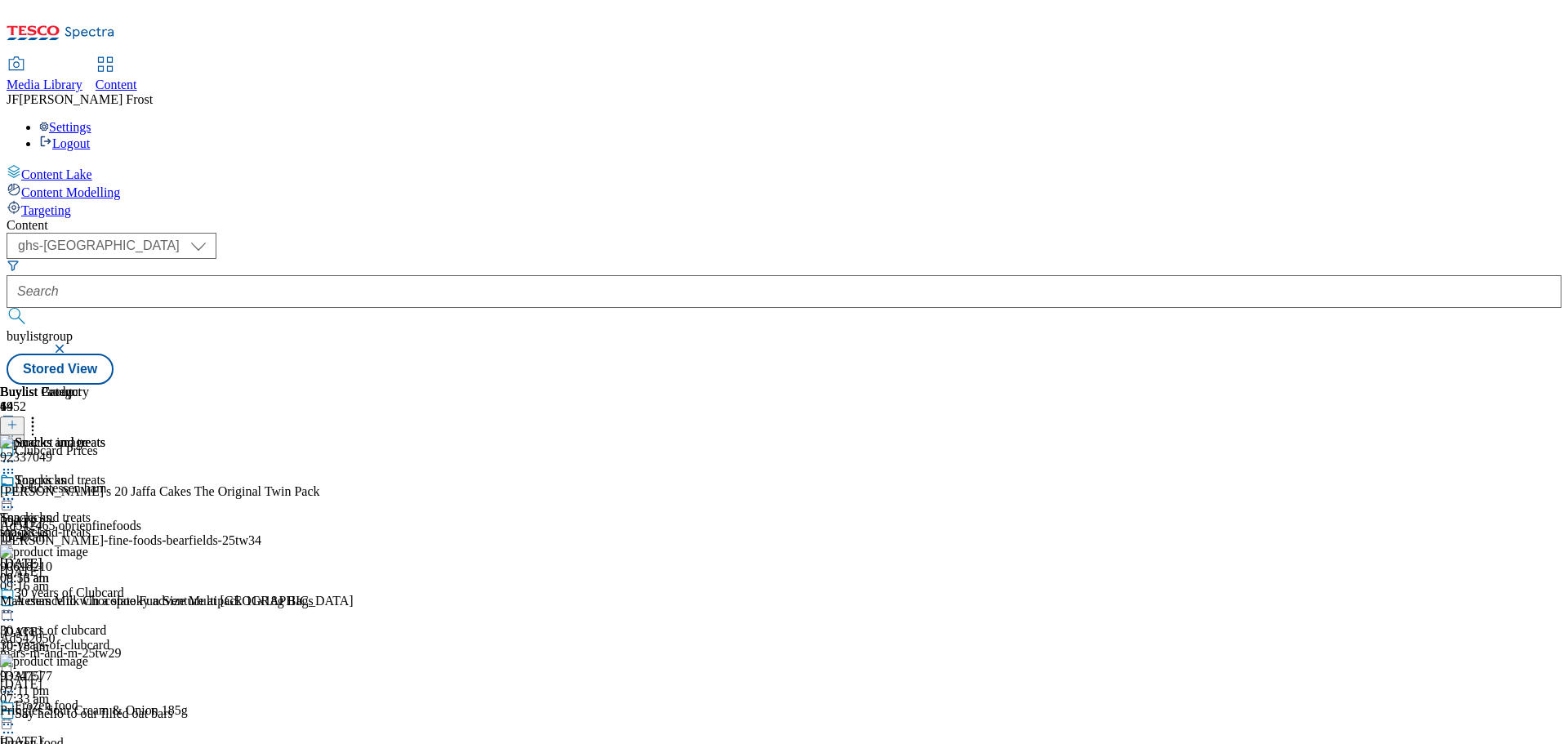
click at [41, 414] on icon at bounding box center [32, 422] width 16 height 16
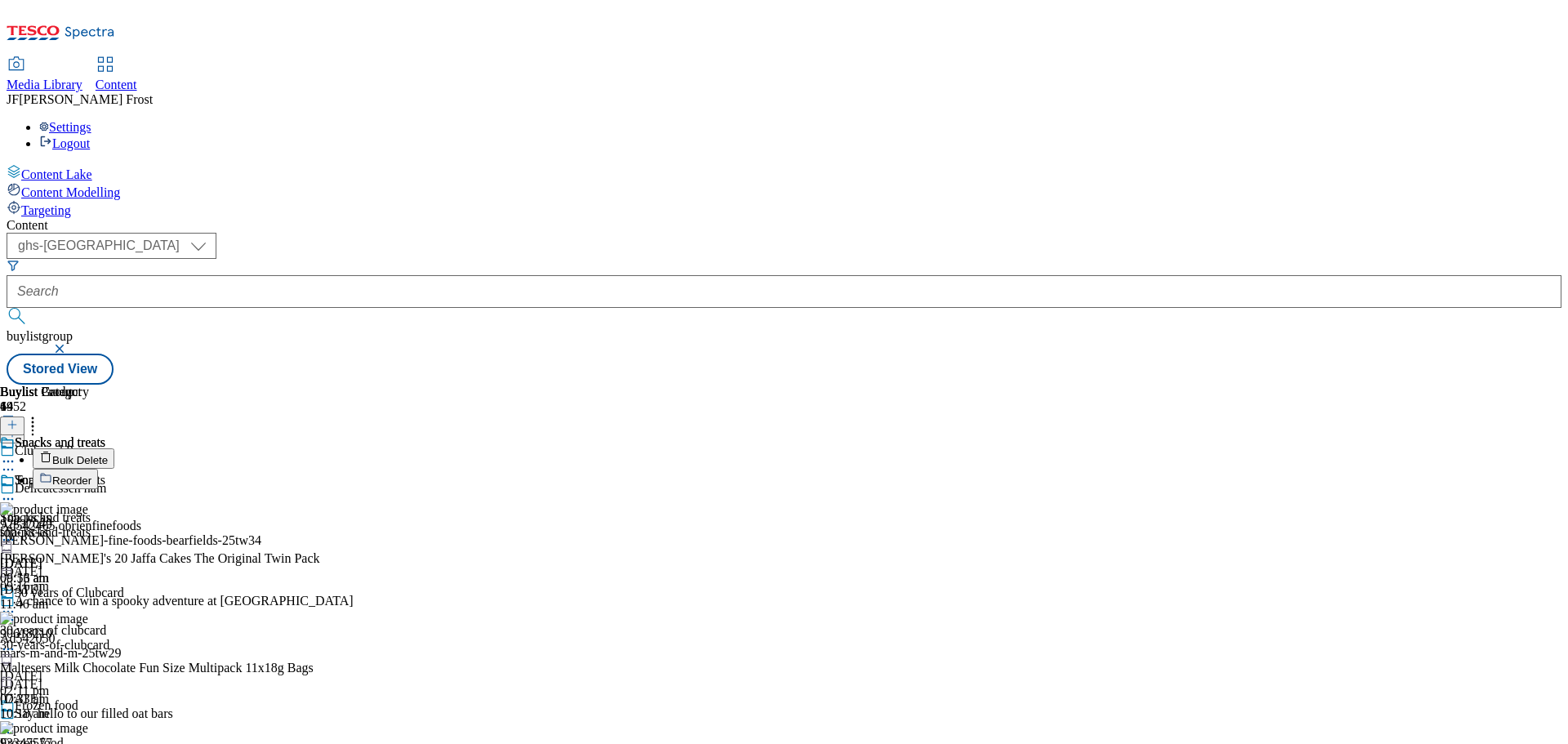
click at [114, 449] on button "Bulk Delete" at bounding box center [74, 459] width 81 height 20
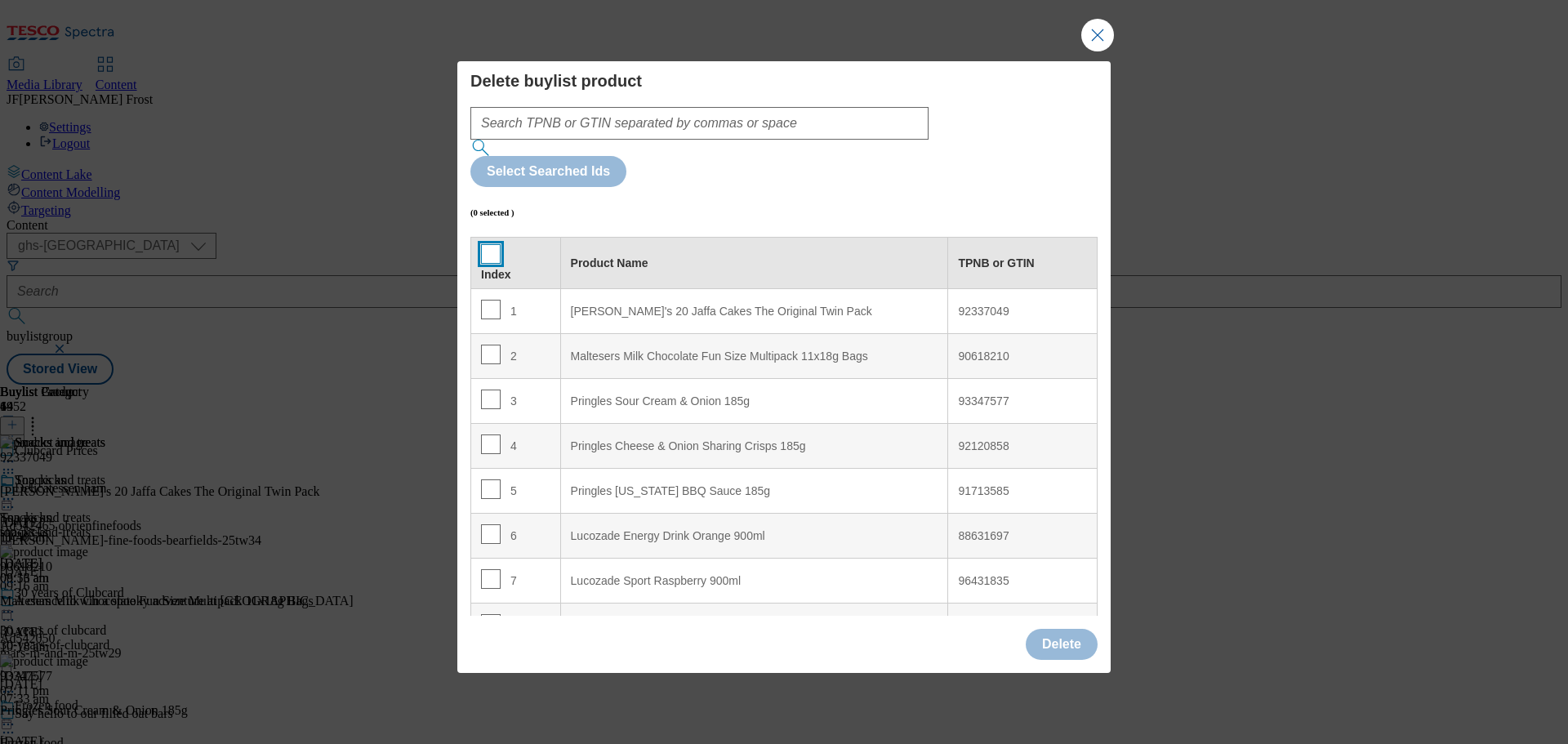
click at [491, 244] on input "Modal" at bounding box center [490, 253] width 19 height 19
checkbox input "true"
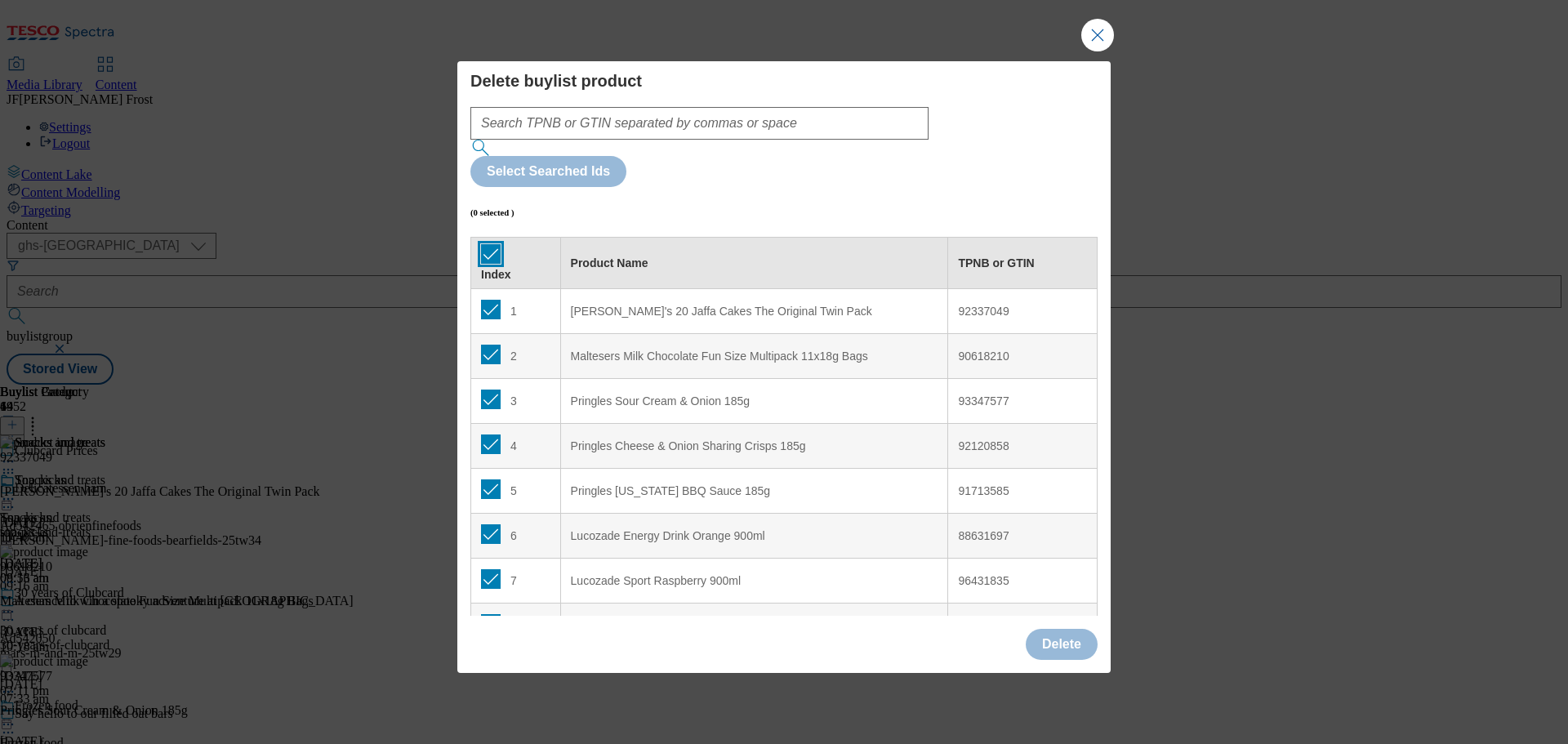
checkbox input "true"
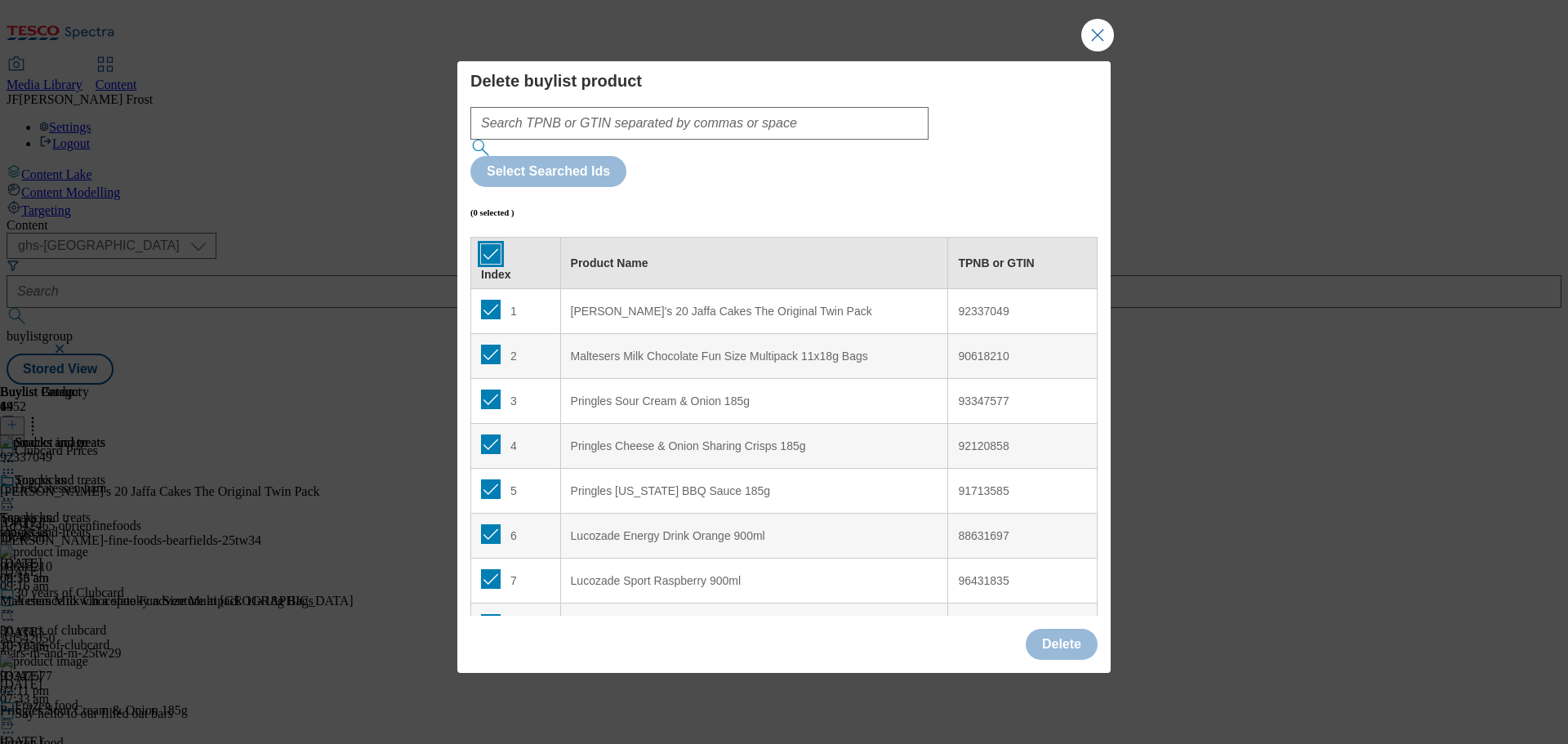
checkbox input "true"
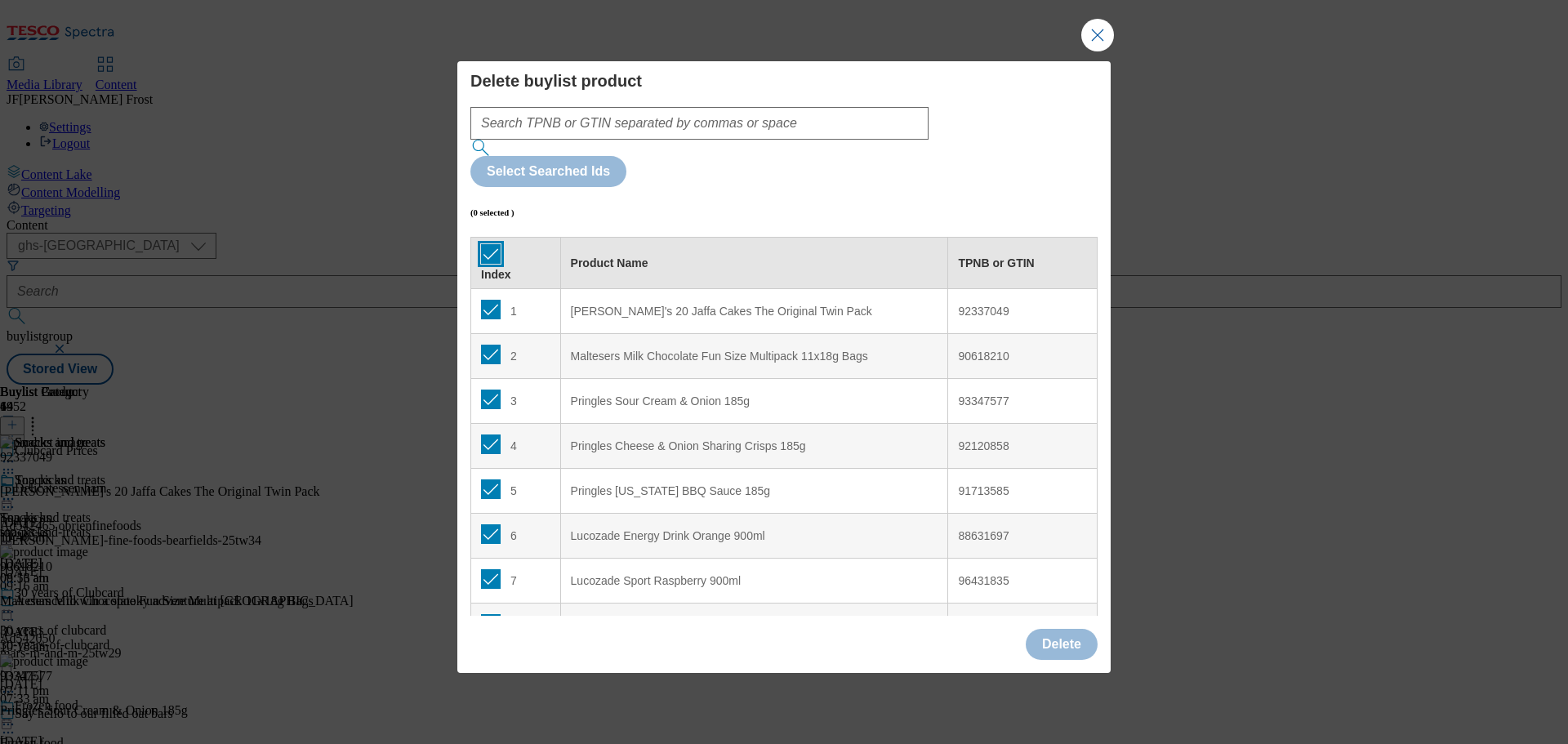
checkbox input "true"
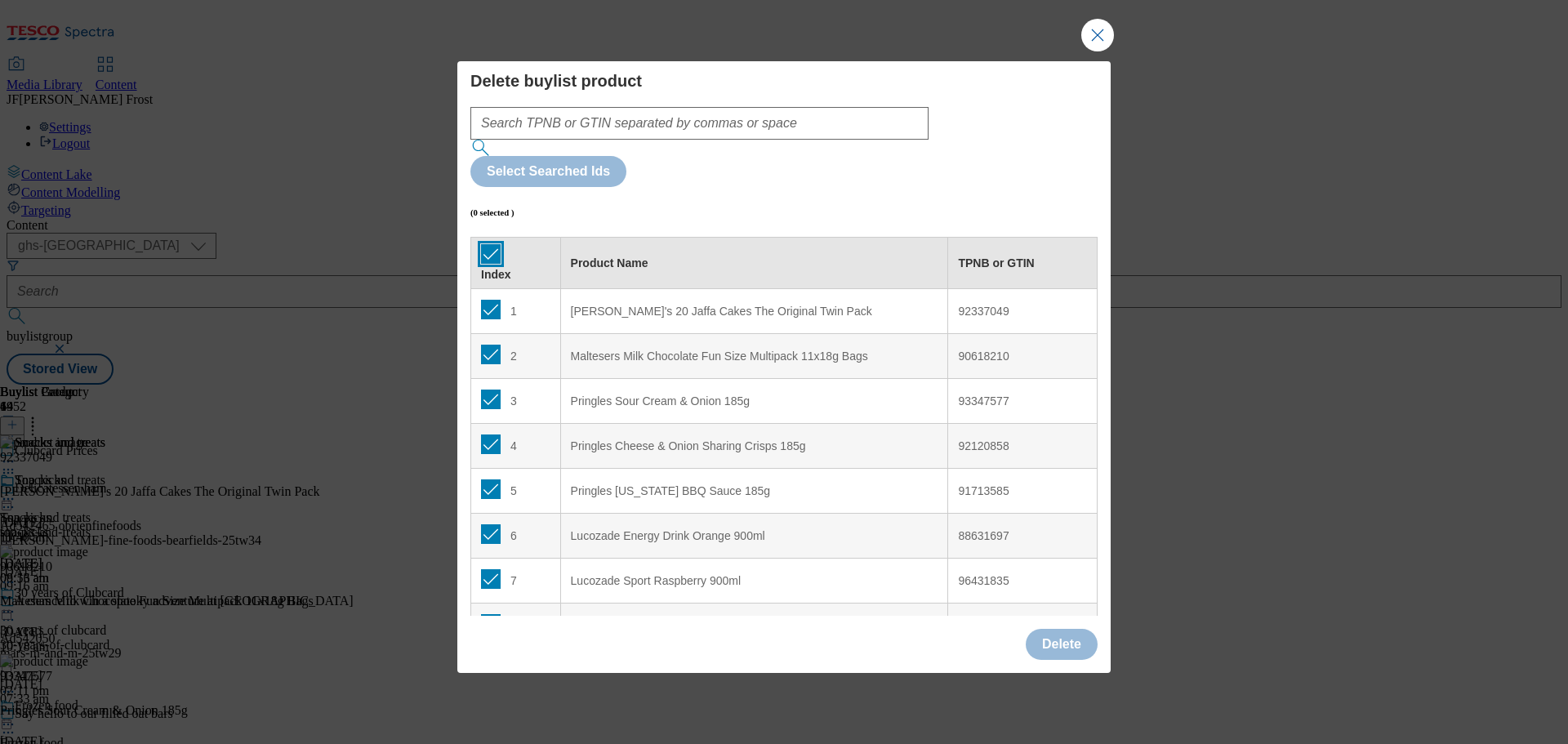
checkbox input "true"
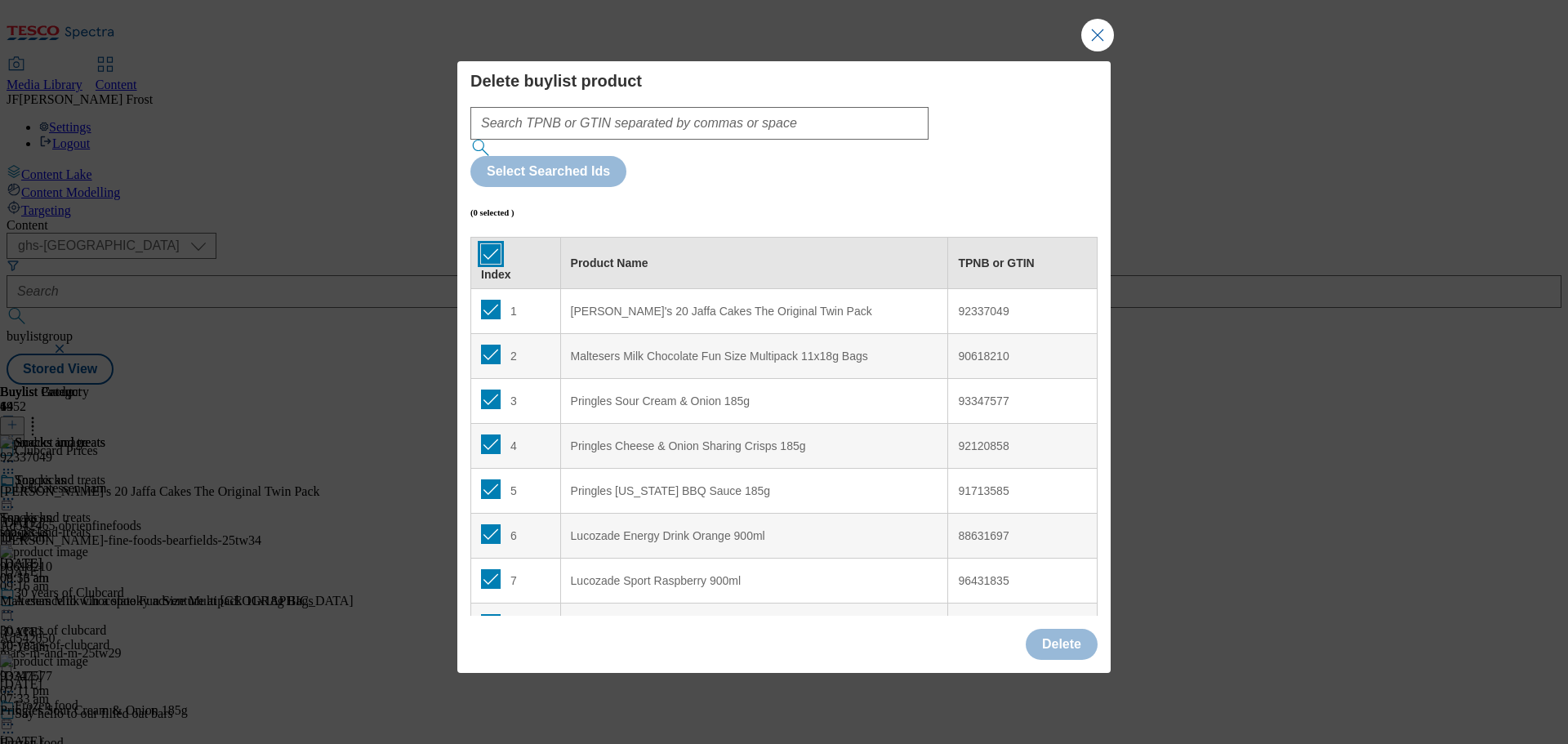
checkbox input "true"
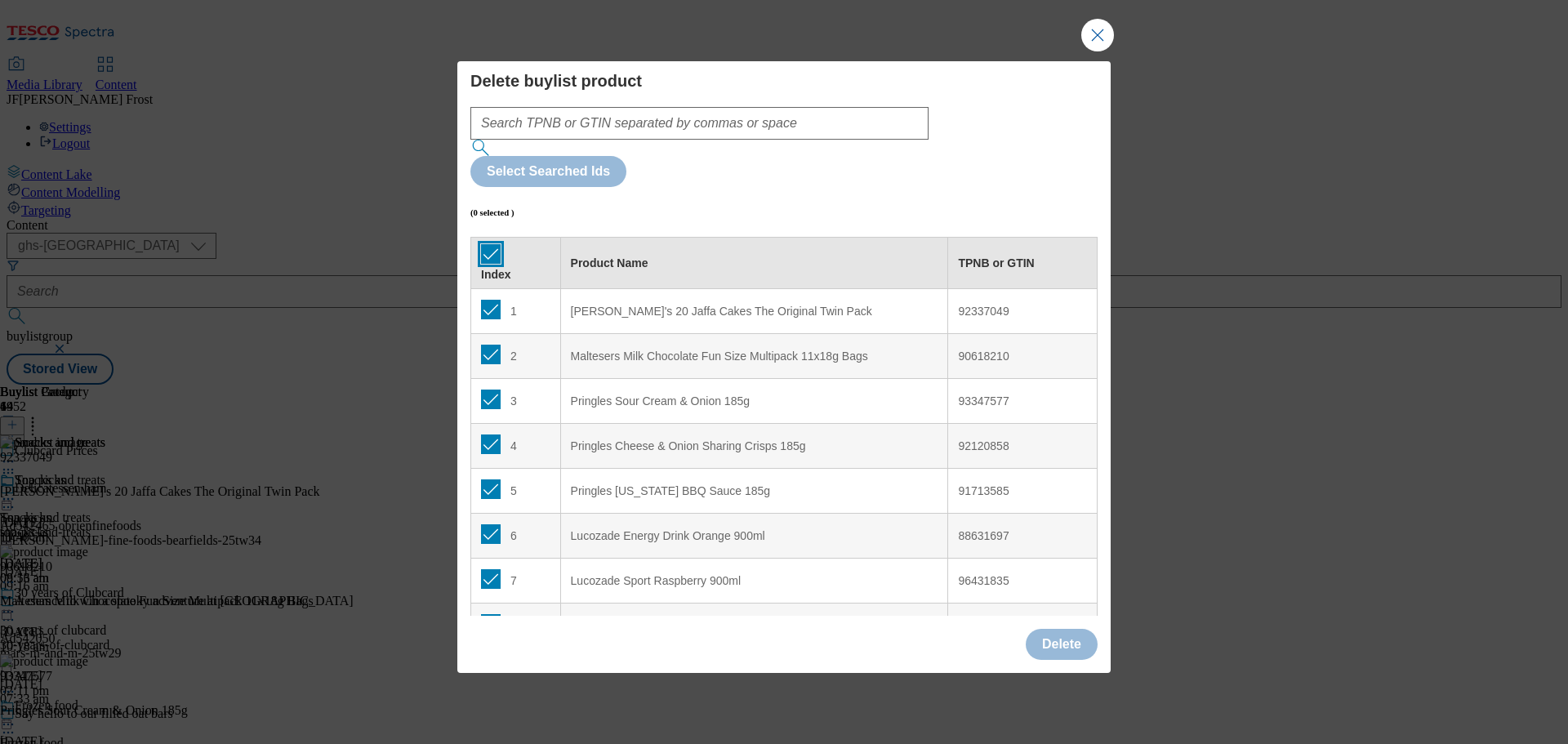
checkbox input "true"
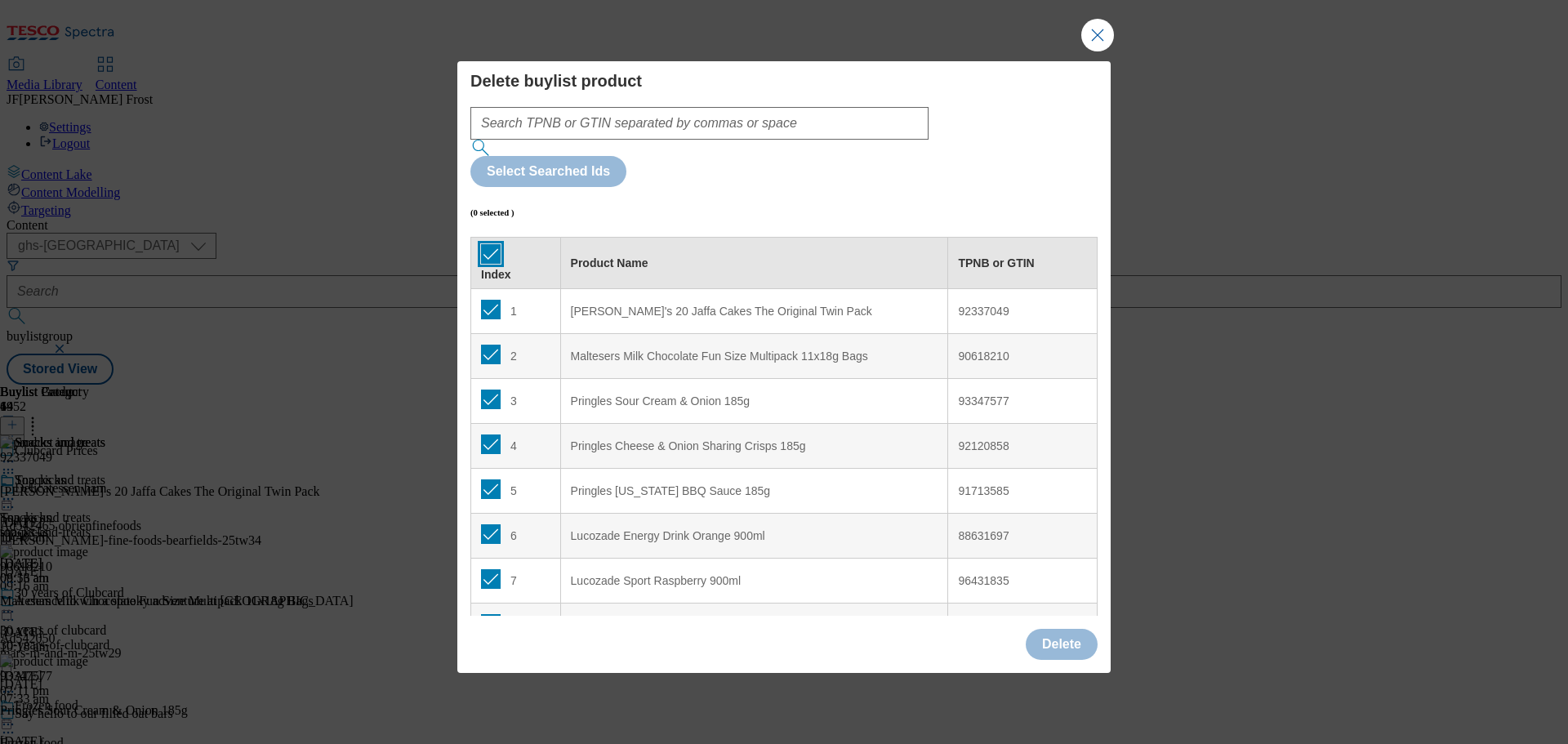
checkbox input "true"
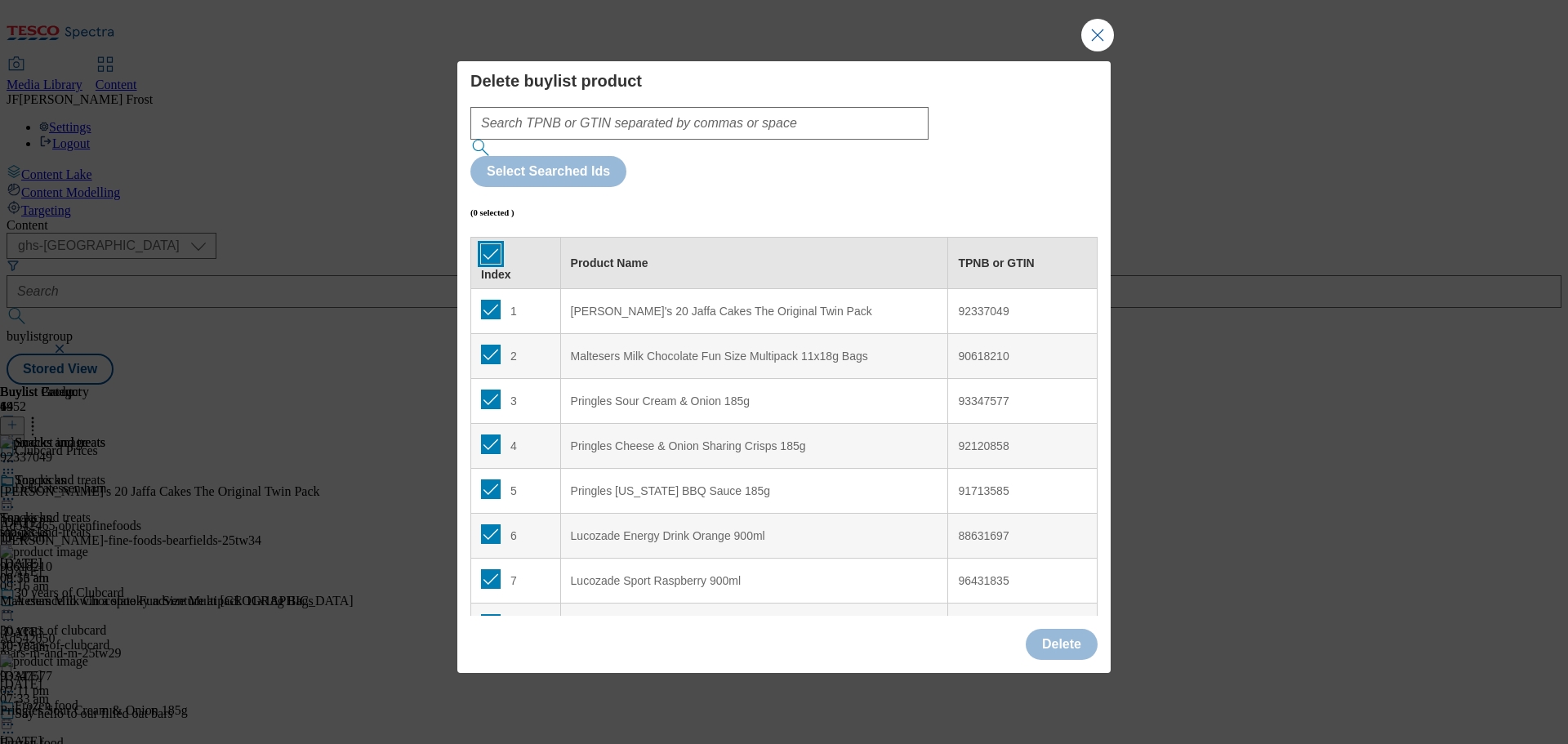
checkbox input "true"
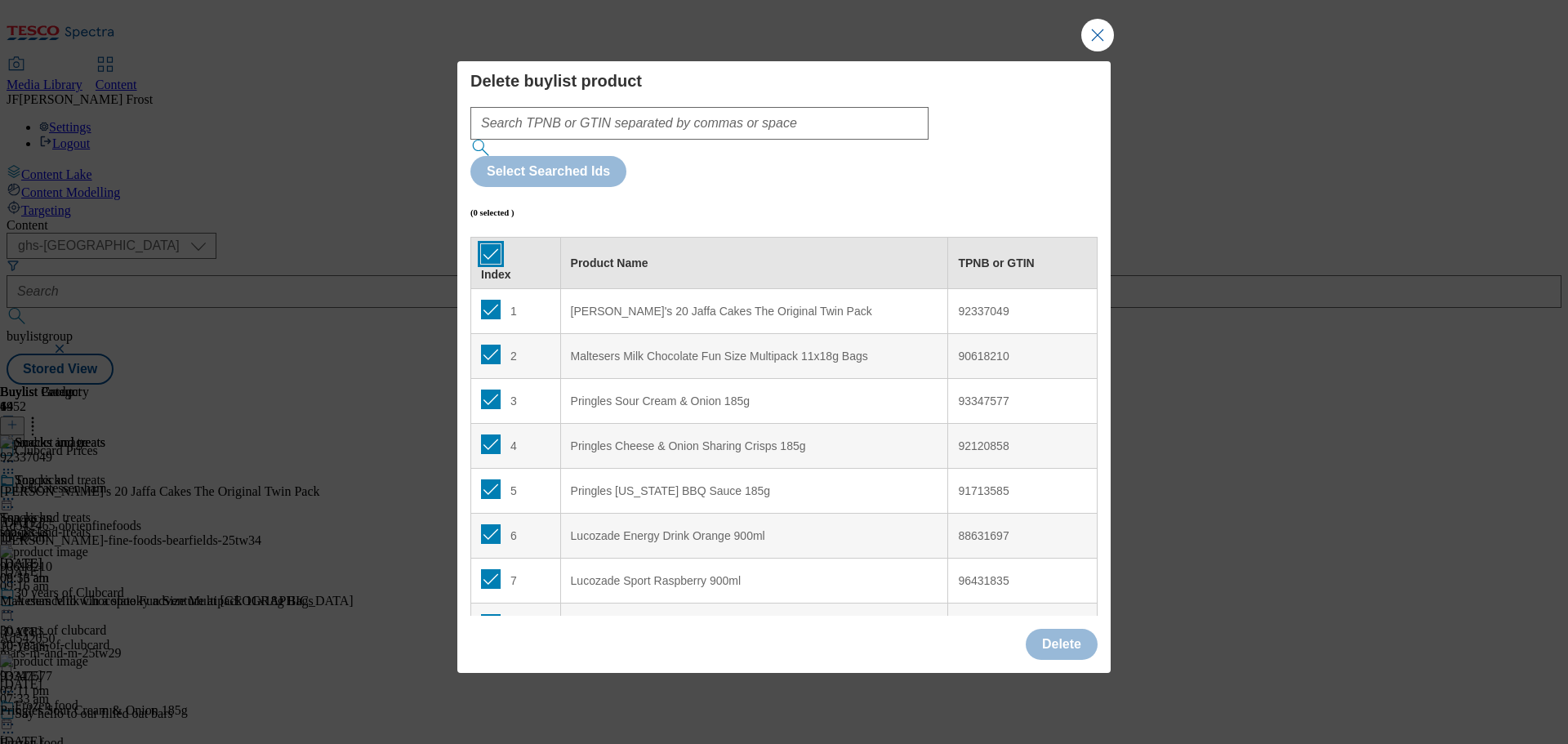
checkbox input "true"
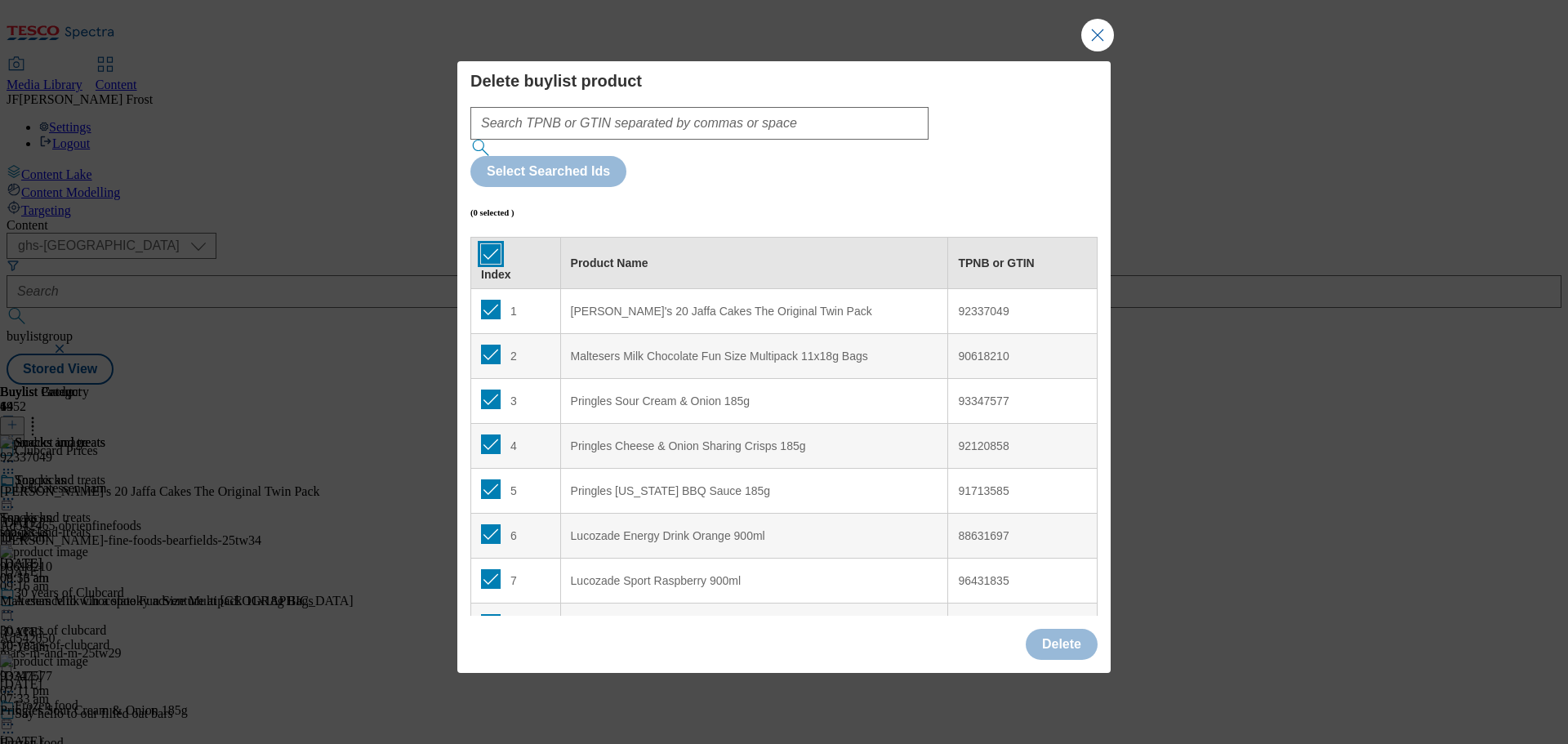
checkbox input "true"
click at [487, 300] on input "Modal" at bounding box center [490, 310] width 19 height 19
checkbox input "false"
click at [487, 344] on input "Modal" at bounding box center [490, 354] width 19 height 19
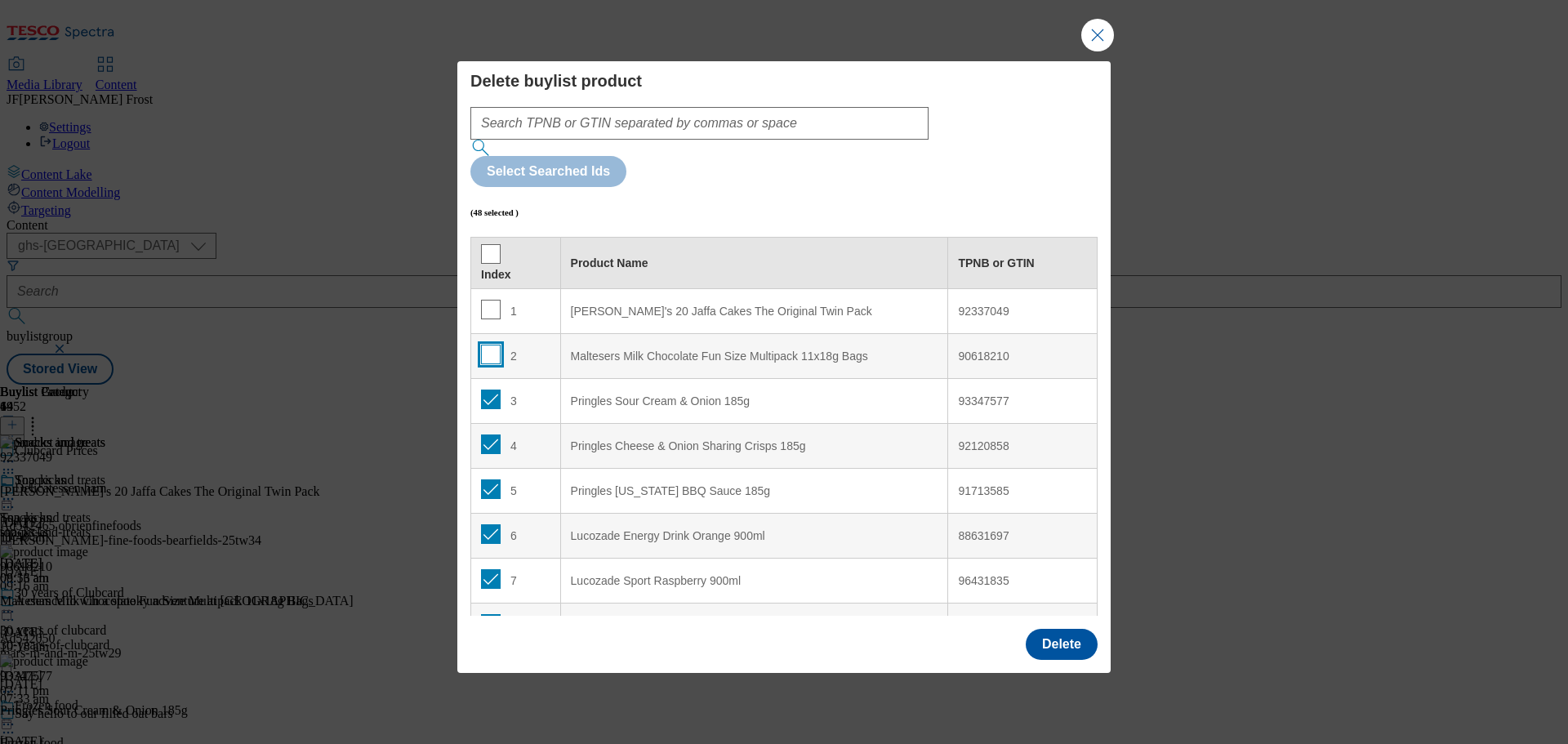
checkbox input "false"
click at [485, 390] on input "Modal" at bounding box center [490, 400] width 19 height 19
checkbox input "false"
click at [487, 434] on input "Modal" at bounding box center [490, 444] width 19 height 19
checkbox input "false"
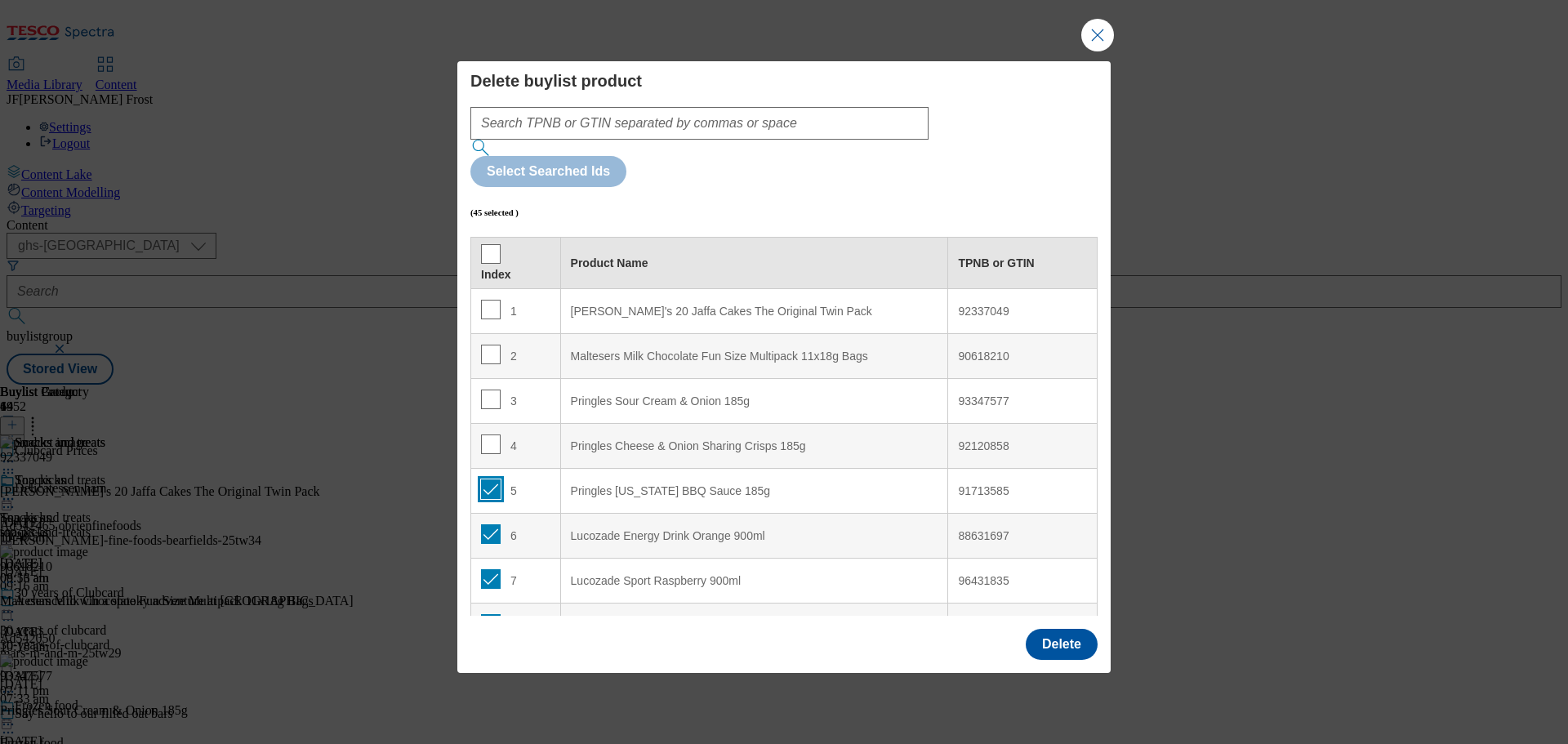
click at [488, 480] on input "Modal" at bounding box center [490, 490] width 19 height 19
checkbox input "false"
click at [1079, 629] on button "Delete" at bounding box center [1061, 644] width 72 height 31
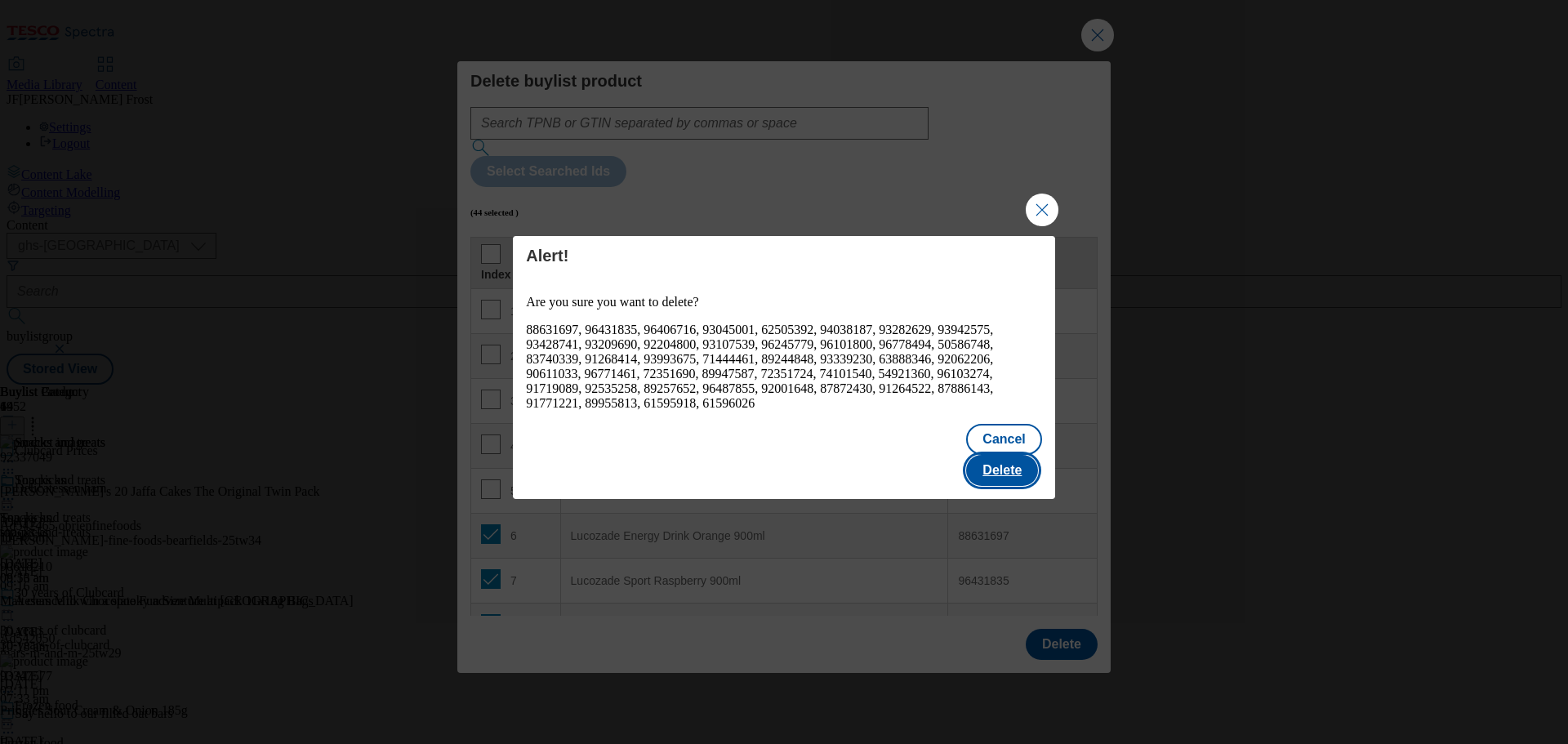
click at [1027, 455] on button "Delete" at bounding box center [1002, 470] width 72 height 31
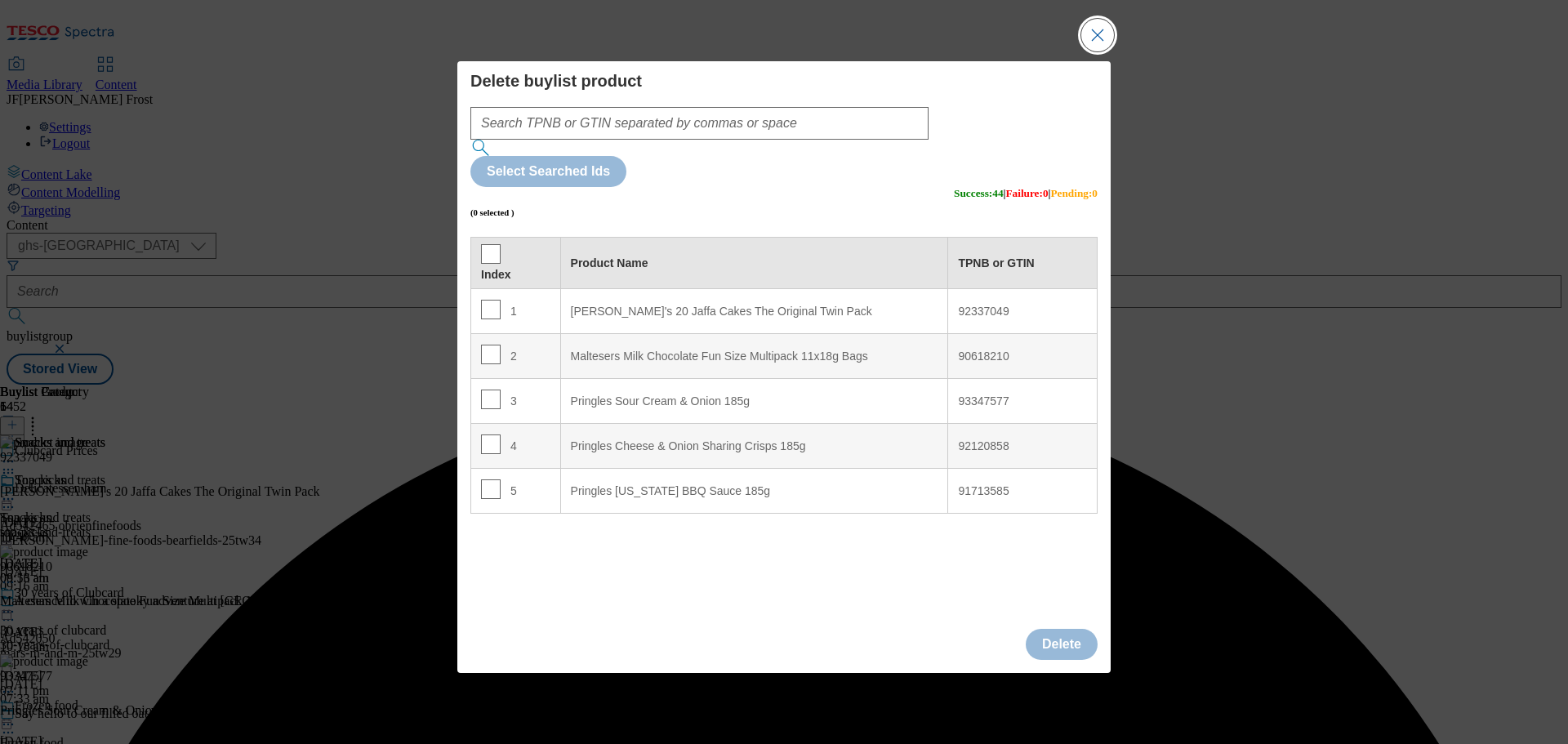
click at [1101, 51] on button "Close Modal" at bounding box center [1098, 35] width 33 height 33
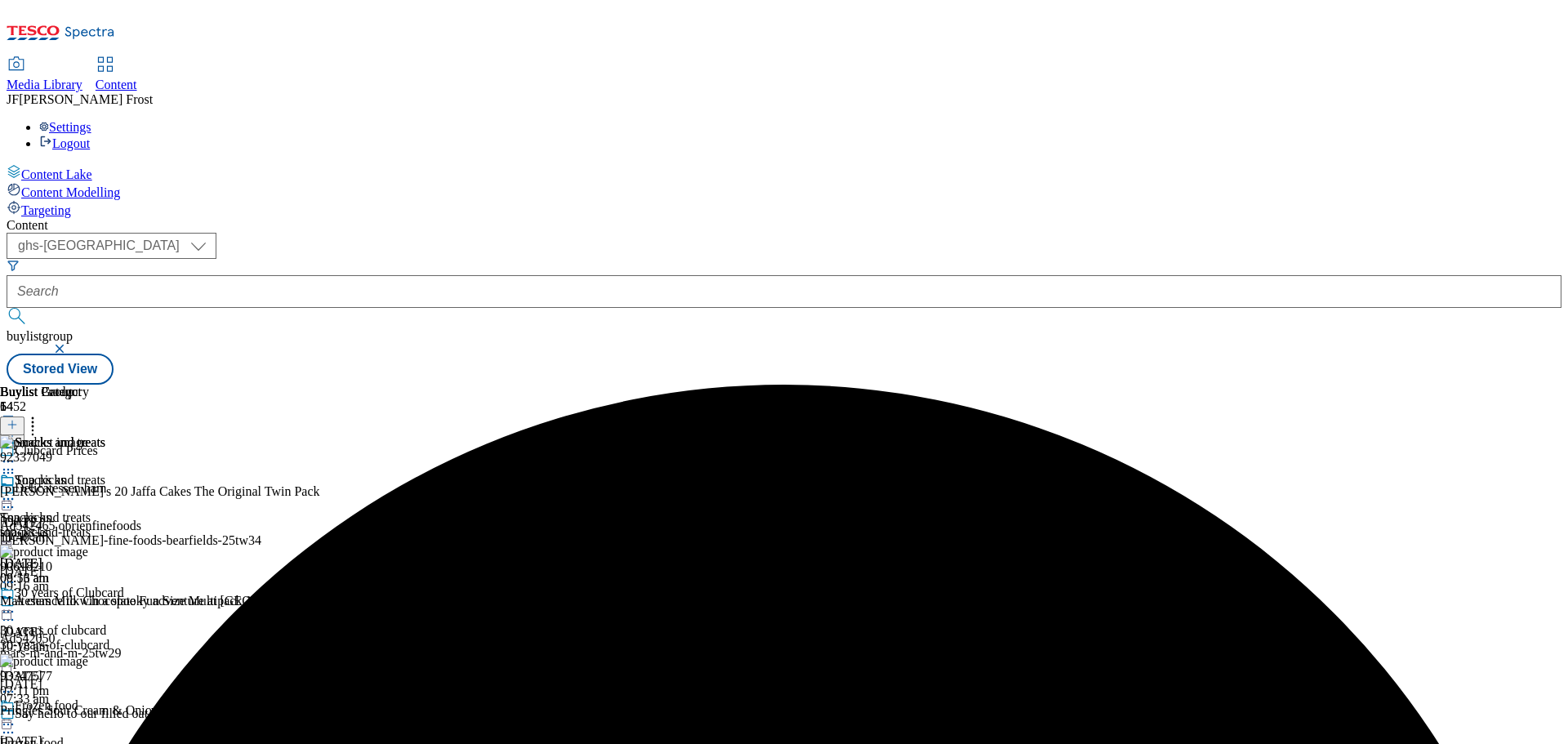
click at [13, 421] on line at bounding box center [13, 425] width 0 height 8
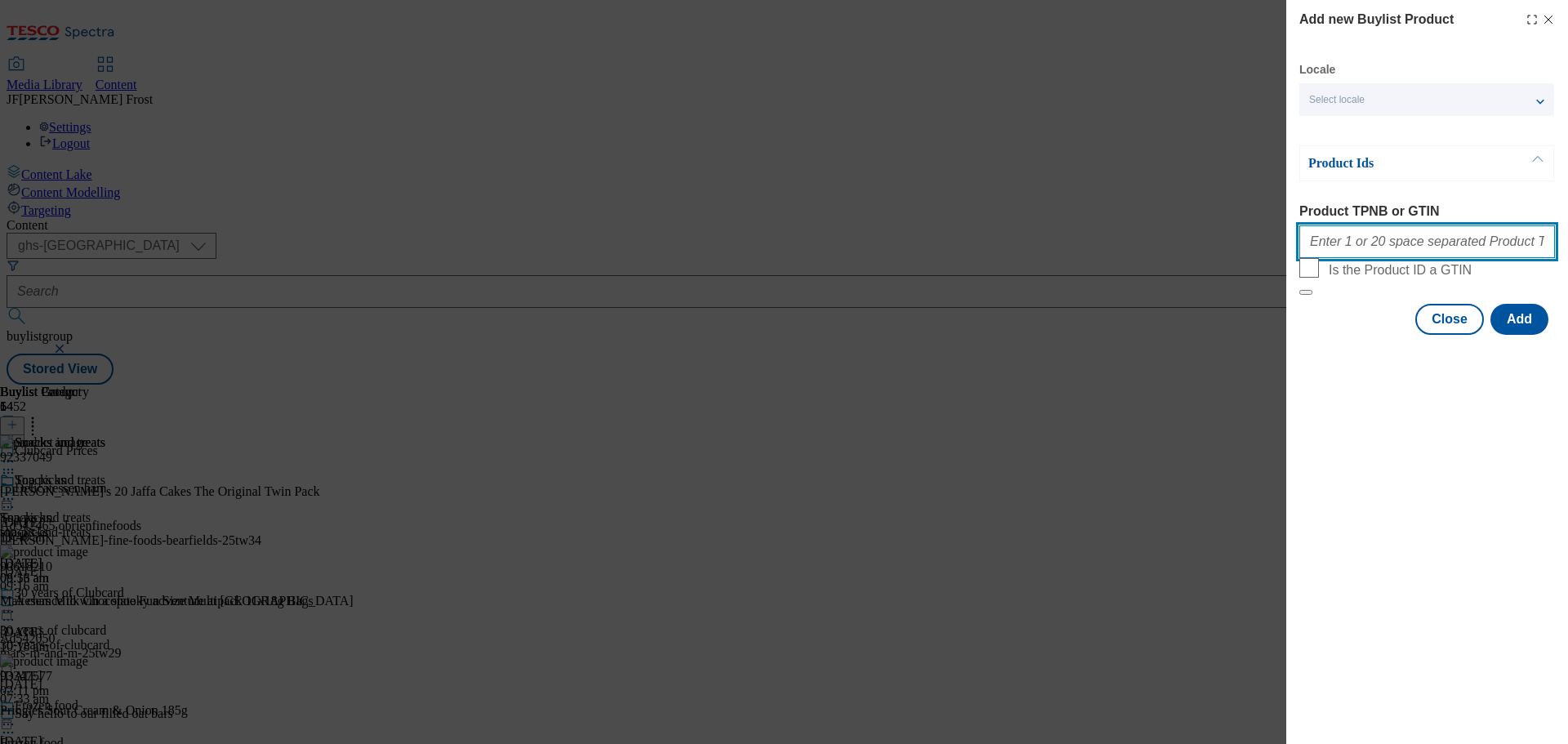
click at [1355, 242] on input "Product TPNB or GTIN" at bounding box center [1427, 242] width 255 height 33
paste input "90862432 96978787 81544068 96708647 92545760 93992215 92917106 96440594 9687401…"
type input "90862432 96978787 81544068 96708647 92545760 93992215 92917106 96440594 9687401…"
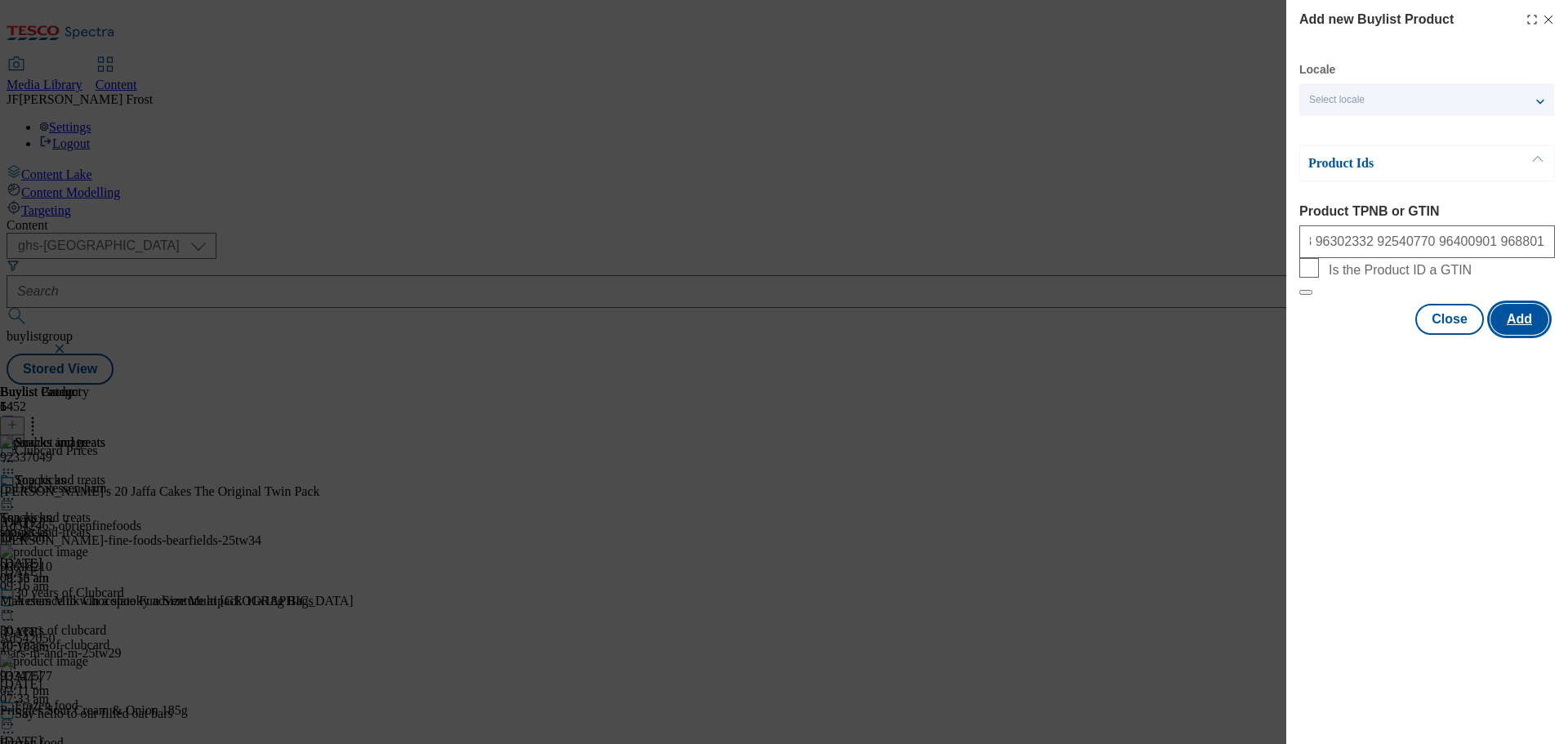
click at [1516, 335] on button "Add" at bounding box center [1520, 319] width 58 height 31
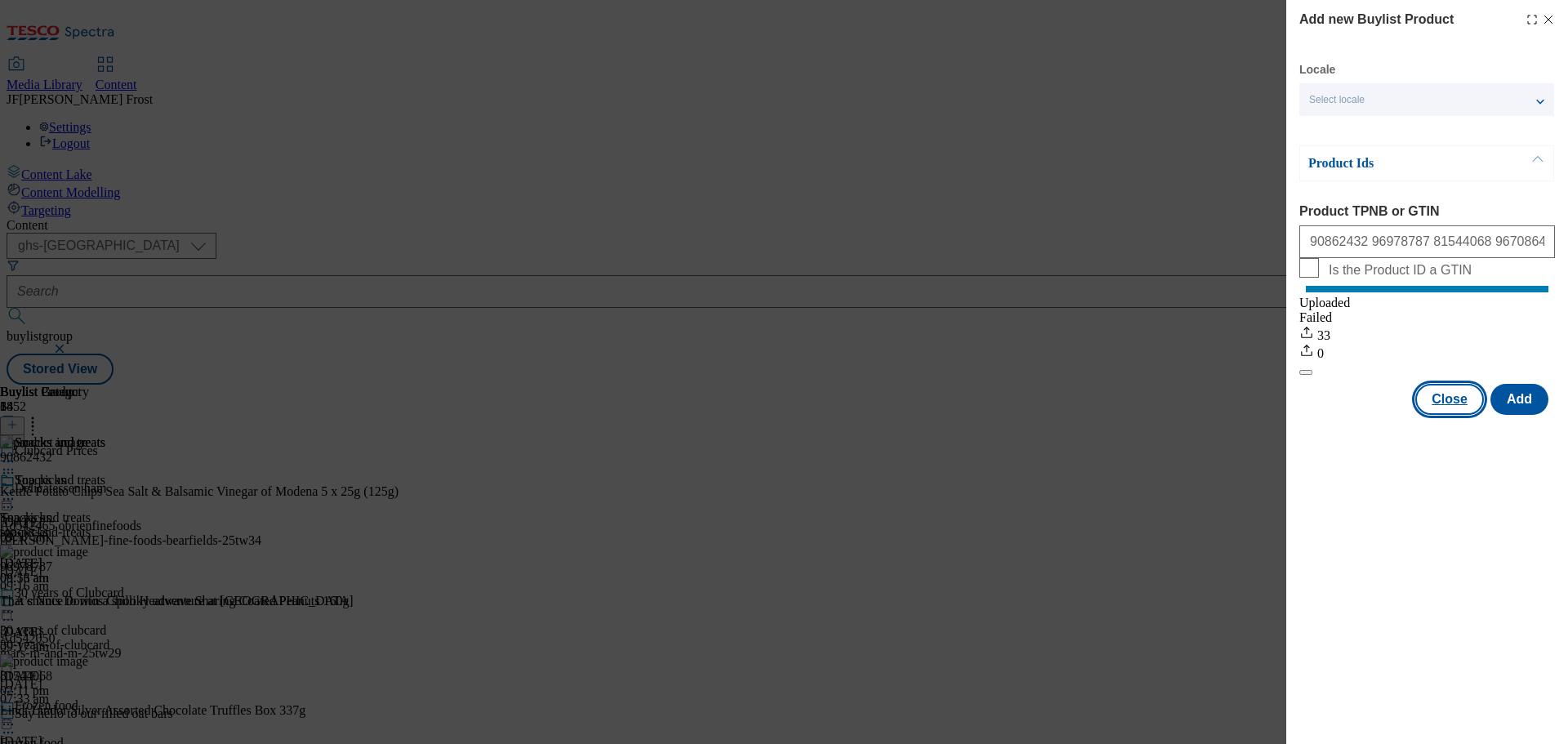
click at [1465, 415] on button "Close" at bounding box center [1449, 400] width 69 height 31
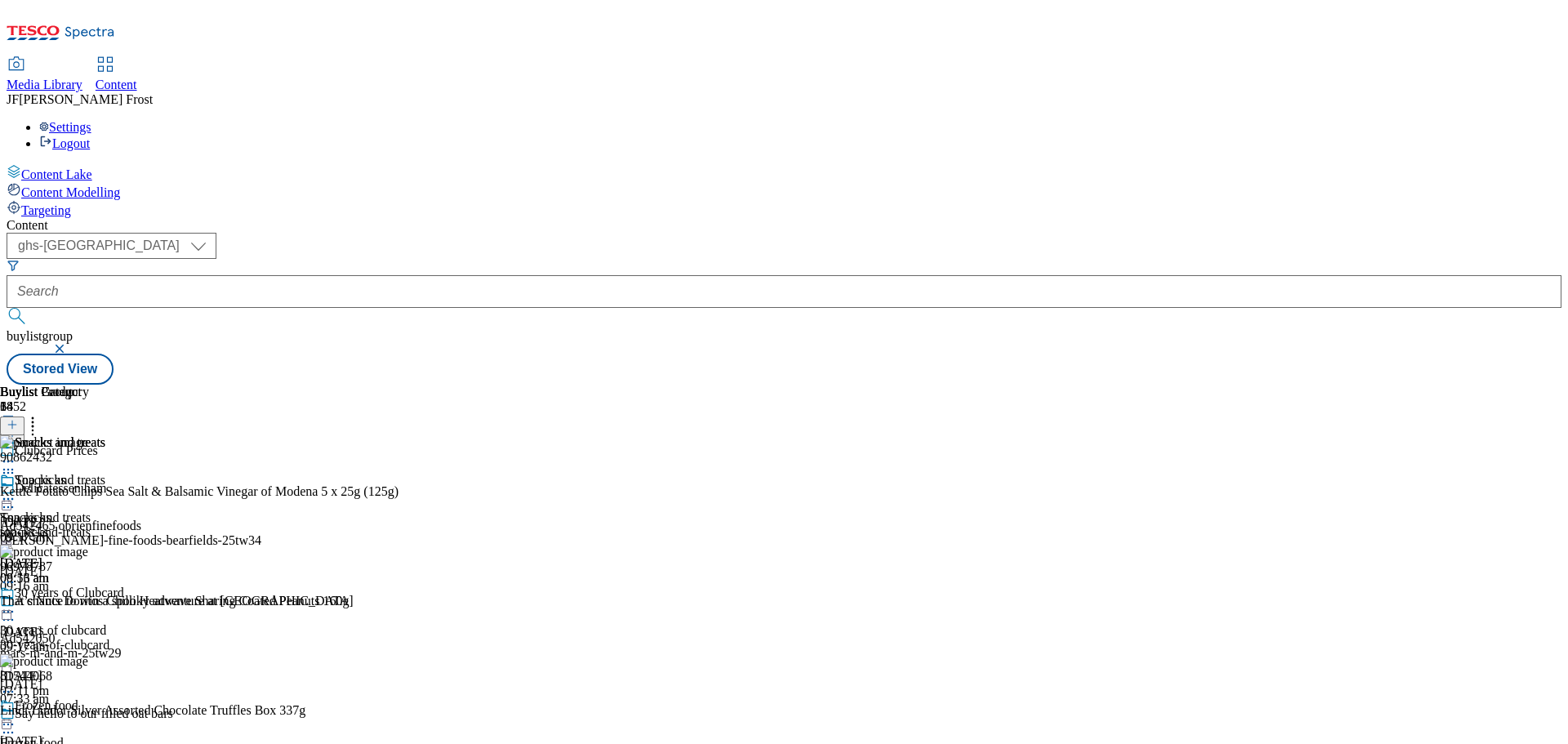
click at [41, 414] on icon at bounding box center [32, 422] width 16 height 16
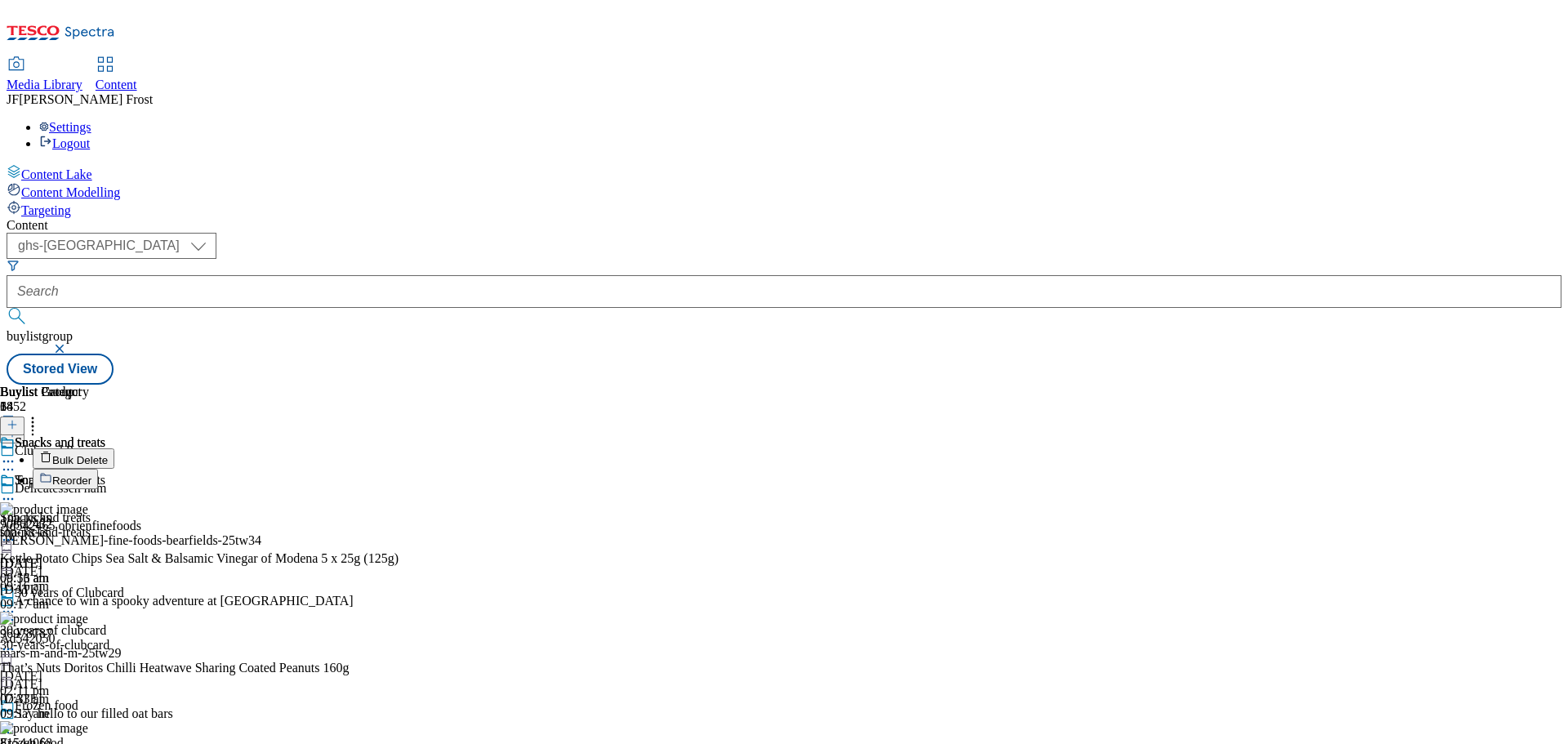
click at [114, 449] on button "Bulk Delete" at bounding box center [74, 459] width 81 height 20
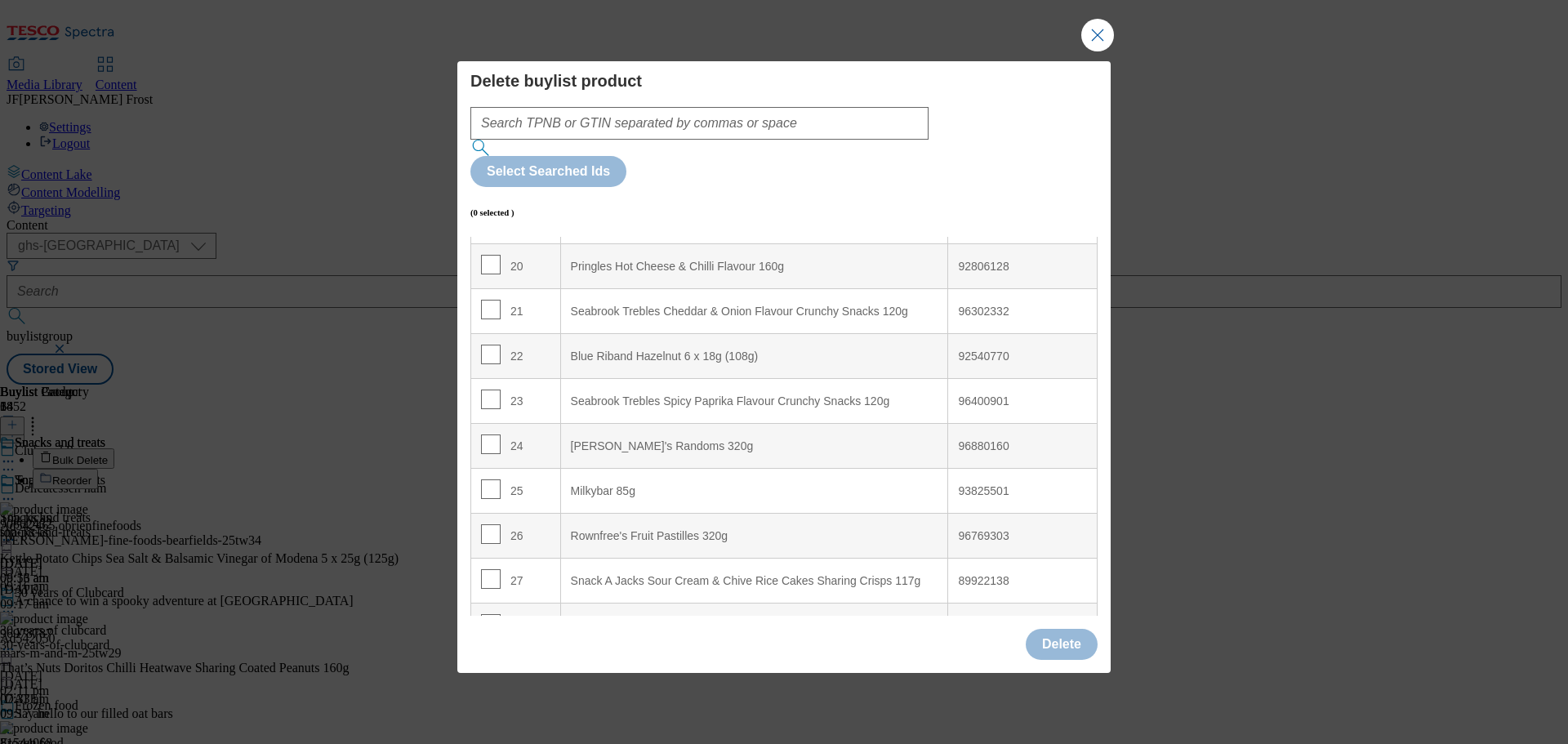
scroll to position [1374, 0]
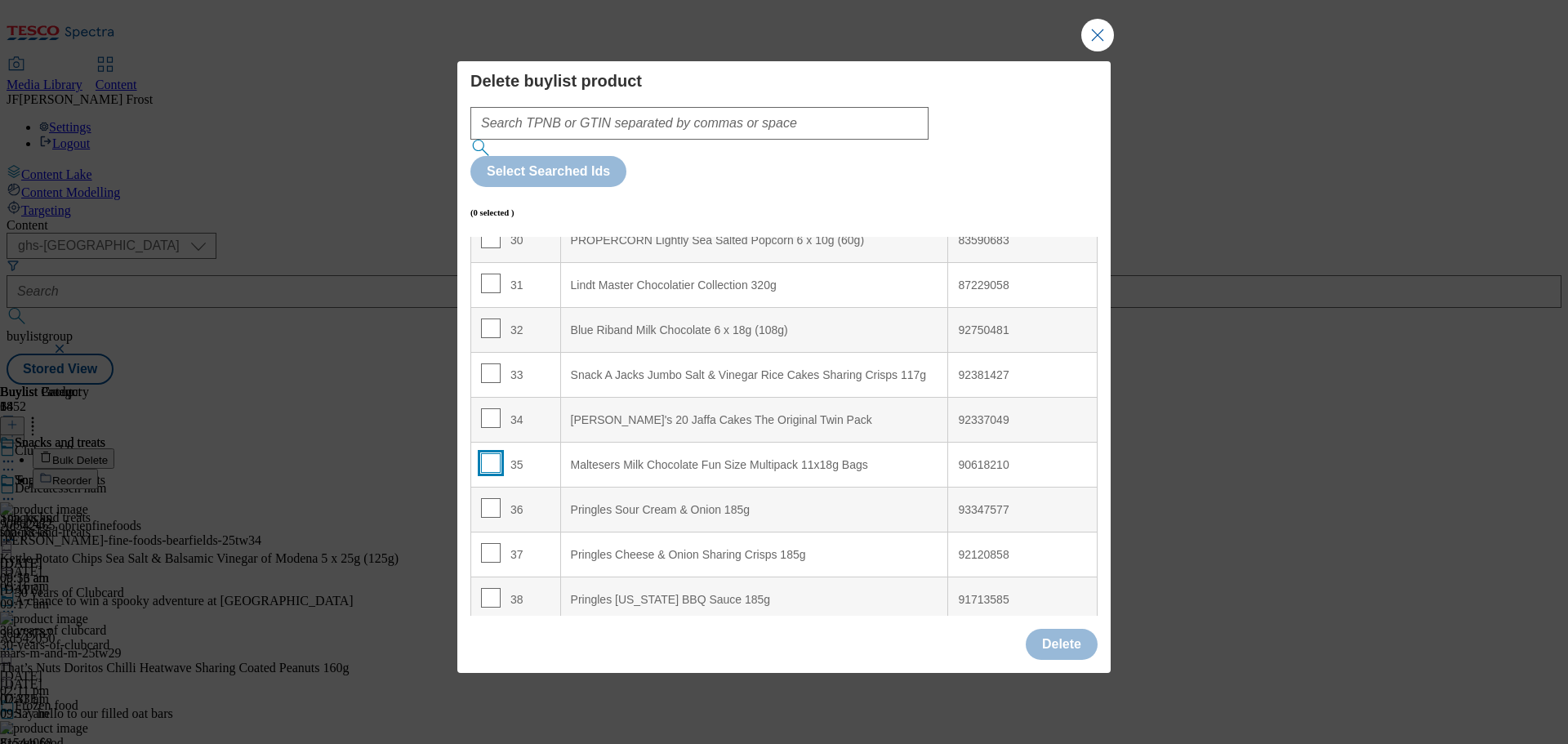
click at [493, 454] on input "Modal" at bounding box center [490, 463] width 19 height 19
checkbox input "true"
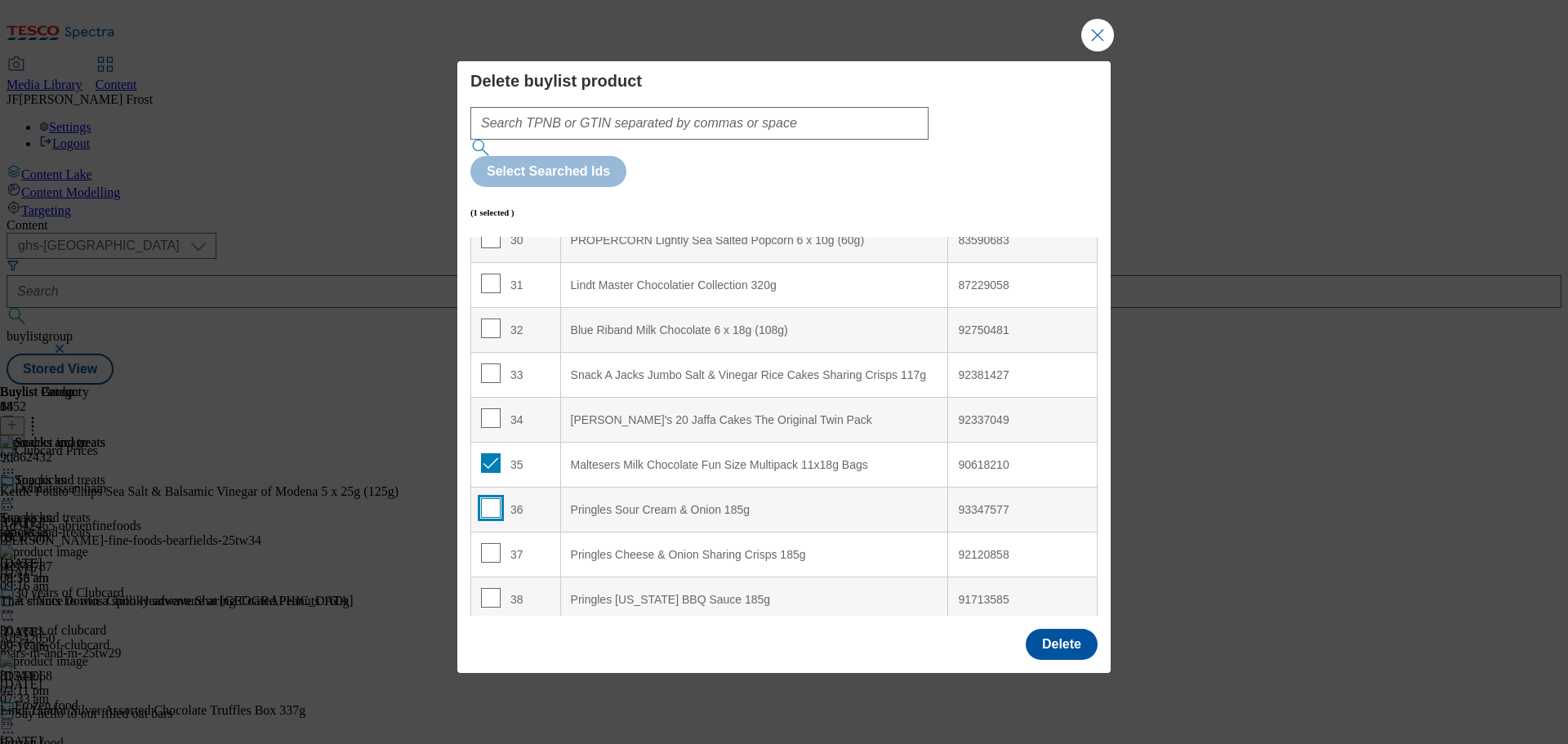
click at [493, 498] on input "Modal" at bounding box center [490, 508] width 19 height 19
click at [491, 543] on input "Modal" at bounding box center [490, 552] width 19 height 19
click at [490, 588] on input "Modal" at bounding box center [490, 598] width 19 height 19
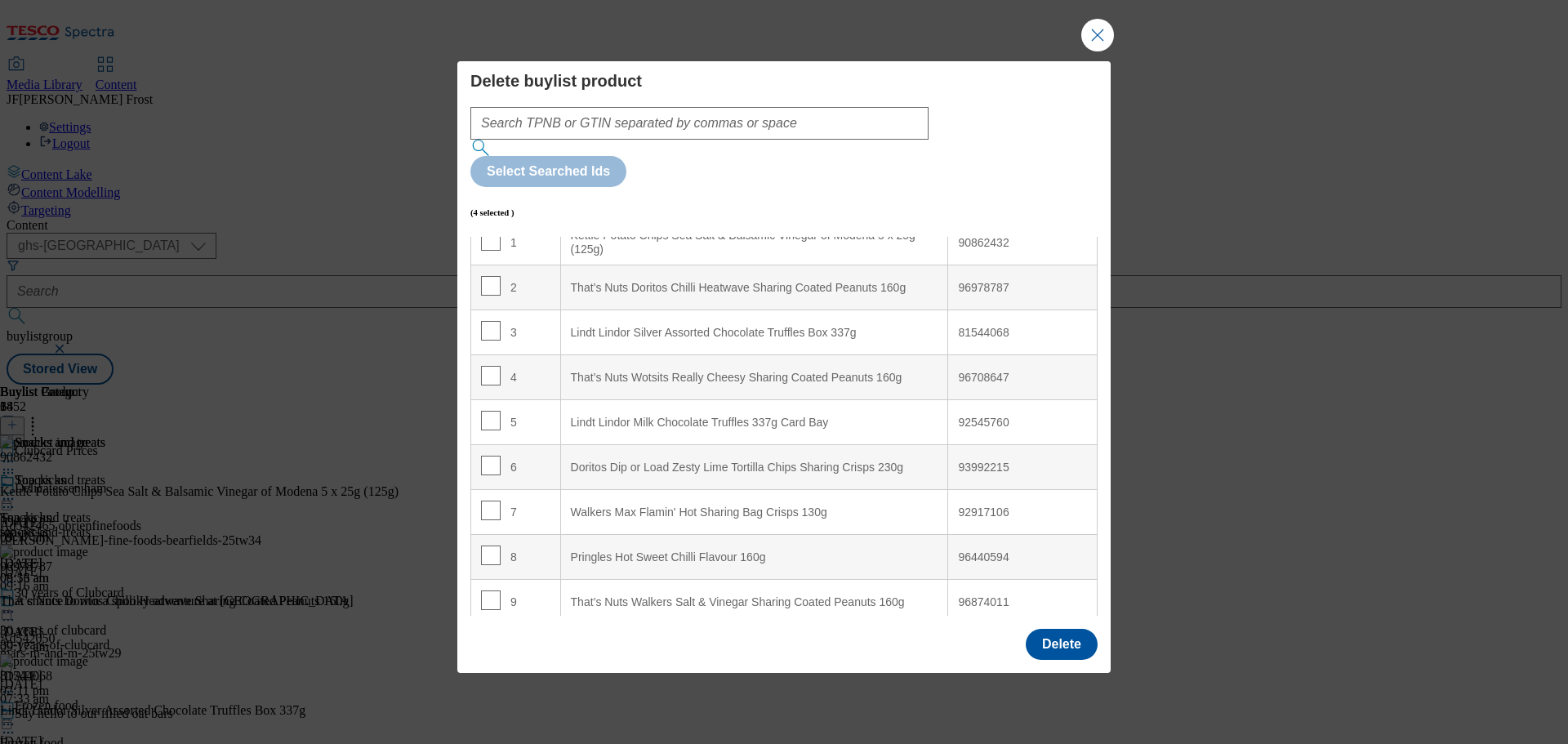
scroll to position [0, 0]
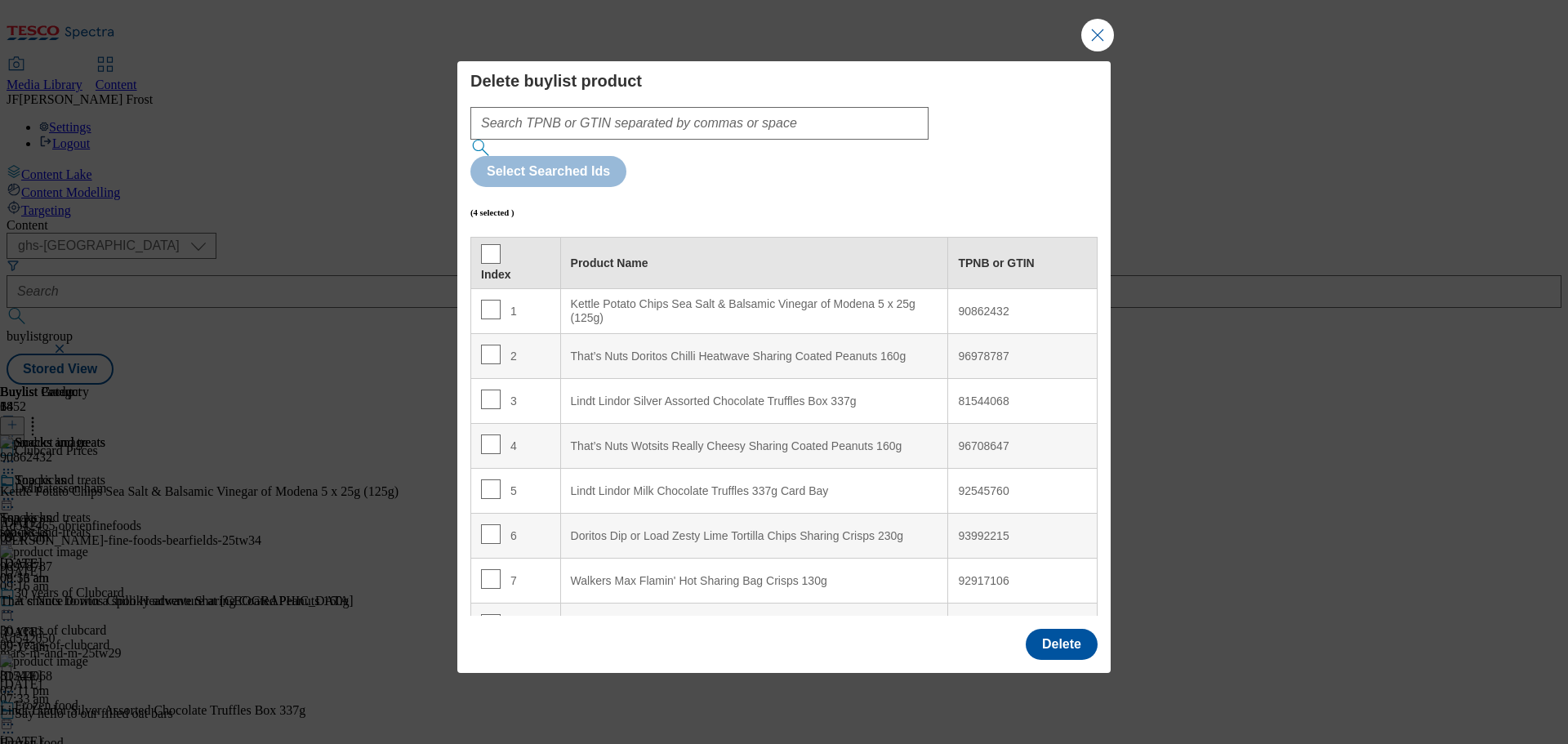
click at [680, 289] on \(125g\) "Kettle Potato Chips Sea Salt & Balsamic Vinegar of Modena 5 x 25g (125g)" at bounding box center [754, 312] width 388 height 45
click at [1101, 51] on button "Close Modal" at bounding box center [1098, 35] width 33 height 33
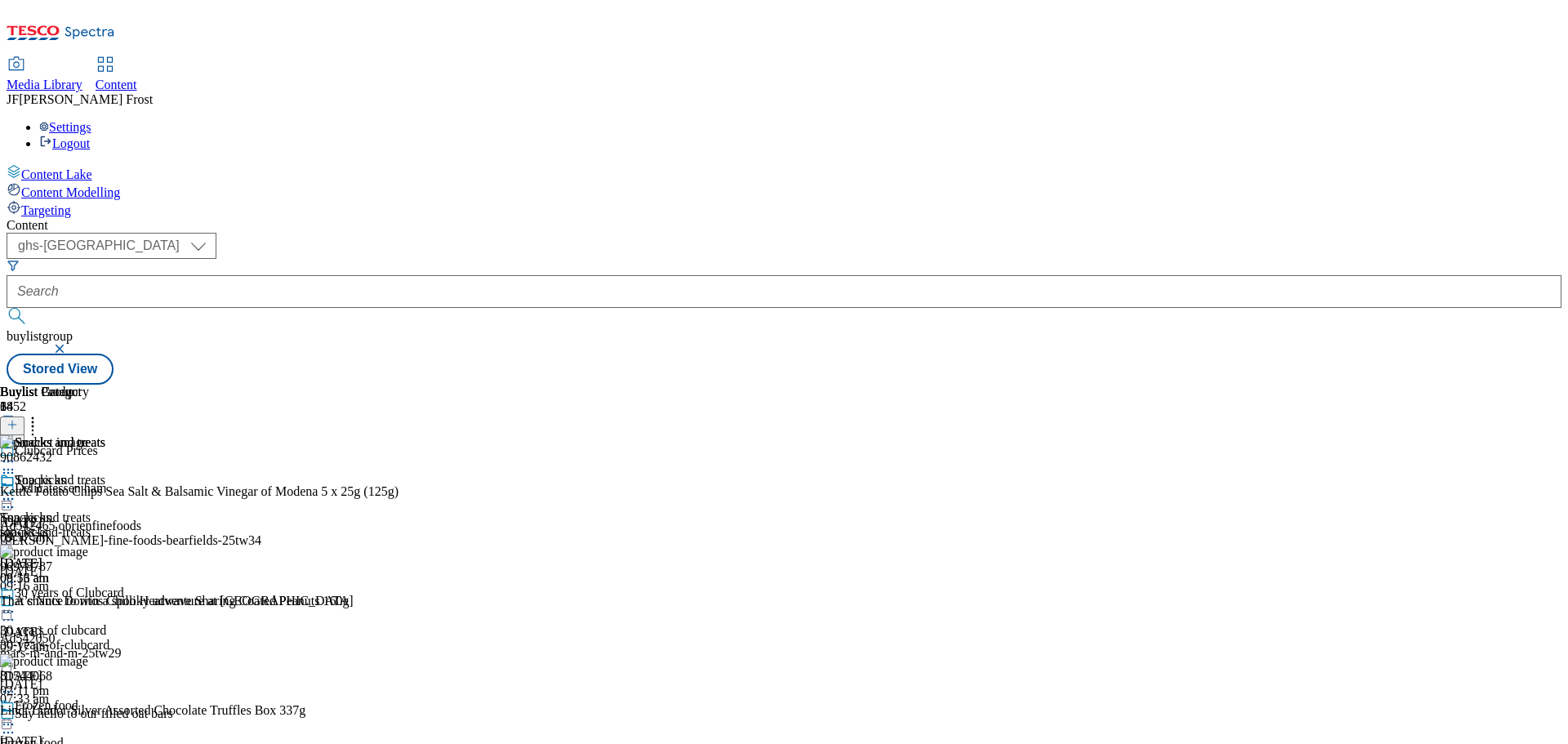
click at [41, 414] on icon at bounding box center [32, 422] width 16 height 16
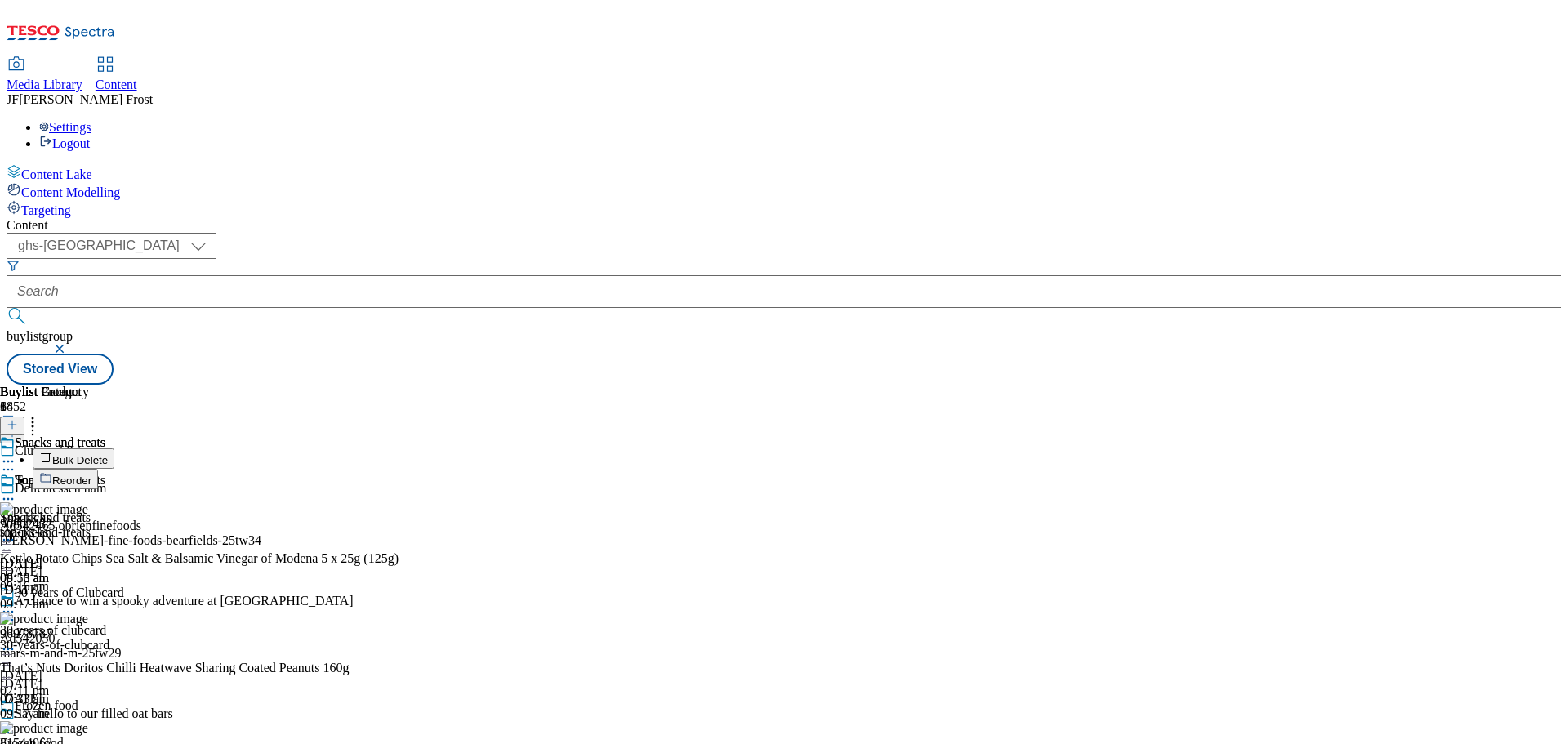
click at [98, 469] on button "Reorder" at bounding box center [66, 479] width 66 height 20
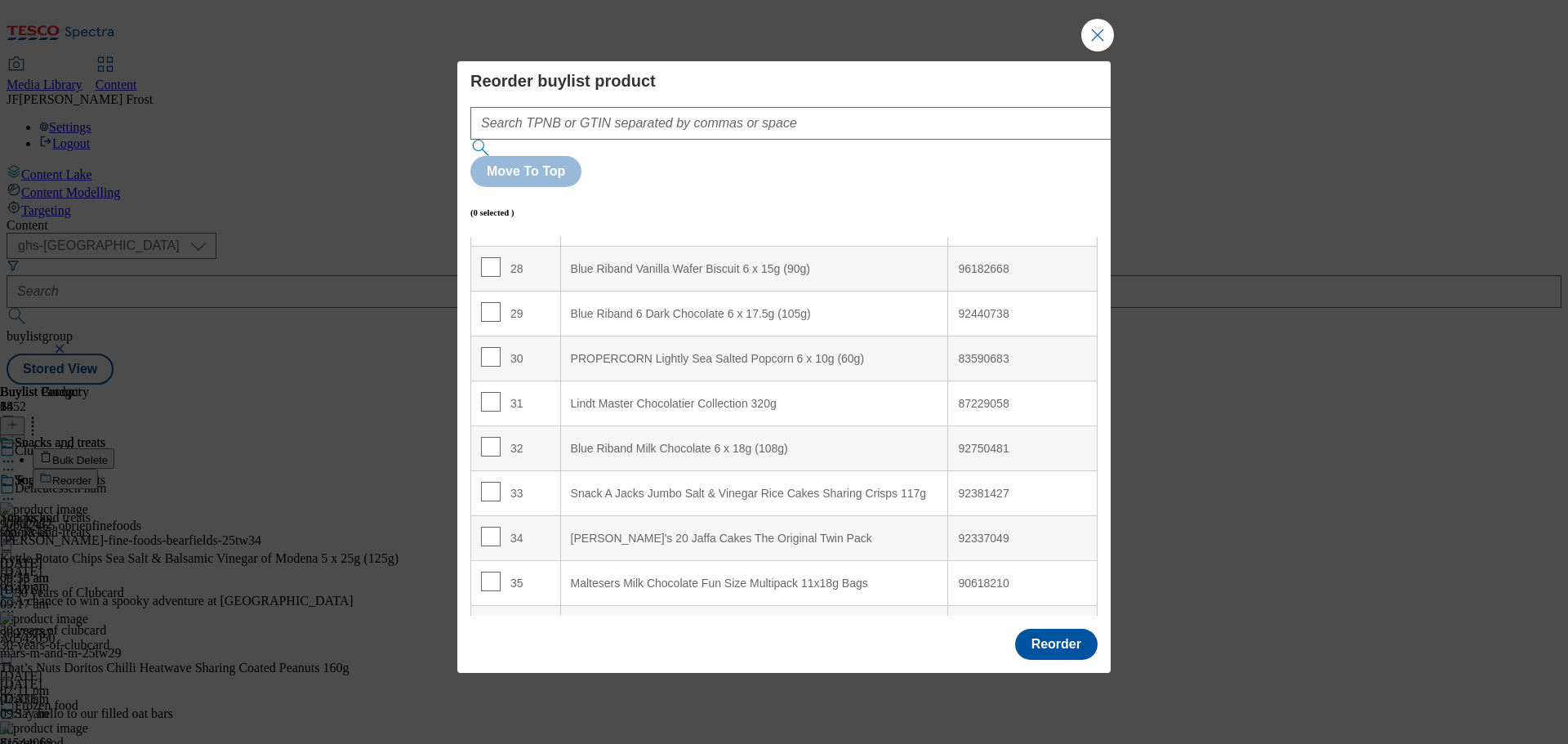
scroll to position [1374, 0]
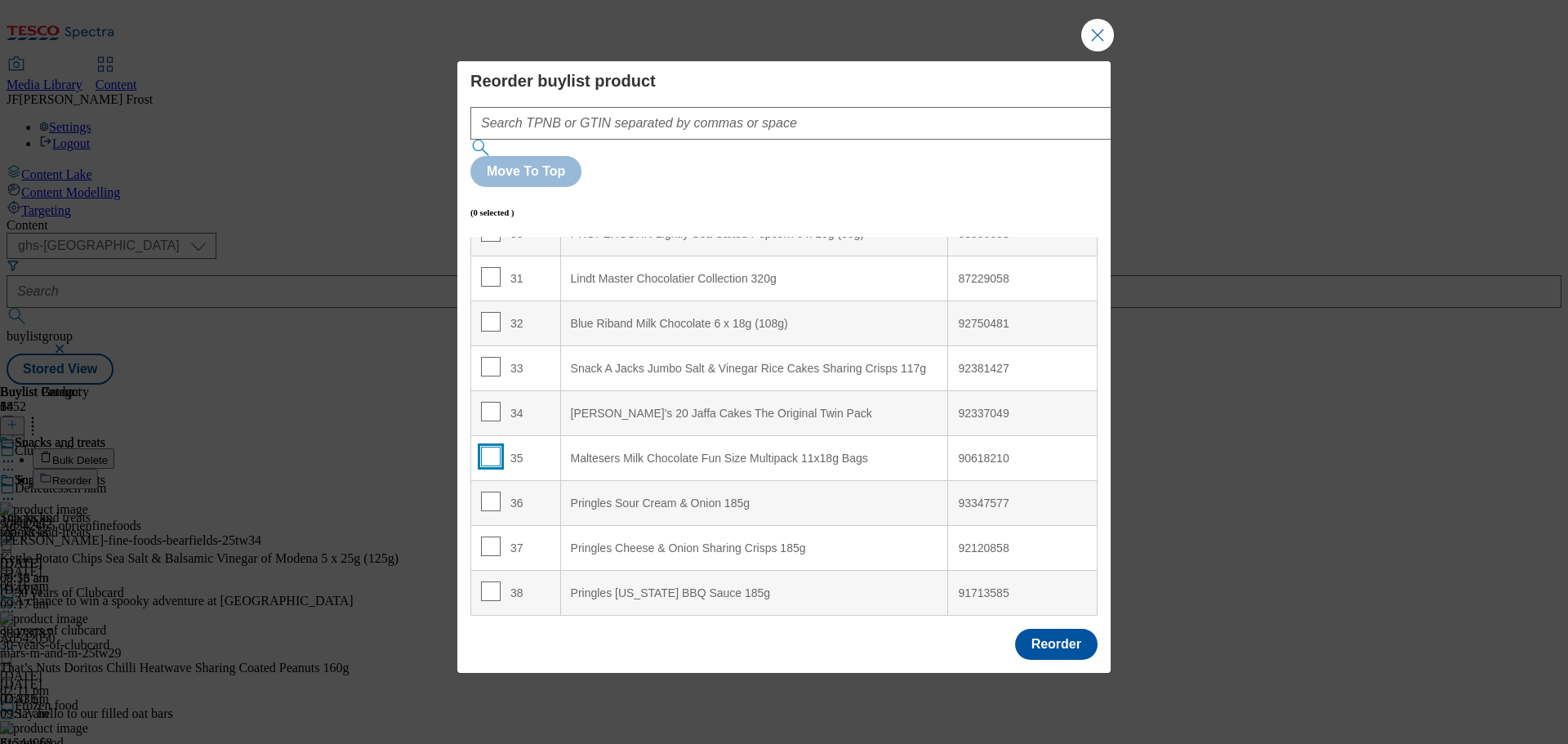
click at [488, 447] on input "Modal" at bounding box center [490, 457] width 19 height 19
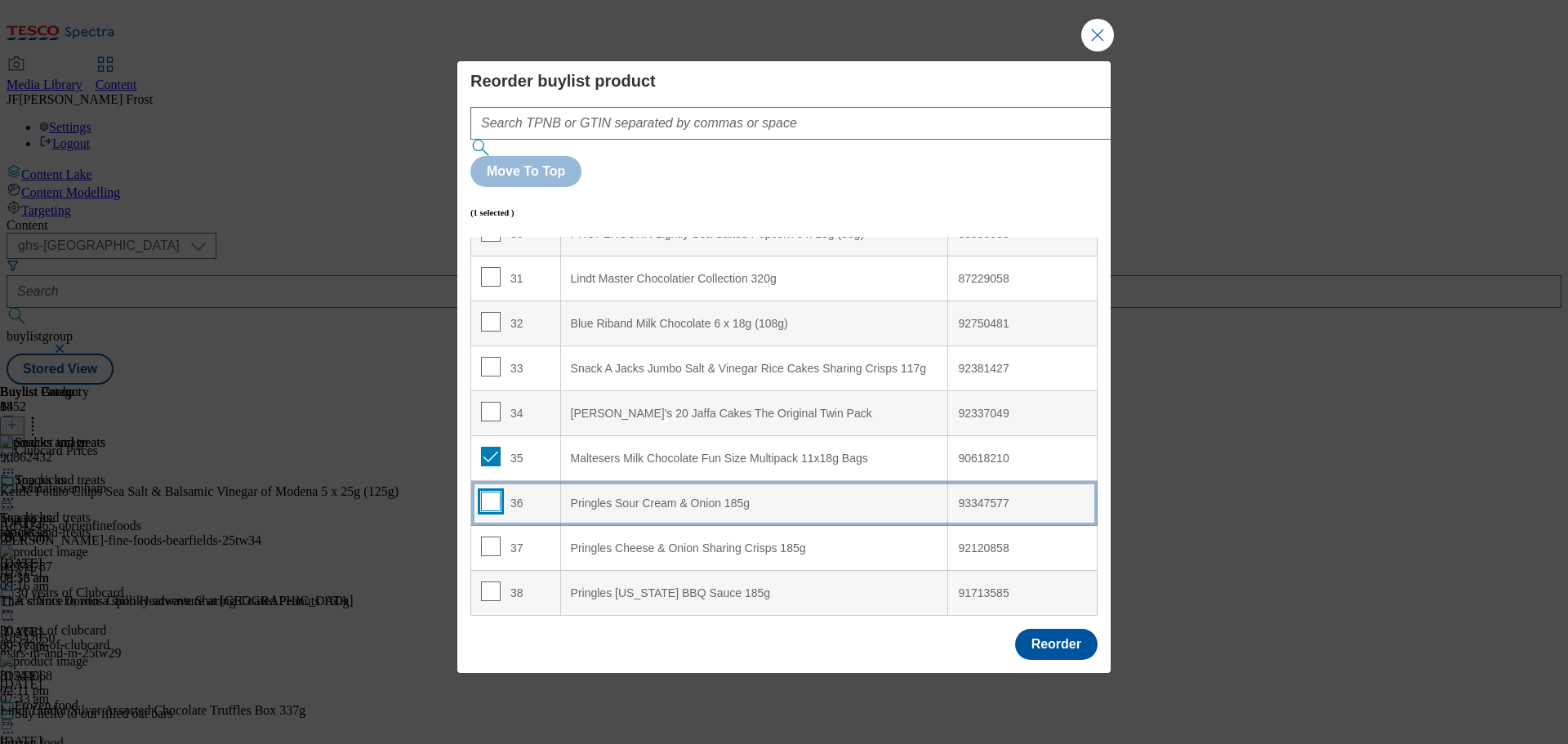
click at [491, 491] on input "Modal" at bounding box center [490, 501] width 19 height 19
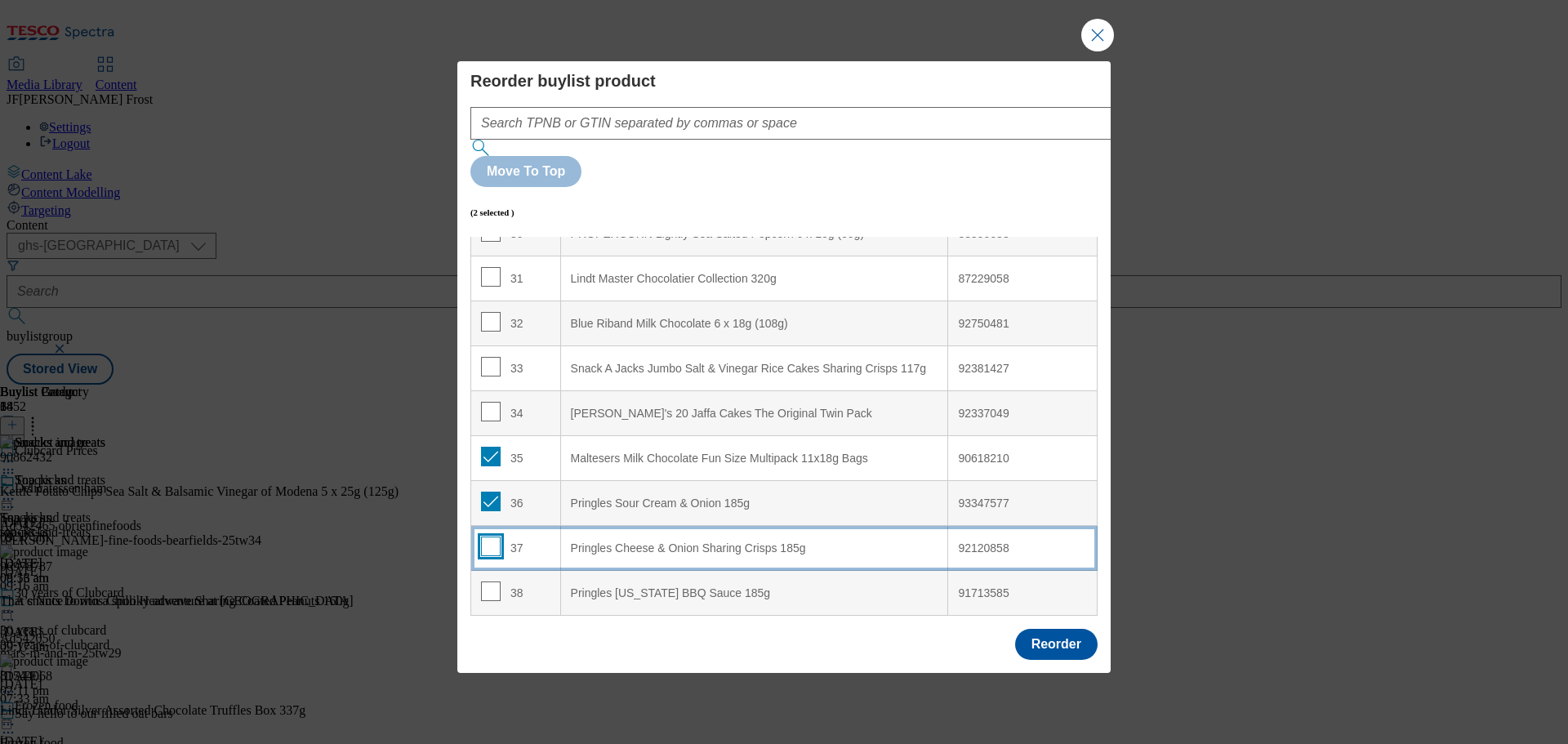
click at [489, 537] on input "Modal" at bounding box center [490, 547] width 19 height 19
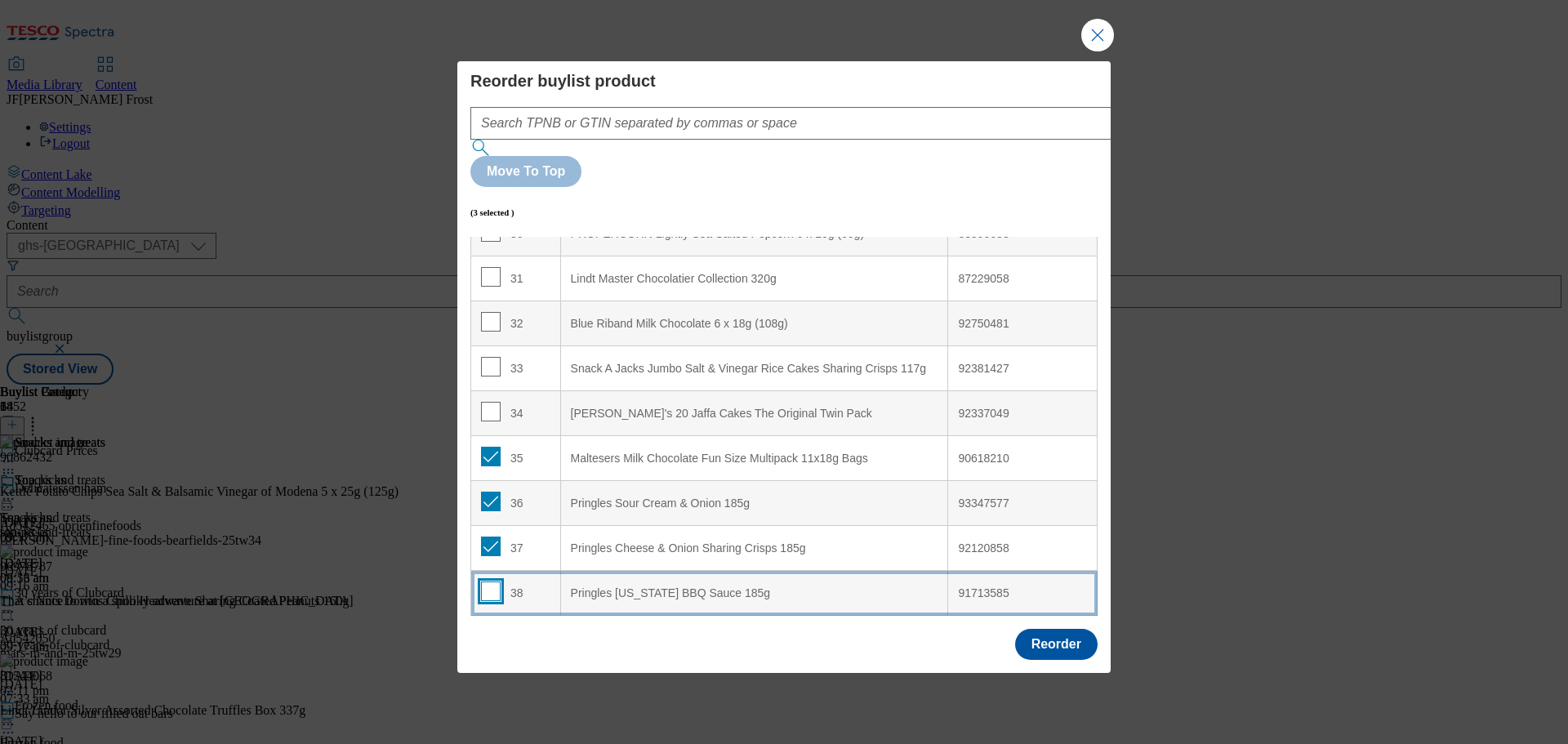
click at [490, 581] on input "Modal" at bounding box center [490, 591] width 19 height 19
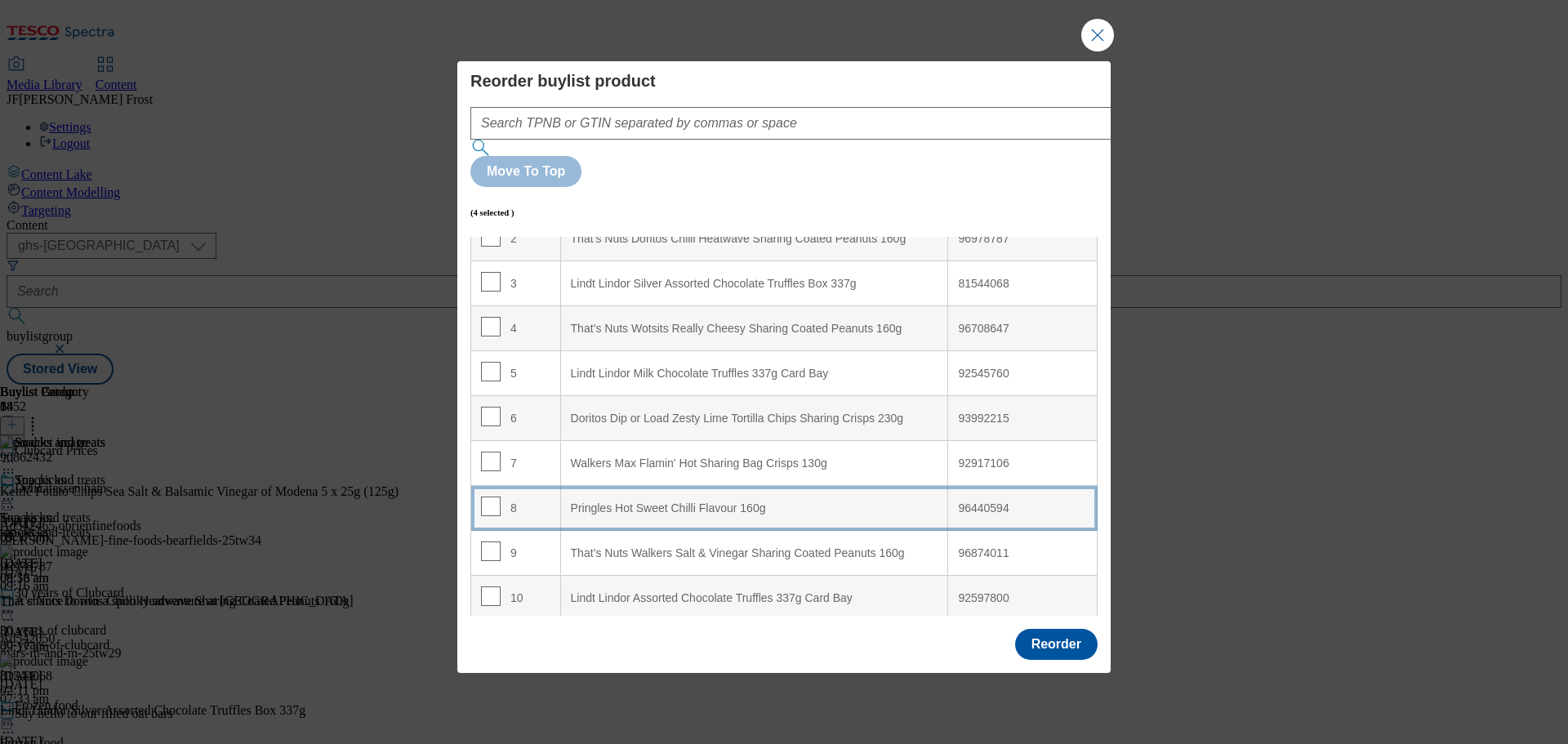
scroll to position [0, 0]
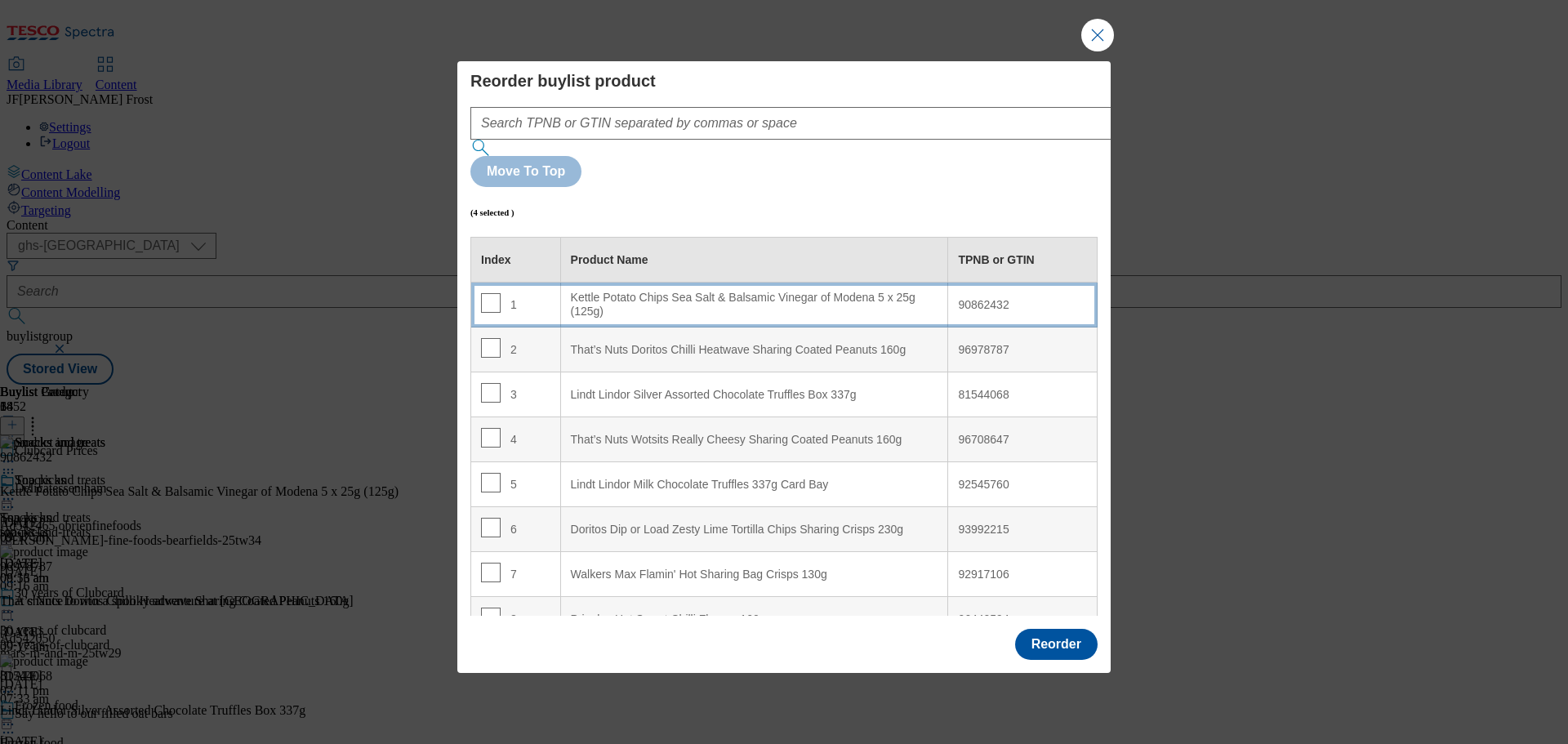
click at [769, 291] on div "Kettle Potato Chips Sea Salt & Balsamic Vinegar of Modena 5 x 25g (125g)" at bounding box center [754, 306] width 368 height 29
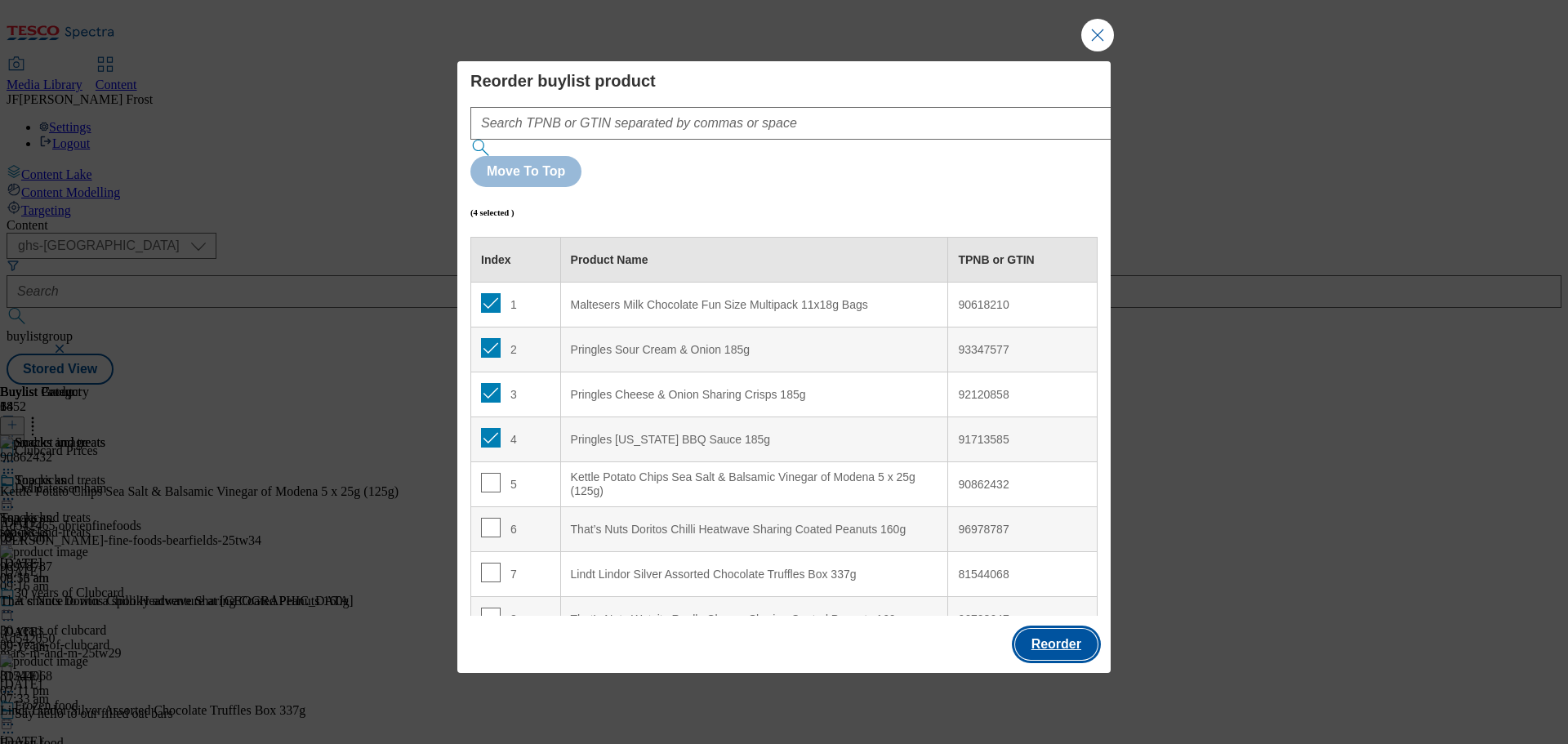
click at [1050, 629] on button "Reorder" at bounding box center [1055, 644] width 82 height 31
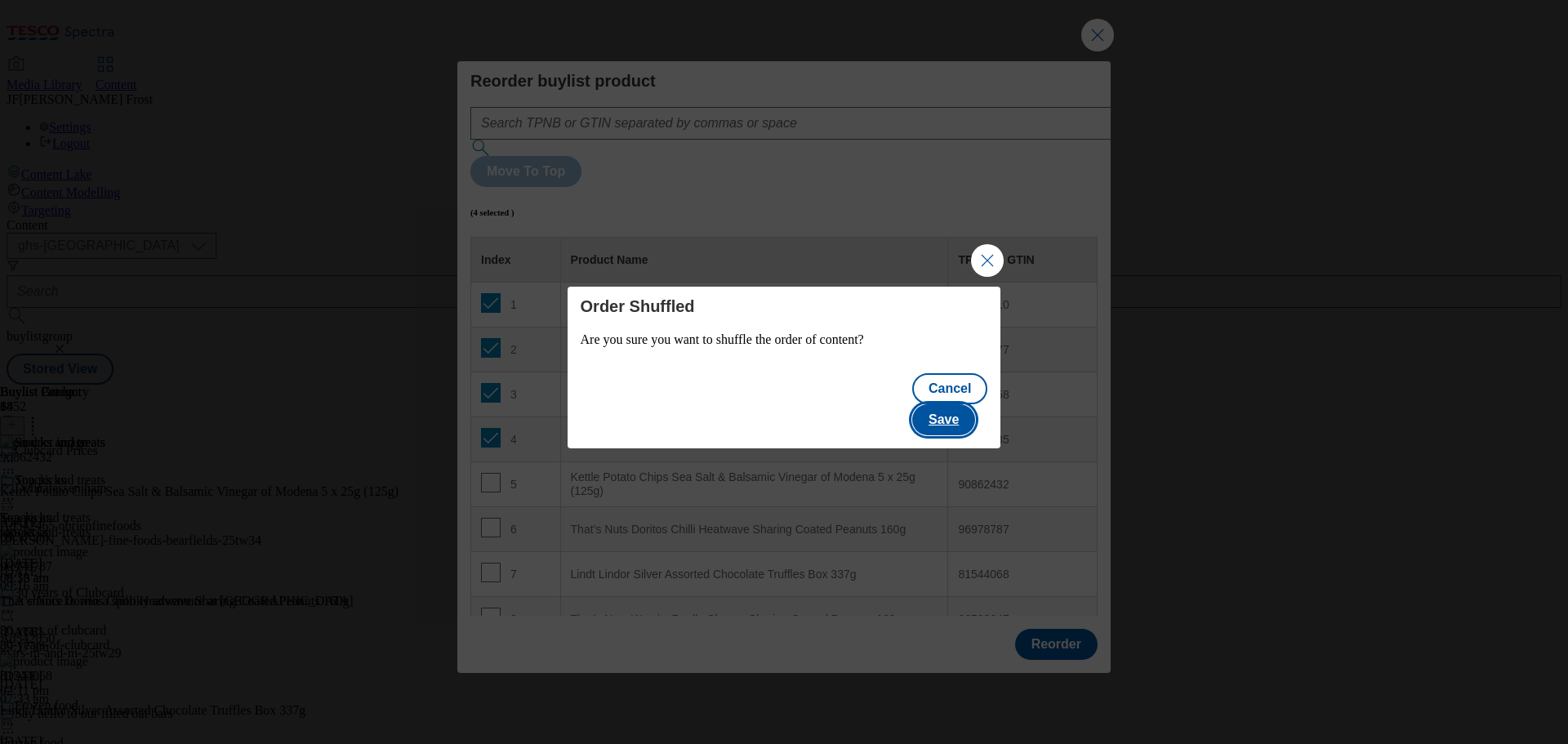
click at [975, 404] on button "Save" at bounding box center [943, 420] width 63 height 31
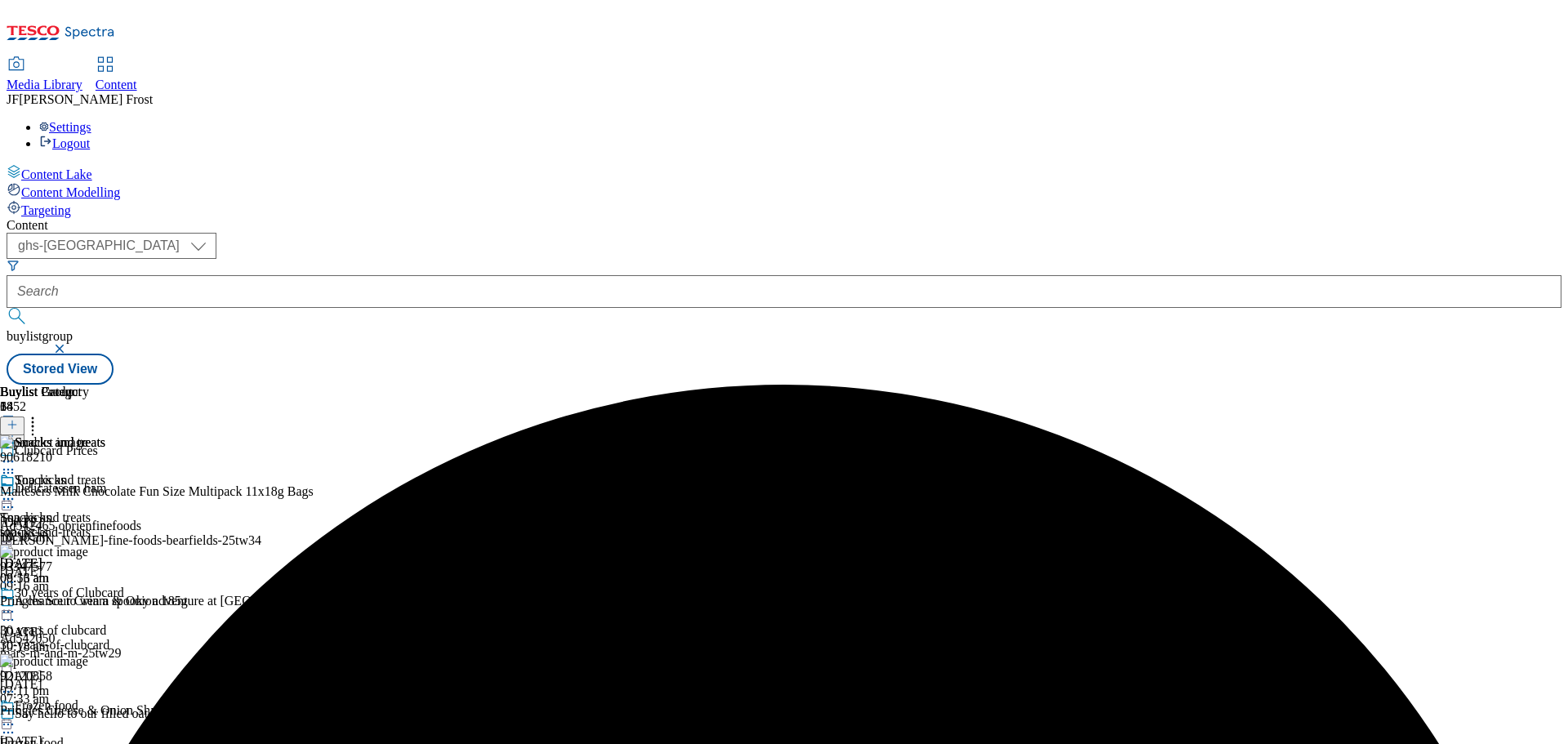
click at [16, 491] on icon at bounding box center [8, 498] width 16 height 16
click at [96, 599] on button "Preview" at bounding box center [64, 608] width 63 height 18
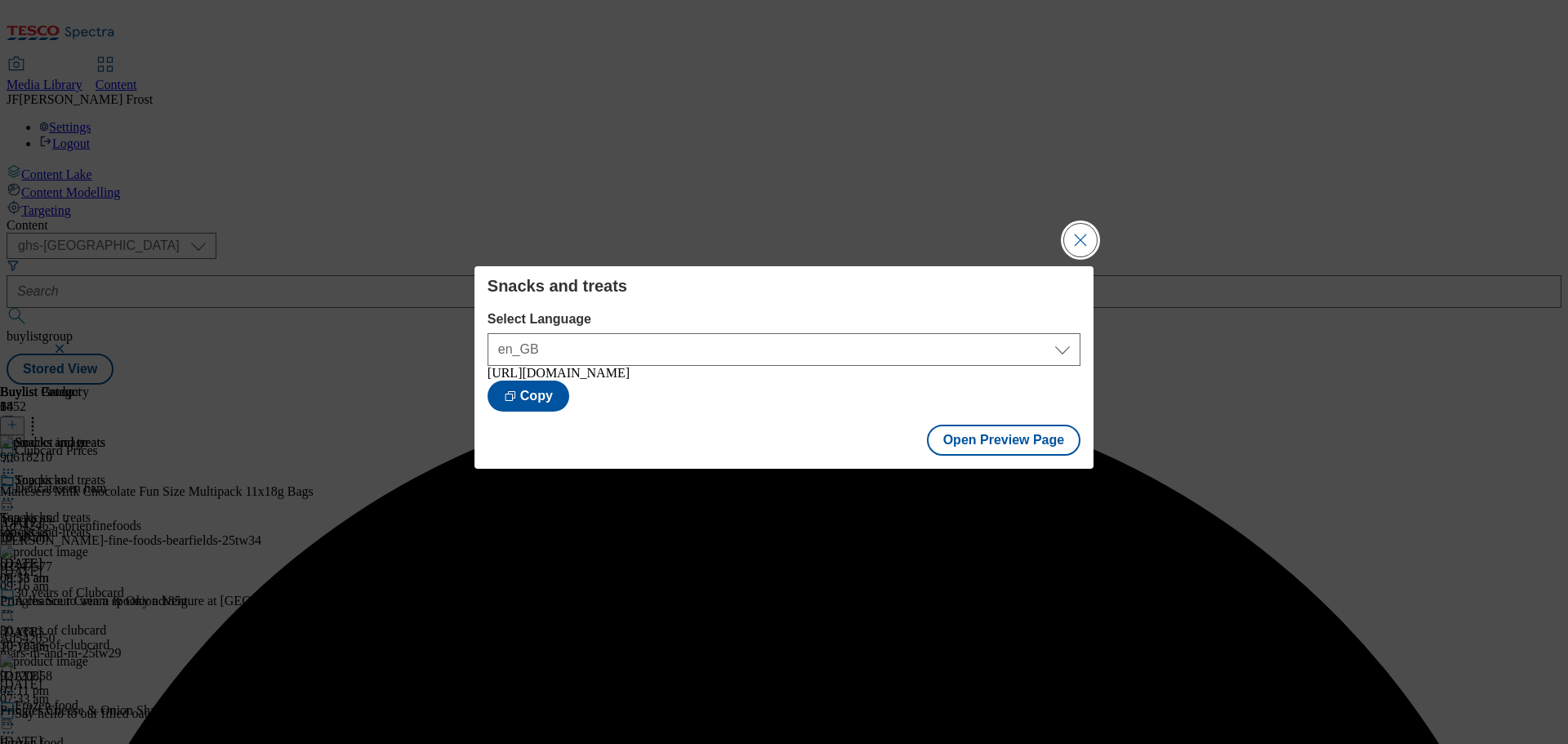
click at [1083, 237] on button "Close Modal" at bounding box center [1080, 240] width 33 height 33
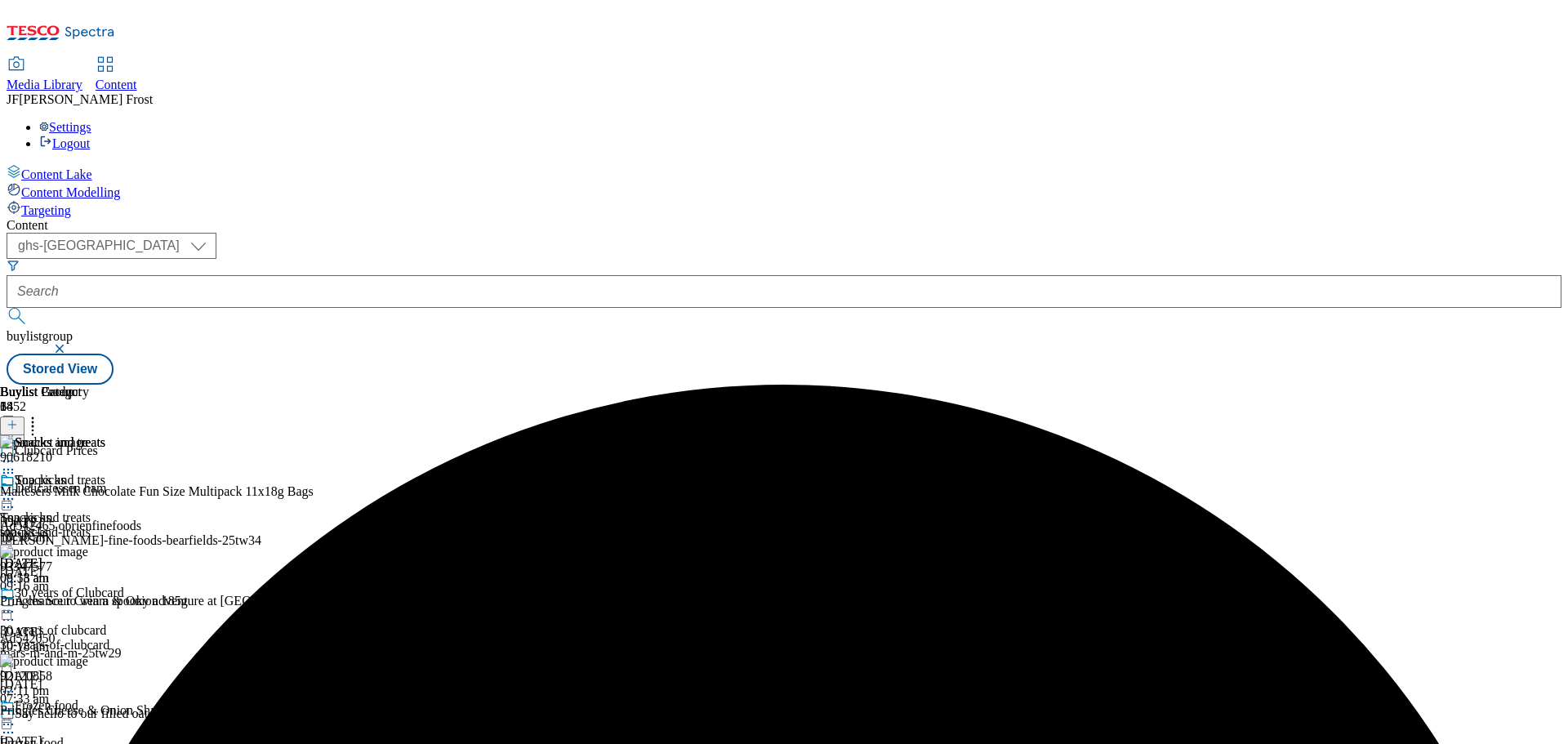
click at [105, 491] on div at bounding box center [52, 500] width 105 height 19
click at [86, 659] on span "Publish" at bounding box center [68, 665] width 36 height 13
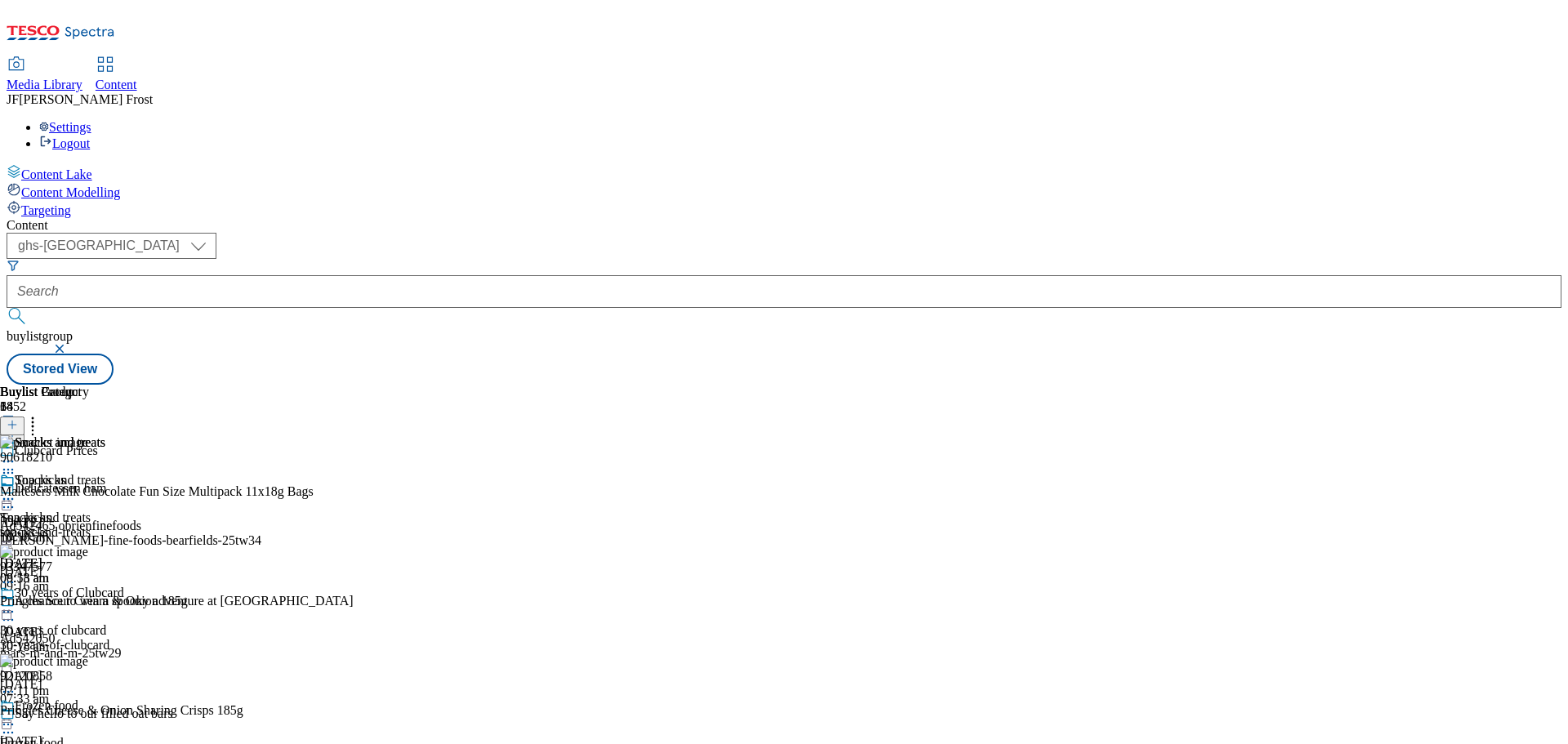
scroll to position [735, 0]
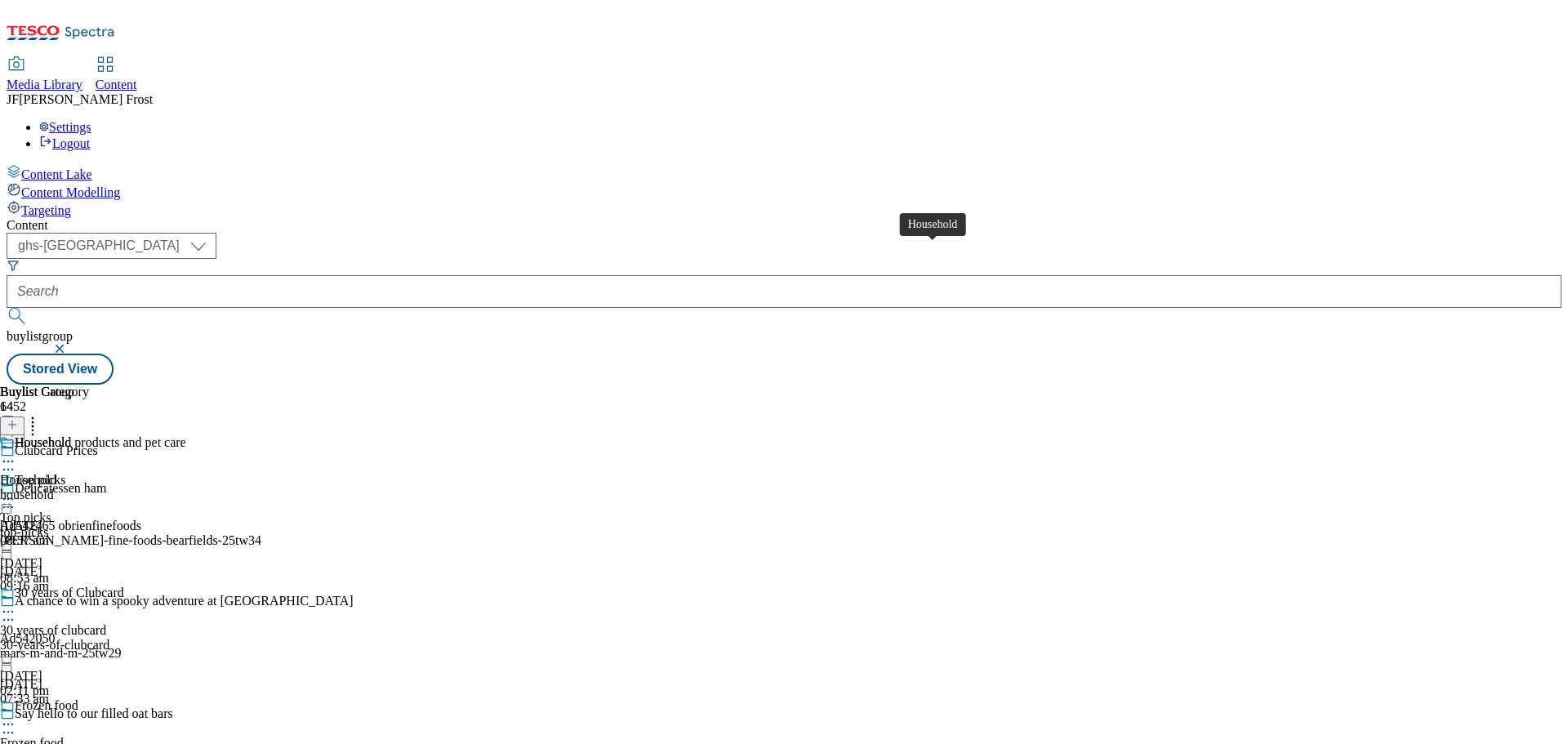
click at [71, 435] on div "Household" at bounding box center [43, 442] width 56 height 15
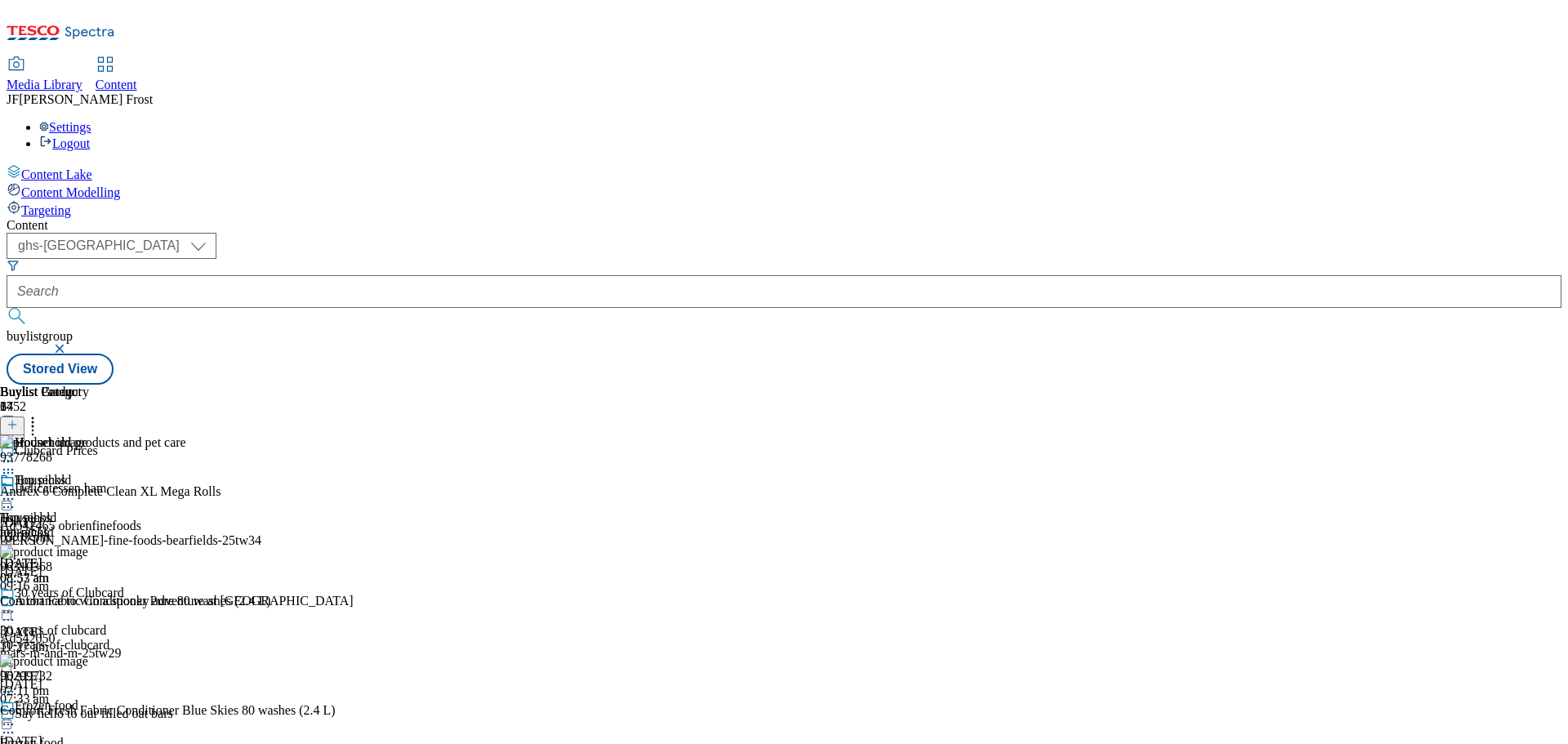
click at [16, 491] on icon at bounding box center [8, 498] width 16 height 16
click at [103, 678] on span "Un-publish" at bounding box center [76, 684] width 52 height 13
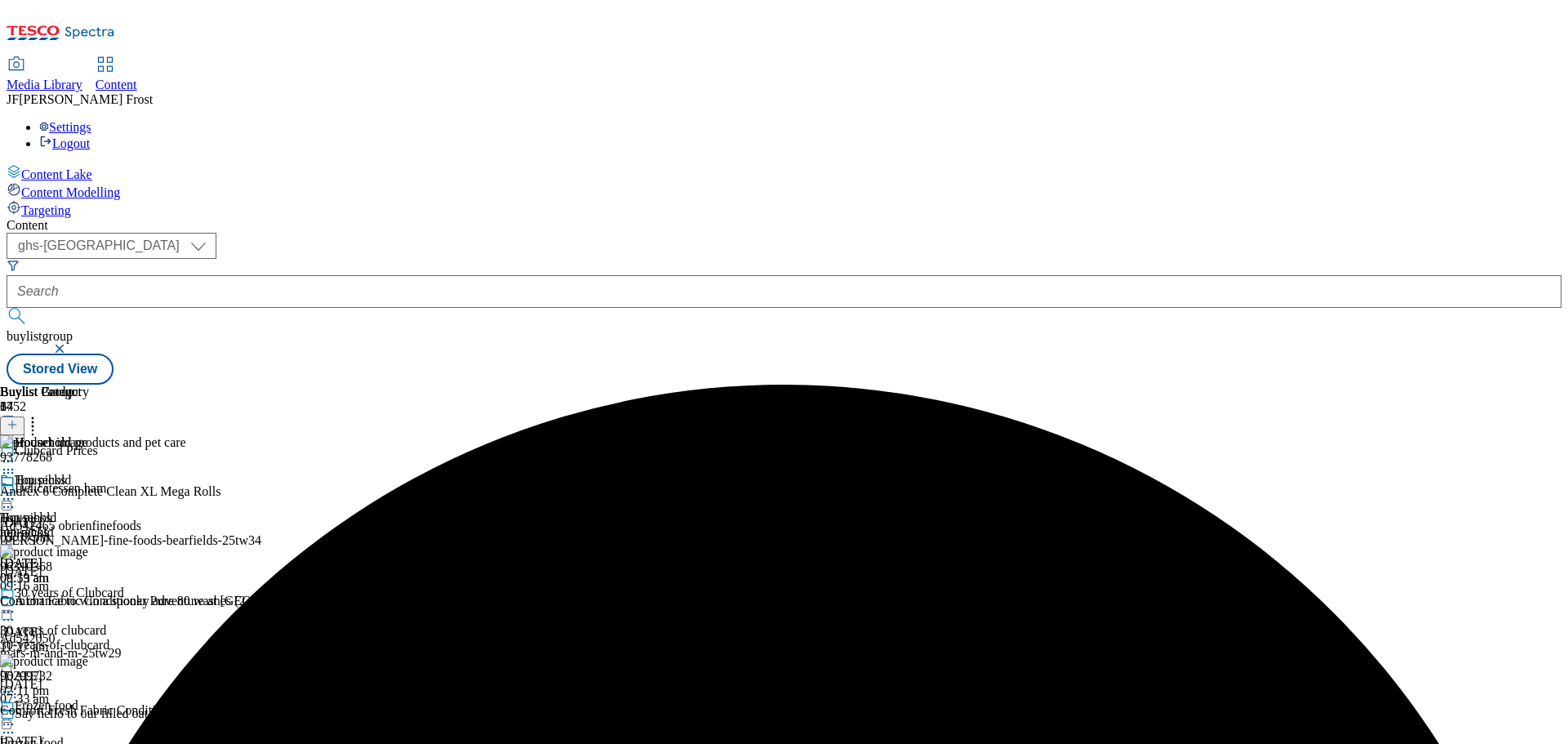
click at [16, 491] on icon at bounding box center [8, 498] width 16 height 16
click at [105, 622] on span "Un-preview" at bounding box center [77, 628] width 55 height 13
click at [34, 422] on circle at bounding box center [33, 423] width 3 height 3
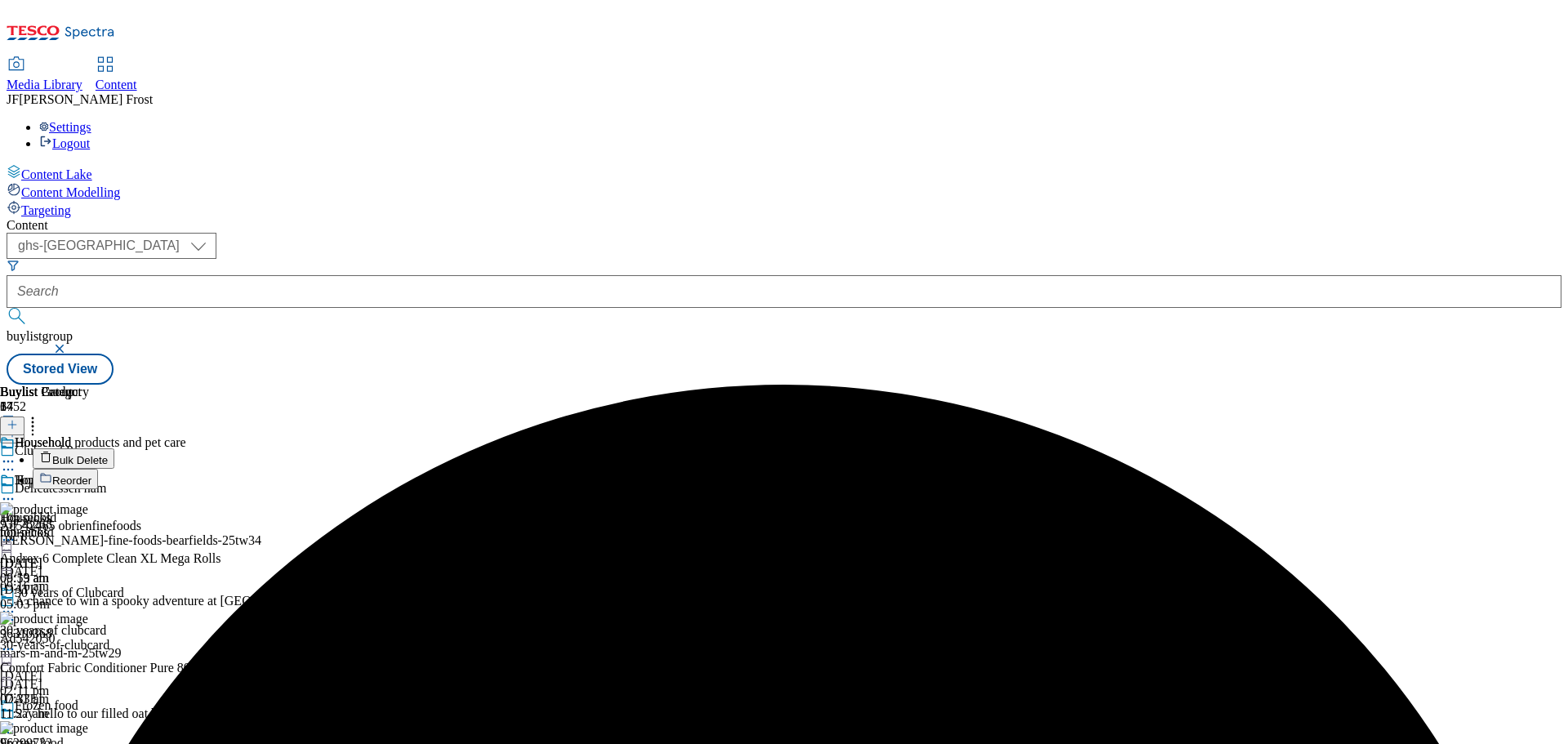
click at [107, 454] on span "Bulk Delete" at bounding box center [79, 460] width 55 height 13
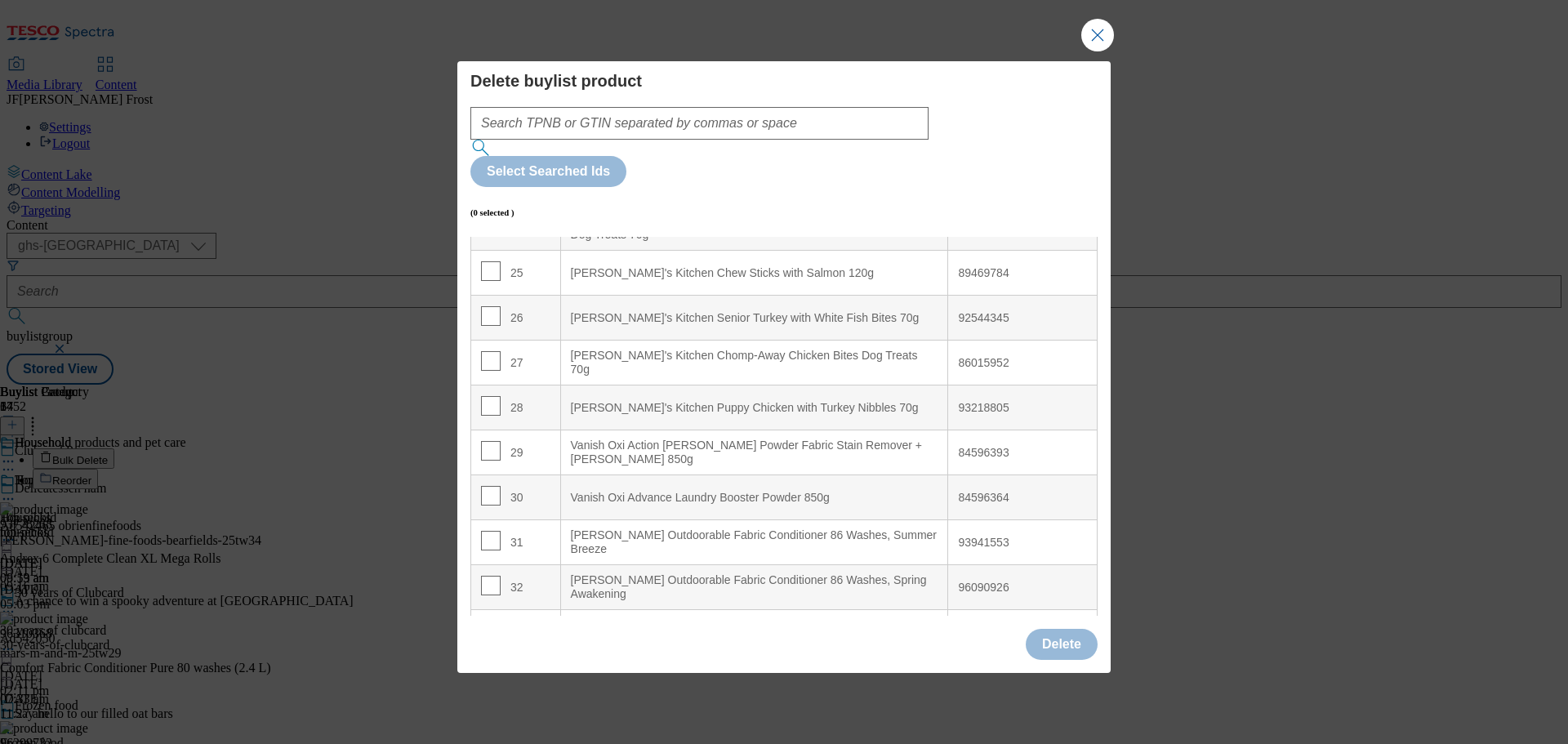
scroll to position [1144, 0]
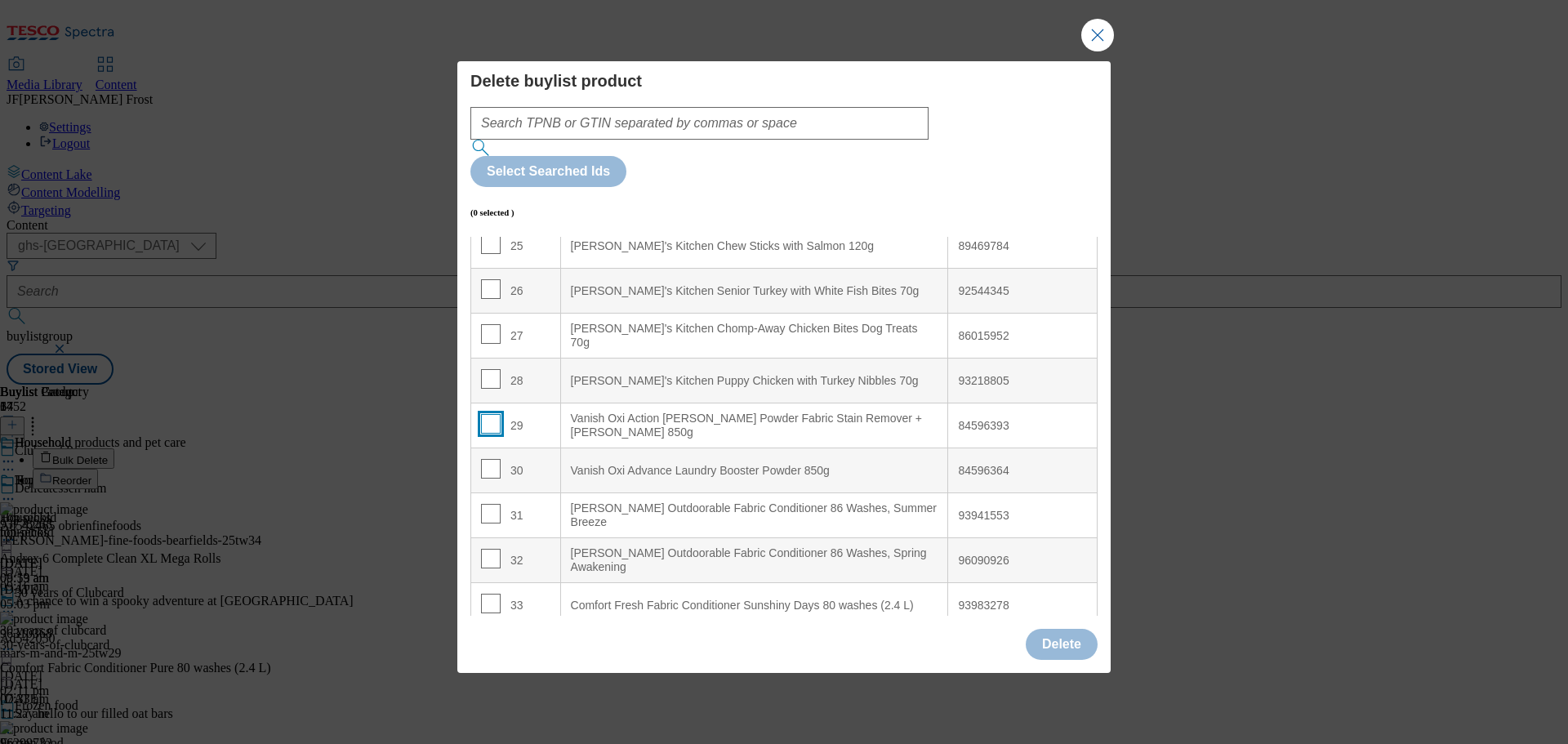
click at [489, 414] on input "Modal" at bounding box center [490, 424] width 19 height 19
click at [494, 460] on input "Modal" at bounding box center [490, 469] width 19 height 19
click at [1061, 629] on button "Delete" at bounding box center [1061, 644] width 72 height 31
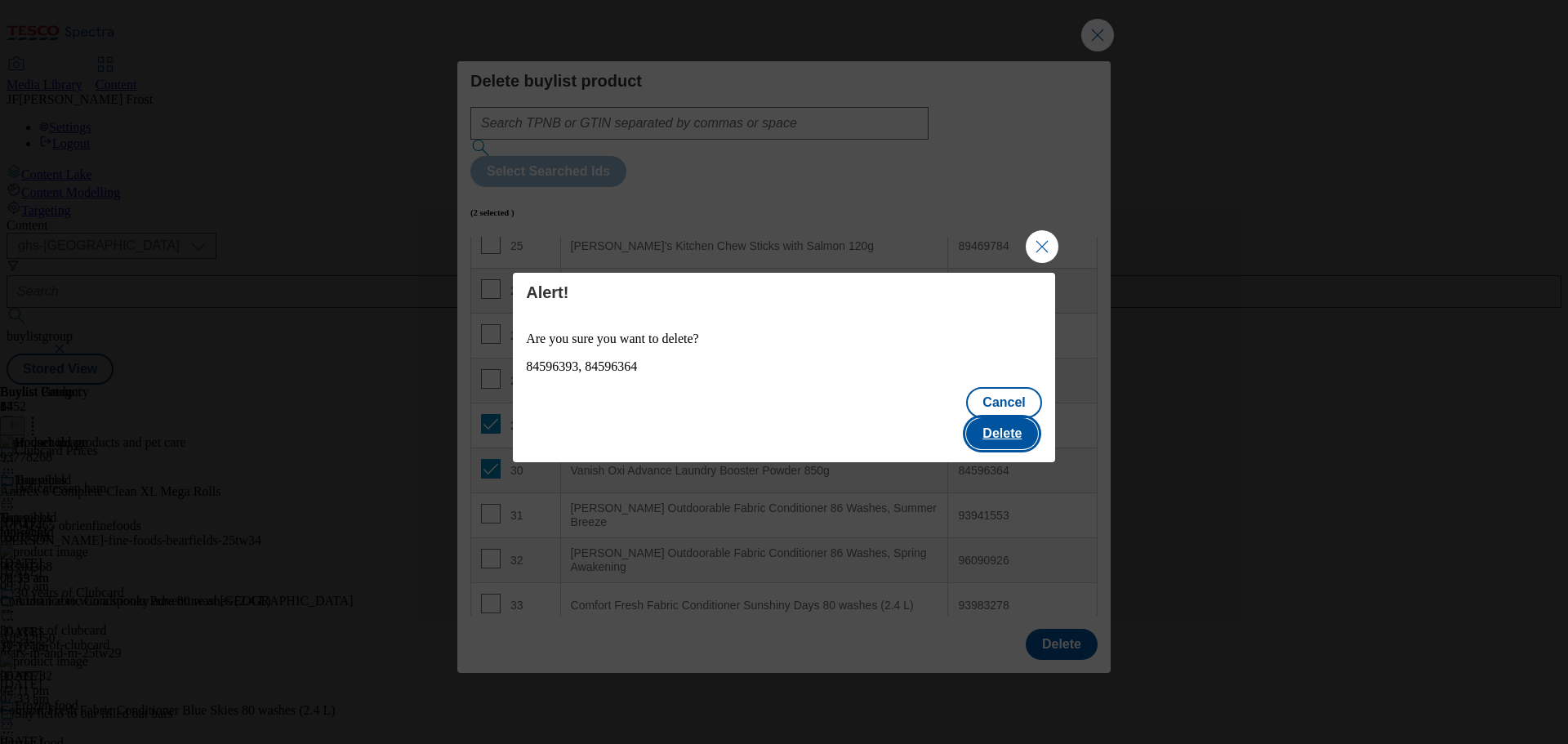
click at [1003, 418] on button "Delete" at bounding box center [1002, 433] width 72 height 31
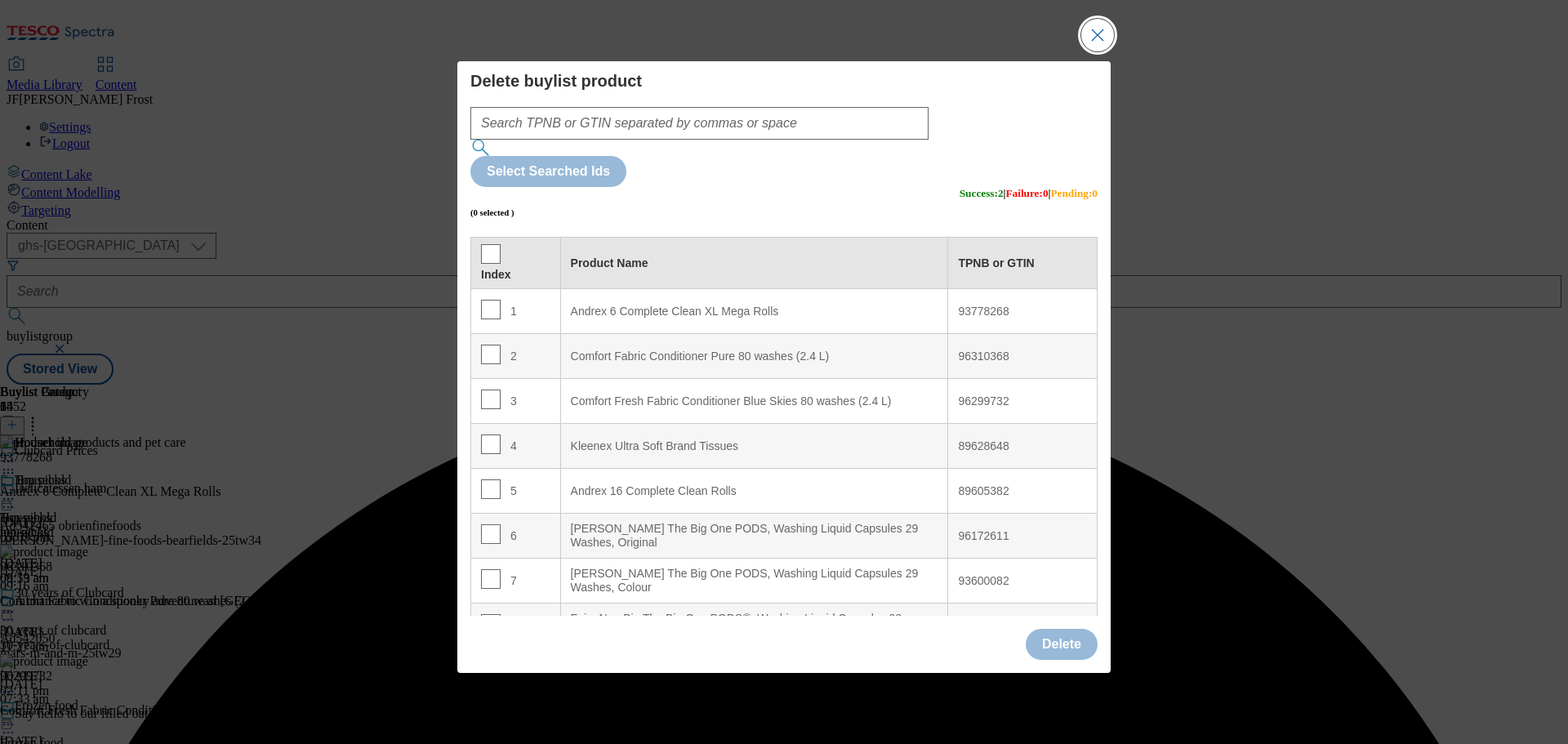
click at [1103, 51] on button "Close Modal" at bounding box center [1098, 35] width 33 height 33
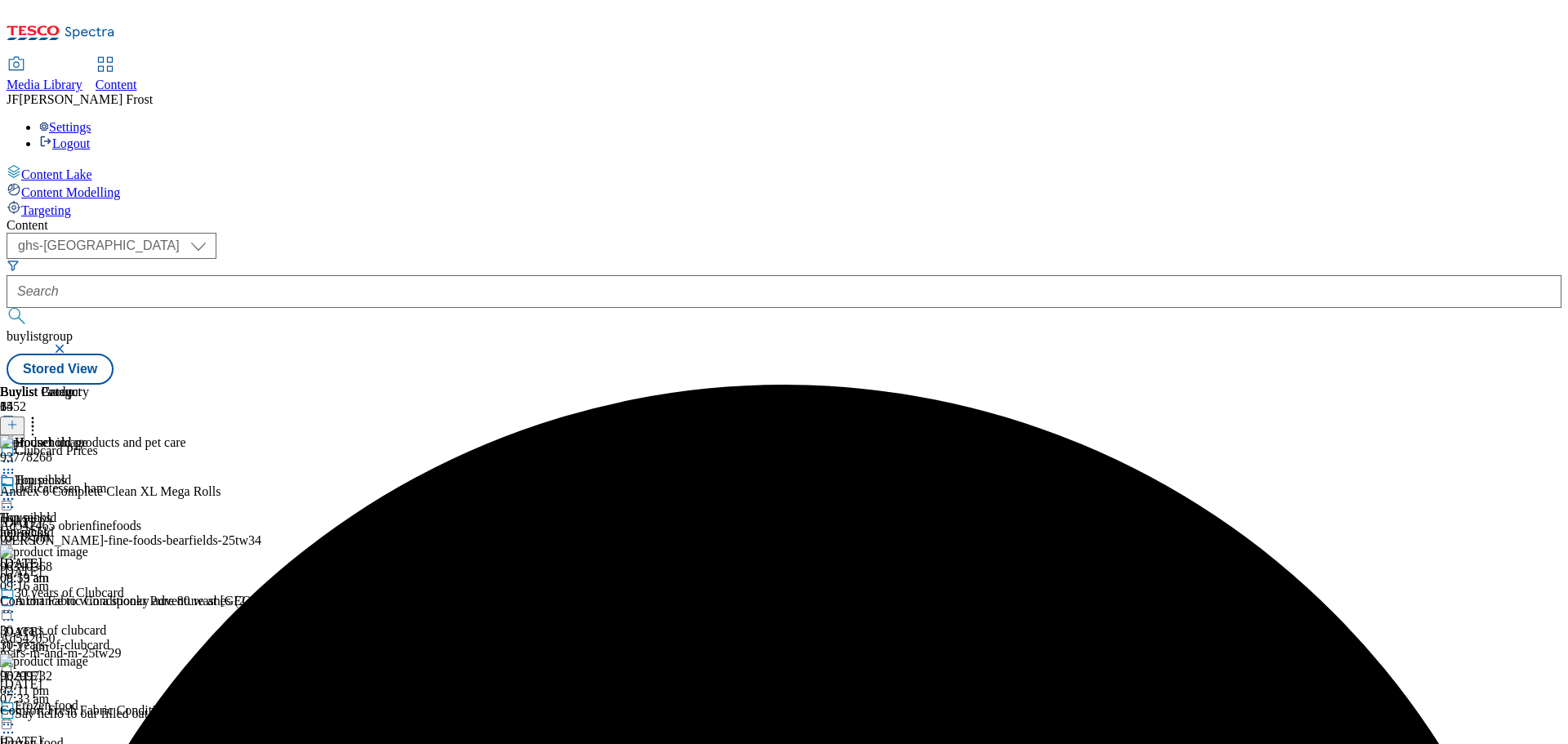
click at [16, 491] on icon at bounding box center [8, 498] width 16 height 16
click at [89, 603] on span "Preview" at bounding box center [70, 609] width 39 height 13
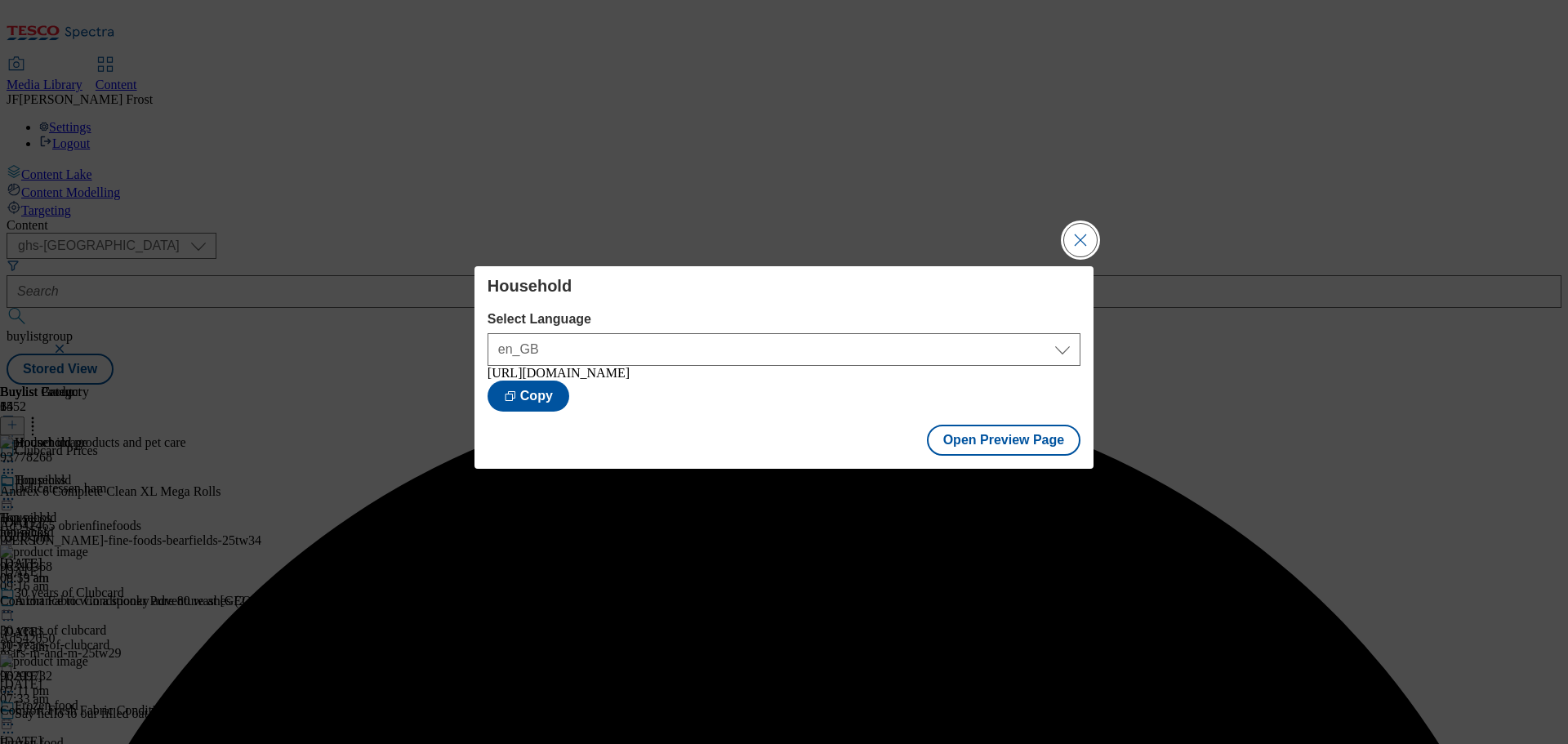
click at [1086, 226] on button "Close Modal" at bounding box center [1080, 240] width 33 height 33
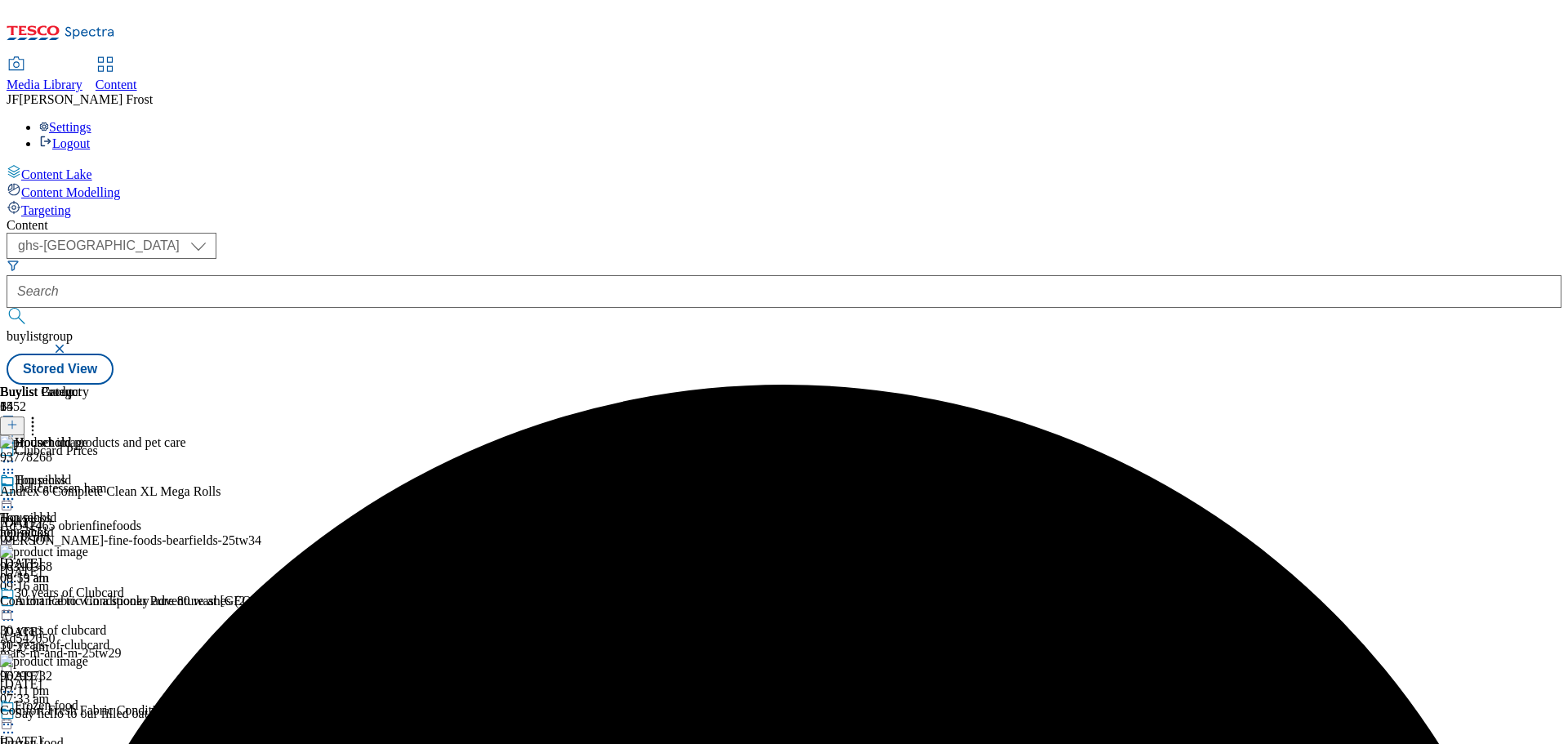
click at [16, 491] on icon at bounding box center [8, 498] width 16 height 16
click at [86, 659] on span "Publish" at bounding box center [68, 665] width 36 height 13
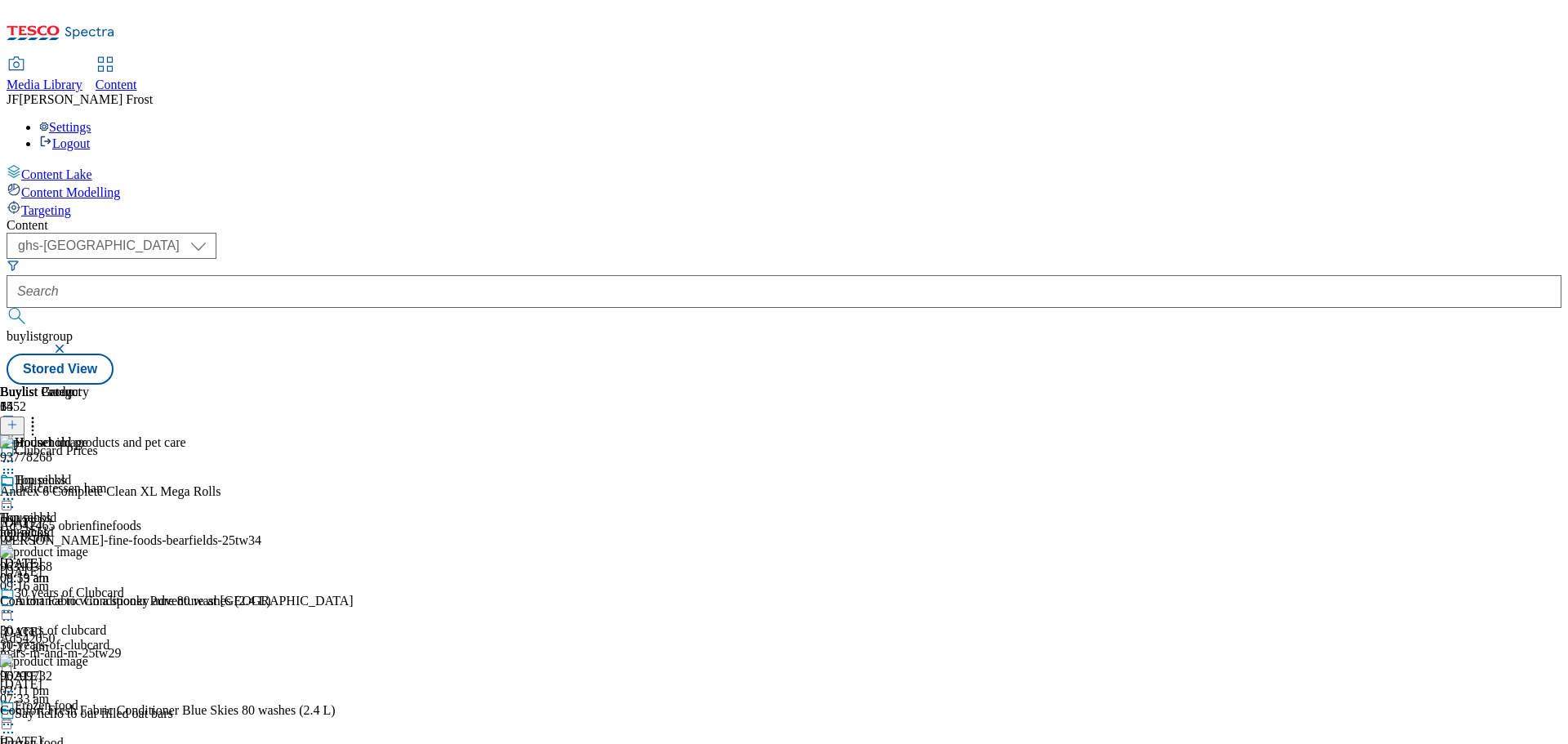
scroll to position [1062, 0]
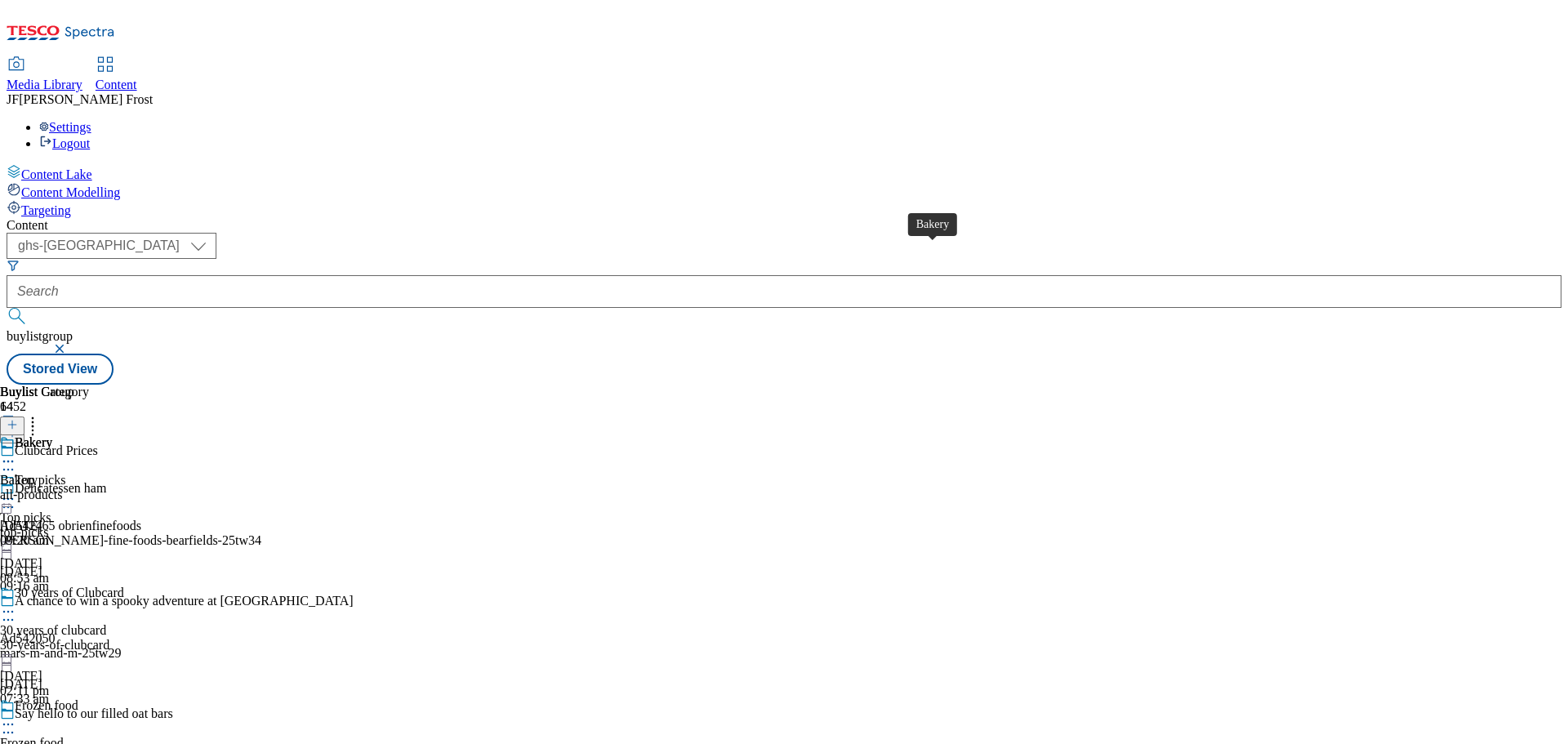
click at [52, 435] on div "Bakery" at bounding box center [33, 442] width 38 height 15
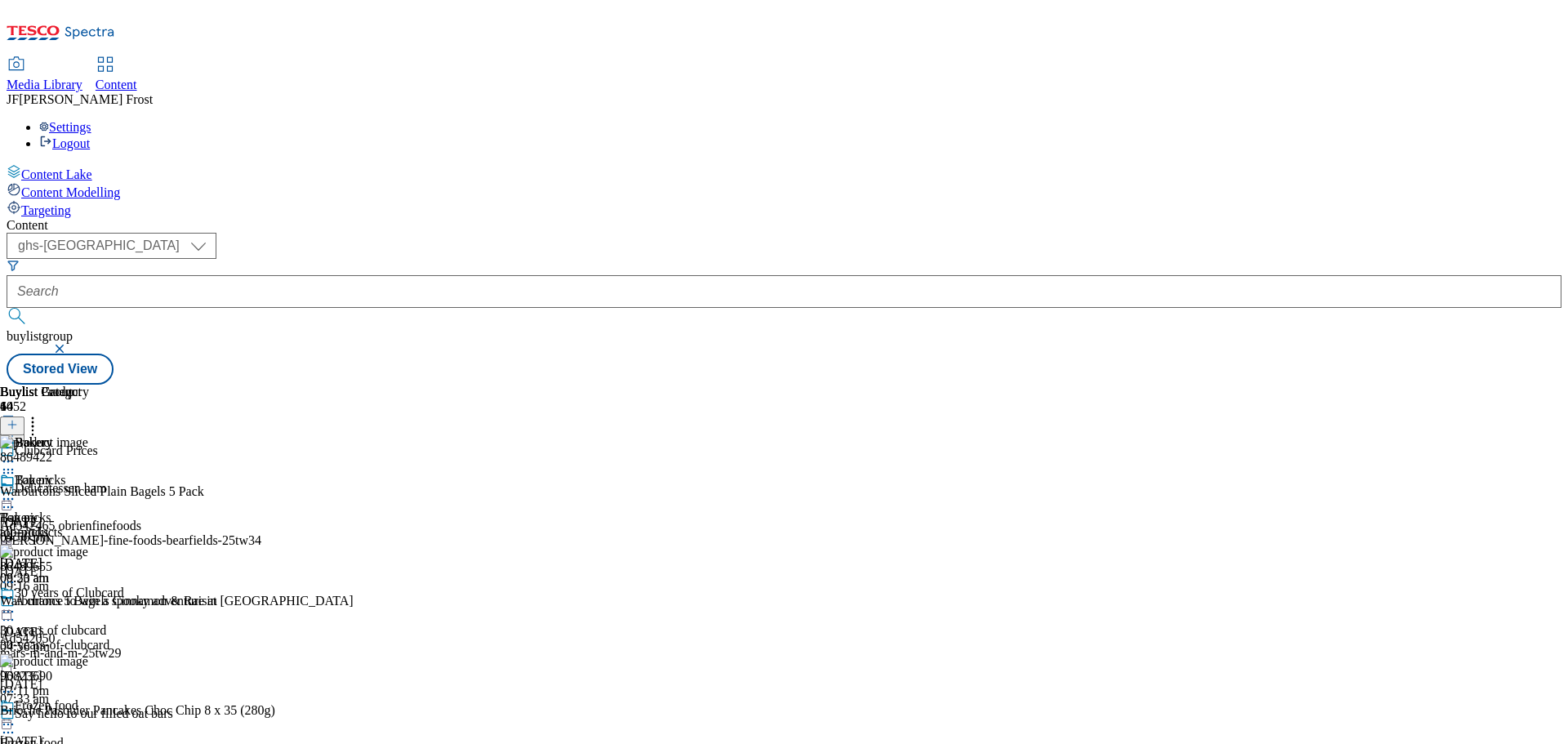
click at [16, 491] on icon at bounding box center [8, 498] width 16 height 16
click at [103, 678] on span "Un-publish" at bounding box center [76, 684] width 52 height 13
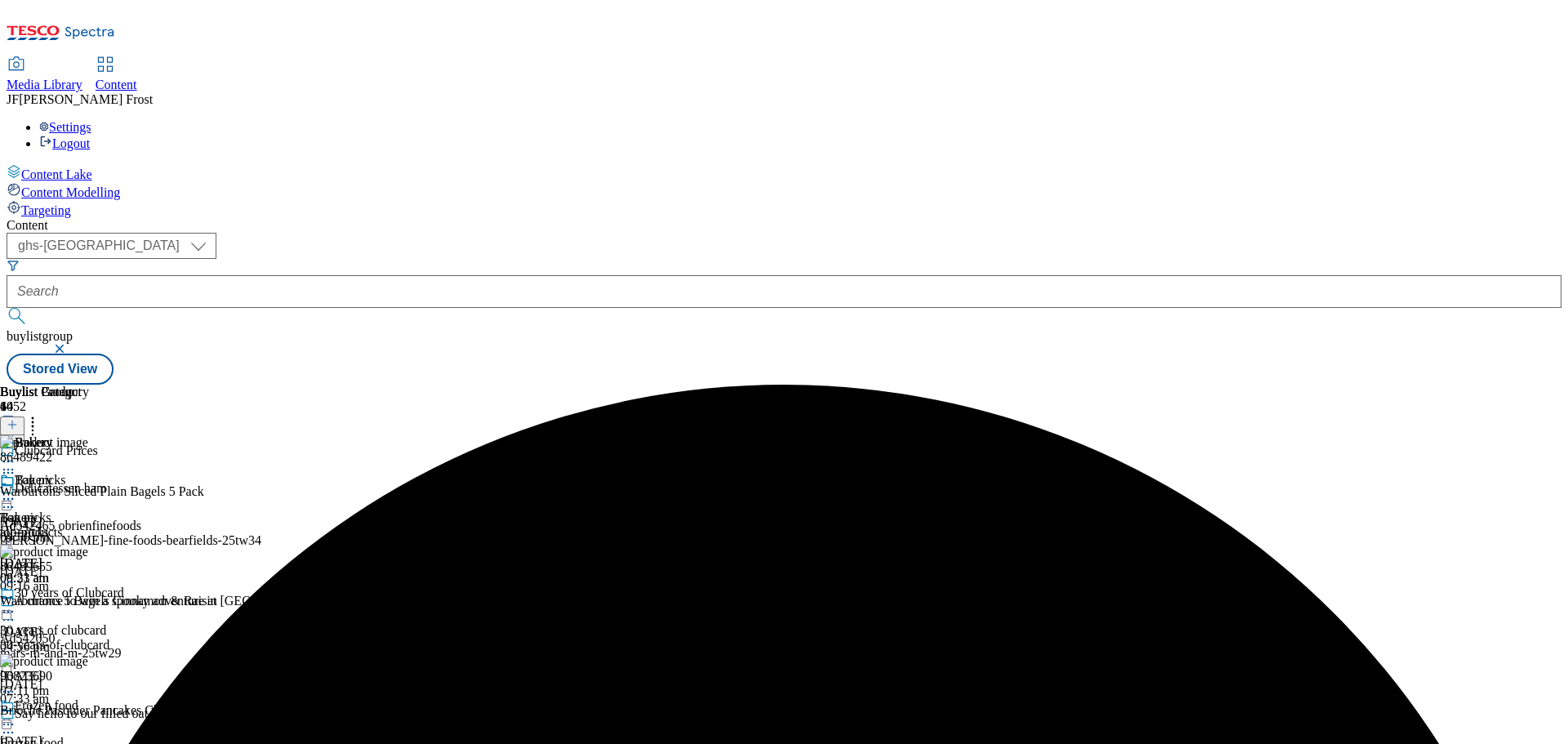
click at [16, 491] on icon at bounding box center [8, 498] width 16 height 16
click at [105, 622] on span "Un-preview" at bounding box center [77, 628] width 55 height 13
click at [41, 414] on icon at bounding box center [32, 422] width 16 height 16
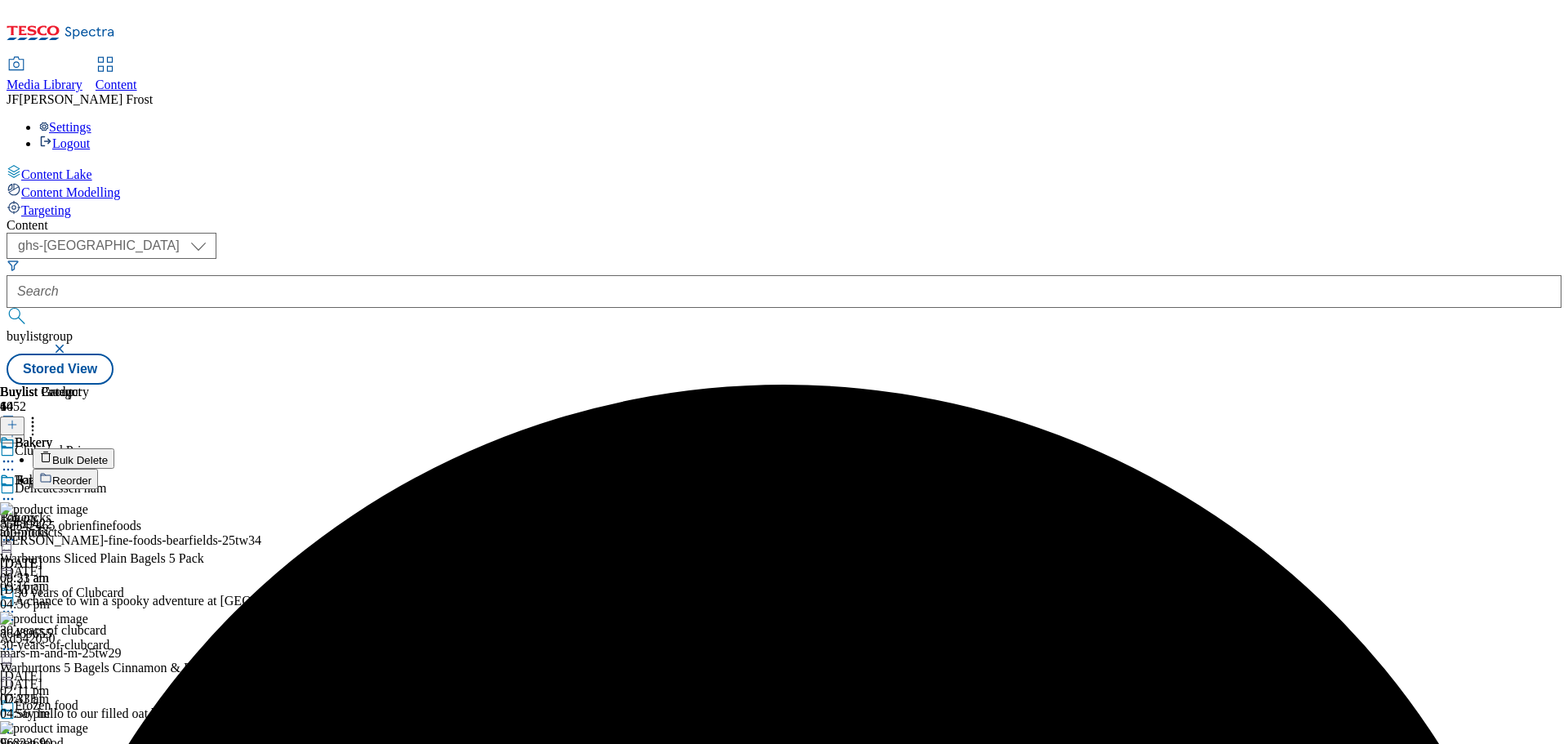
click at [107, 454] on span "Bulk Delete" at bounding box center [79, 460] width 55 height 13
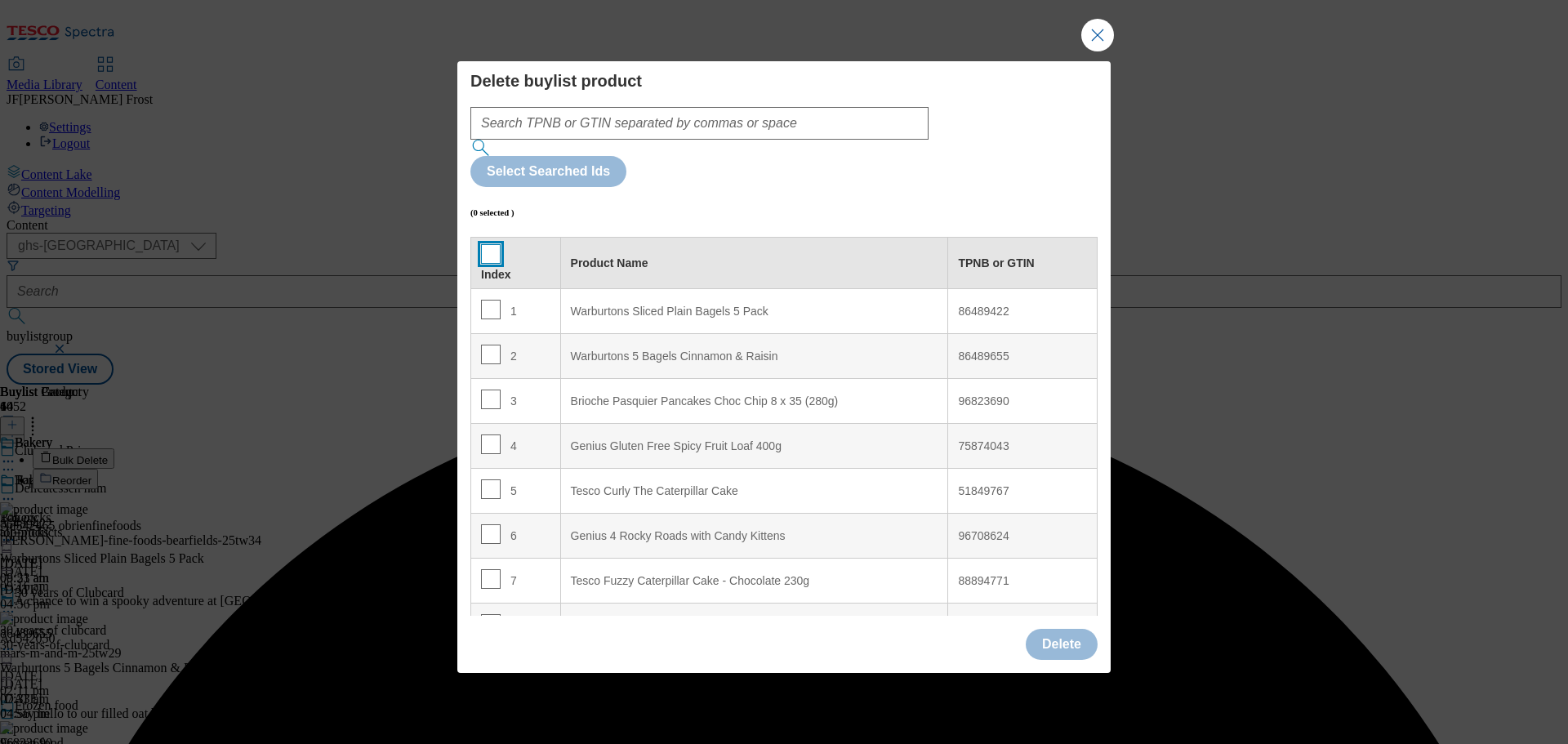
click at [490, 244] on input "Modal" at bounding box center [490, 253] width 19 height 19
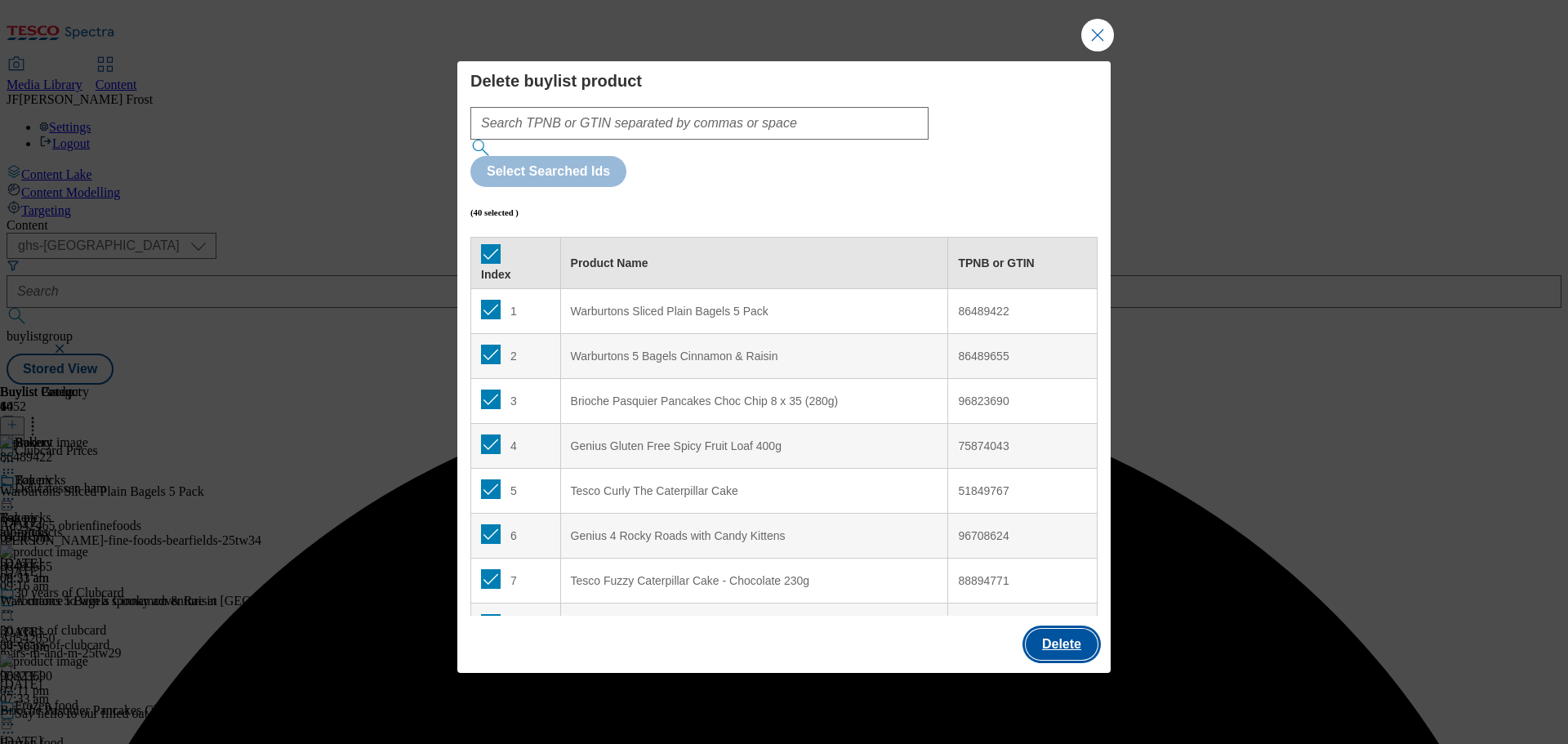
click at [1062, 629] on button "Delete" at bounding box center [1061, 644] width 72 height 31
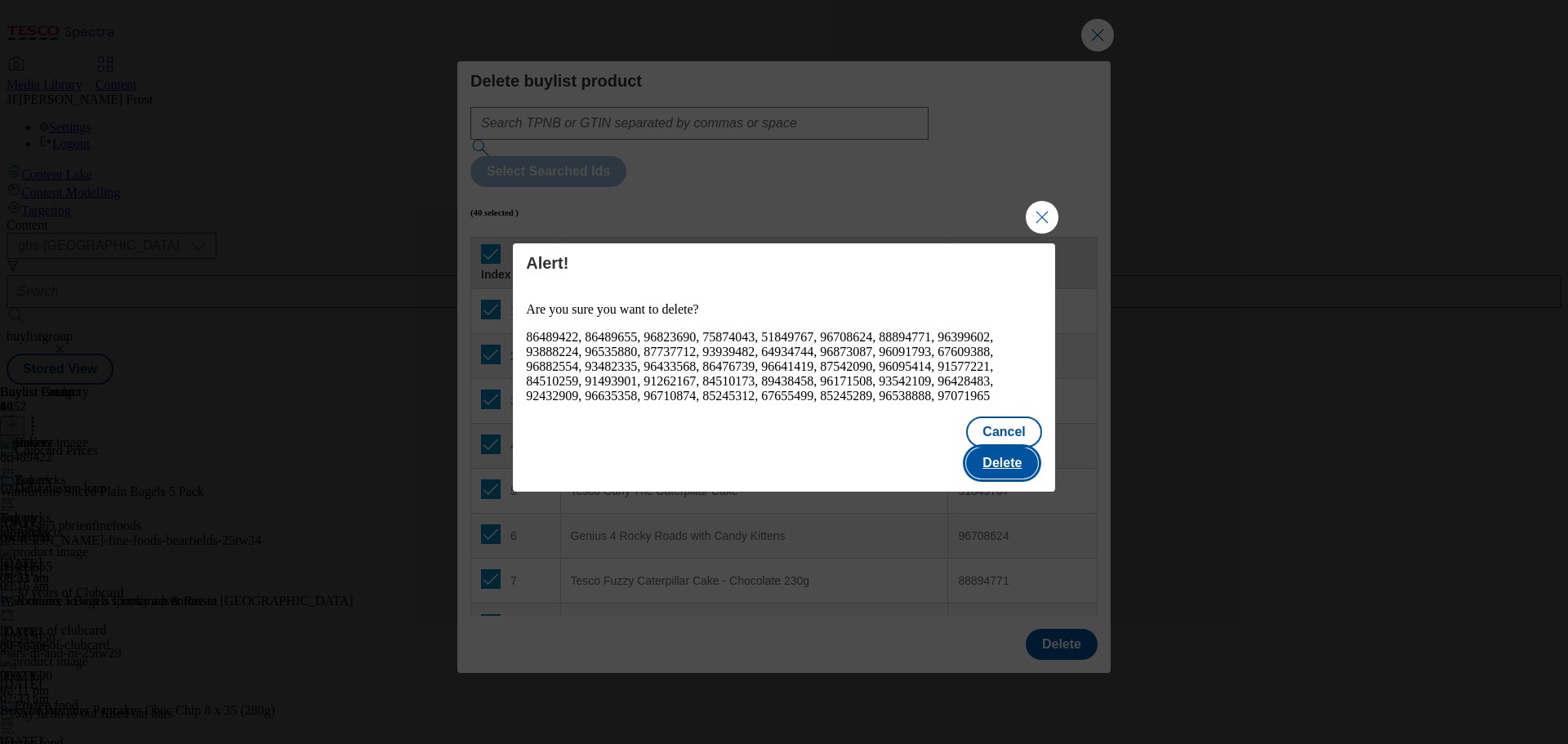
click at [999, 463] on button "Delete" at bounding box center [1002, 463] width 72 height 31
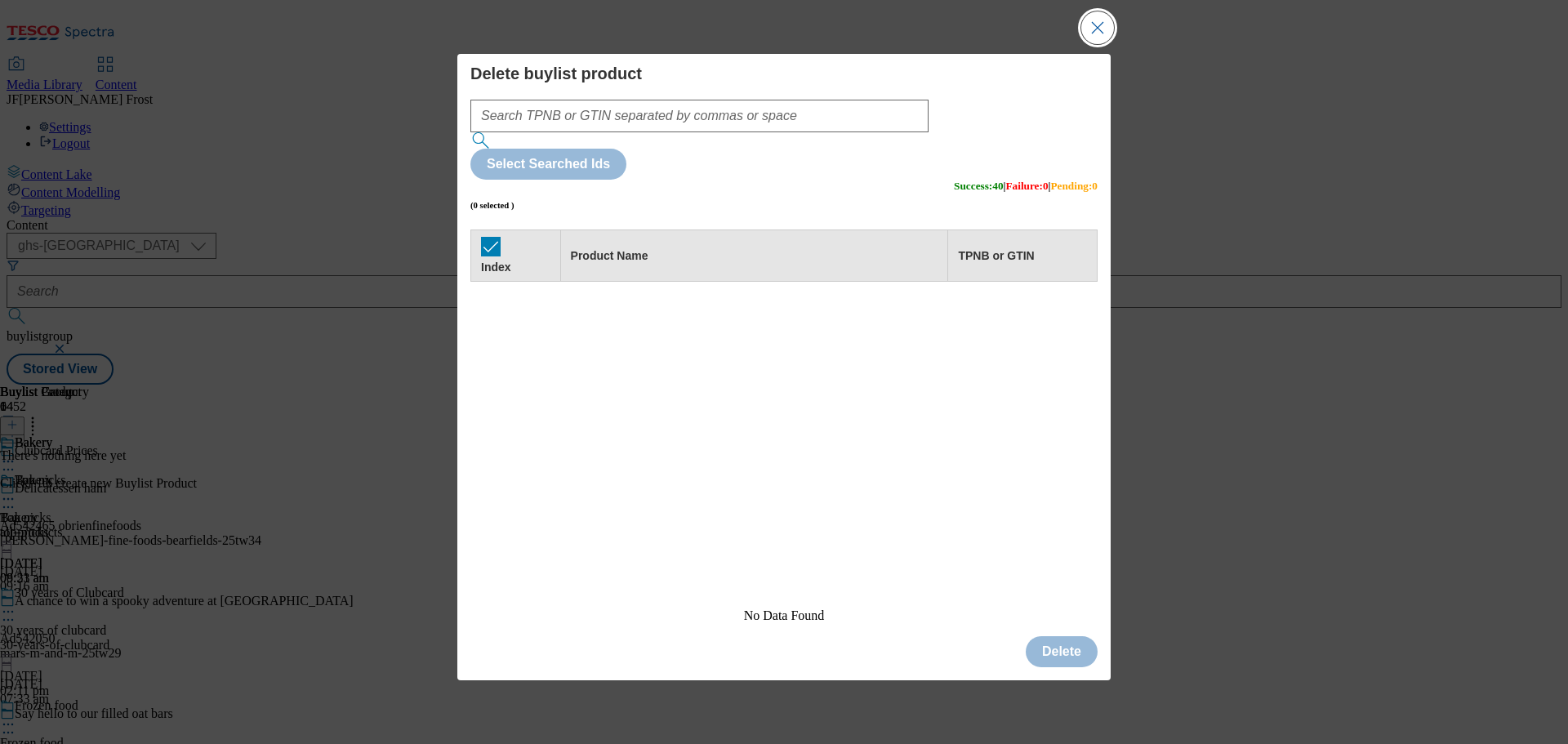
click at [1093, 45] on button "Close Modal" at bounding box center [1098, 28] width 33 height 33
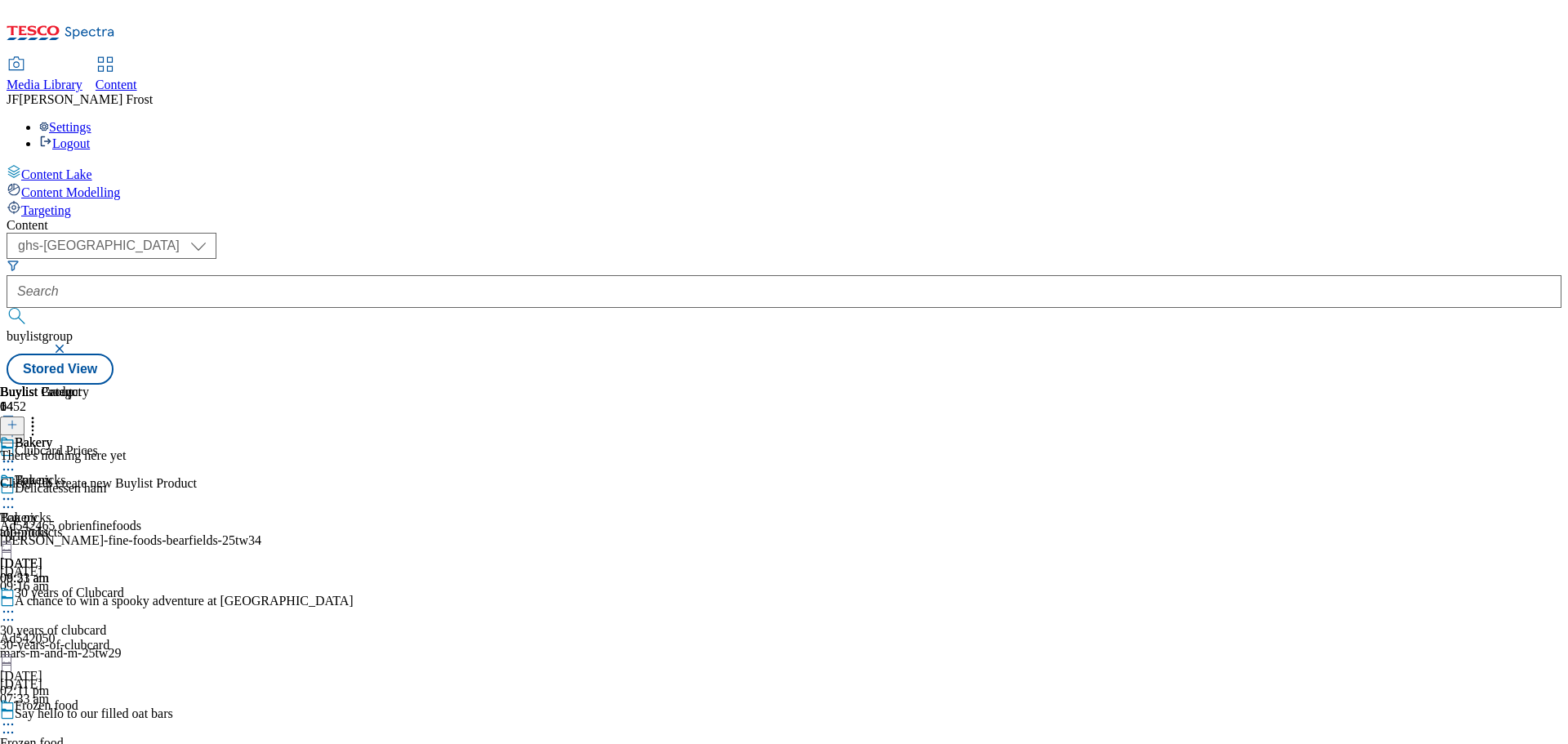
click at [18, 419] on icon at bounding box center [13, 425] width 12 height 12
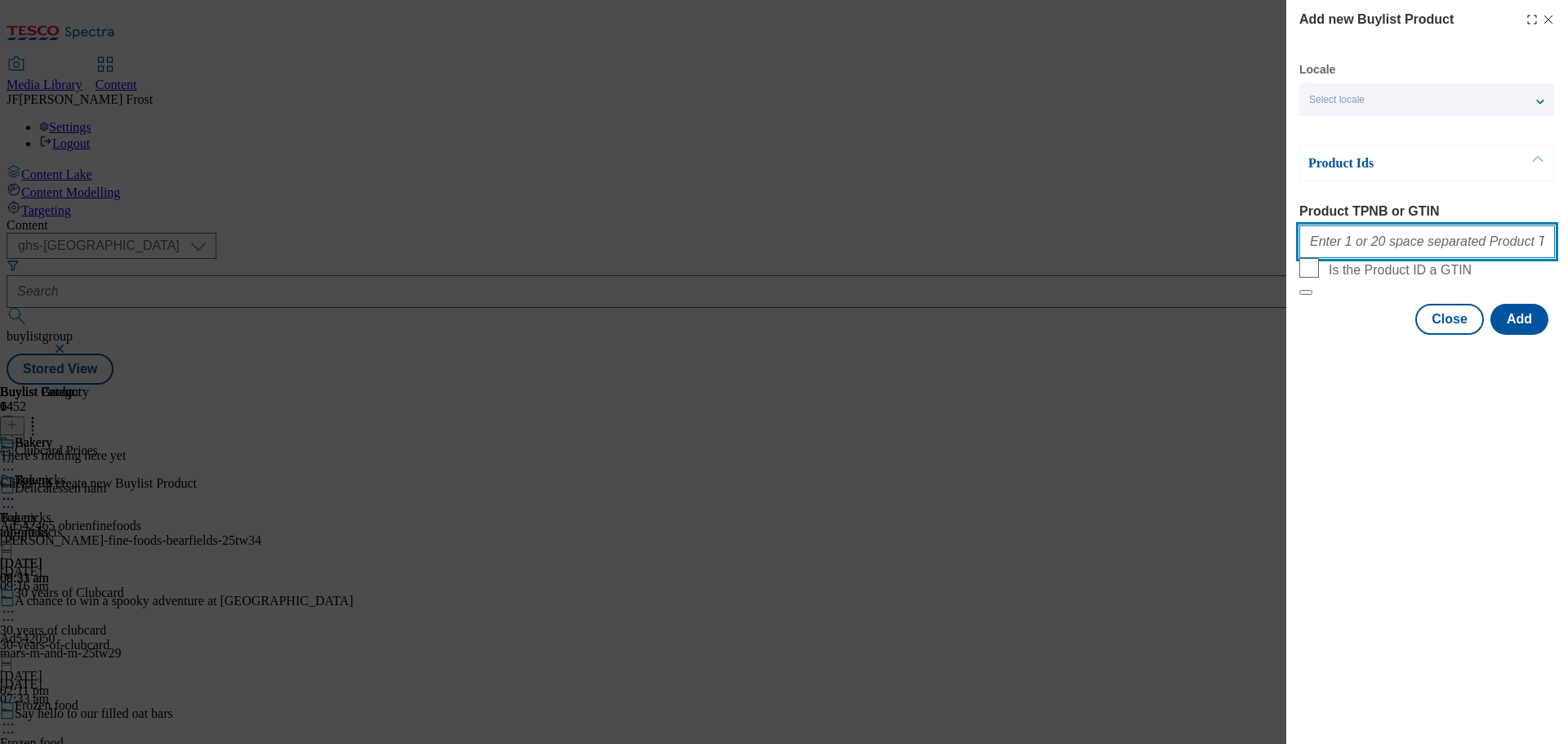
drag, startPoint x: 1393, startPoint y: 250, endPoint x: 1376, endPoint y: 259, distance: 19.2
click at [1393, 250] on input "Product TPNB or GTIN" at bounding box center [1427, 242] width 255 height 33
paste input "89960518 94043192 91570460 90605663 50065083 96715327 90610754 78589733 9220326…"
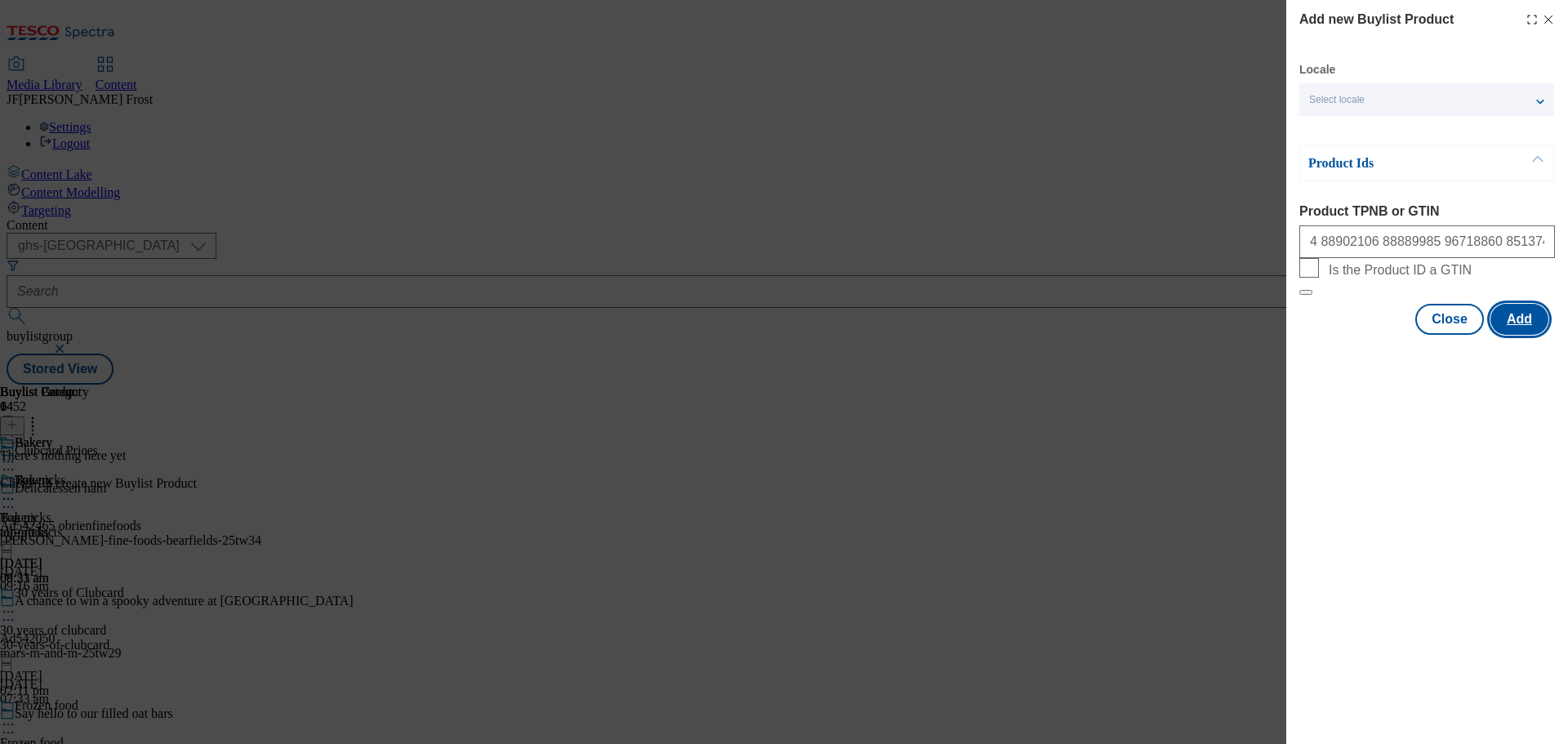
click at [1529, 335] on button "Add" at bounding box center [1520, 319] width 58 height 31
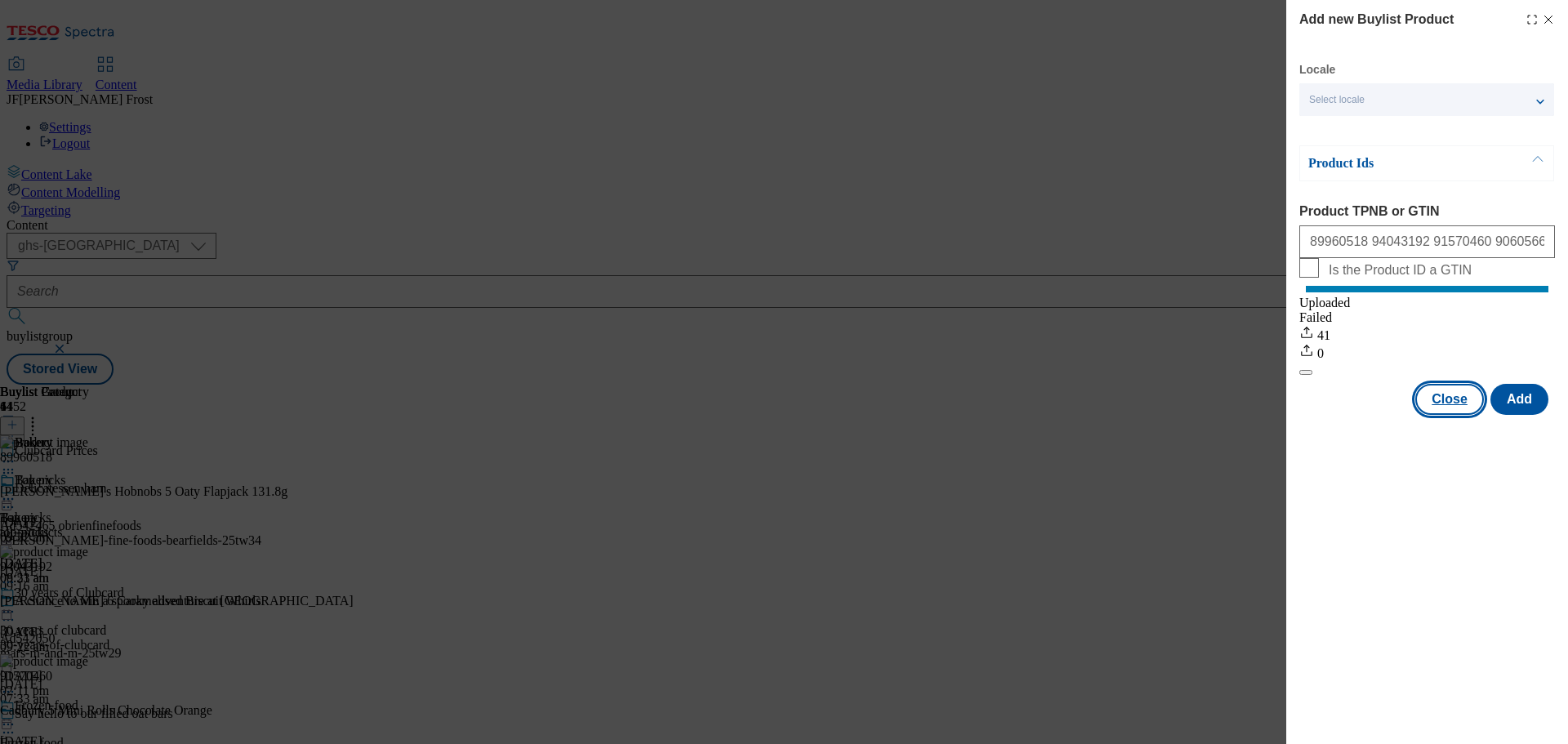
click at [1446, 415] on button "Close" at bounding box center [1449, 400] width 69 height 31
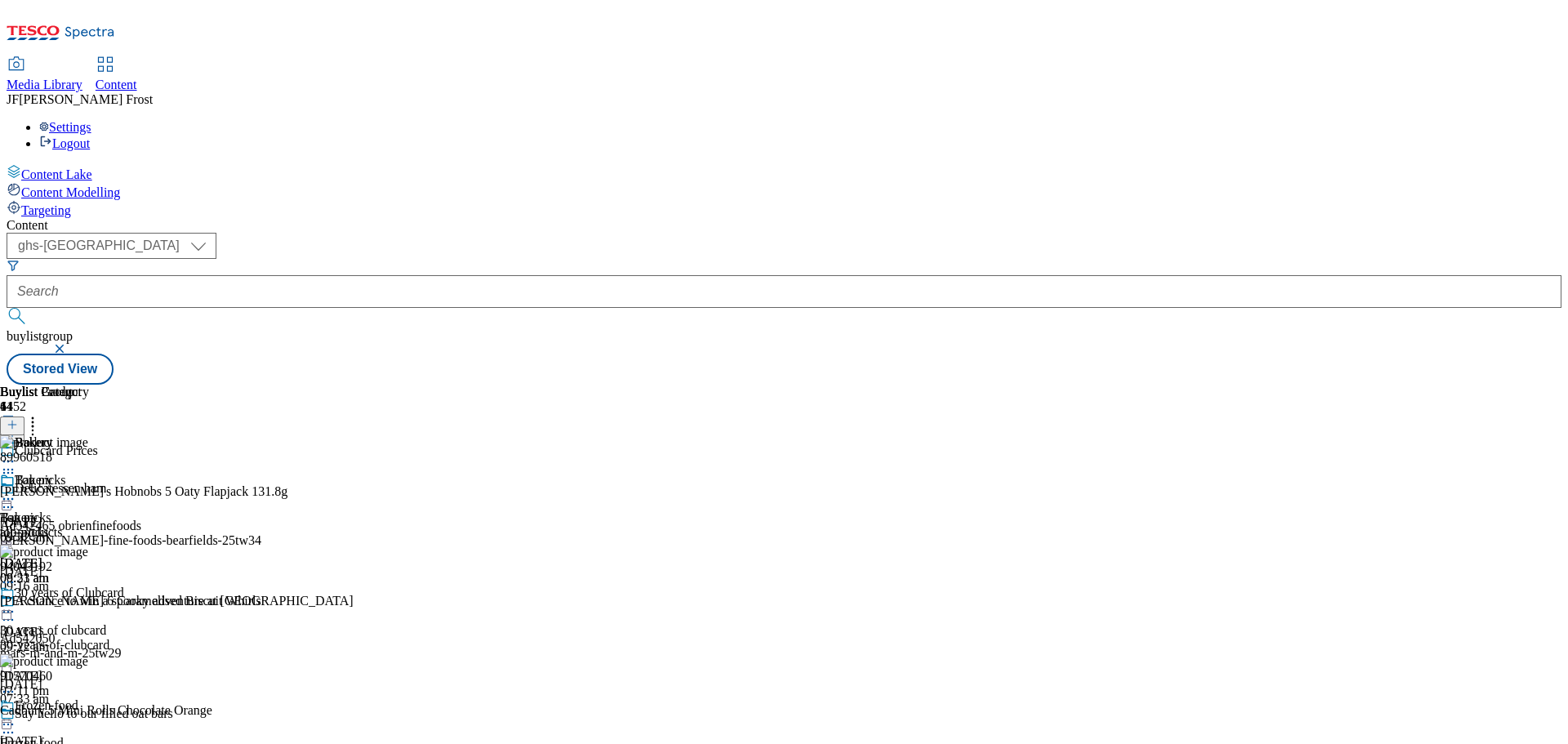
click at [16, 491] on icon at bounding box center [8, 498] width 16 height 16
click at [89, 603] on span "Preview" at bounding box center [70, 609] width 39 height 13
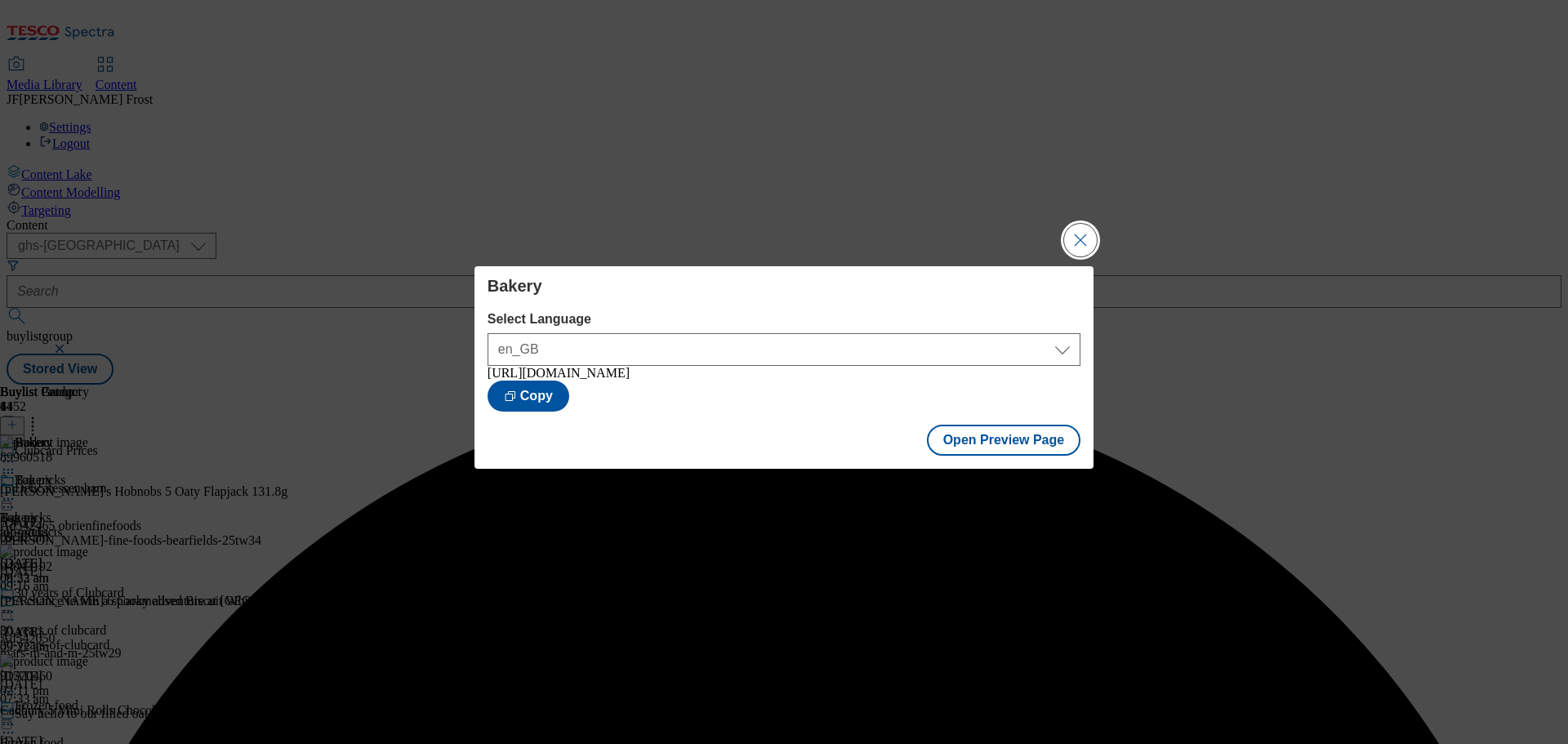
click at [1081, 239] on button "Close Modal" at bounding box center [1080, 240] width 33 height 33
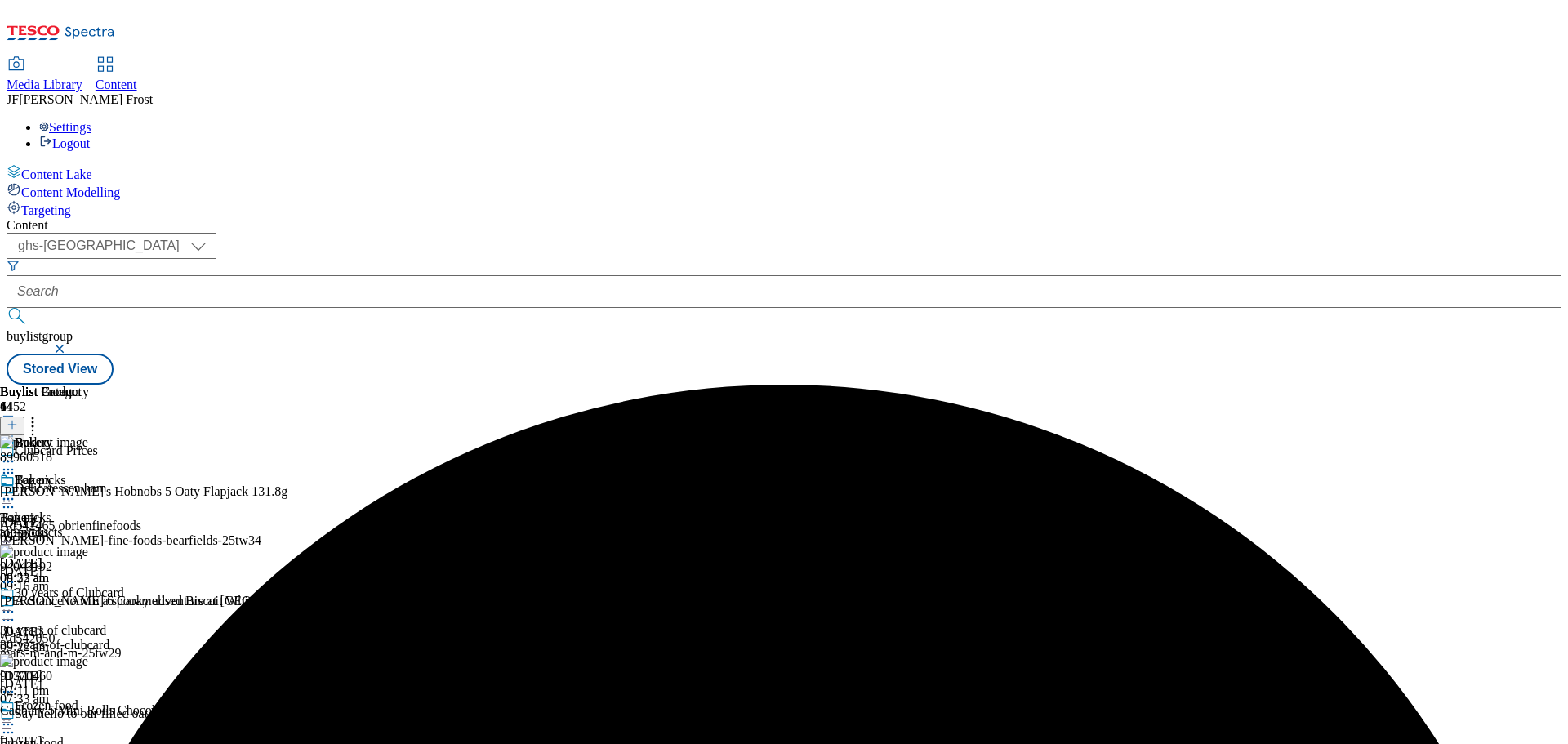
click at [16, 491] on icon at bounding box center [8, 498] width 16 height 16
click at [86, 659] on span "Publish" at bounding box center [68, 665] width 36 height 13
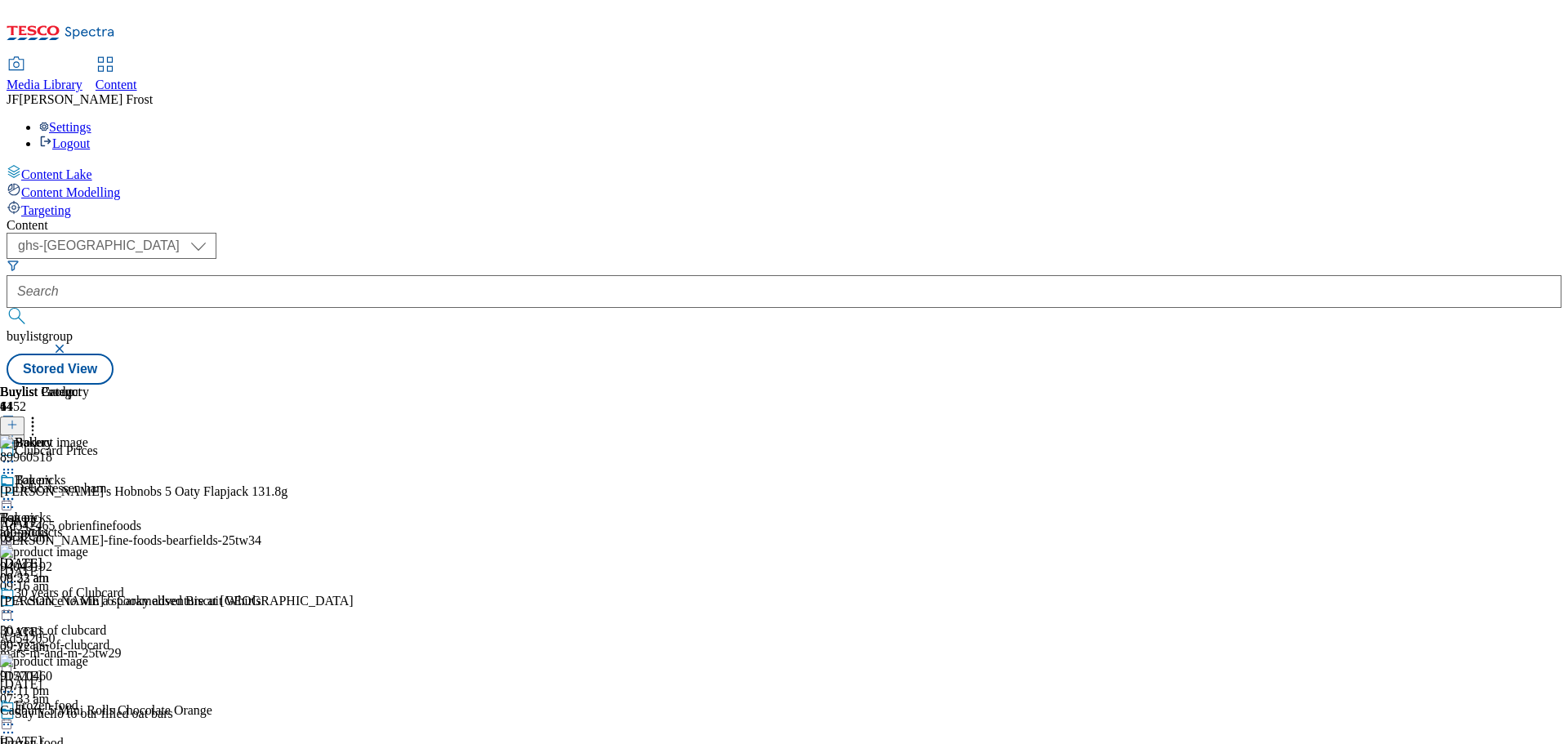
click at [70, 343] on button "button" at bounding box center [61, 348] width 16 height 10
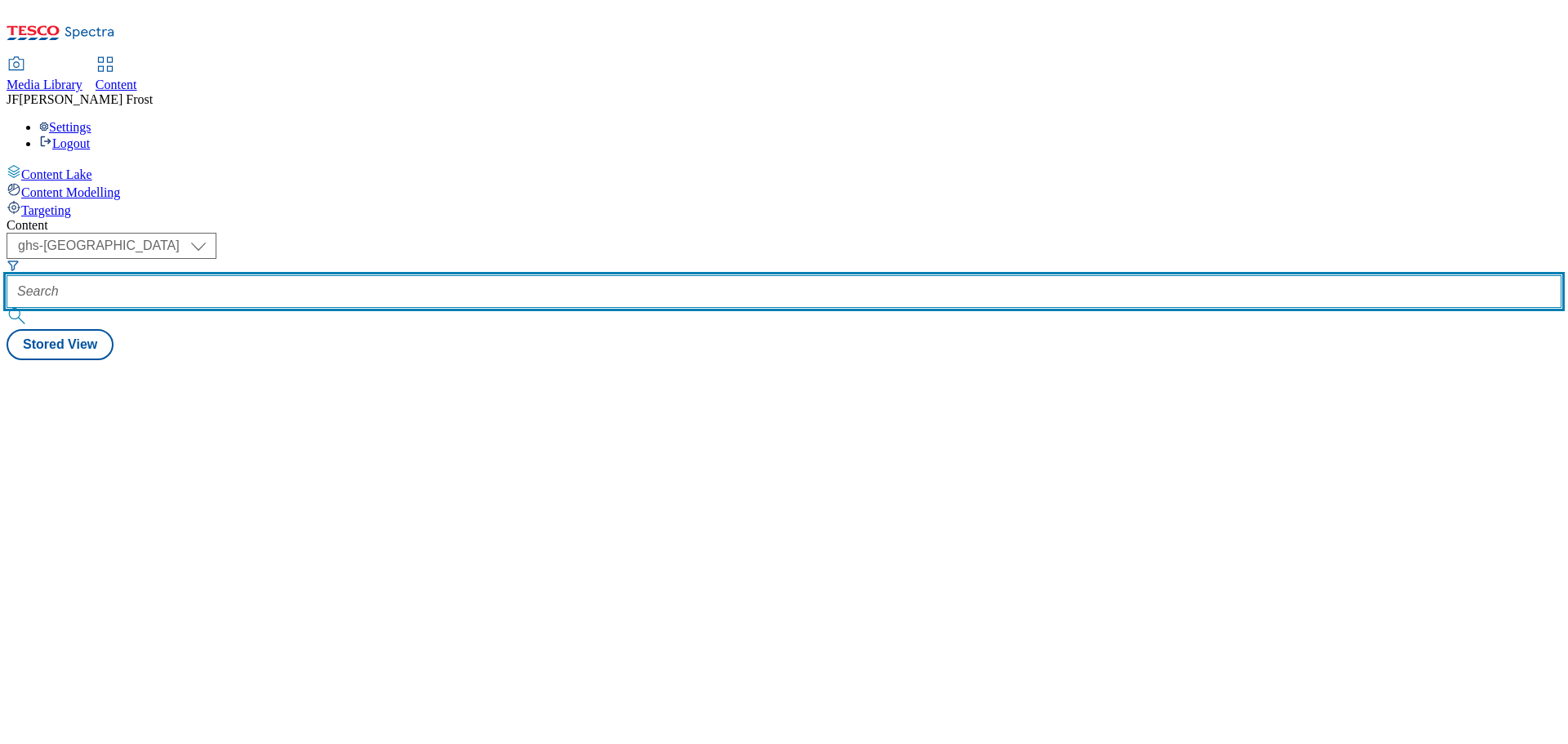
click at [386, 276] on input "text" at bounding box center [784, 292] width 1555 height 33
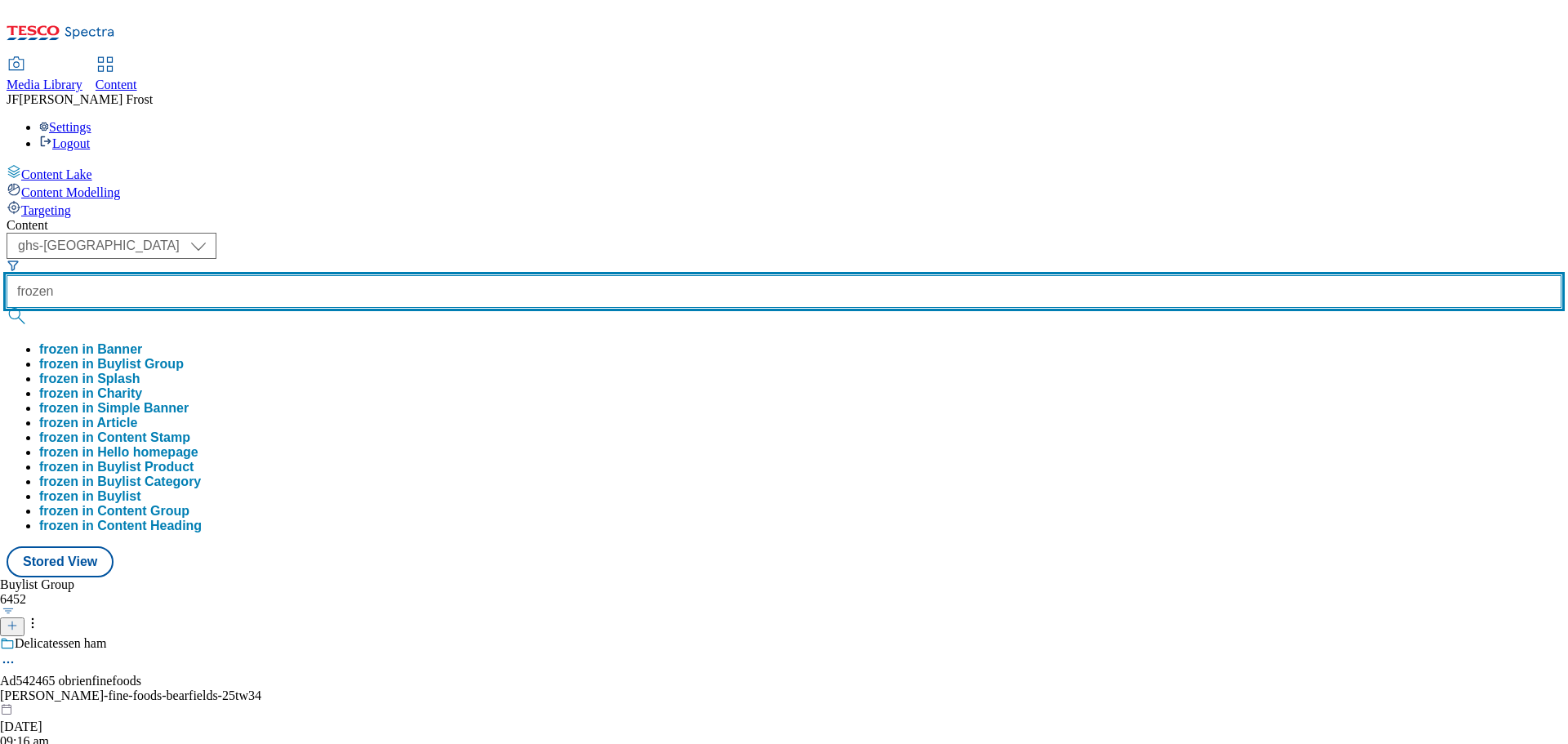
click at [7, 308] on button "submit" at bounding box center [18, 315] width 23 height 16
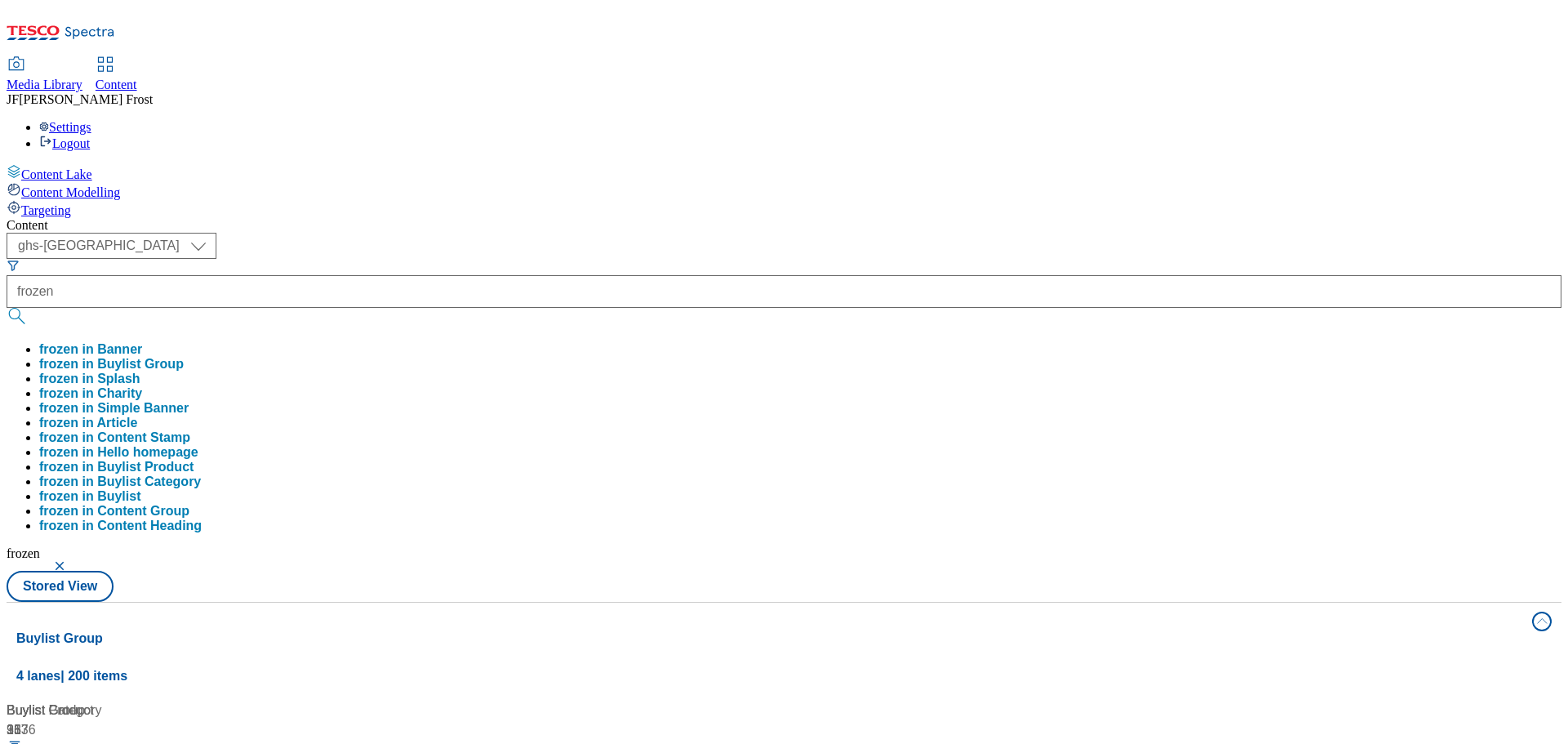
click at [666, 233] on div "( optional ) ghs-roi ghs-uk ghs-uk frozen frozen in Banner frozen in Buylist Gr…" at bounding box center [784, 418] width 1555 height 370
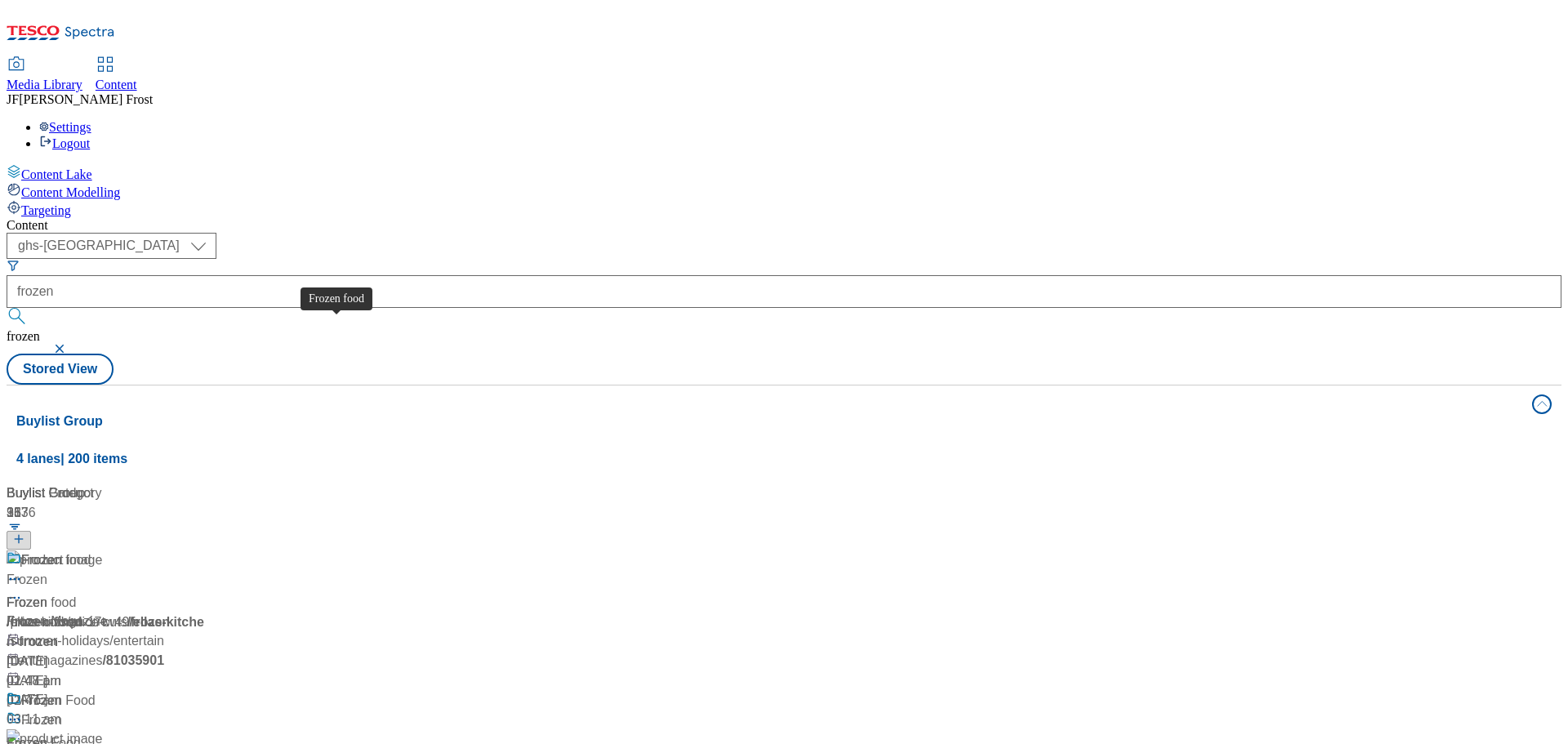
click at [91, 551] on div "Frozen food" at bounding box center [56, 560] width 70 height 19
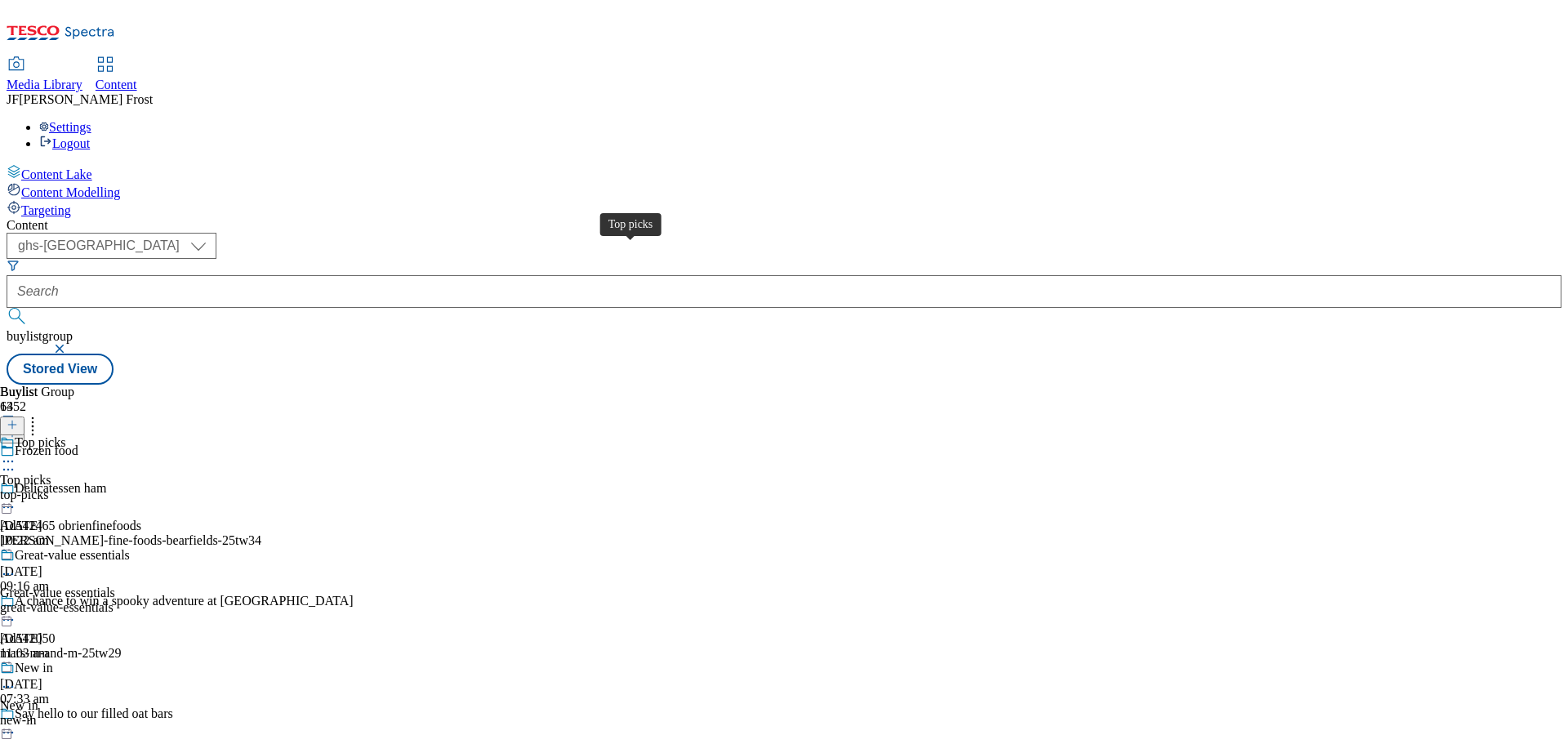
click at [66, 435] on div "Top picks" at bounding box center [40, 442] width 50 height 15
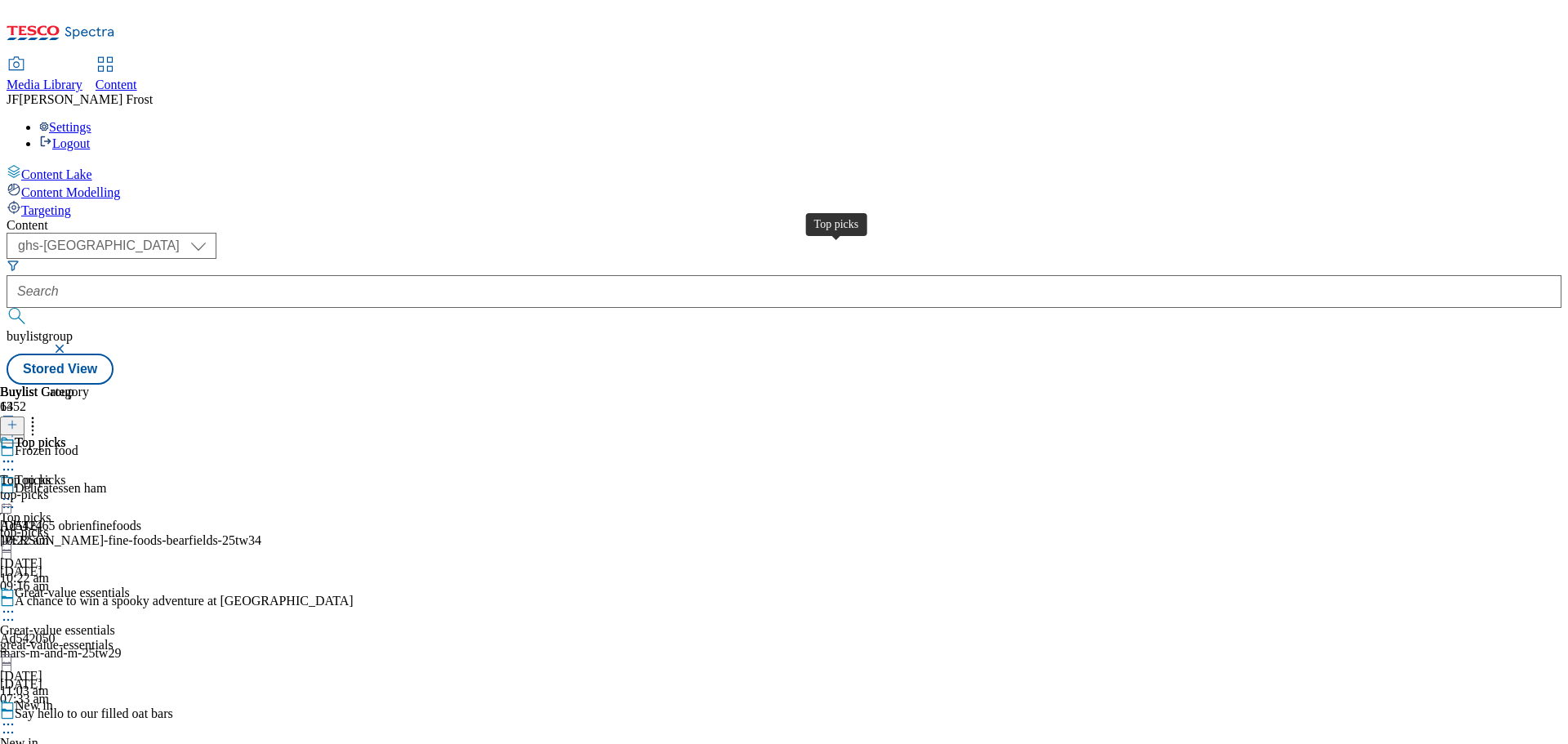
click at [66, 435] on div "Top picks" at bounding box center [40, 442] width 50 height 15
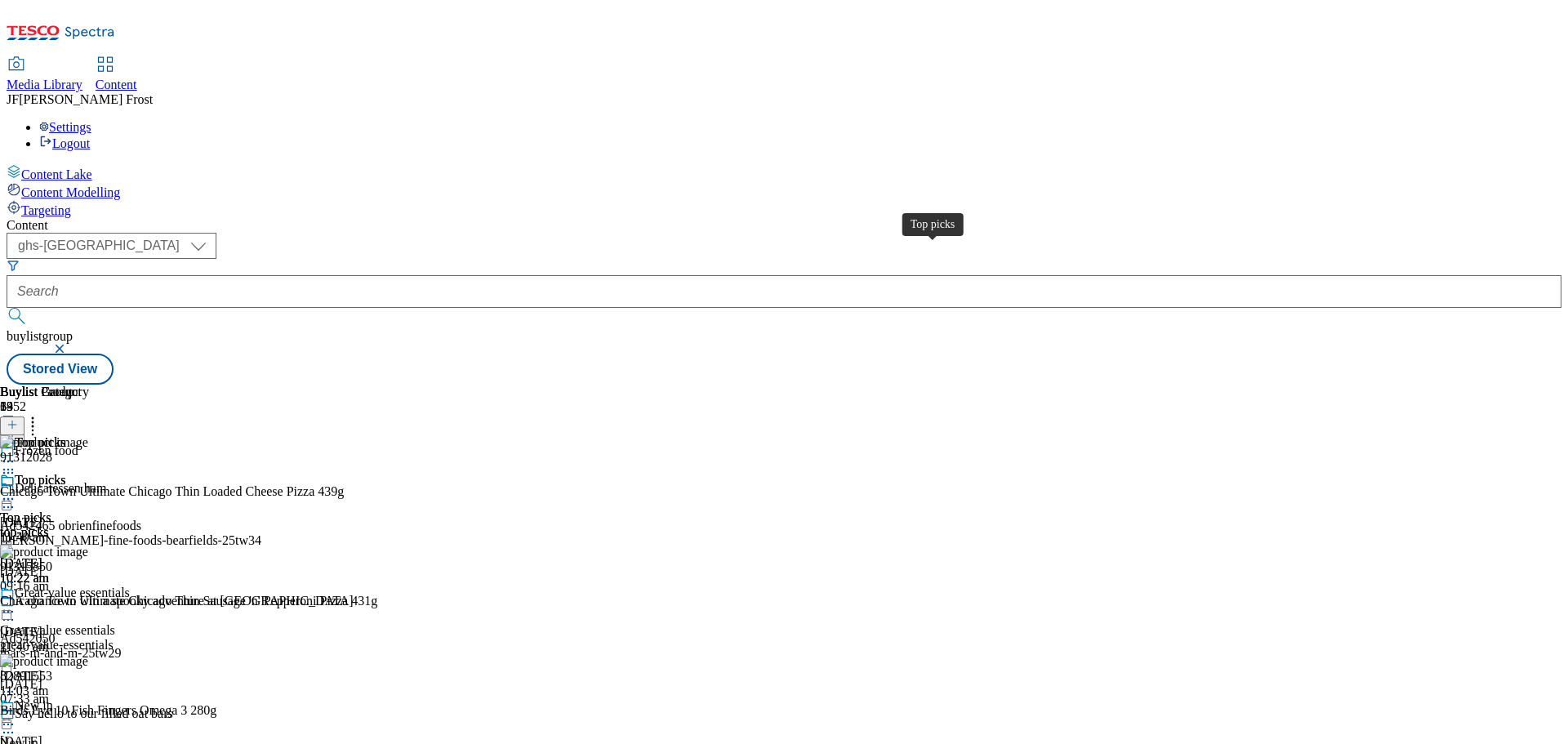
click at [66, 473] on div "Top picks" at bounding box center [40, 480] width 50 height 15
click at [16, 491] on icon at bounding box center [8, 498] width 16 height 16
click at [103, 678] on span "Un-publish" at bounding box center [76, 684] width 52 height 13
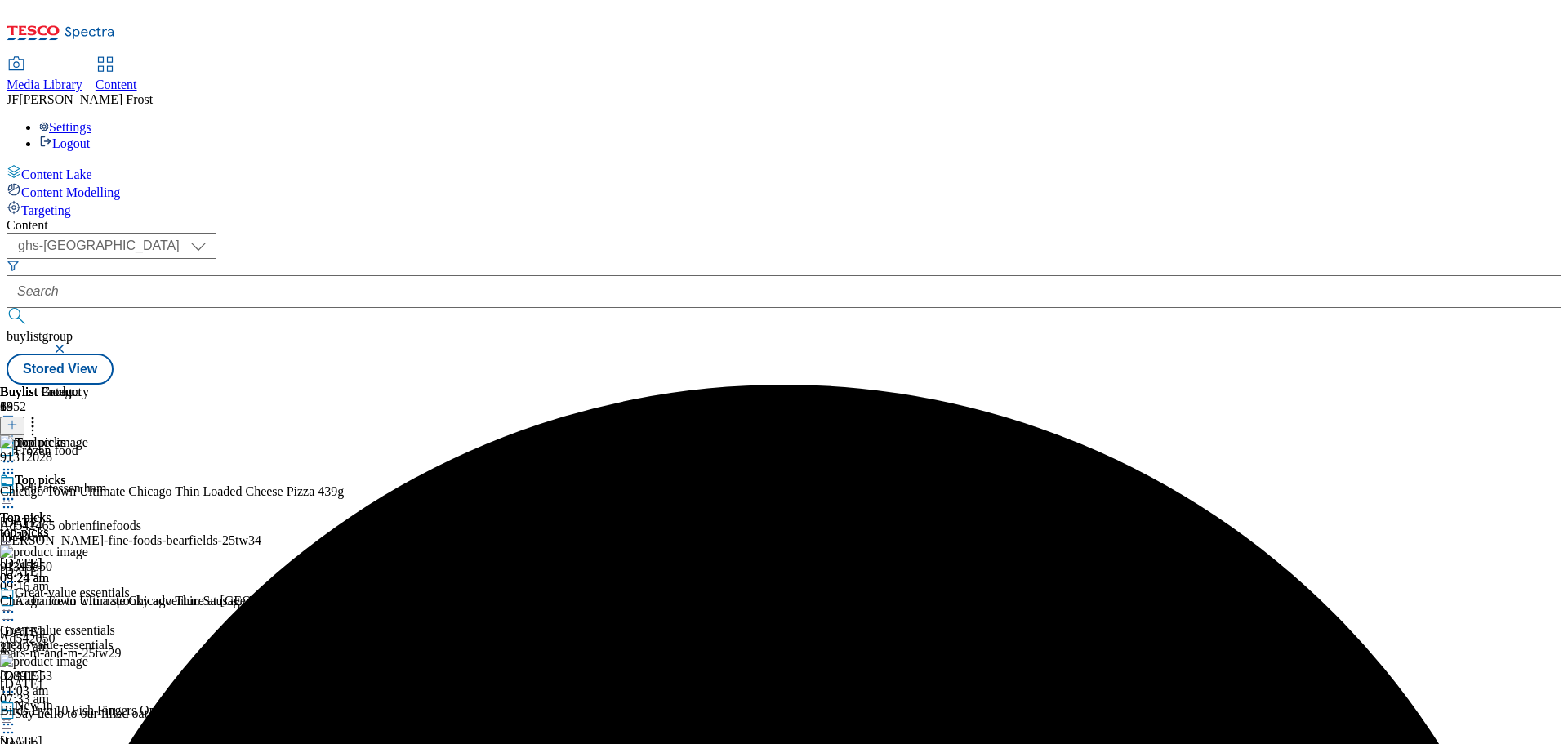
click at [16, 491] on icon at bounding box center [8, 498] width 16 height 16
click at [105, 622] on span "Un-preview" at bounding box center [77, 628] width 55 height 13
click at [41, 414] on icon at bounding box center [32, 422] width 16 height 16
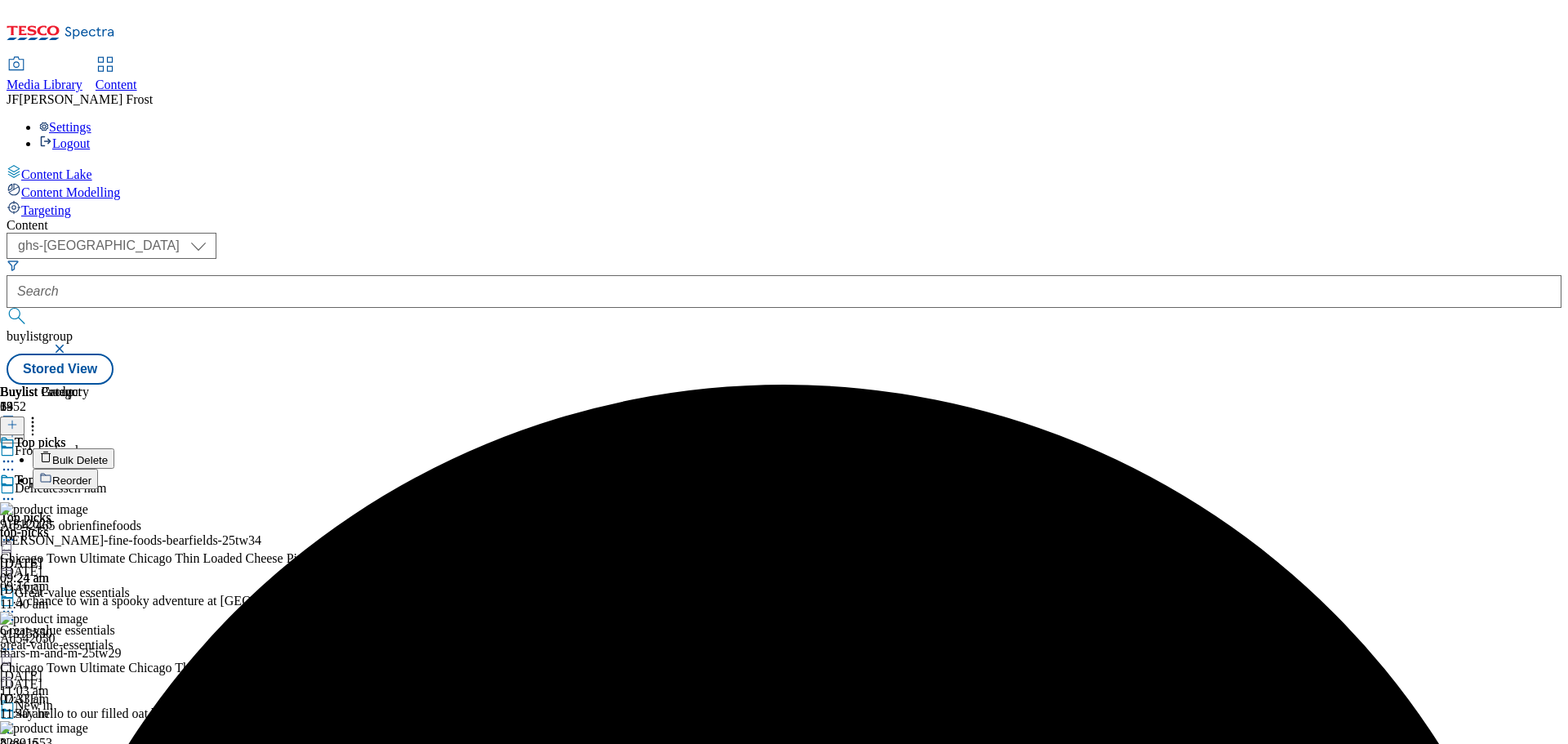
click at [107, 454] on span "Bulk Delete" at bounding box center [79, 460] width 55 height 13
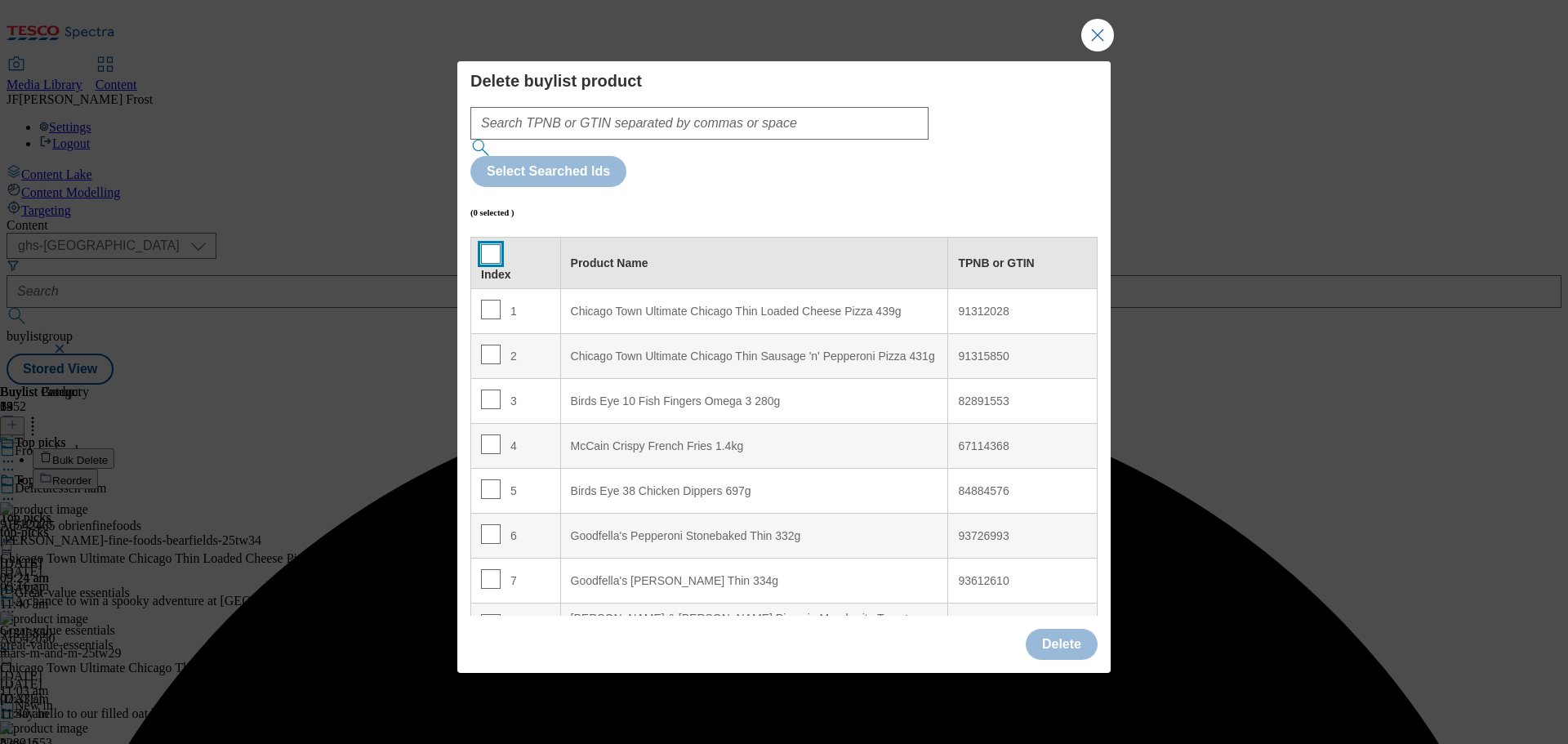
click at [488, 244] on input "Modal" at bounding box center [490, 253] width 19 height 19
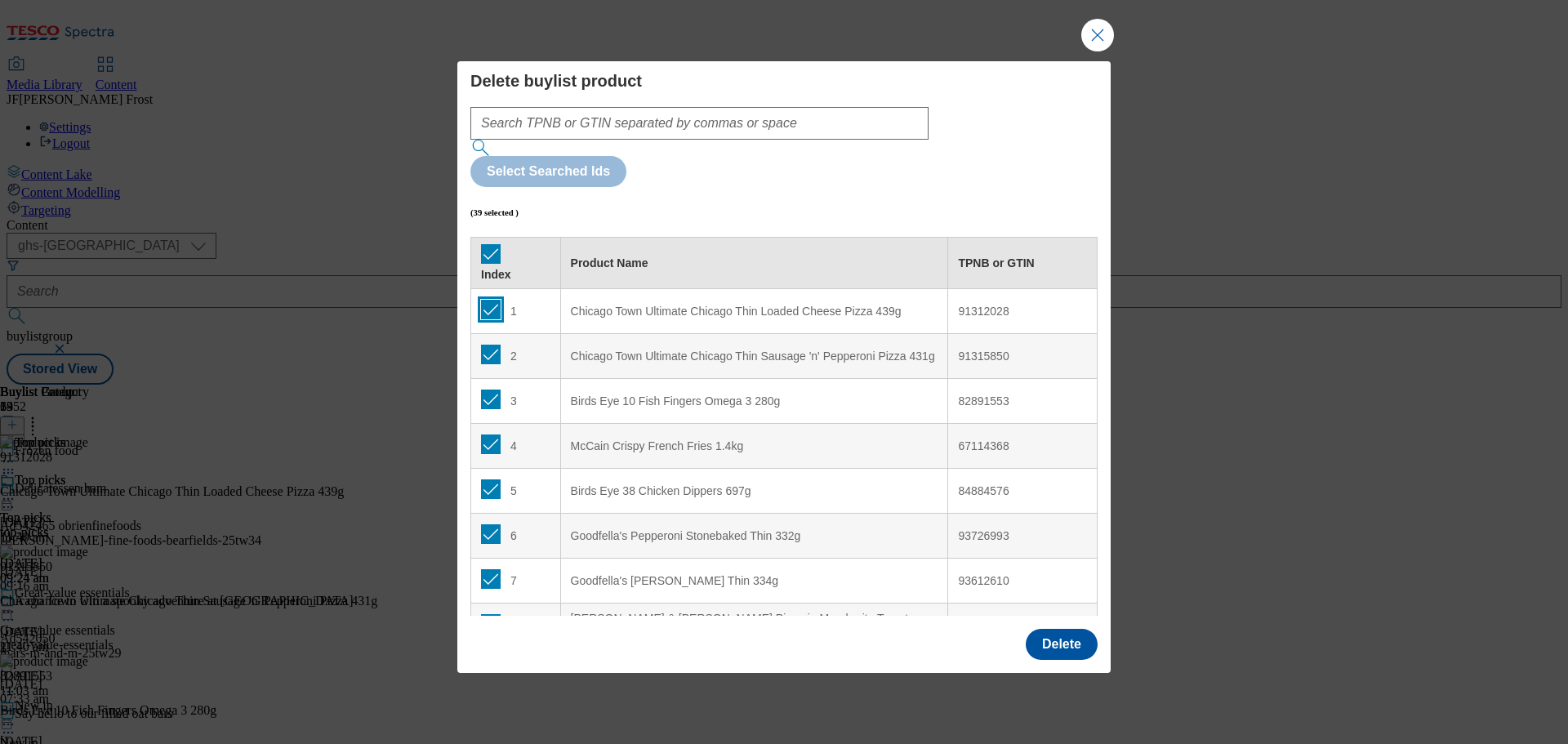
click at [488, 300] on input "Modal" at bounding box center [490, 310] width 19 height 19
drag, startPoint x: 488, startPoint y: 309, endPoint x: 547, endPoint y: 352, distance: 73.0
click at [488, 344] on input "Modal" at bounding box center [490, 354] width 19 height 19
click at [1051, 629] on button "Delete" at bounding box center [1061, 644] width 72 height 31
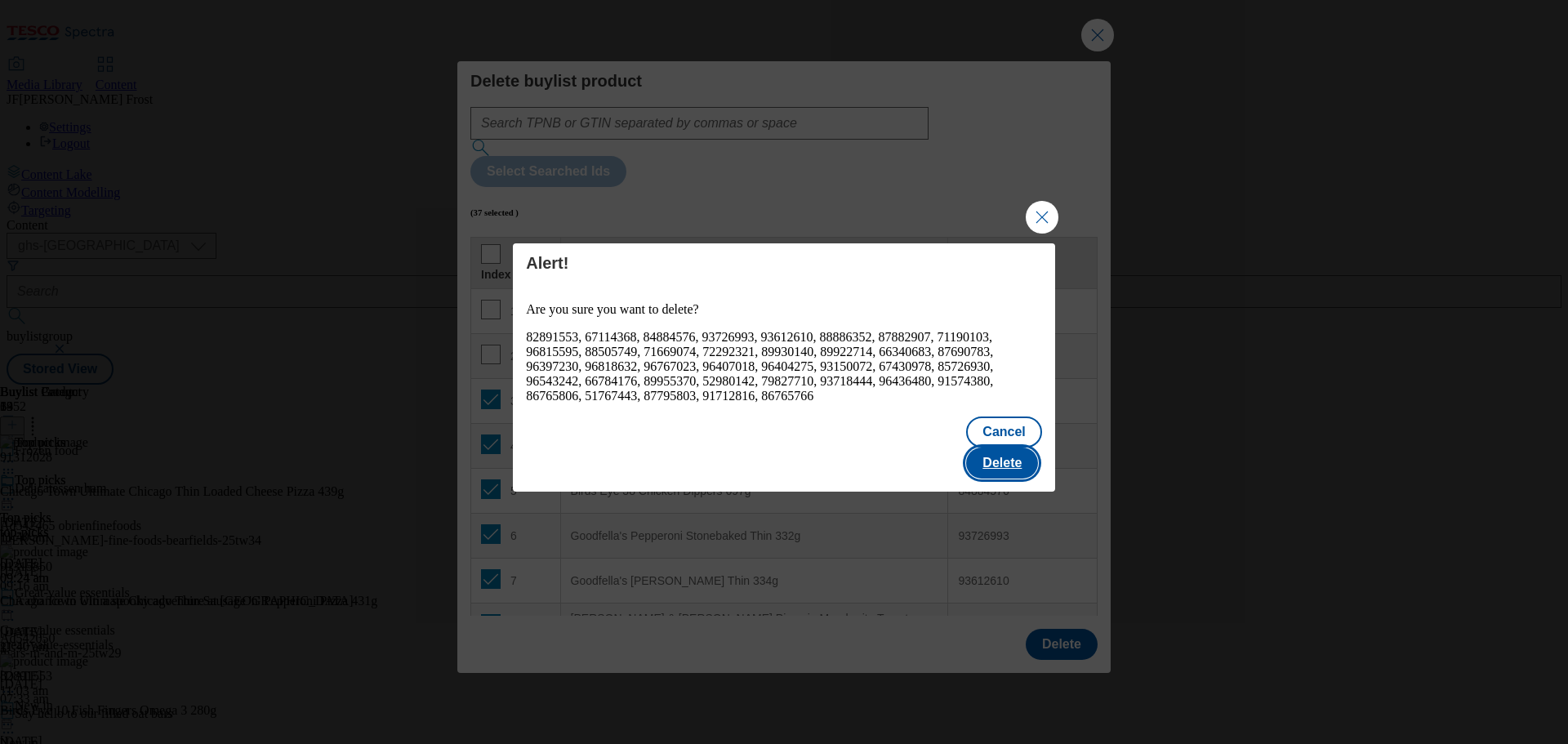
click at [1010, 448] on button "Delete" at bounding box center [1002, 463] width 72 height 31
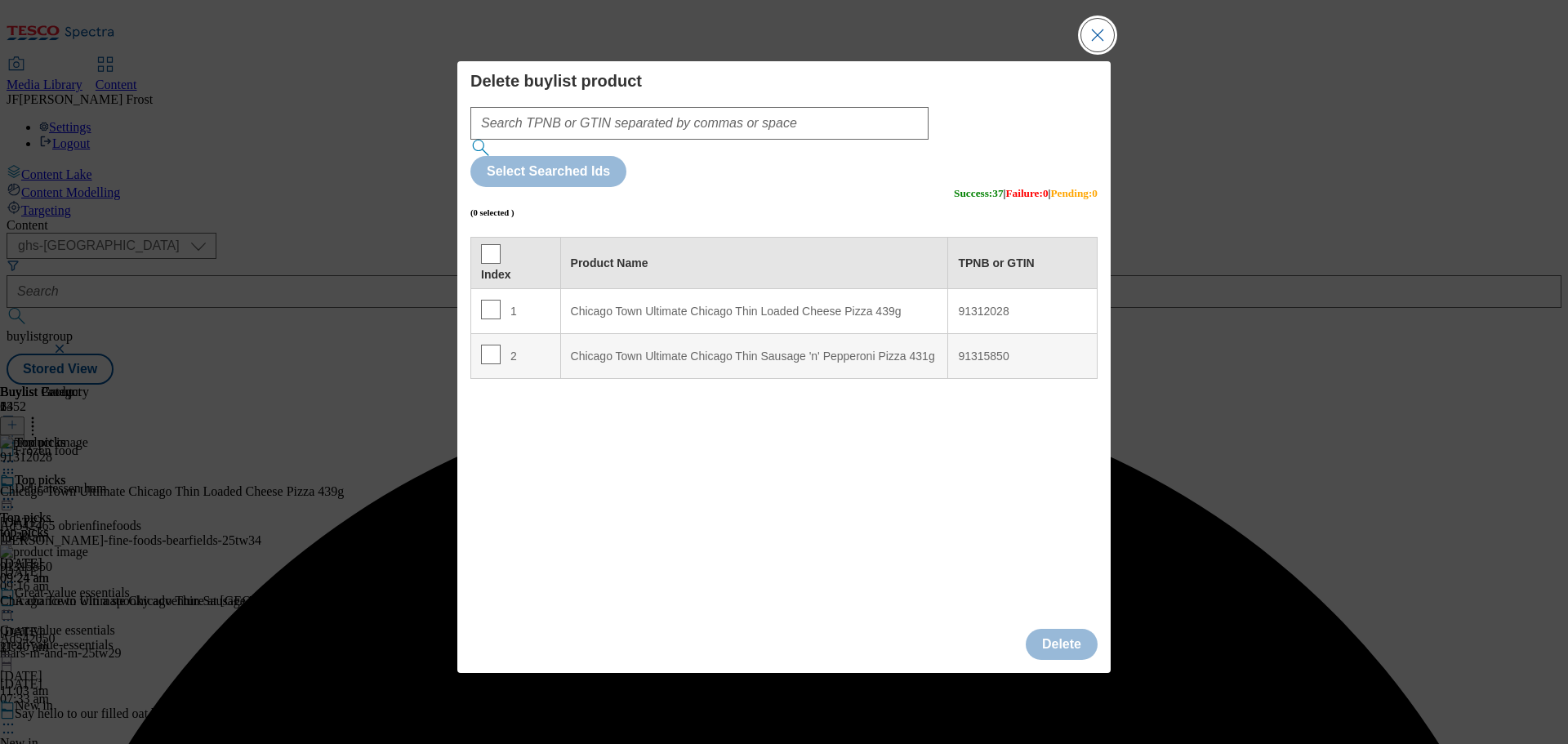
click at [1098, 51] on button "Close Modal" at bounding box center [1098, 35] width 33 height 33
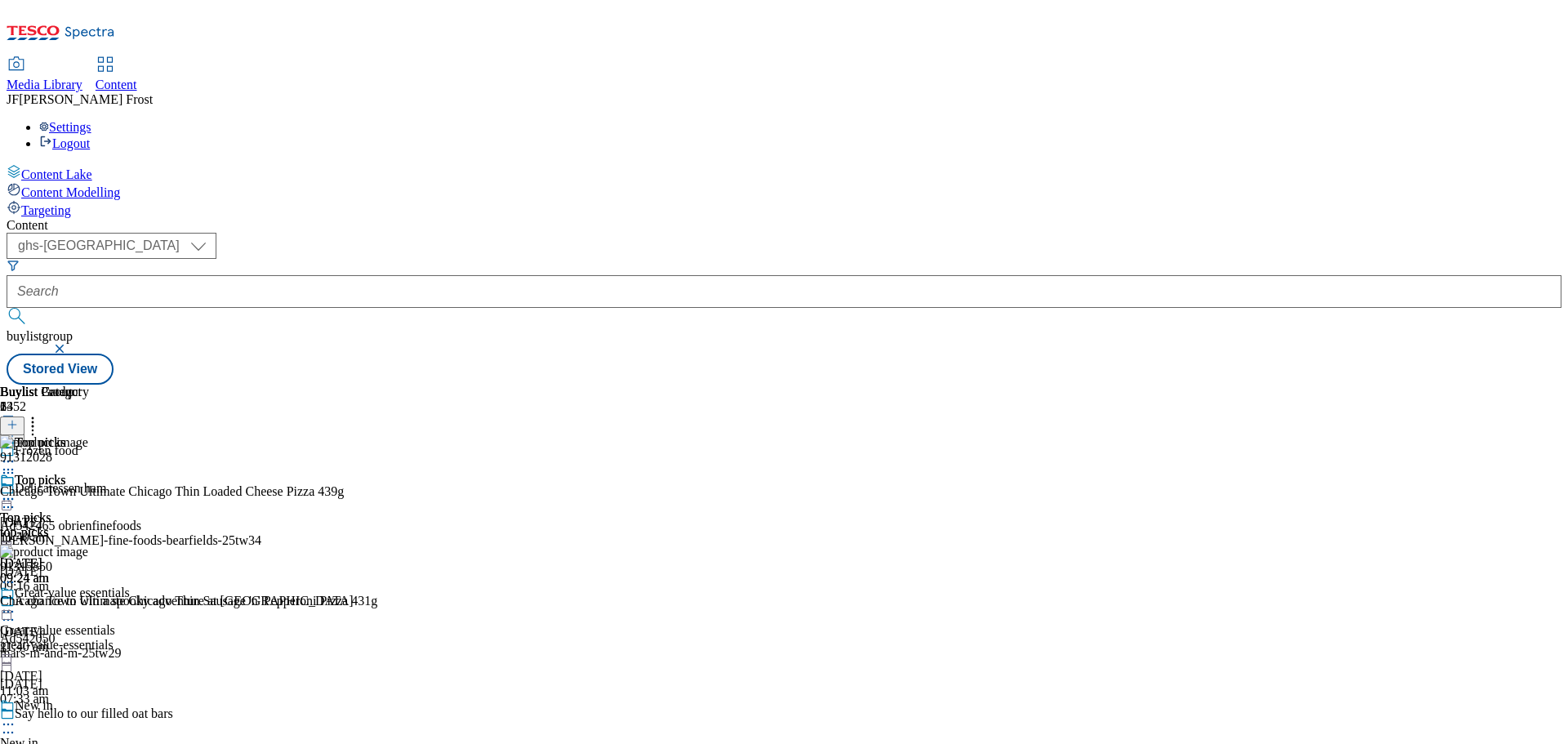
click at [18, 419] on icon at bounding box center [13, 425] width 12 height 12
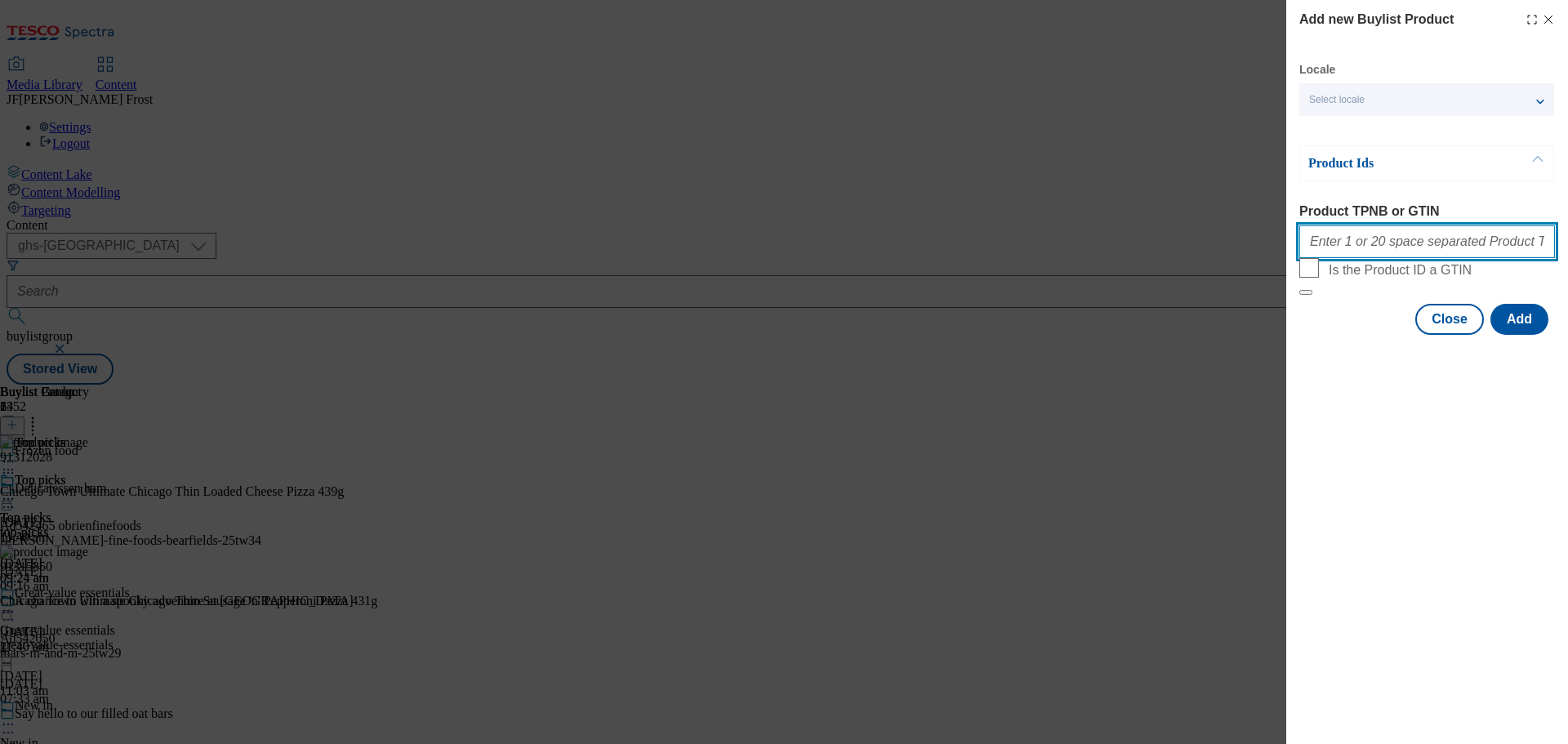
click at [1356, 243] on input "Product TPNB or GTIN" at bounding box center [1427, 242] width 255 height 33
paste input "96970790 96935003 96710091 87894571 54310052 71190103 58440058 84884562 8289151…"
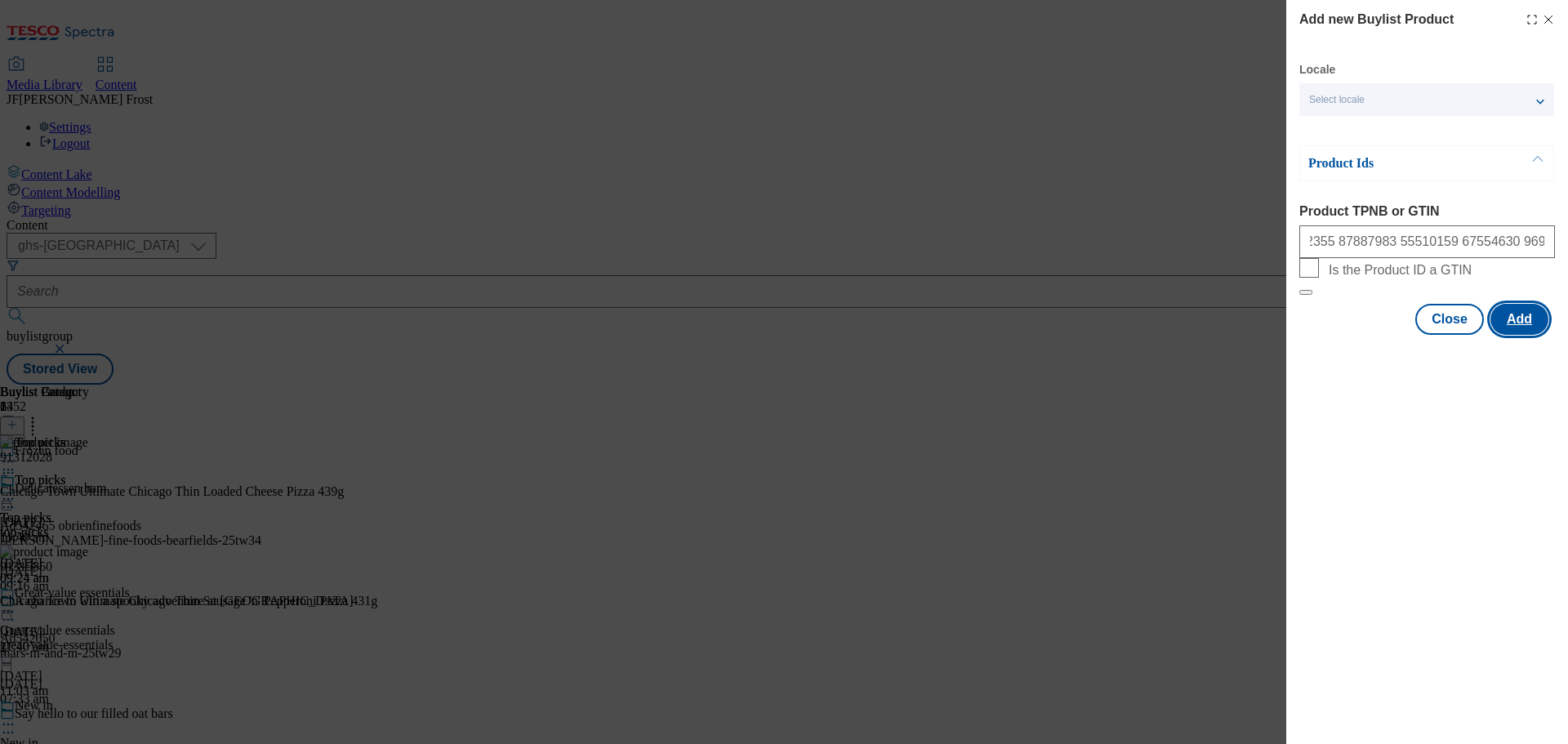
click at [1522, 335] on button "Add" at bounding box center [1520, 319] width 58 height 31
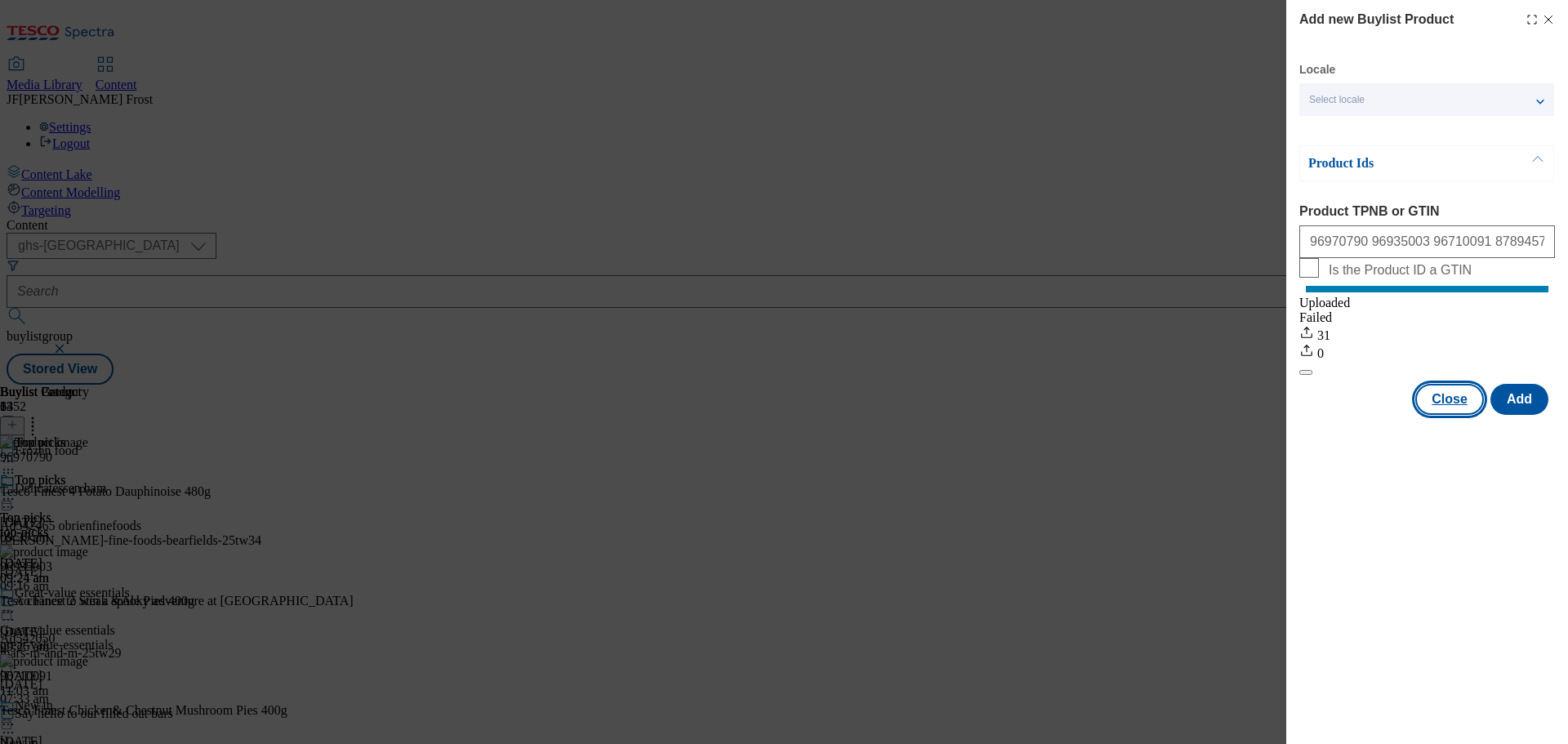
click at [1460, 412] on button "Close" at bounding box center [1449, 400] width 69 height 31
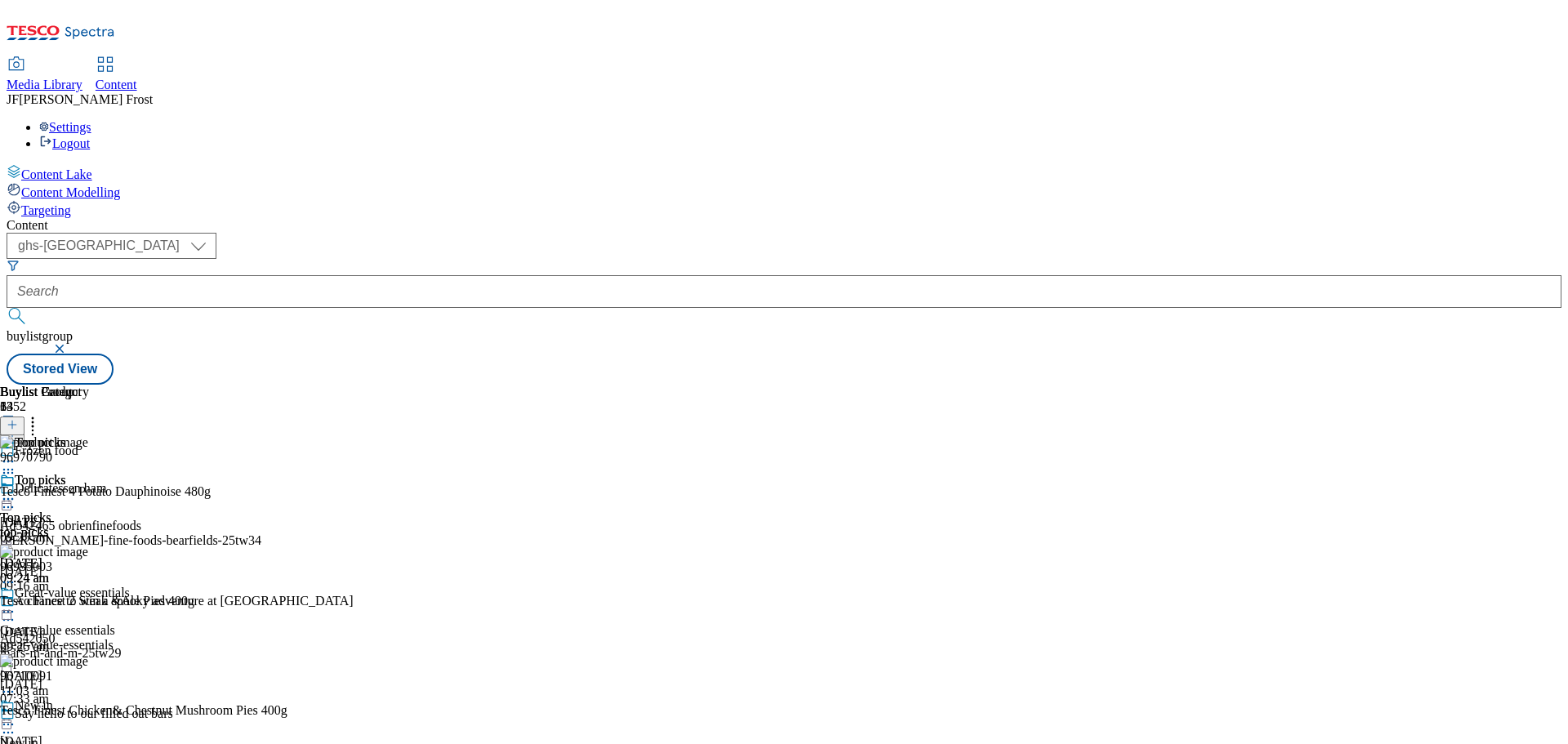
click at [41, 414] on icon at bounding box center [32, 422] width 16 height 16
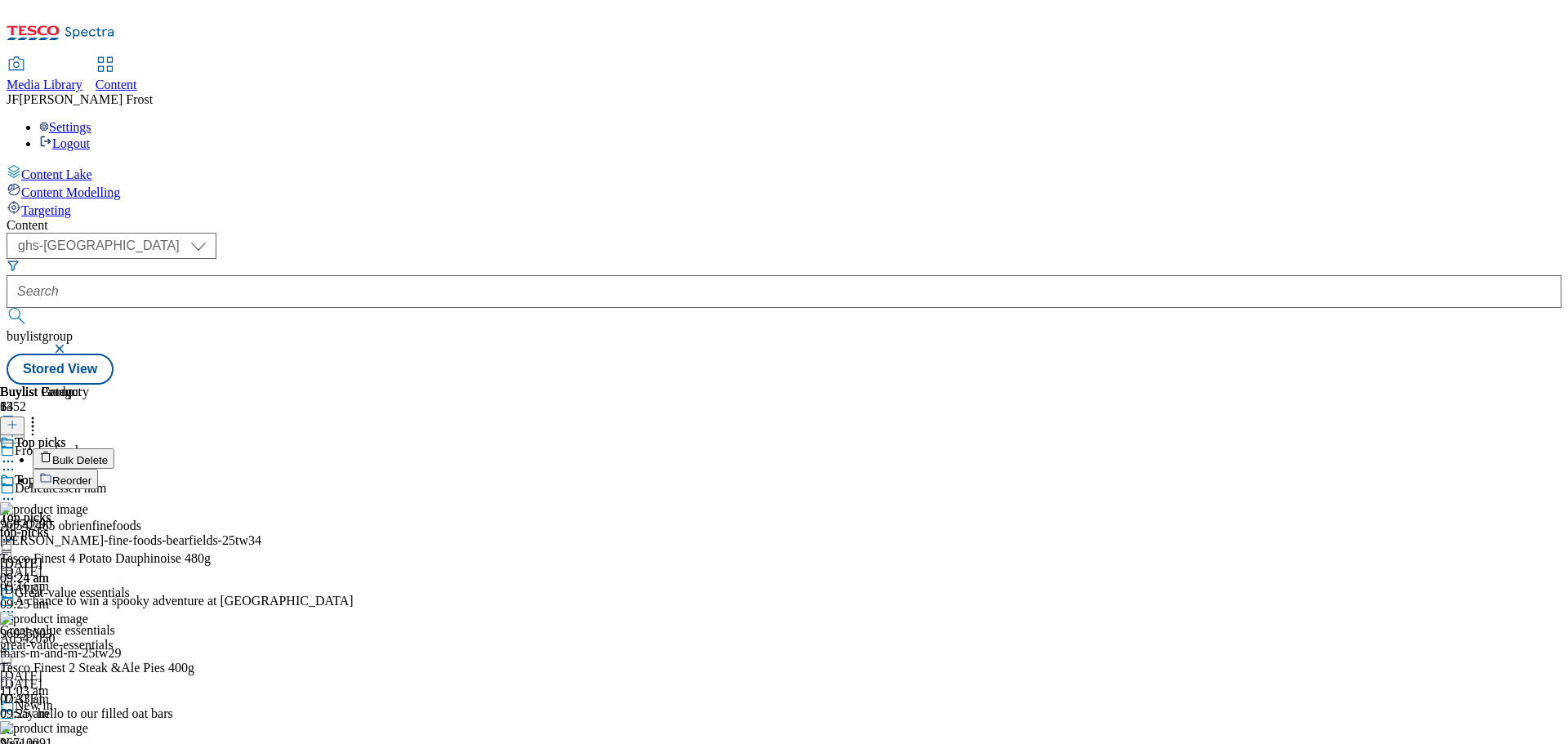
click at [98, 469] on button "Reorder" at bounding box center [66, 479] width 66 height 20
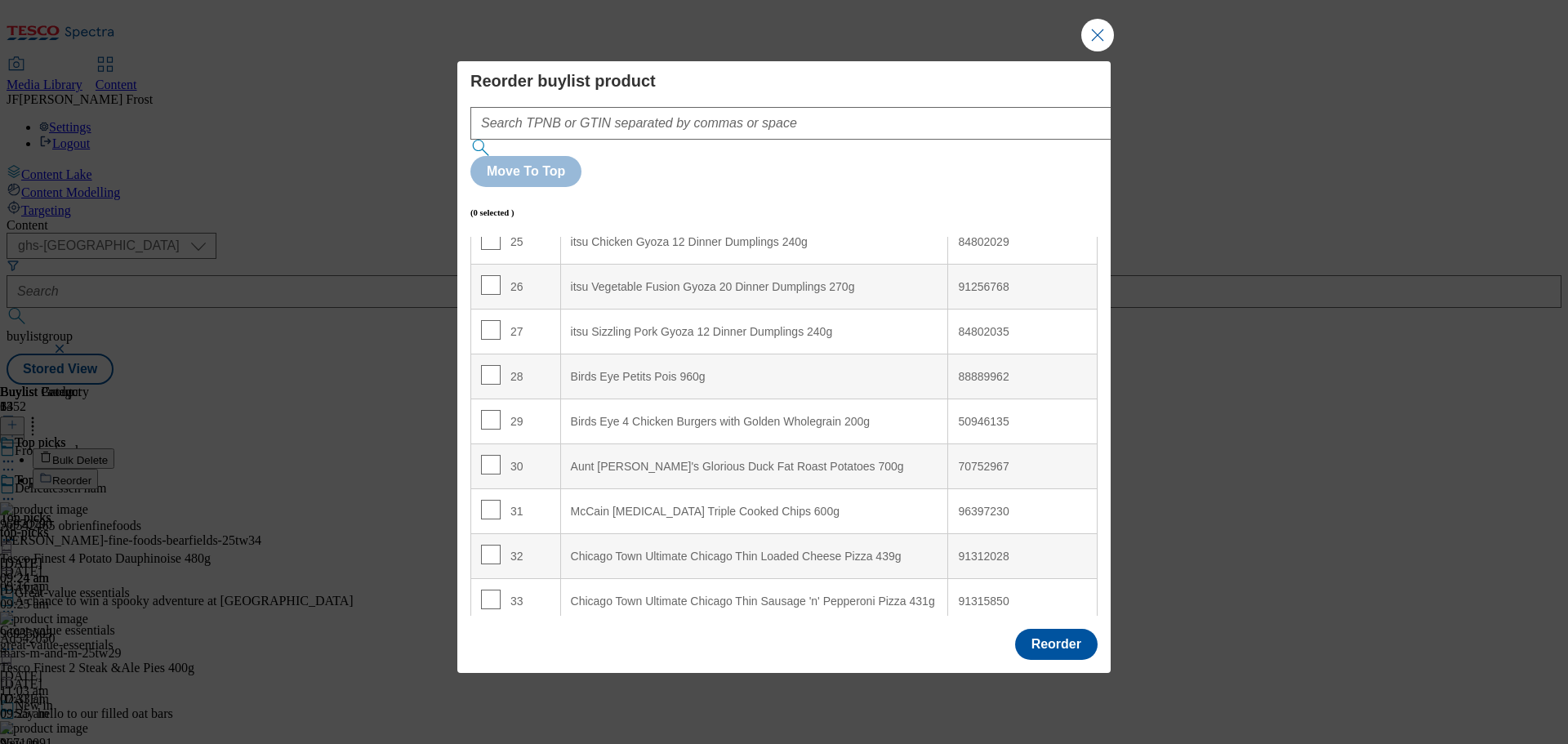
scroll to position [1149, 0]
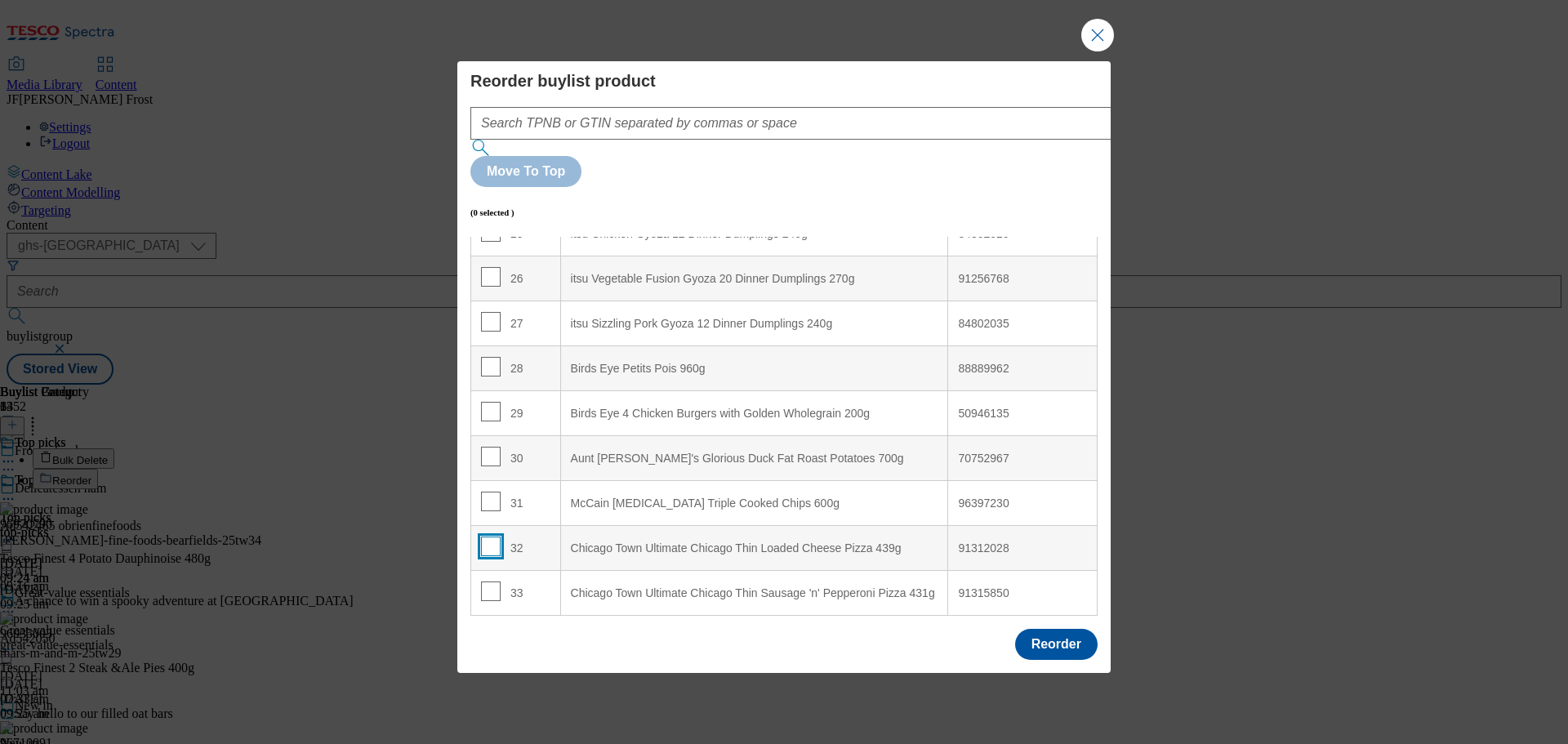
click at [486, 537] on input "Modal" at bounding box center [490, 547] width 19 height 19
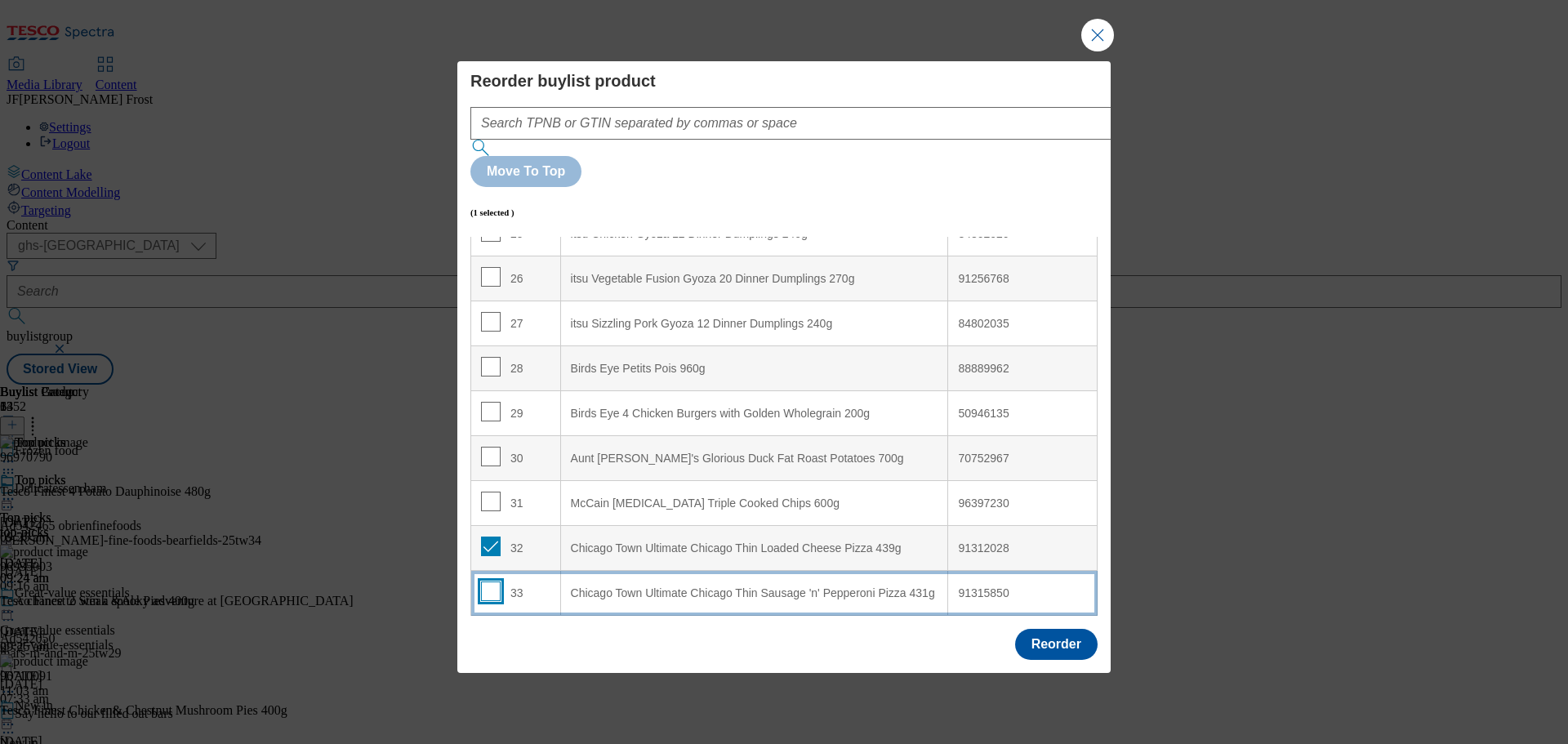
click at [492, 581] on input "Modal" at bounding box center [490, 591] width 19 height 19
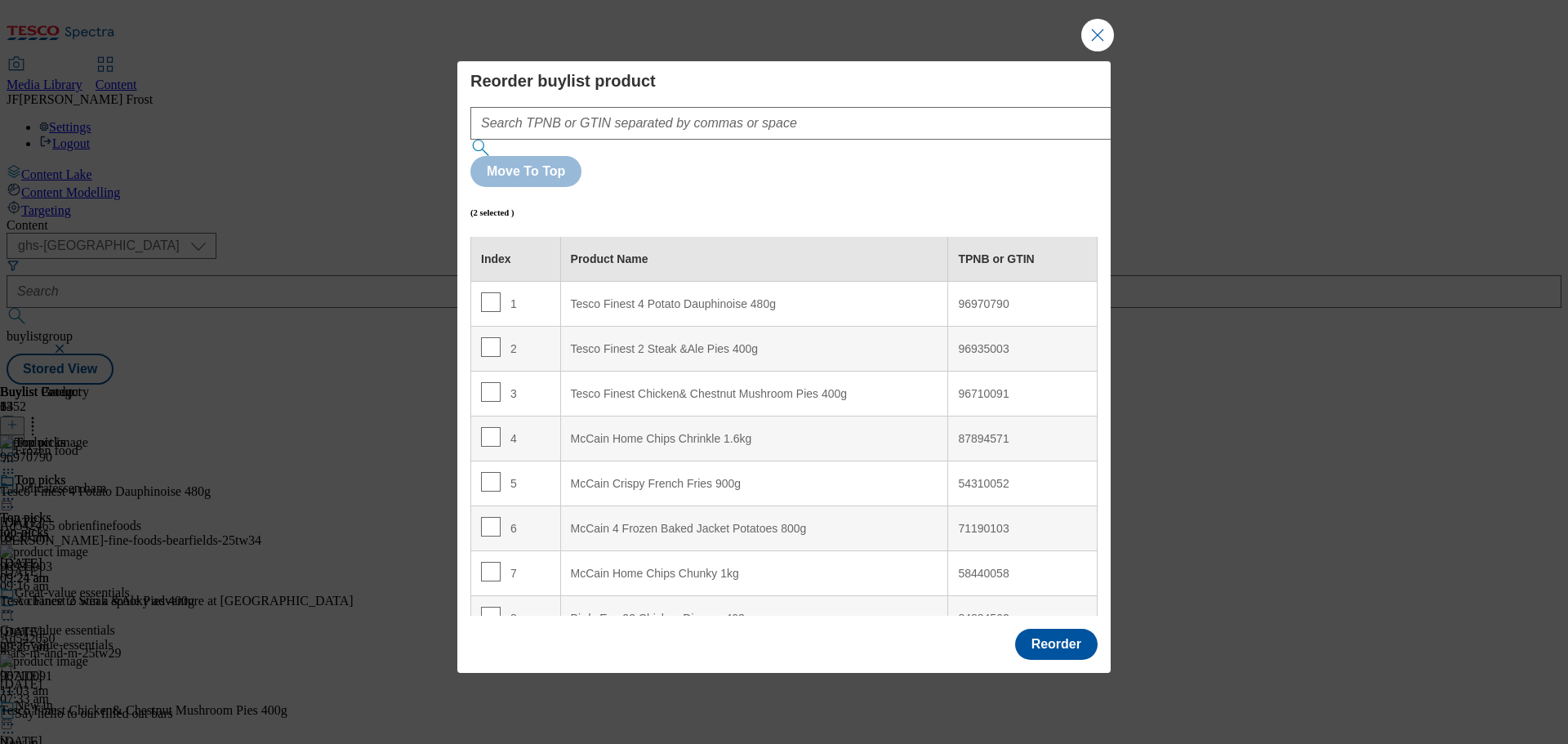
scroll to position [0, 0]
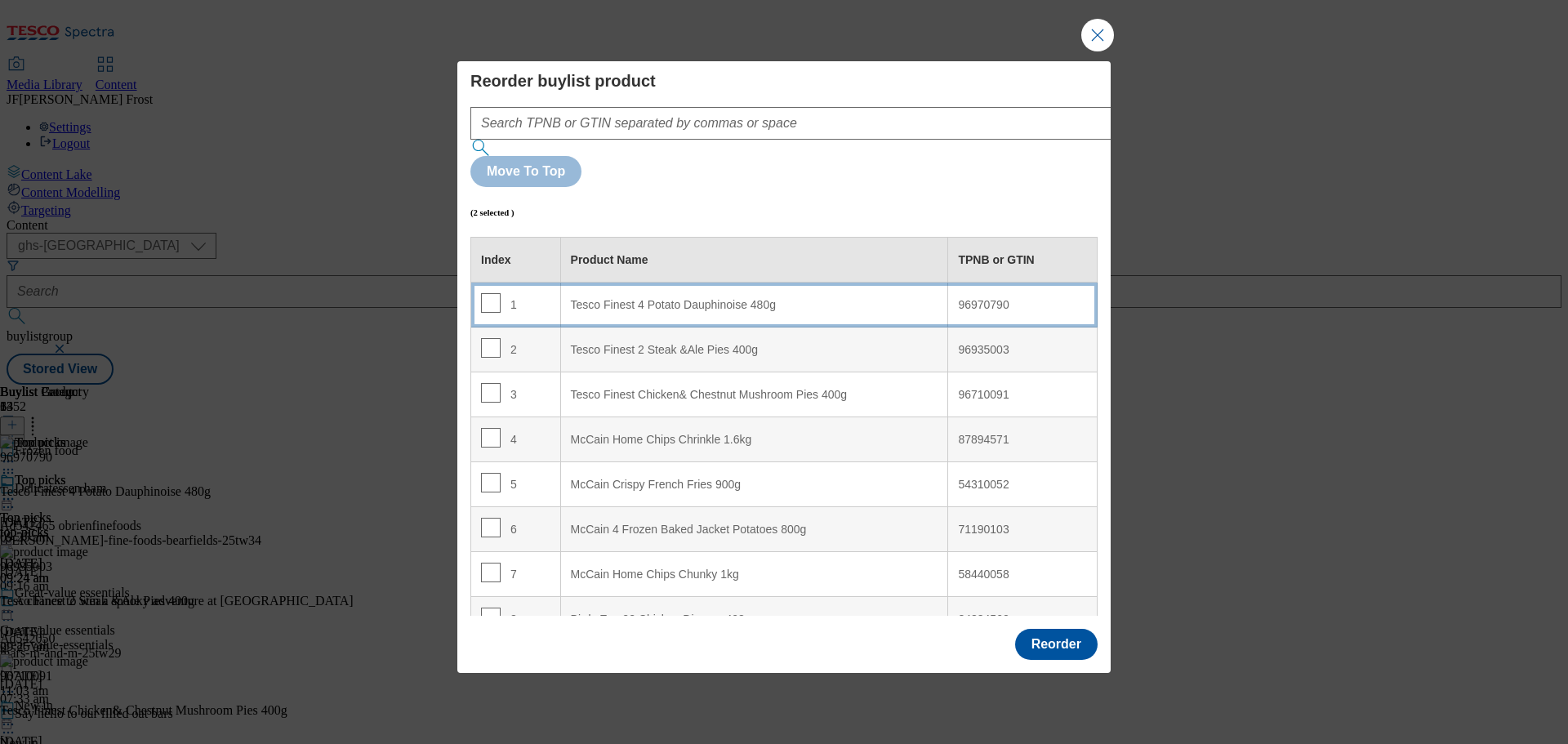
click at [690, 283] on 480g "Tesco Finest 4 Potato Dauphinoise 480g" at bounding box center [754, 305] width 388 height 45
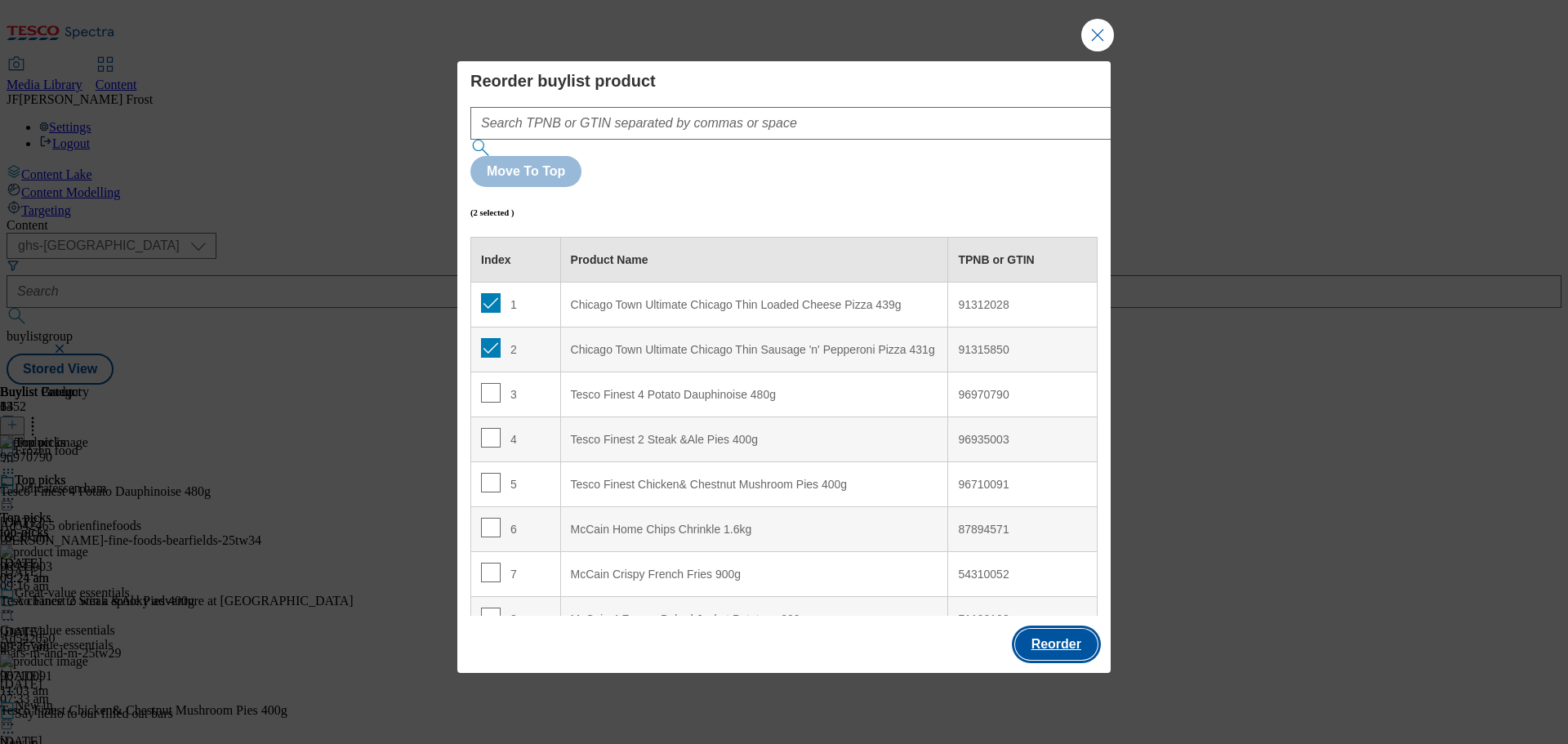
click at [1078, 629] on button "Reorder" at bounding box center [1055, 644] width 82 height 31
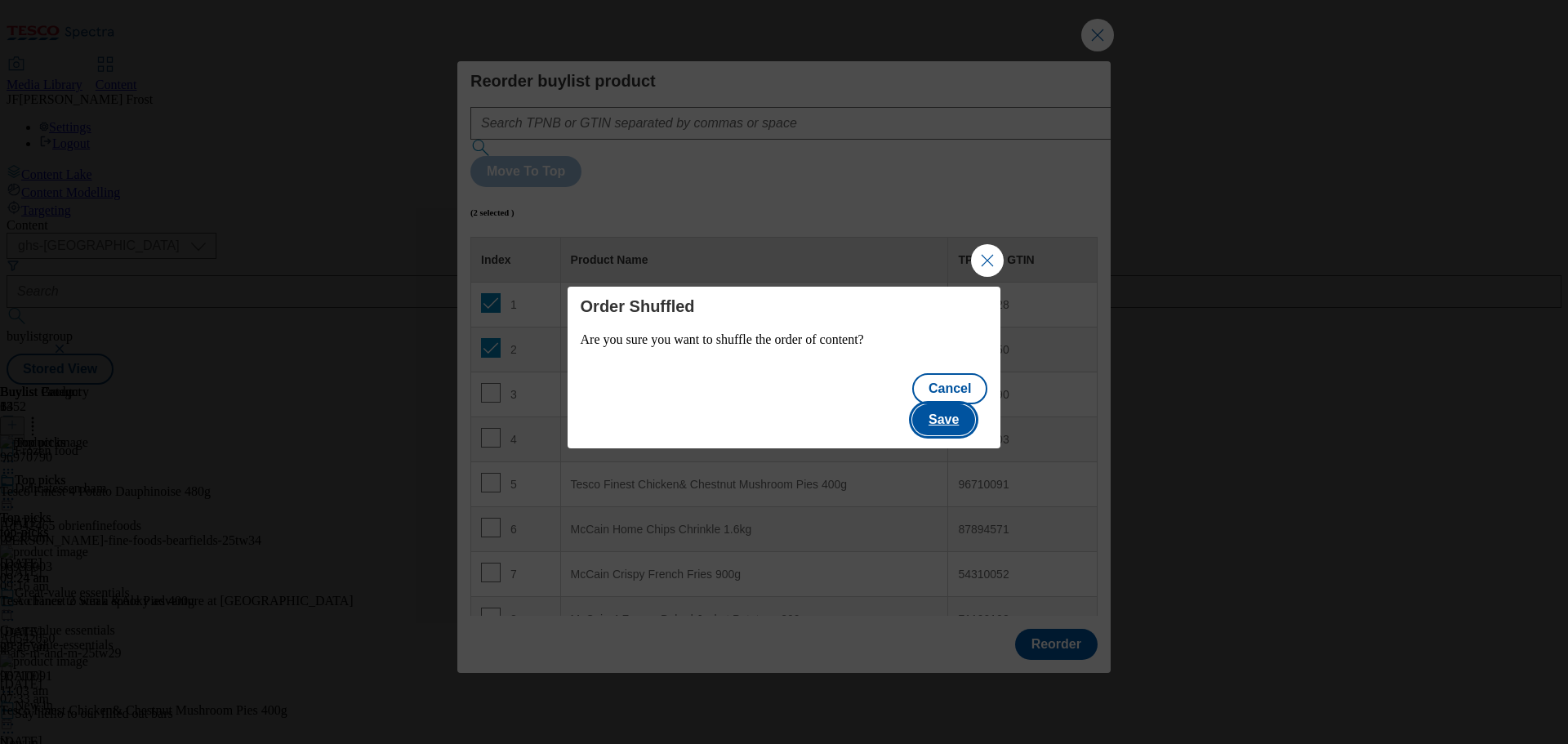
click at [958, 404] on button "Save" at bounding box center [943, 420] width 63 height 31
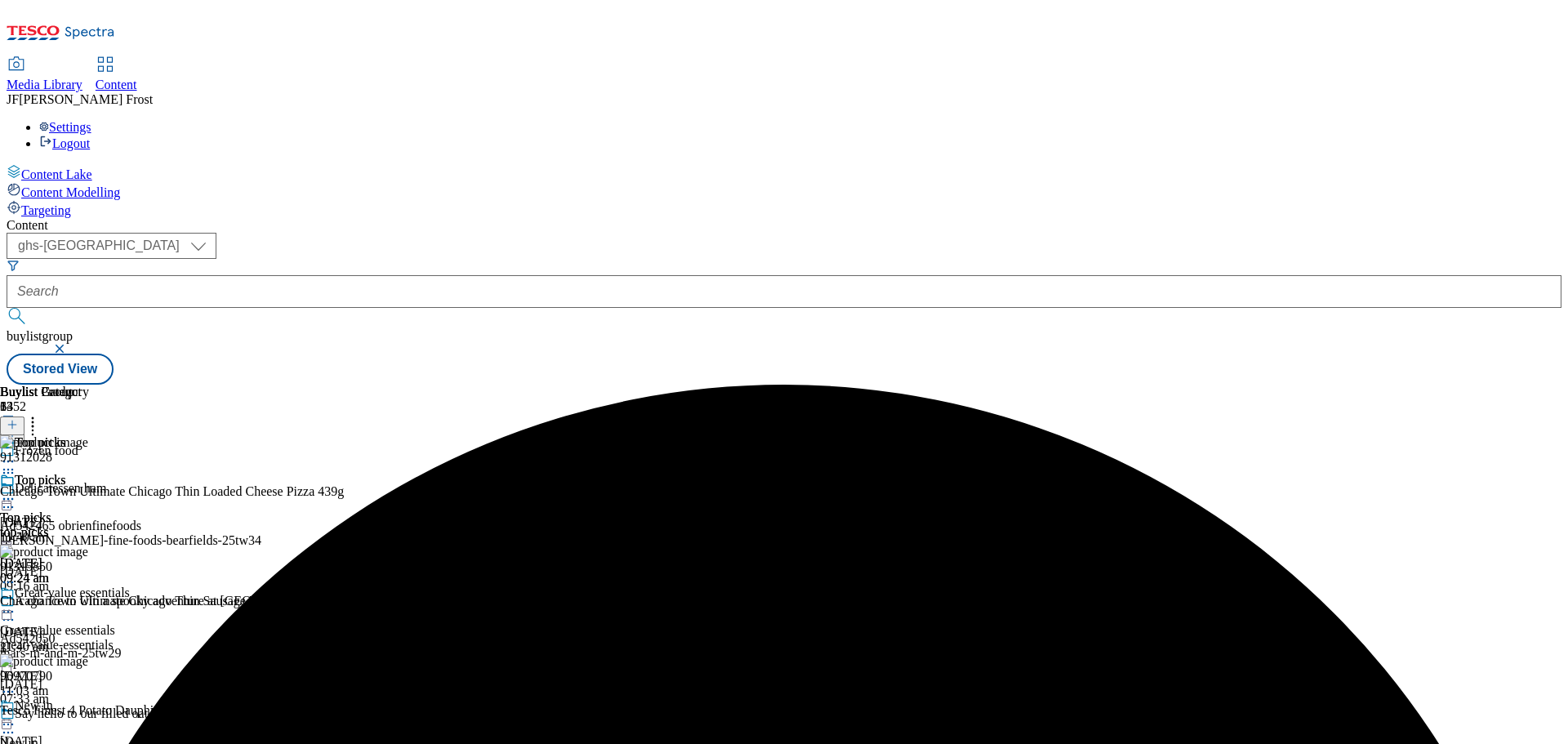
click at [16, 491] on icon at bounding box center [8, 498] width 16 height 16
click at [89, 603] on span "Preview" at bounding box center [70, 609] width 39 height 13
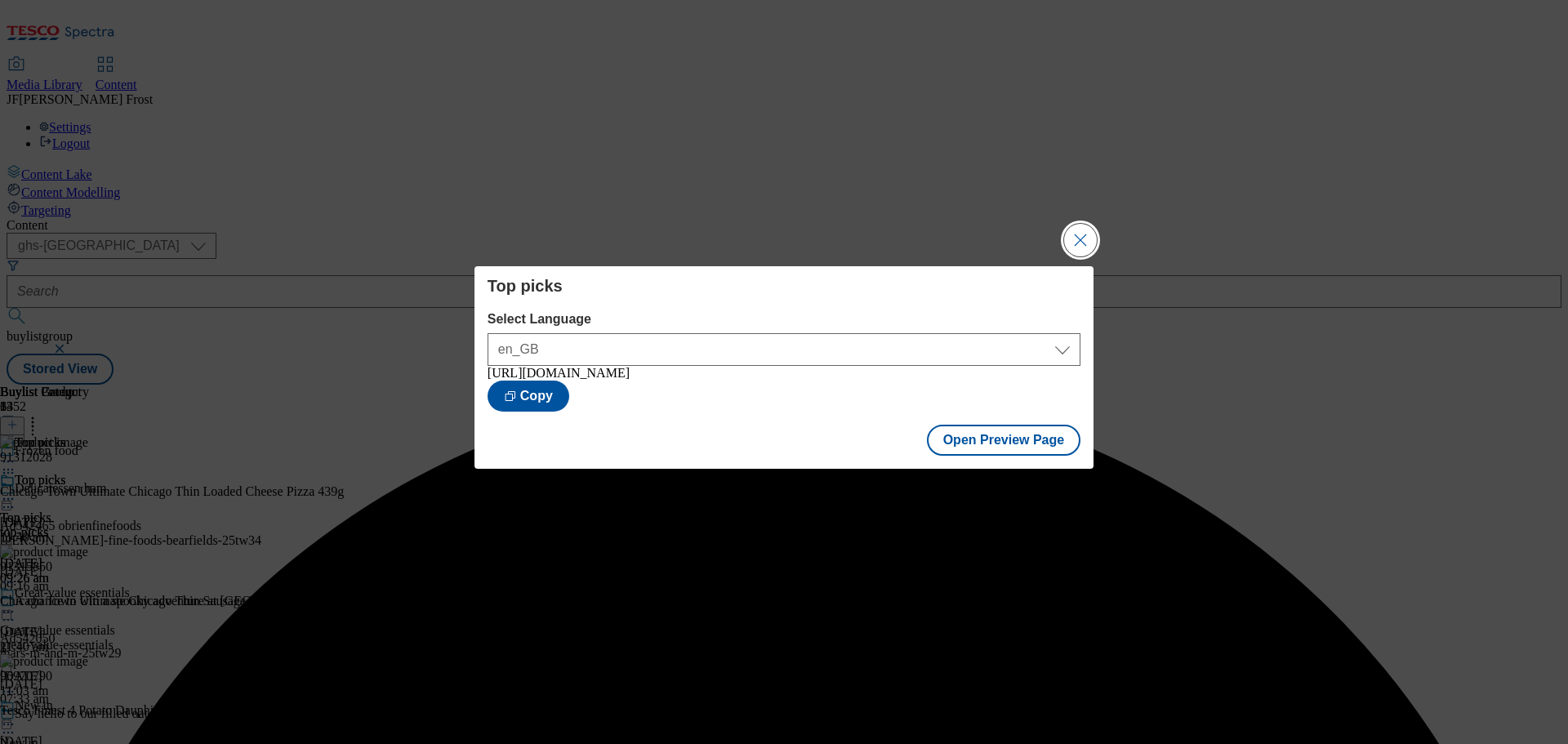
click at [1081, 240] on button "Close Modal" at bounding box center [1080, 240] width 33 height 33
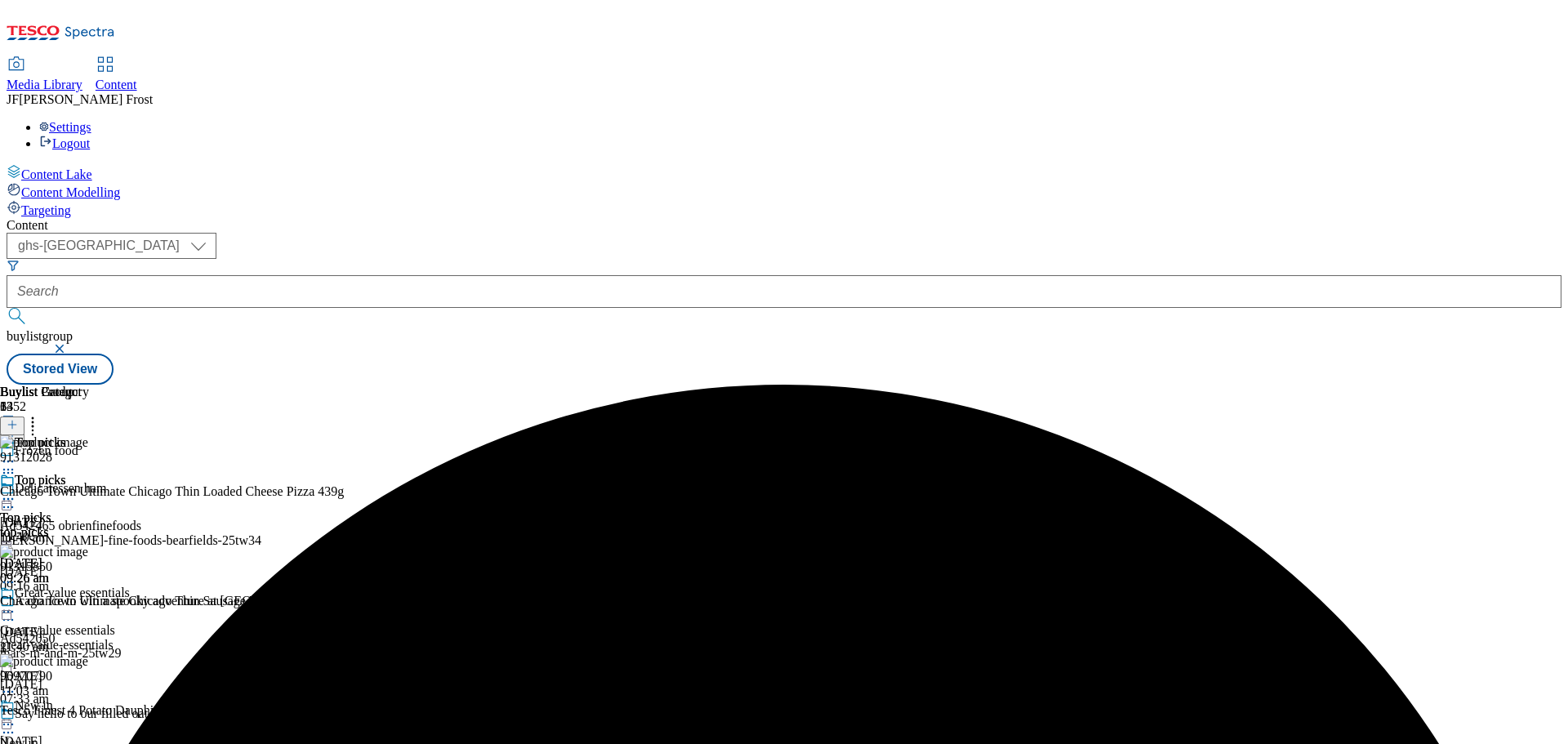
click at [16, 491] on icon at bounding box center [8, 498] width 16 height 16
click at [86, 659] on span "Publish" at bounding box center [68, 665] width 36 height 13
click at [70, 343] on button "button" at bounding box center [61, 348] width 16 height 10
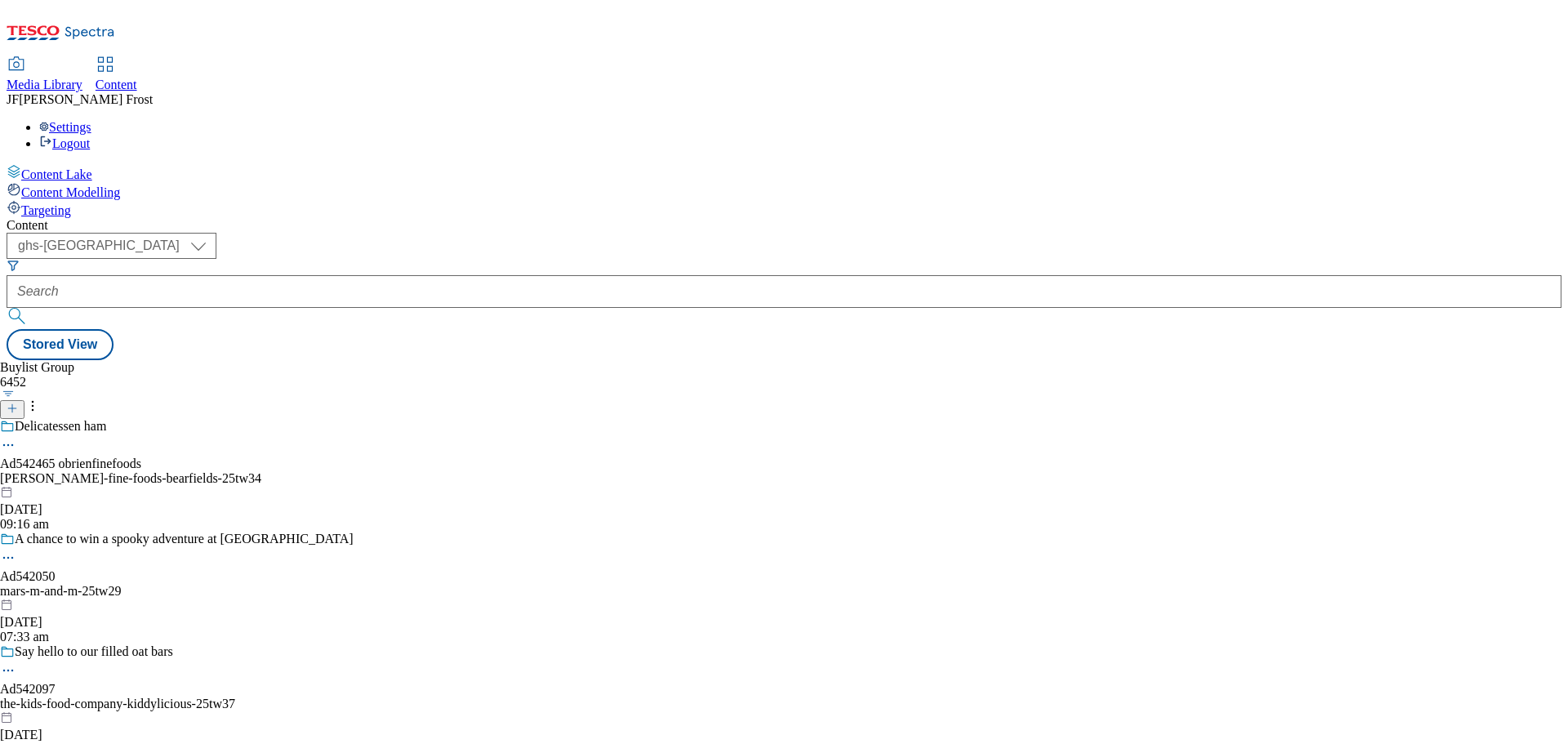
click at [1526, 120] on div "Settings Logout" at bounding box center [784, 135] width 1555 height 31
click at [90, 136] on link "Logout" at bounding box center [65, 143] width 50 height 14
